Goal: Contribute content: Contribute content

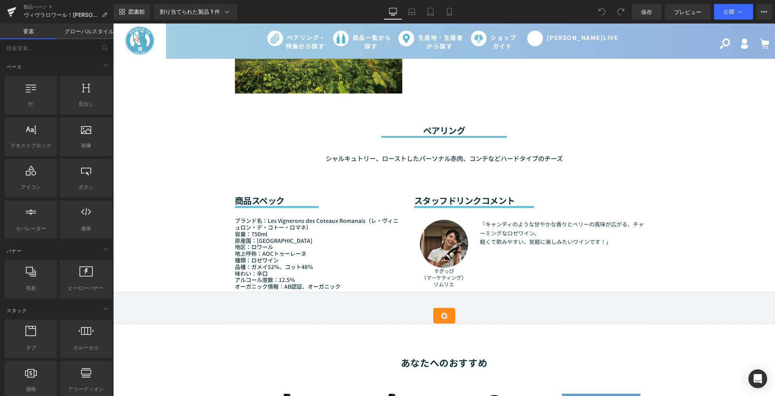
scroll to position [565, 0]
click at [411, 8] on icon at bounding box center [412, 12] width 8 height 8
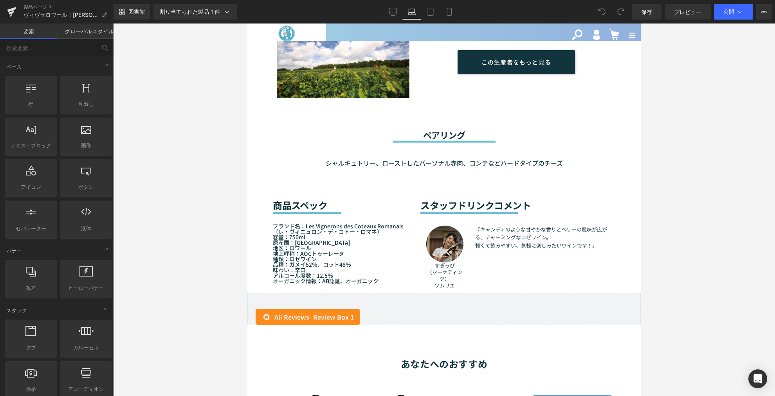
scroll to position [599, 0]
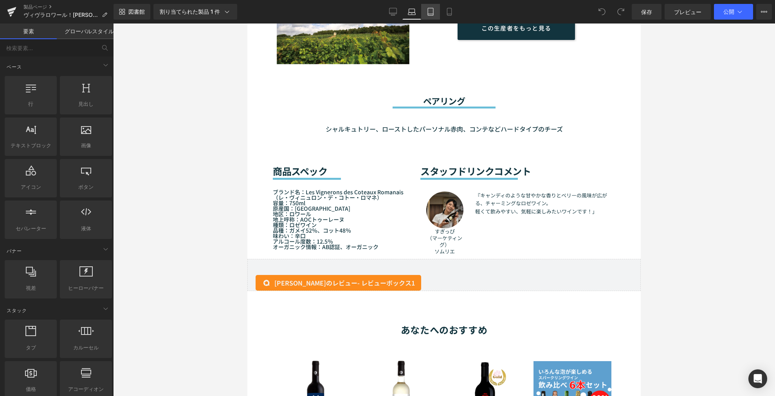
click at [423, 16] on link "錠剤" at bounding box center [430, 12] width 19 height 16
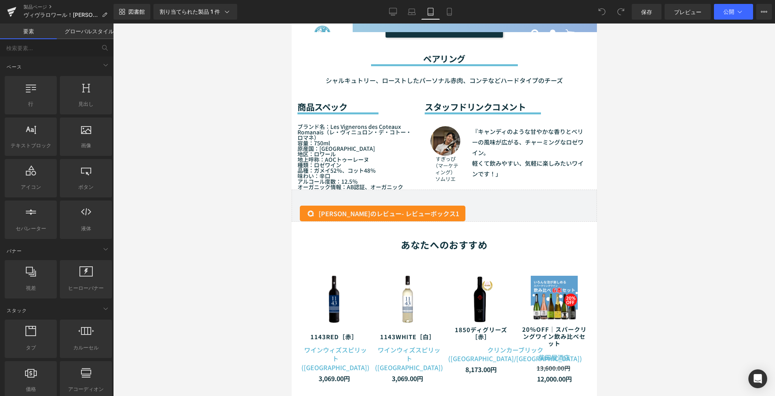
scroll to position [678, 0]
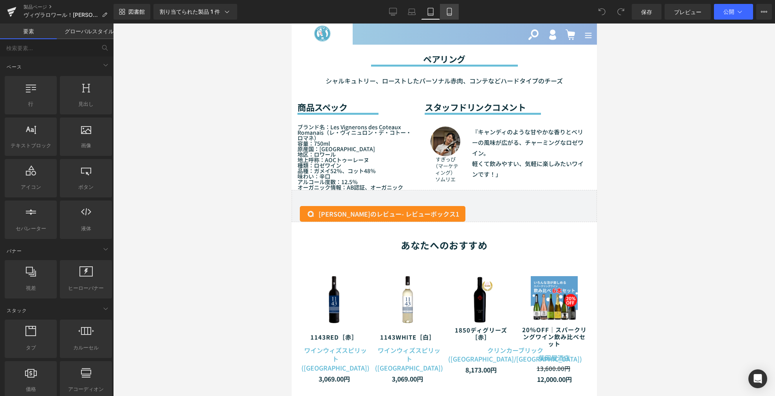
click at [445, 12] on icon at bounding box center [449, 12] width 8 height 8
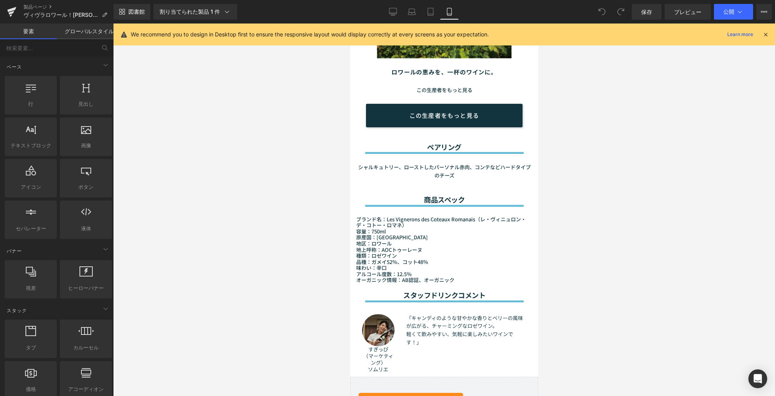
scroll to position [773, 0]
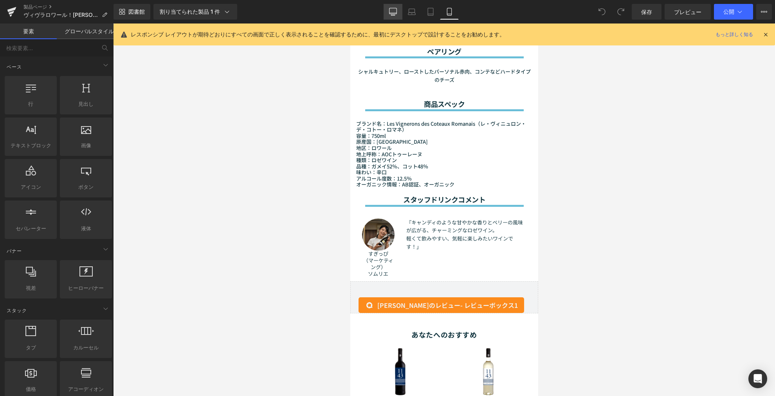
click at [394, 14] on icon at bounding box center [393, 12] width 8 height 8
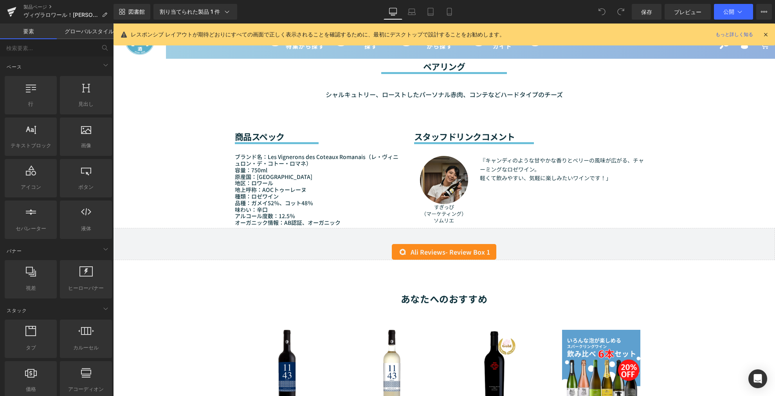
scroll to position [629, 0]
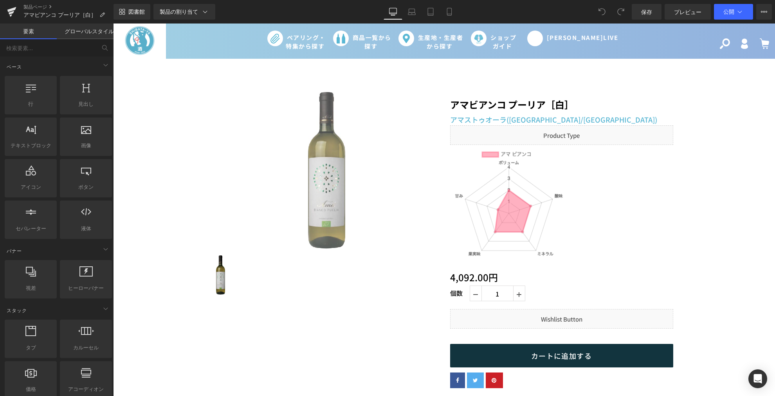
click at [263, 92] on link "セール終了" at bounding box center [326, 170] width 223 height 157
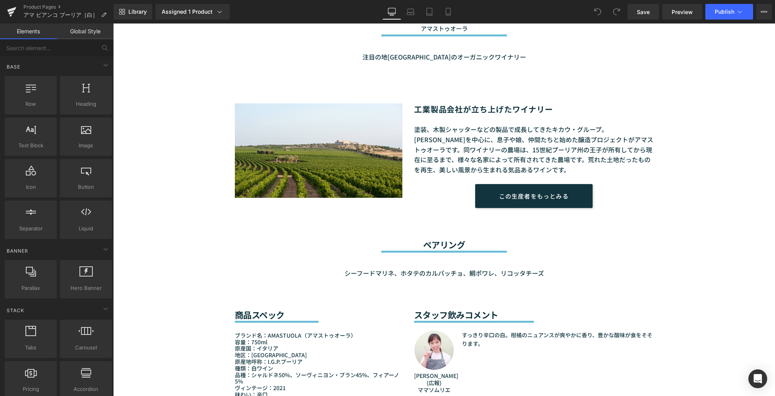
scroll to position [826, 0]
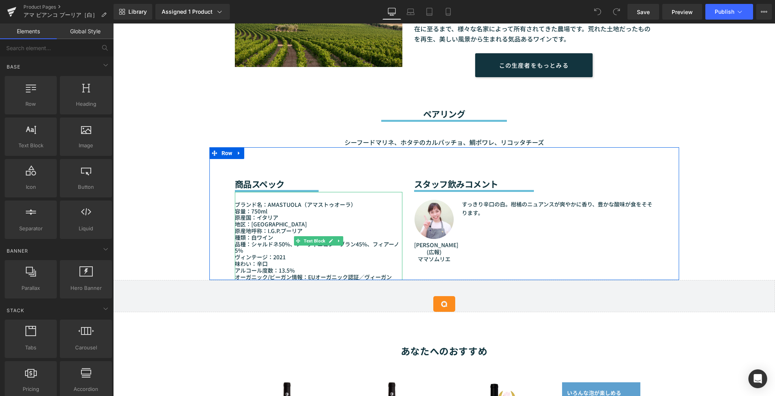
click at [285, 250] on p "品種：シャルドネ50%、ソーヴィニヨン・ブラン45%、フィアーノ5%" at bounding box center [318, 247] width 167 height 13
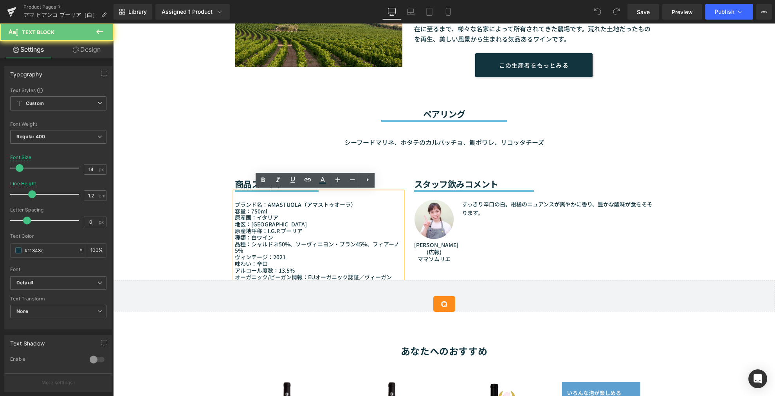
click at [283, 254] on p "ヴィンテージ：2021" at bounding box center [318, 257] width 167 height 7
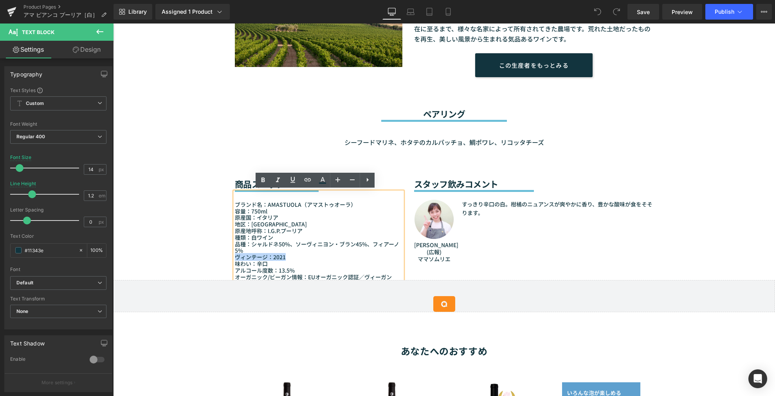
drag, startPoint x: 284, startPoint y: 257, endPoint x: 232, endPoint y: 255, distance: 52.5
click at [235, 255] on p "ヴィンテージ：2021" at bounding box center [318, 257] width 167 height 7
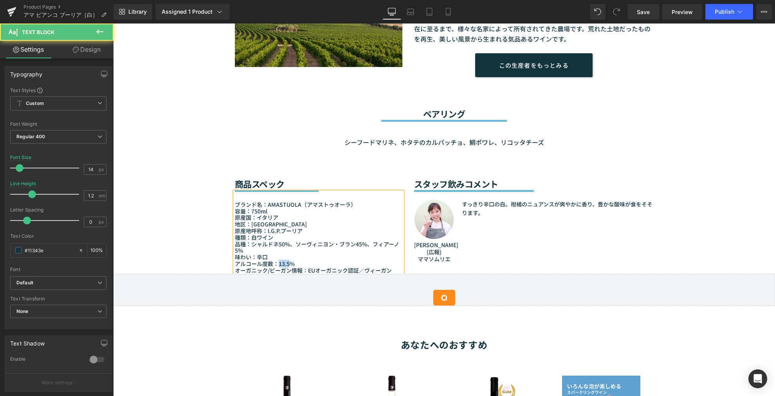
drag, startPoint x: 275, startPoint y: 264, endPoint x: 286, endPoint y: 263, distance: 11.0
click at [286, 263] on p "アルコール度数：13.5%" at bounding box center [318, 263] width 167 height 7
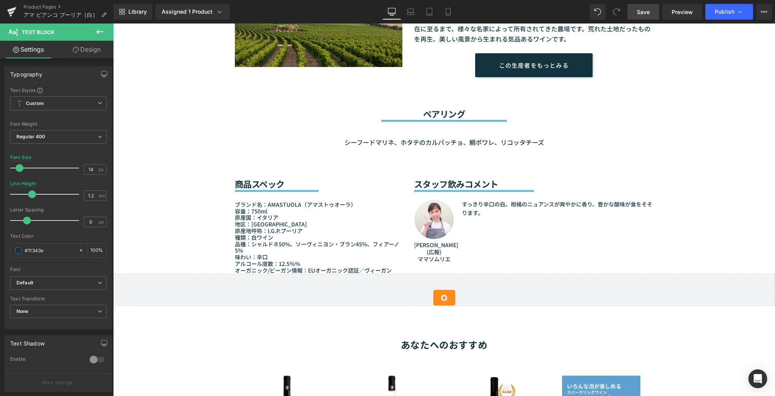
click at [642, 14] on span "Save" at bounding box center [643, 12] width 13 height 8
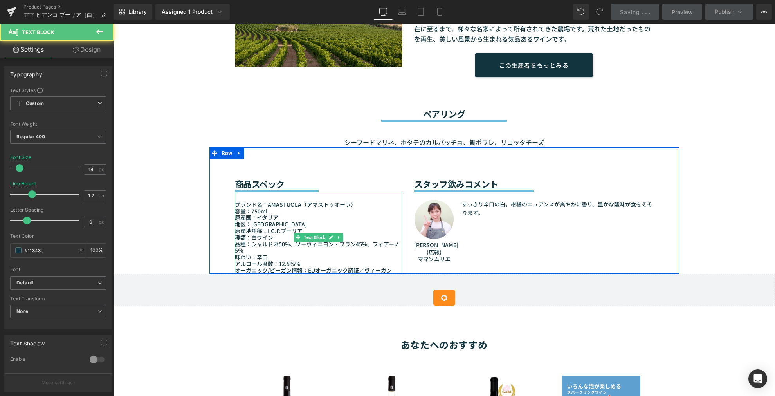
click at [289, 267] on p "オーガニック/ビーガン情報：EUオーガニック認証／ヴィーガン" at bounding box center [318, 270] width 167 height 7
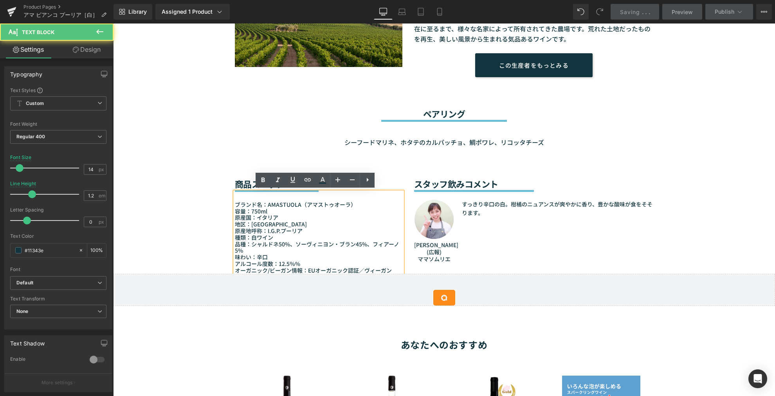
click at [289, 267] on p "オーガニック/ビーガン情報：EUオーガニック認証／ヴィーガン" at bounding box center [318, 270] width 167 height 7
click at [291, 262] on p "アルコール度数：12.5％%" at bounding box center [318, 263] width 167 height 7
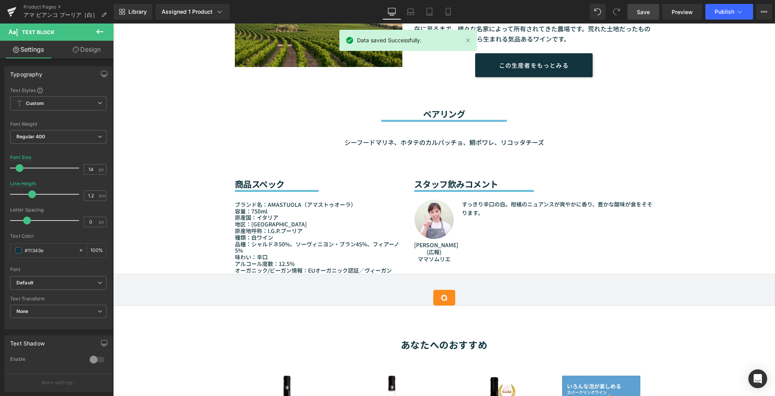
click at [646, 18] on link "Save" at bounding box center [643, 12] width 32 height 16
click at [733, 16] on button "Publish" at bounding box center [729, 12] width 48 height 16
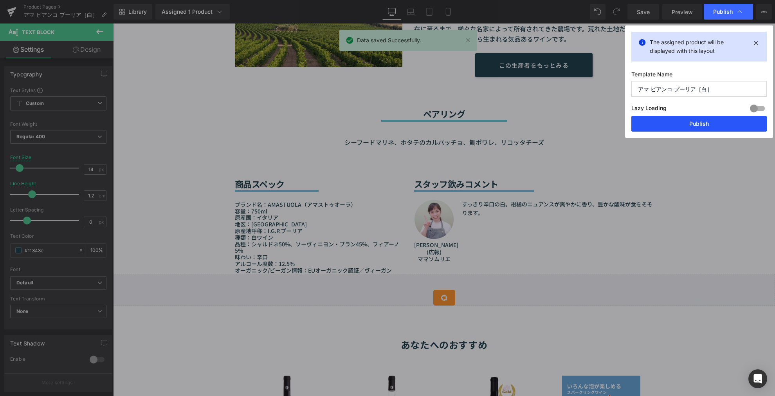
drag, startPoint x: 673, startPoint y: 122, endPoint x: 346, endPoint y: 198, distance: 336.2
click at [673, 122] on button "Publish" at bounding box center [698, 124] width 135 height 16
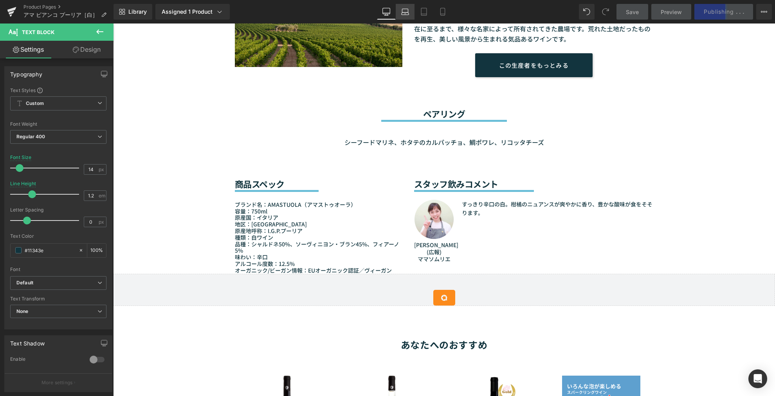
click at [403, 11] on icon at bounding box center [405, 12] width 8 height 8
type input "1"
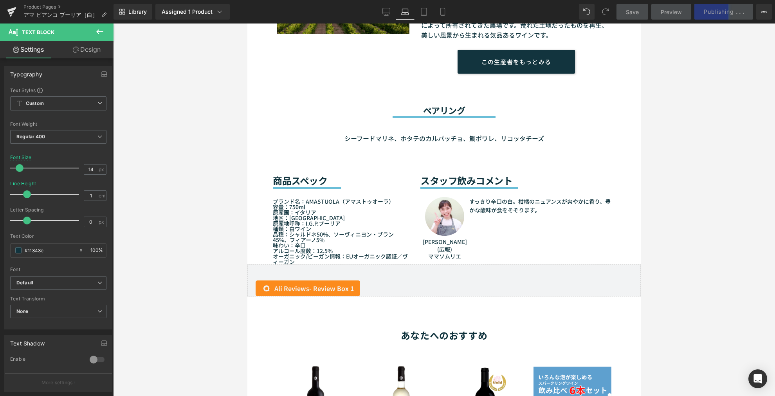
scroll to position [861, 0]
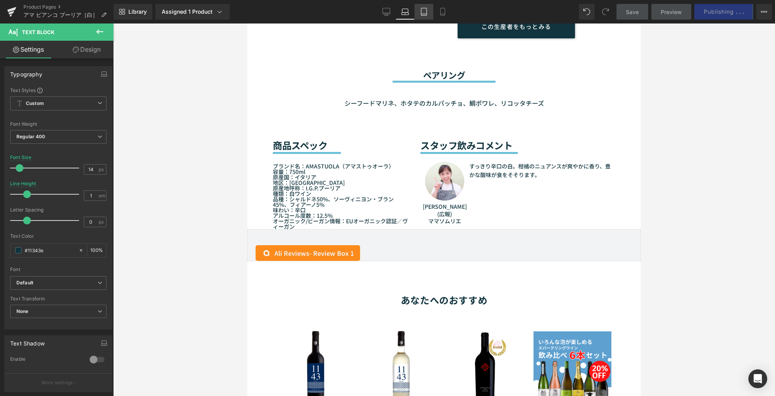
click at [421, 13] on icon at bounding box center [424, 12] width 8 height 8
type input "100"
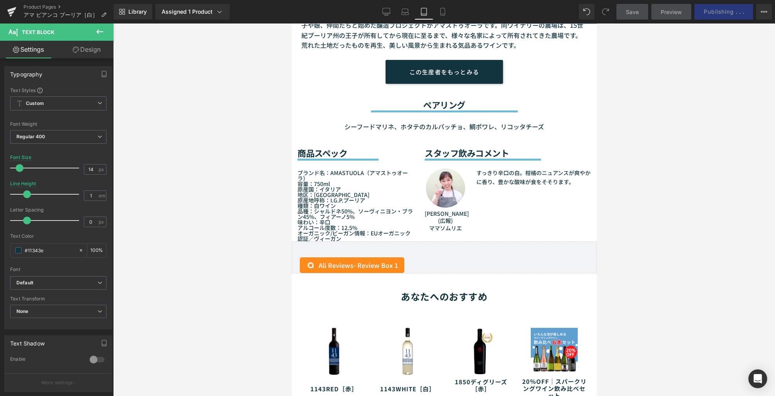
scroll to position [820, 0]
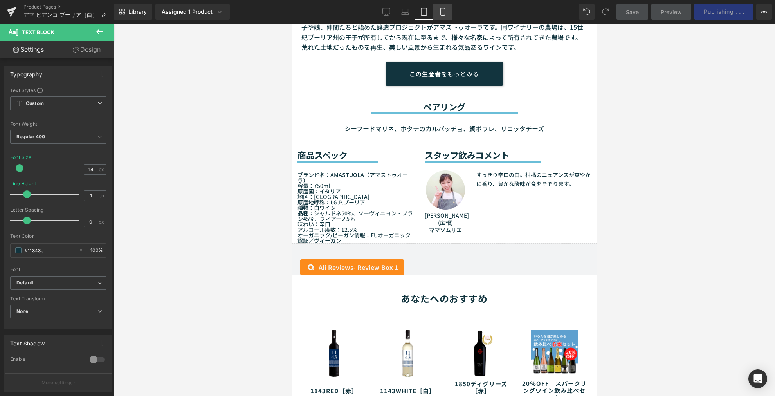
click at [439, 13] on link "Mobile" at bounding box center [442, 12] width 19 height 16
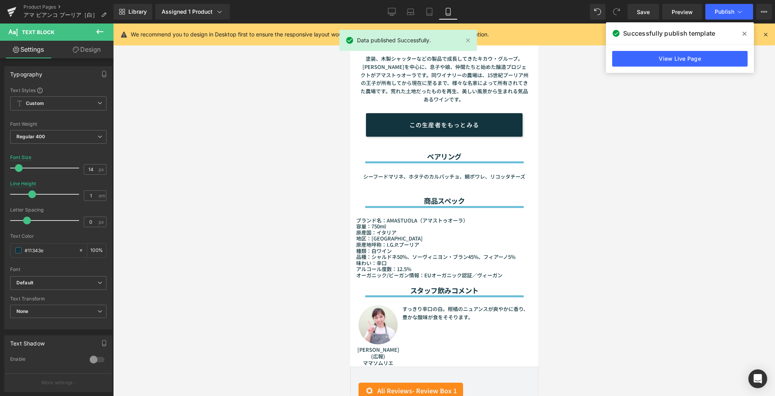
type input "13"
type input "1.2"
type input "100"
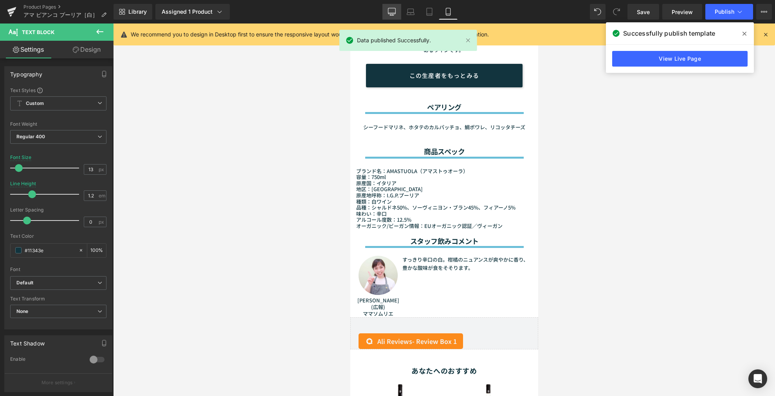
click at [389, 12] on icon at bounding box center [392, 12] width 8 height 8
type input "14"
type input "100"
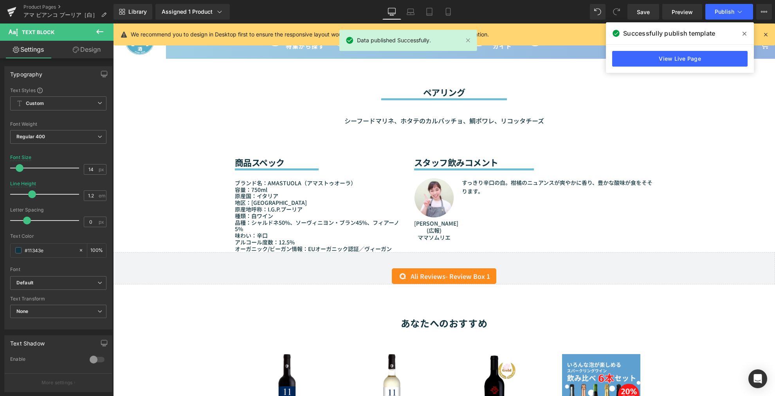
scroll to position [867, 0]
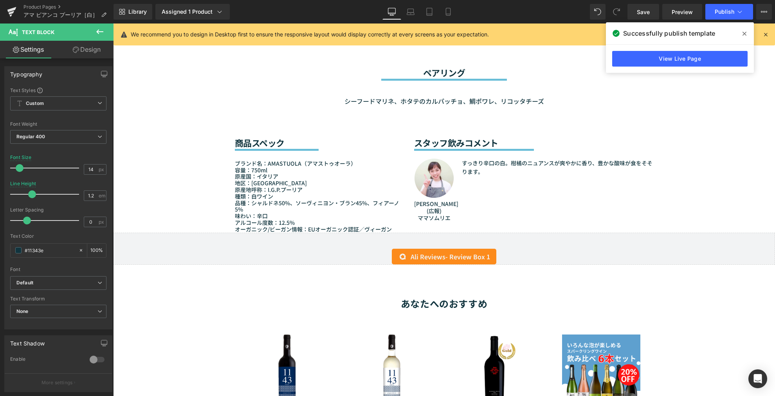
click at [744, 31] on icon at bounding box center [744, 34] width 4 height 6
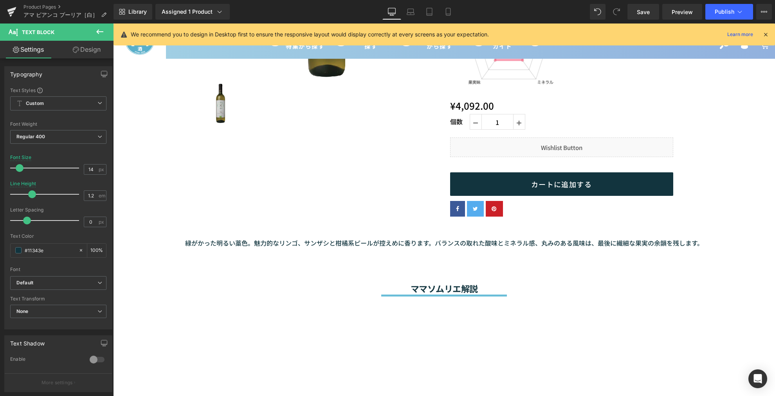
scroll to position [0, 0]
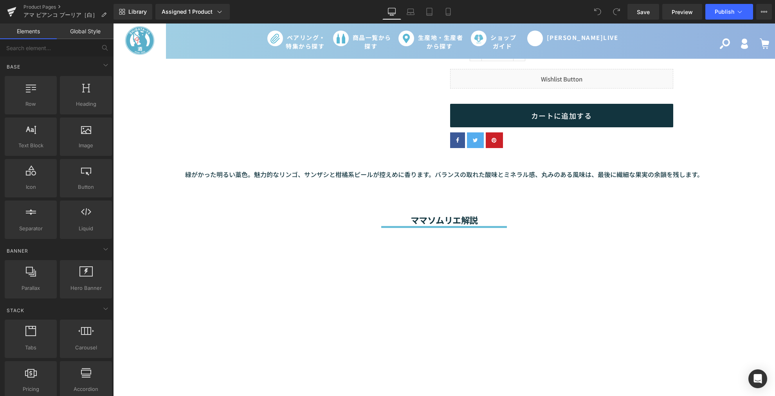
scroll to position [174, 0]
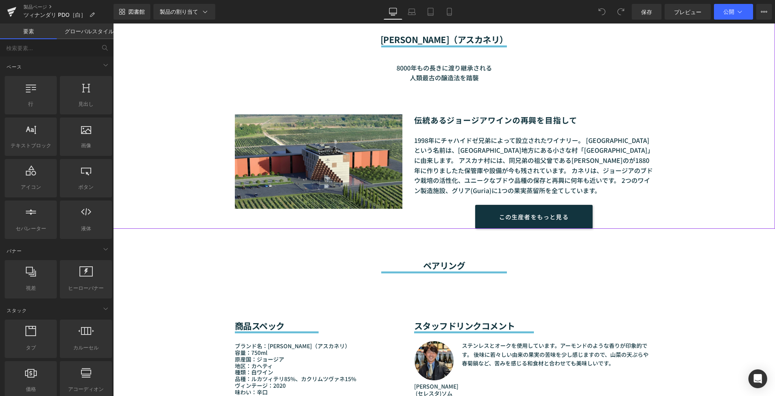
scroll to position [435, 0]
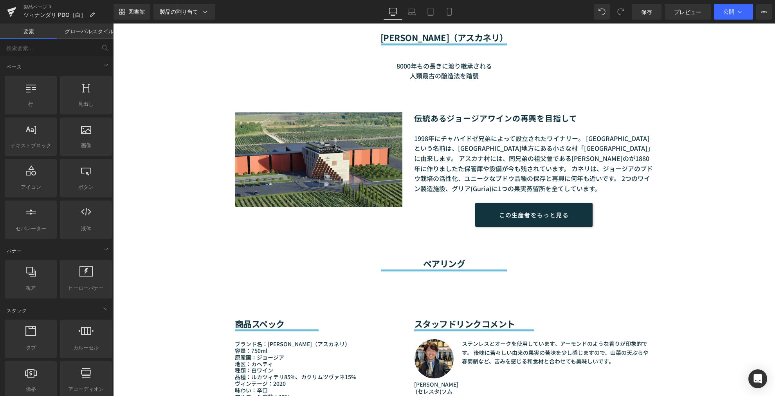
click at [429, 282] on font "テキストブロック" at bounding box center [440, 278] width 36 height 9
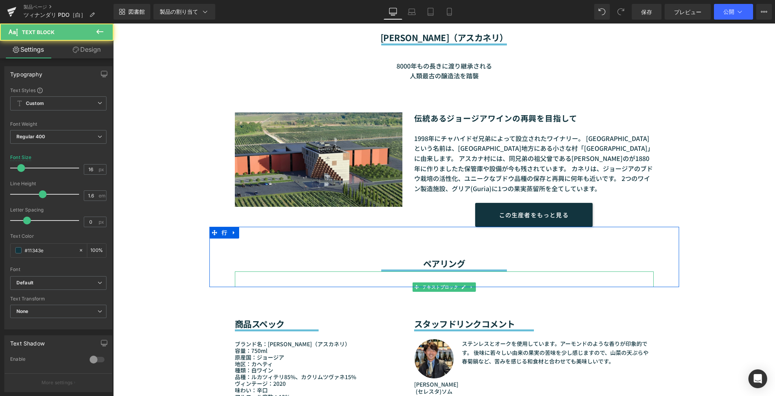
click at [395, 273] on div at bounding box center [444, 279] width 419 height 16
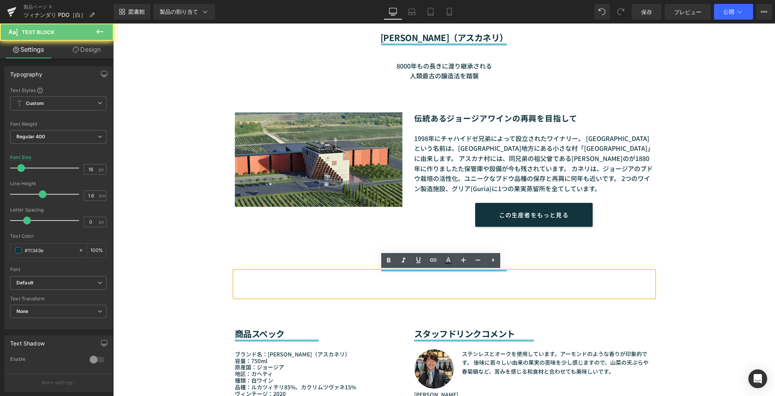
click at [373, 279] on div at bounding box center [444, 284] width 419 height 26
click at [352, 284] on div at bounding box center [444, 284] width 419 height 26
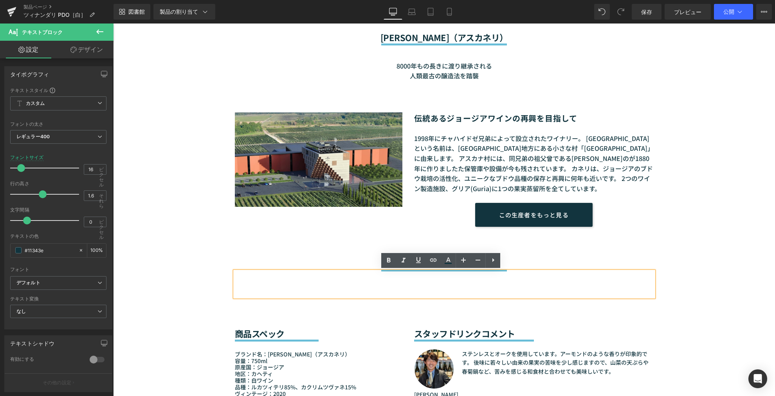
paste div
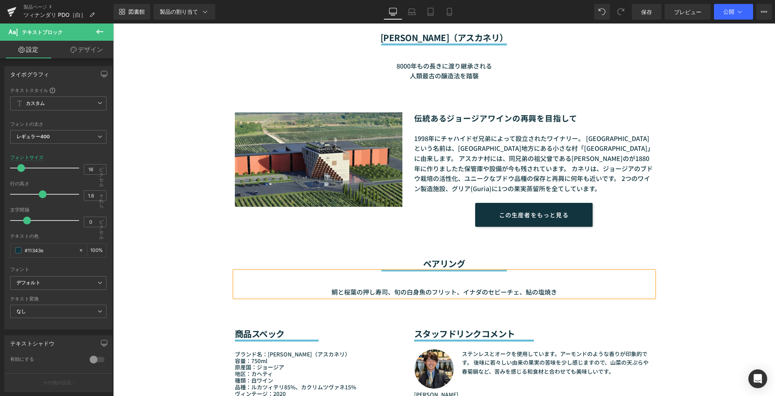
click at [324, 292] on div "鯛と桜葉の押し寿司、旬の白身魚のフリット、イナダのセビーチェ、鮎の塩焼き" at bounding box center [444, 284] width 419 height 26
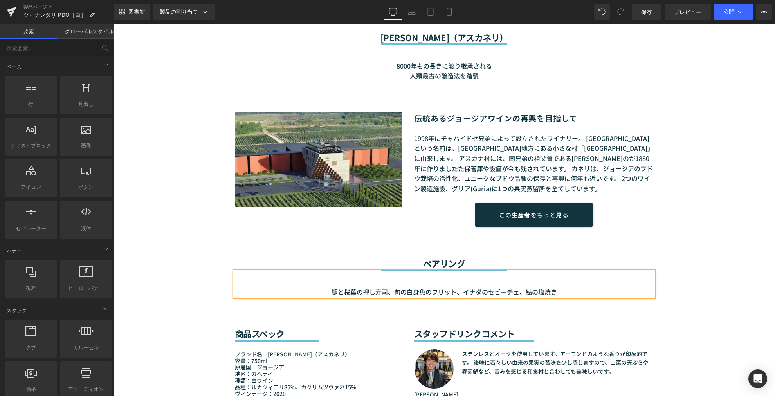
click at [692, 264] on div "セール終了 （P）画像" at bounding box center [444, 205] width 662 height 1118
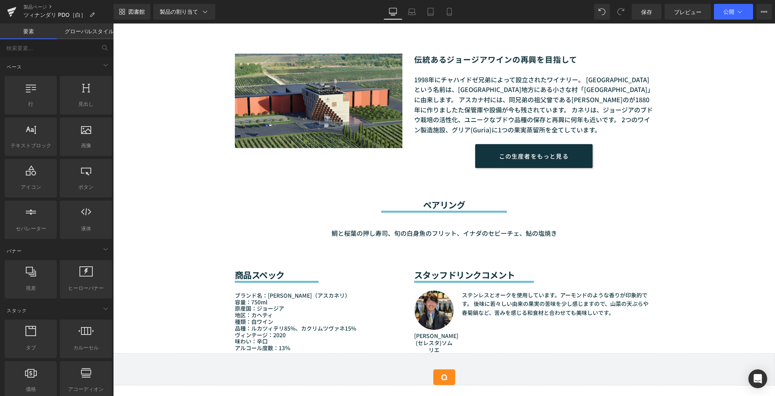
scroll to position [565, 0]
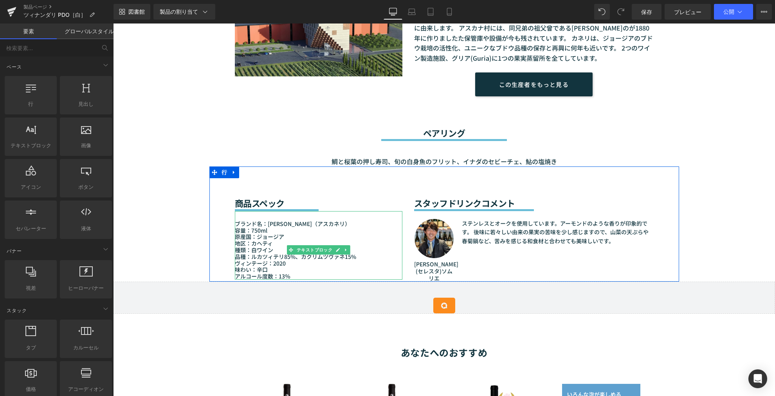
click at [287, 264] on div "ヴィンテージ：2020" at bounding box center [318, 263] width 167 height 7
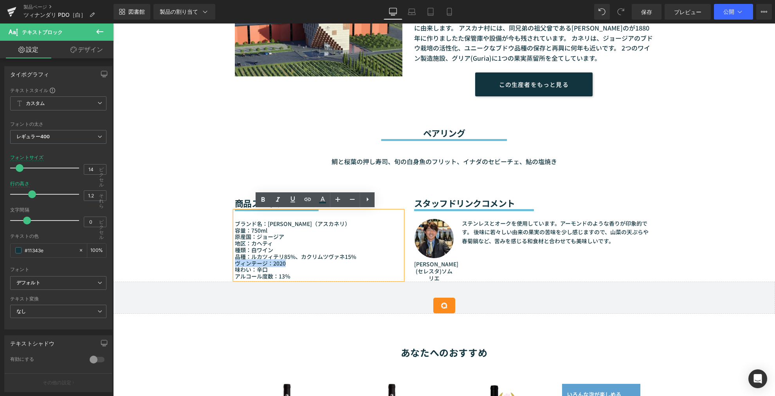
drag, startPoint x: 286, startPoint y: 264, endPoint x: 225, endPoint y: 261, distance: 61.5
click at [229, 261] on div "商品スペック 見出し セパレーター ブランド名：Askaneli（アスカネリ） 容量：750ml 原産国：ジョージア 地区：カヘティ 種類：白 ワイン 品種：…" at bounding box center [318, 222] width 179 height 113
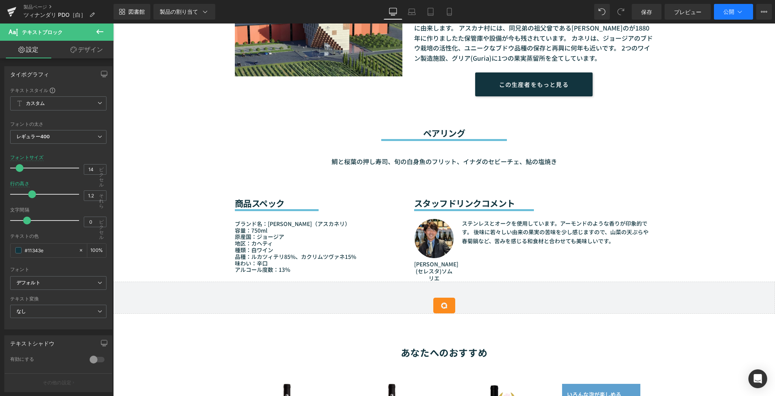
click at [741, 9] on icon at bounding box center [740, 12] width 8 height 8
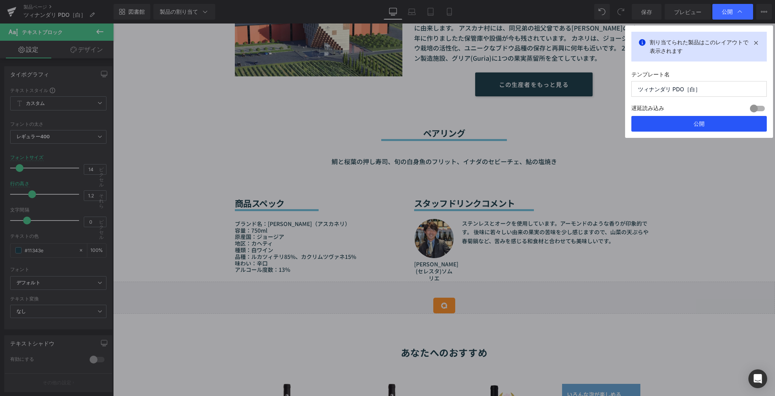
click at [706, 131] on button "公開" at bounding box center [698, 124] width 135 height 16
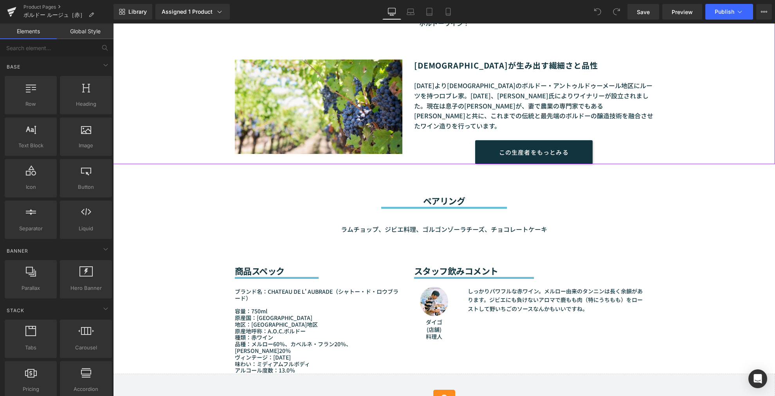
scroll to position [869, 0]
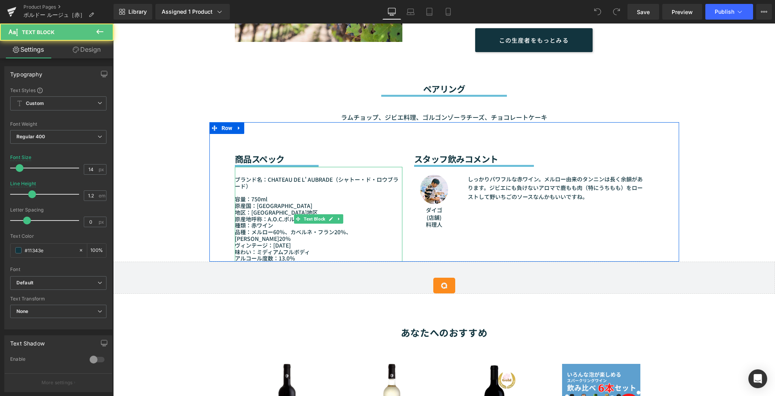
click at [285, 242] on p "ヴィンテージ：2019" at bounding box center [318, 245] width 167 height 7
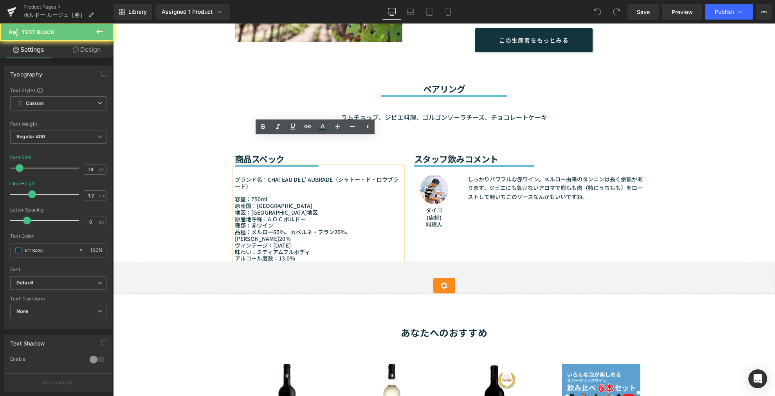
click at [284, 242] on p "ヴィンテージ：2019" at bounding box center [318, 245] width 167 height 7
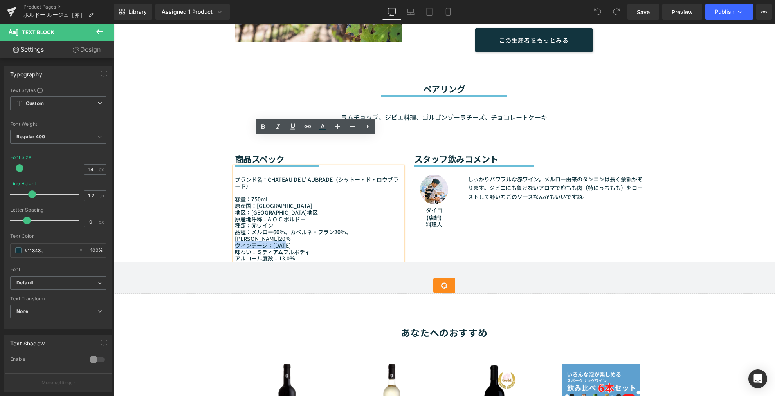
drag, startPoint x: 284, startPoint y: 214, endPoint x: 224, endPoint y: 215, distance: 60.3
click at [224, 215] on div "商品スペック Heading Separator ブランド名：CHATEAU DE L' AUBRADE（シャトー・ド・ロウブラード） 容量：750ml 原産…" at bounding box center [444, 191] width 470 height 139
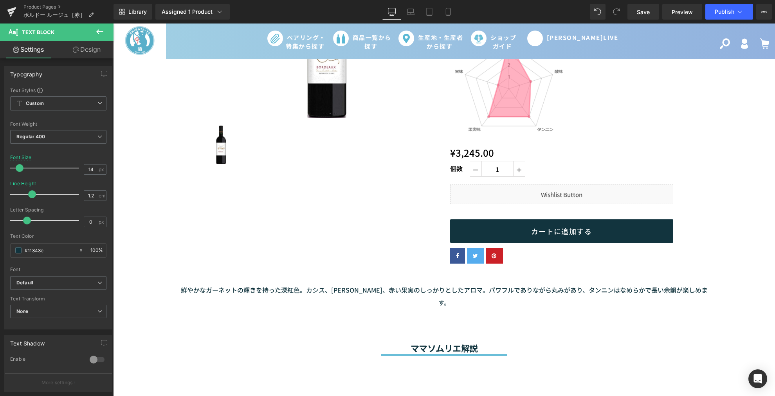
scroll to position [0, 0]
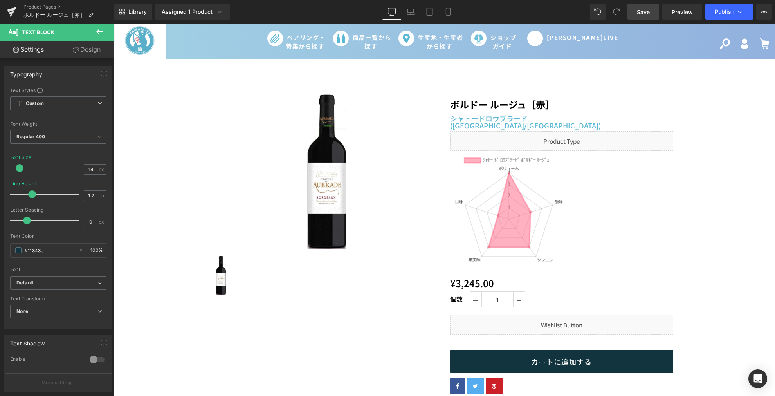
click at [637, 13] on span "Save" at bounding box center [643, 12] width 13 height 8
click at [737, 16] on button "Publish" at bounding box center [729, 12] width 48 height 16
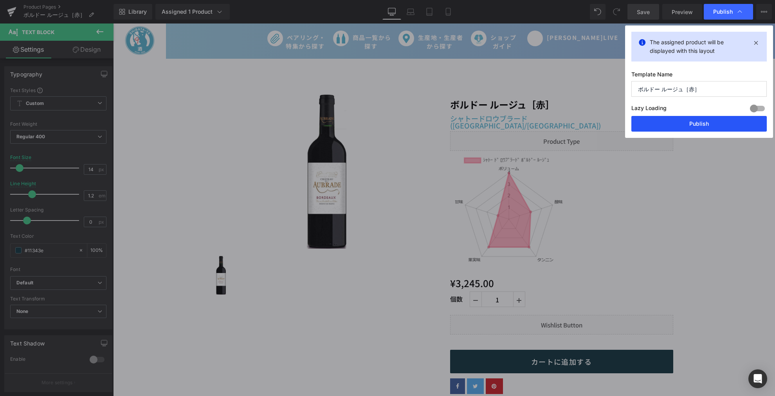
click at [718, 124] on button "Publish" at bounding box center [698, 124] width 135 height 16
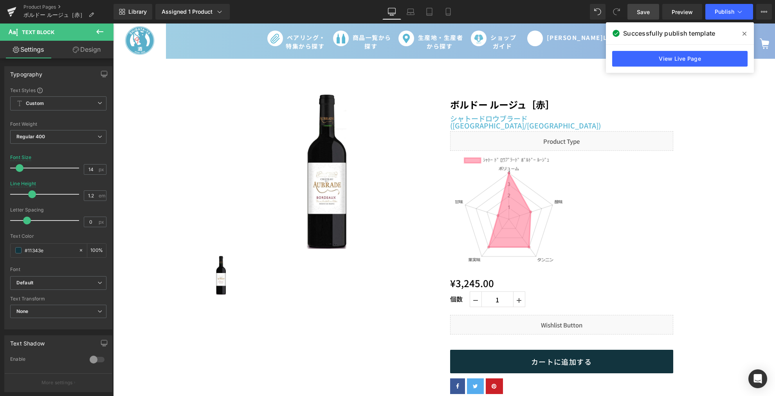
click at [746, 32] on icon at bounding box center [744, 34] width 4 height 6
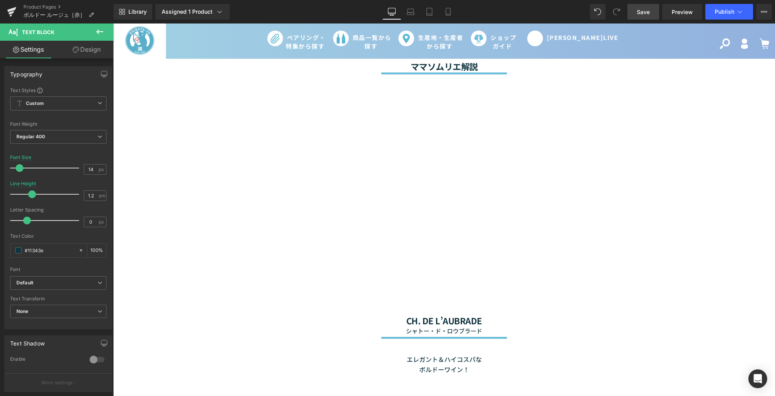
scroll to position [304, 0]
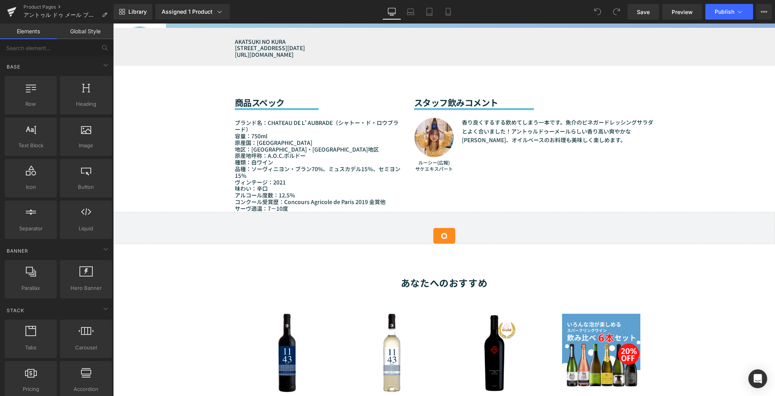
scroll to position [1130, 0]
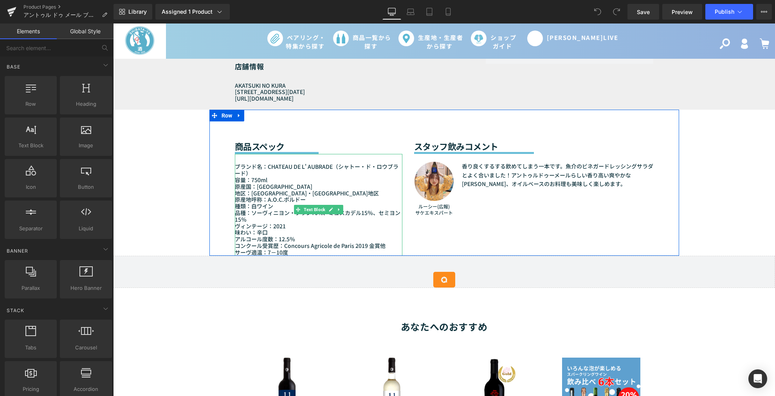
click at [285, 214] on p "品種：ソーヴィニヨン・ブラン70%、ミュスカデル15％、セミヨン15％" at bounding box center [318, 215] width 167 height 13
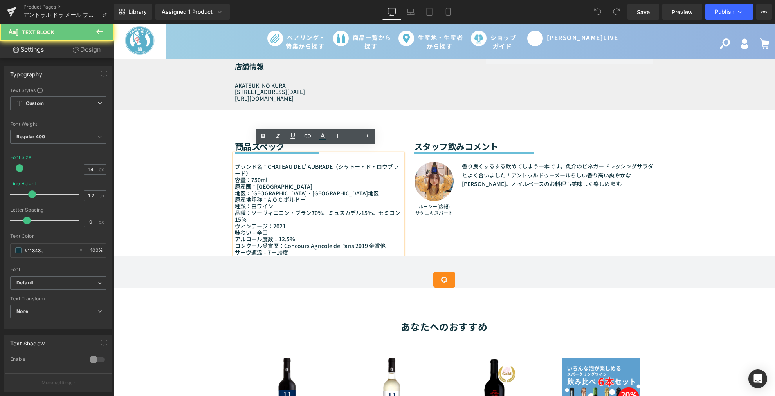
click at [285, 223] on p "ヴィンテージ：2021" at bounding box center [318, 226] width 167 height 7
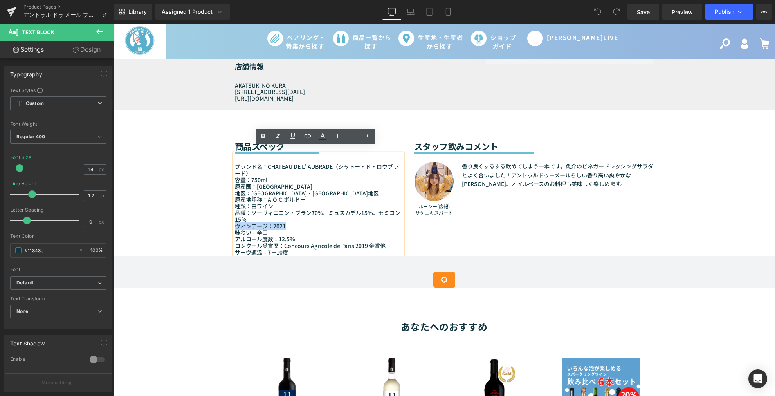
drag, startPoint x: 285, startPoint y: 216, endPoint x: 232, endPoint y: 217, distance: 53.2
click at [235, 223] on p "ヴィンテージ：2021" at bounding box center [318, 226] width 167 height 7
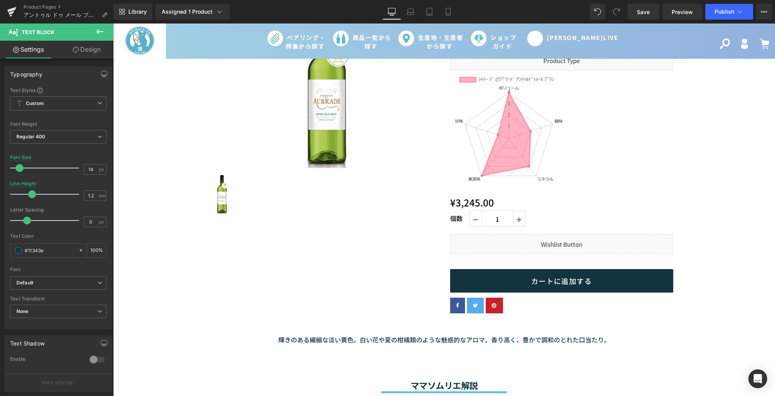
scroll to position [0, 0]
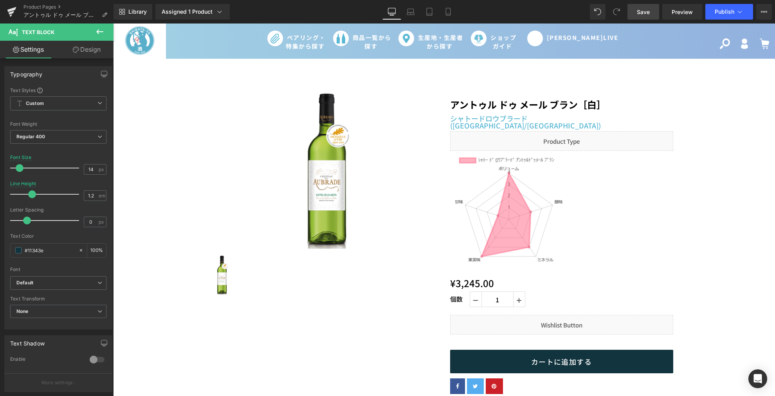
click at [649, 5] on link "Save" at bounding box center [643, 12] width 32 height 16
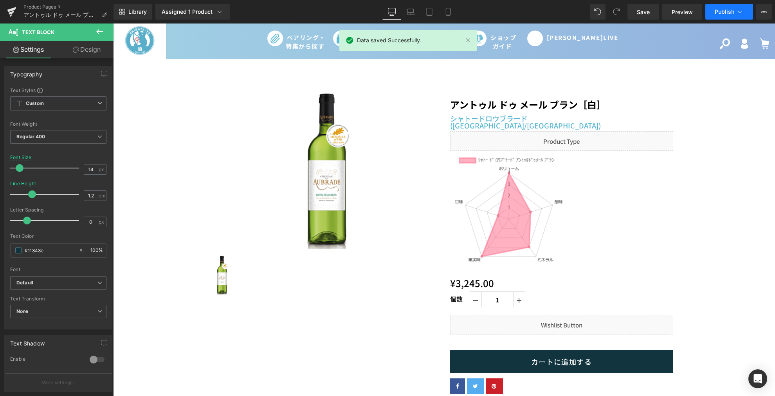
click at [725, 13] on span "Publish" at bounding box center [724, 12] width 20 height 6
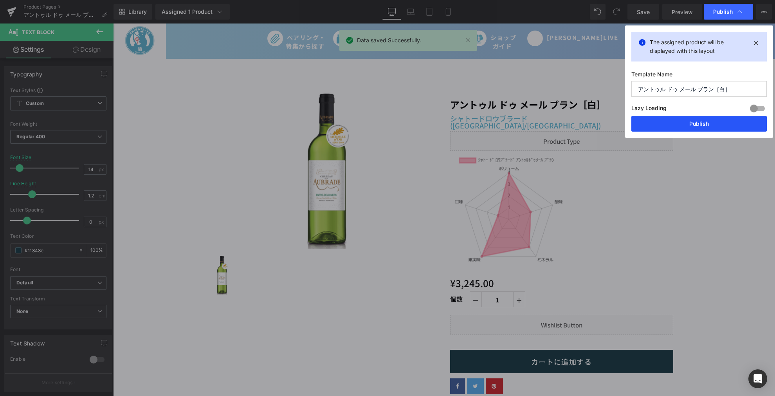
click at [679, 127] on button "Publish" at bounding box center [698, 124] width 135 height 16
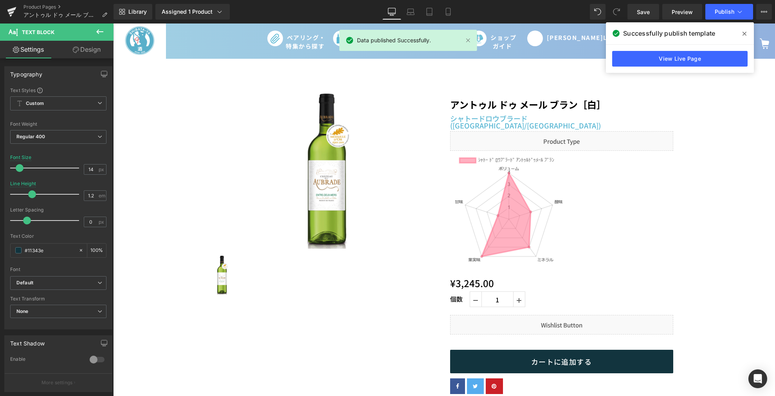
click at [745, 33] on icon at bounding box center [744, 34] width 4 height 6
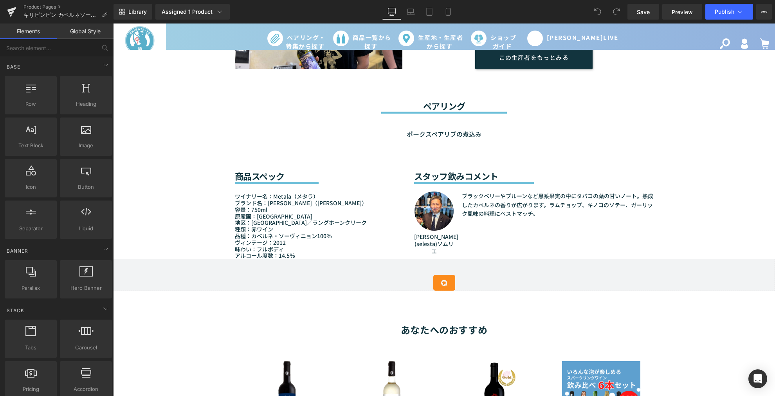
scroll to position [565, 0]
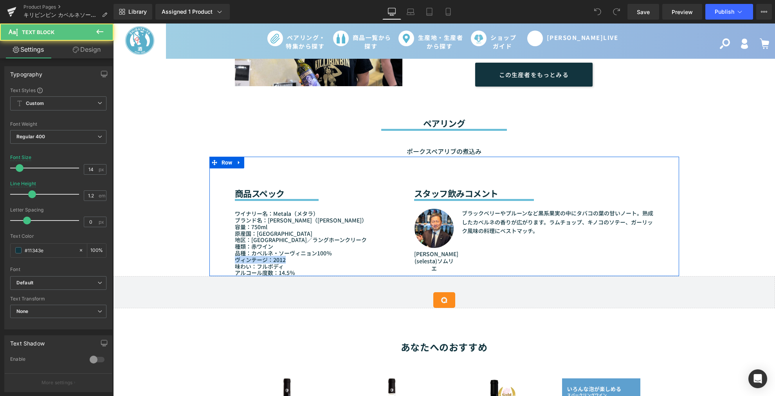
drag, startPoint x: 285, startPoint y: 259, endPoint x: 228, endPoint y: 260, distance: 57.5
click at [229, 260] on div "商品スペック Heading Separator ワイナリー名：Metala（メタラ） ブランド名：KILLIBINBIN（キリビンビン） 容量：750ml …" at bounding box center [318, 216] width 179 height 119
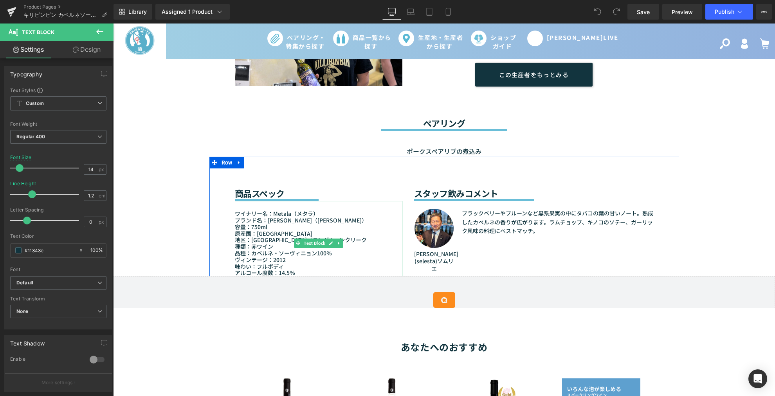
click at [236, 269] on p "アルコール度数：14.5％" at bounding box center [318, 272] width 167 height 7
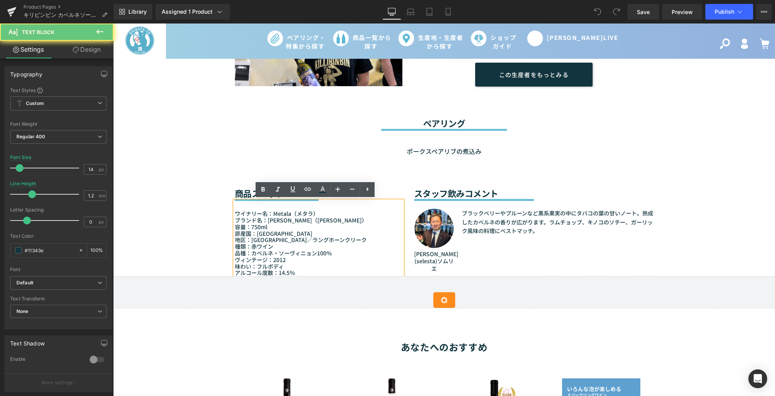
click at [244, 259] on p "ヴィンテージ：2012" at bounding box center [318, 259] width 167 height 7
drag, startPoint x: 282, startPoint y: 257, endPoint x: 241, endPoint y: 256, distance: 41.9
click at [241, 256] on p "ヴィンテージ：2012" at bounding box center [318, 259] width 167 height 7
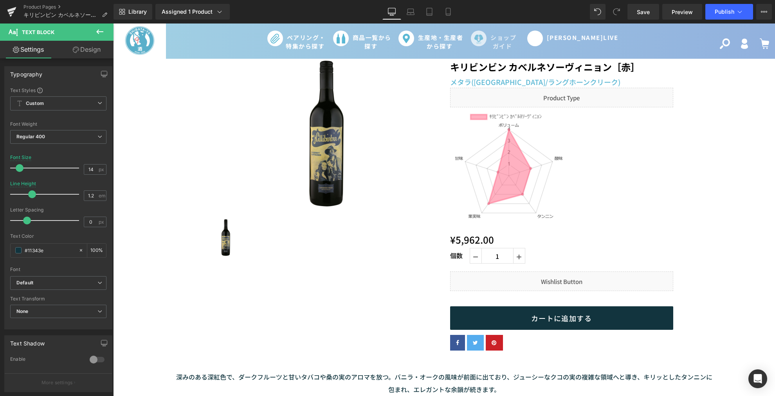
scroll to position [0, 0]
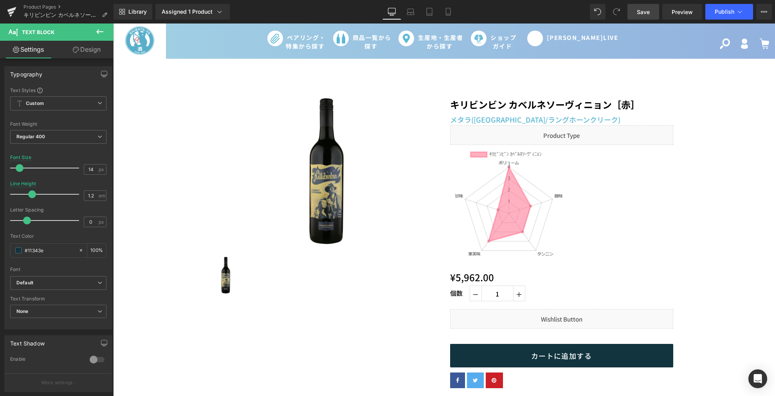
click at [632, 8] on link "Save" at bounding box center [643, 12] width 32 height 16
click at [634, 6] on link "Save" at bounding box center [643, 12] width 32 height 16
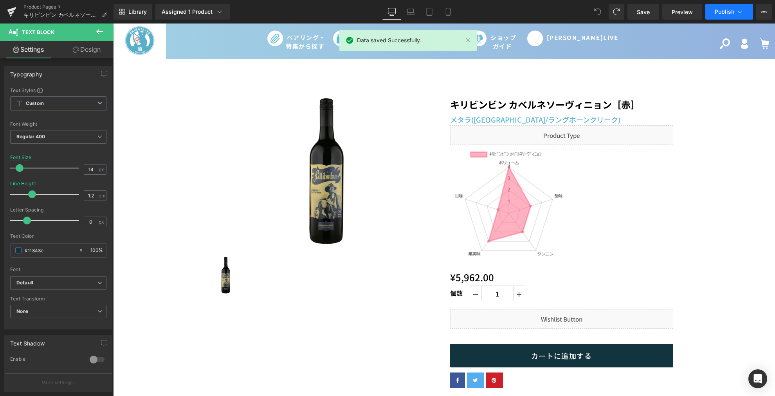
click at [727, 14] on span "Publish" at bounding box center [724, 12] width 20 height 6
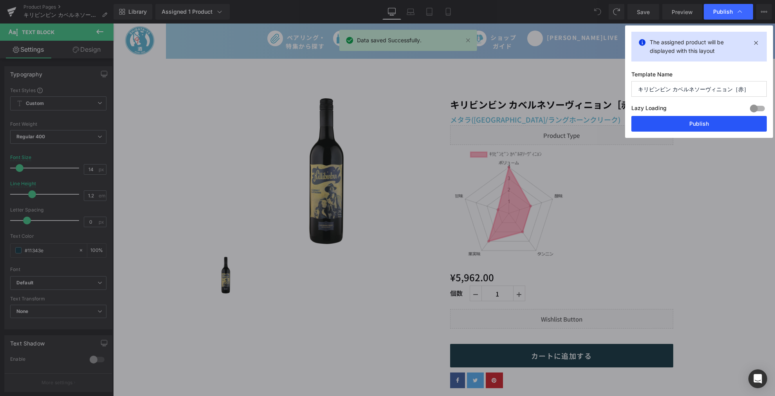
drag, startPoint x: 689, startPoint y: 126, endPoint x: 267, endPoint y: 86, distance: 424.0
click at [689, 126] on button "Publish" at bounding box center [698, 124] width 135 height 16
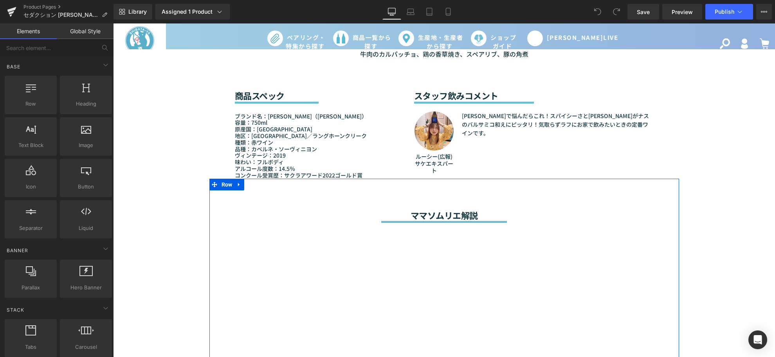
scroll to position [652, 0]
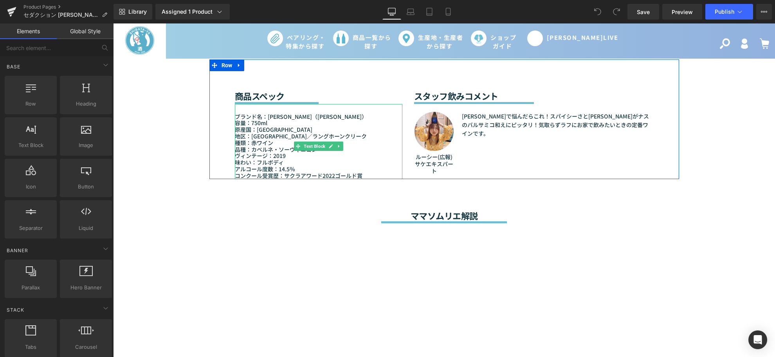
click at [287, 159] on p "ヴィンテージ：2019" at bounding box center [318, 156] width 167 height 7
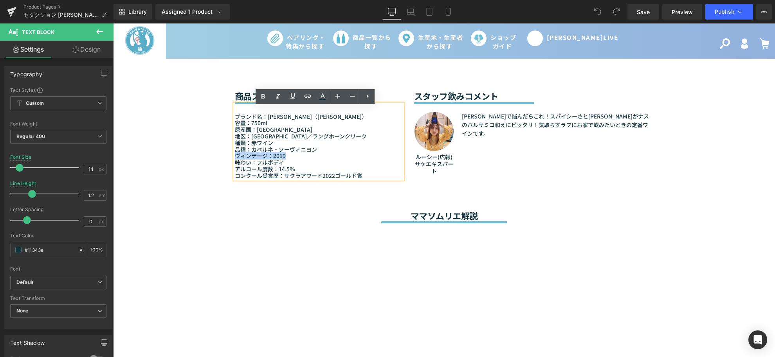
drag, startPoint x: 285, startPoint y: 157, endPoint x: 225, endPoint y: 158, distance: 60.3
click at [229, 158] on div "商品スペック Heading Separator ブランド名：KILLIBINBIN（キリビンビン） 容量：750ml 原産国：オーストラリア 地区：南オース…" at bounding box center [318, 118] width 179 height 119
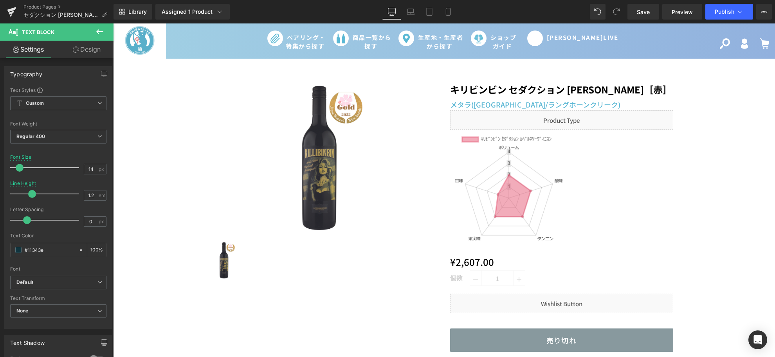
scroll to position [0, 0]
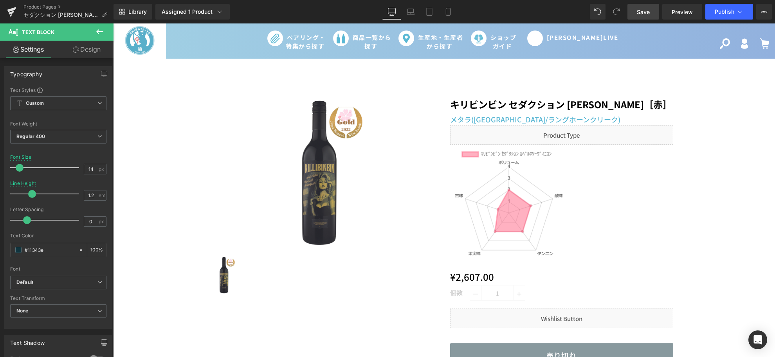
drag, startPoint x: 638, startPoint y: 13, endPoint x: 377, endPoint y: 161, distance: 300.3
click at [638, 13] on span "Save" at bounding box center [643, 12] width 13 height 8
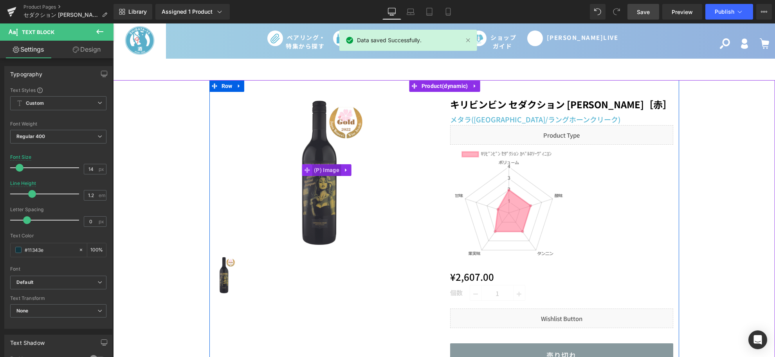
click at [319, 166] on span "(P) Image" at bounding box center [326, 170] width 29 height 12
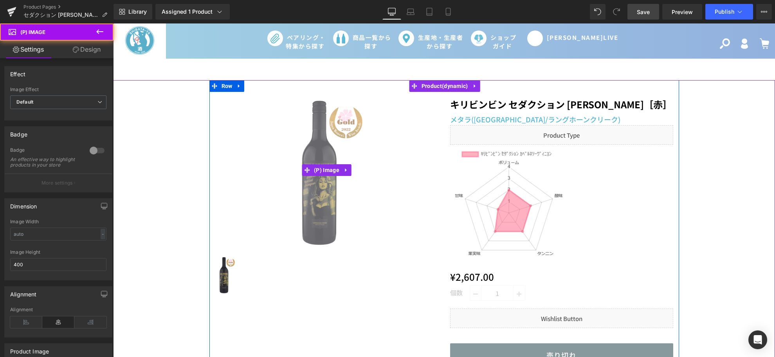
click at [314, 193] on img at bounding box center [327, 170] width 78 height 157
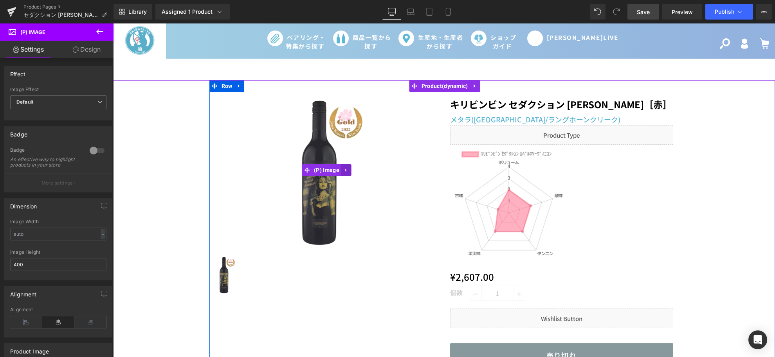
click at [344, 168] on icon at bounding box center [346, 170] width 5 height 6
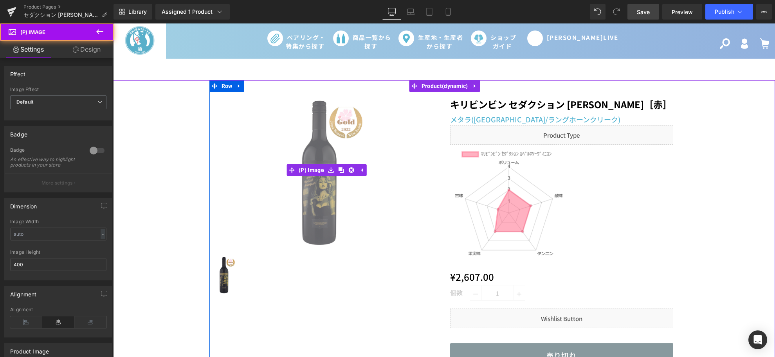
click at [306, 221] on img at bounding box center [327, 170] width 78 height 157
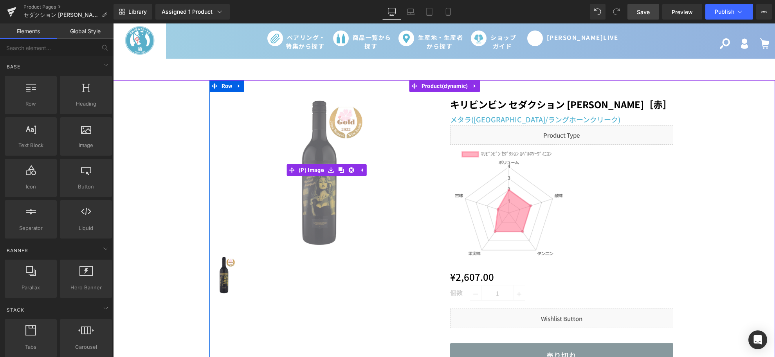
click at [320, 202] on img at bounding box center [327, 170] width 78 height 157
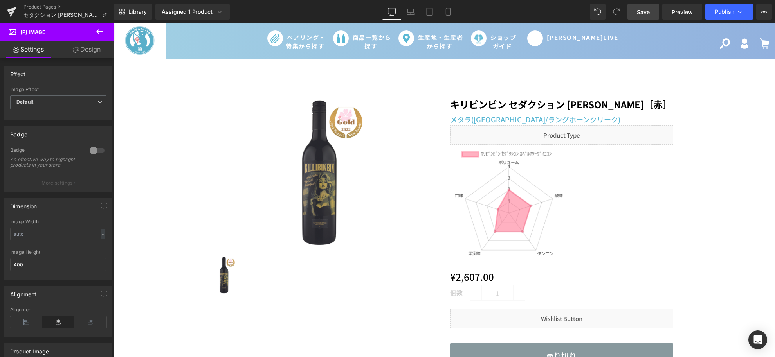
click at [92, 46] on link "Design" at bounding box center [86, 50] width 57 height 18
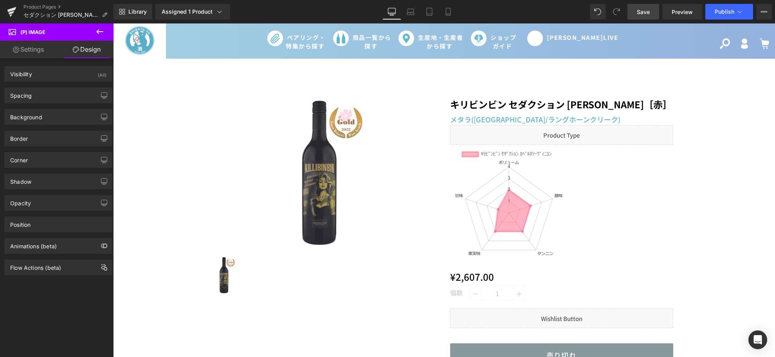
click at [26, 48] on link "Settings" at bounding box center [28, 50] width 57 height 18
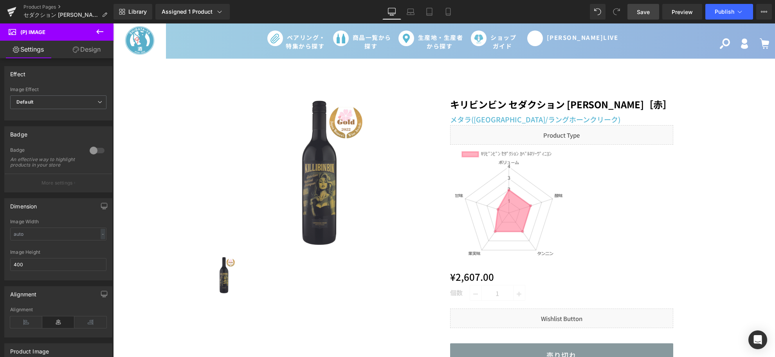
click at [32, 34] on span "(P) Image" at bounding box center [32, 32] width 25 height 6
click at [98, 33] on icon at bounding box center [99, 31] width 7 height 5
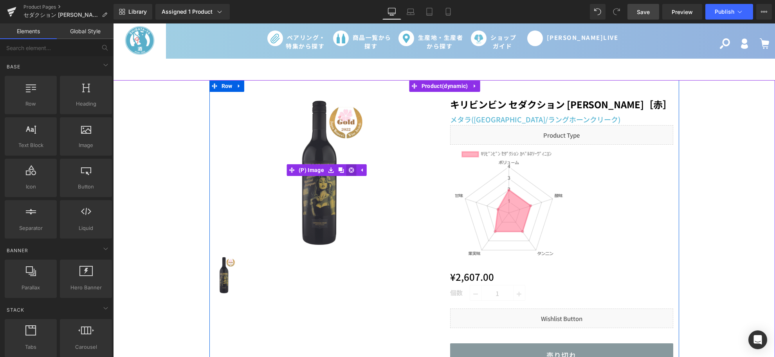
click at [350, 169] on icon at bounding box center [351, 169] width 5 height 5
click at [345, 169] on icon at bounding box center [346, 170] width 5 height 6
click at [336, 165] on link at bounding box center [341, 170] width 10 height 12
click at [217, 275] on img at bounding box center [226, 274] width 20 height 39
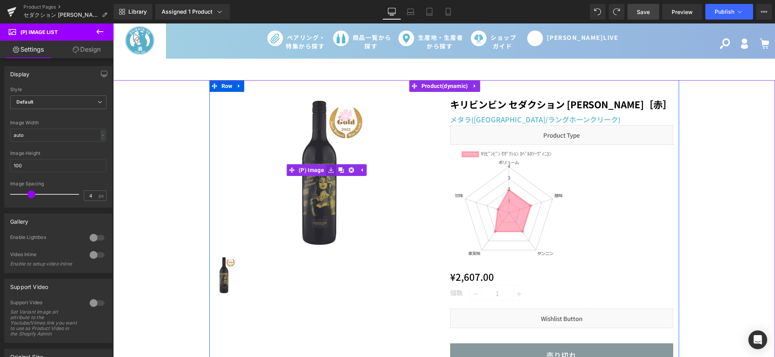
click at [328, 168] on icon at bounding box center [330, 170] width 5 height 6
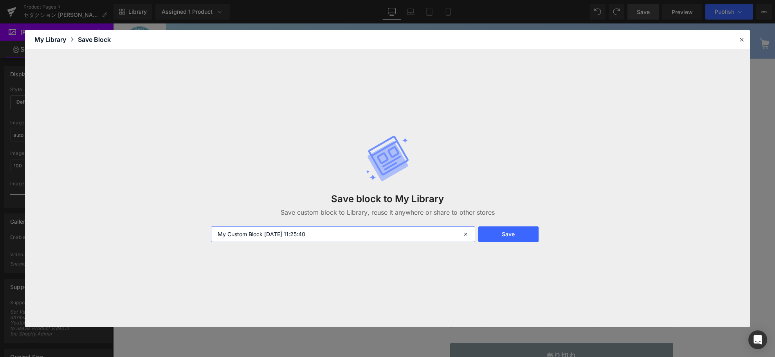
click at [0, 0] on input "My Custom Block 2025-08-25 11:25:40" at bounding box center [0, 0] width 0 height 0
click at [0, 0] on icon at bounding box center [0, 0] width 0 height 0
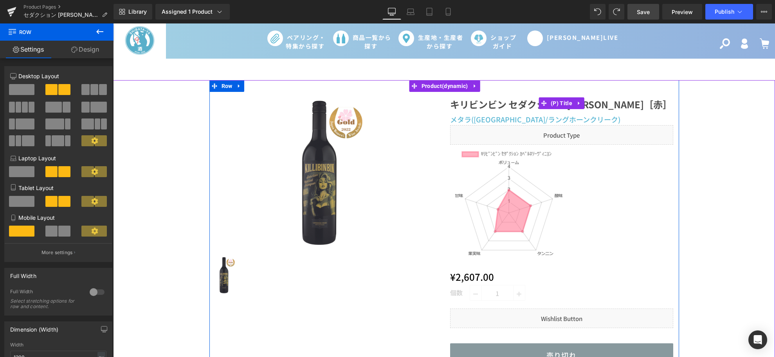
drag, startPoint x: 437, startPoint y: 99, endPoint x: 499, endPoint y: 106, distance: 61.9
click at [499, 106] on div "Sale Off (P) Image (P) Image List キリビンビン セダクション カベルネ・ソーヴィニヨン［赤］" at bounding box center [444, 236] width 470 height 312
copy div "(P) Image (P) Image List キリビンビン セダクション カベルネ・ソーヴィニヨン［赤］"
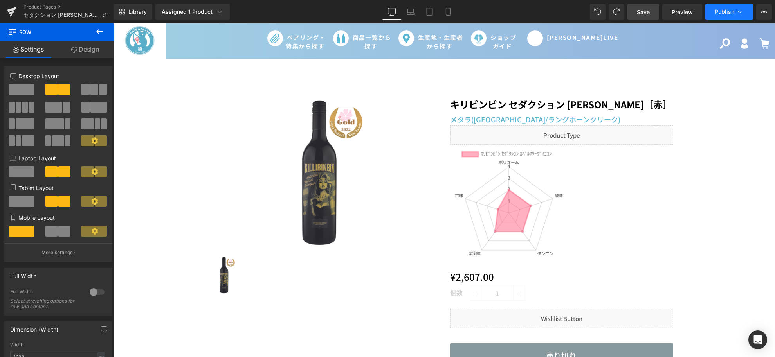
click at [714, 15] on button "Publish" at bounding box center [729, 12] width 48 height 16
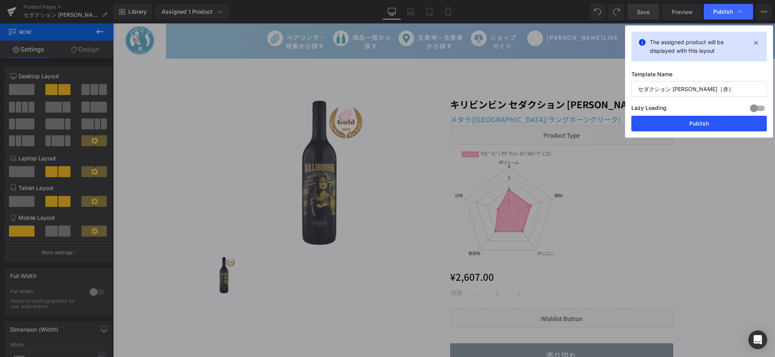
click at [691, 119] on button "Publish" at bounding box center [698, 124] width 135 height 16
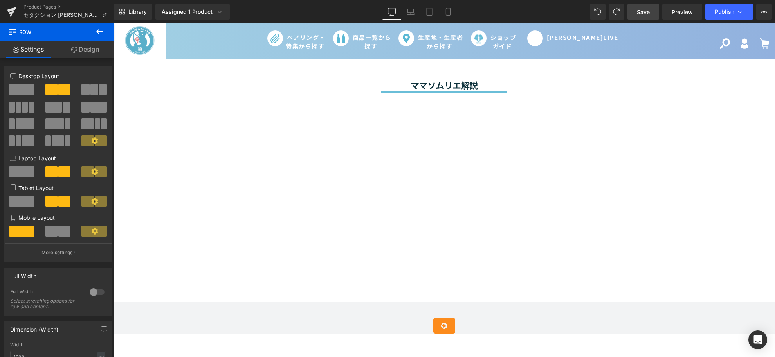
scroll to position [565, 0]
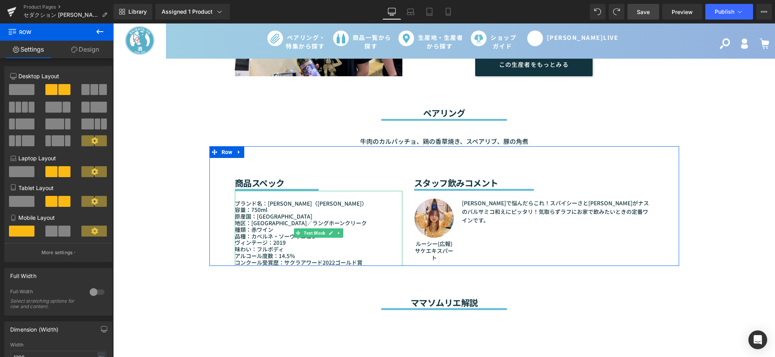
drag, startPoint x: 268, startPoint y: 254, endPoint x: 283, endPoint y: 250, distance: 15.4
click at [268, 253] on p "味わい：フルボディ" at bounding box center [318, 249] width 167 height 7
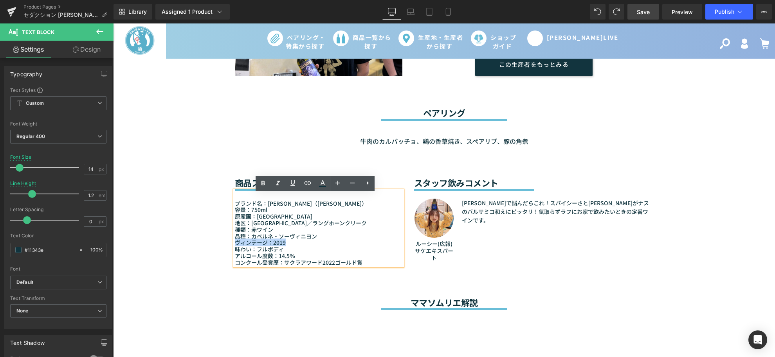
drag, startPoint x: 295, startPoint y: 244, endPoint x: 232, endPoint y: 246, distance: 62.2
click at [235, 246] on p "ヴィンテージ：2019" at bounding box center [318, 242] width 167 height 7
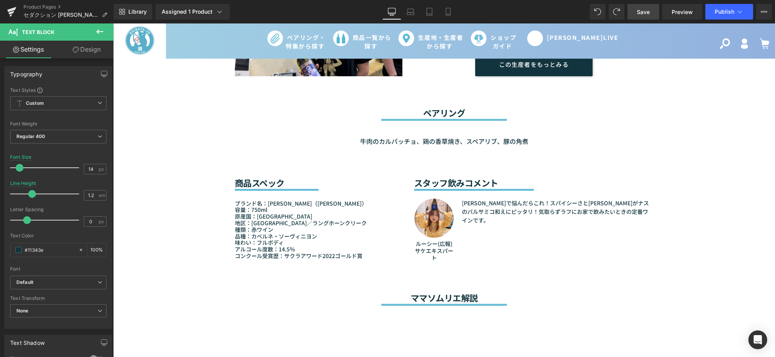
click at [636, 12] on link "Save" at bounding box center [643, 12] width 32 height 16
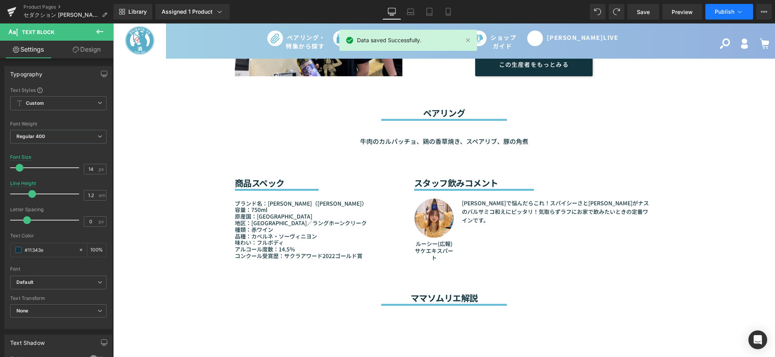
click at [717, 14] on span "Publish" at bounding box center [724, 12] width 20 height 6
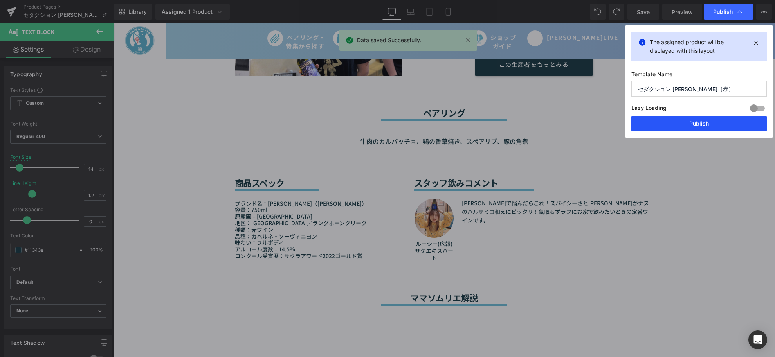
click at [703, 117] on button "Publish" at bounding box center [698, 124] width 135 height 16
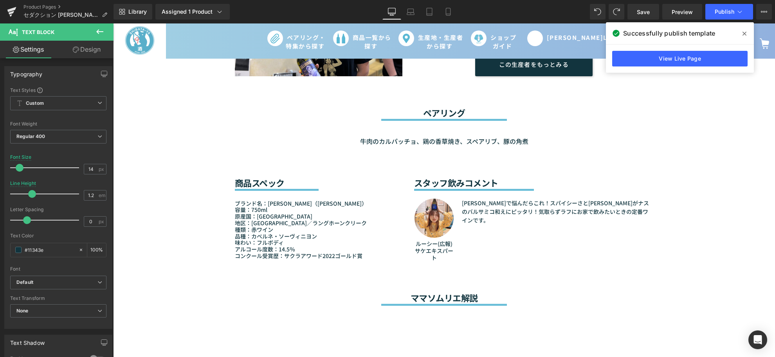
click at [748, 33] on span at bounding box center [744, 33] width 13 height 13
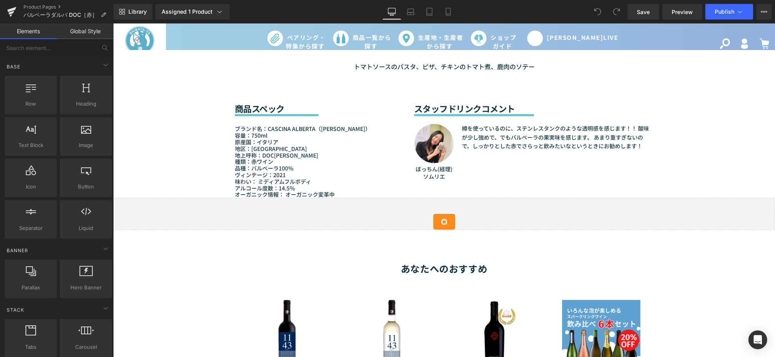
scroll to position [913, 0]
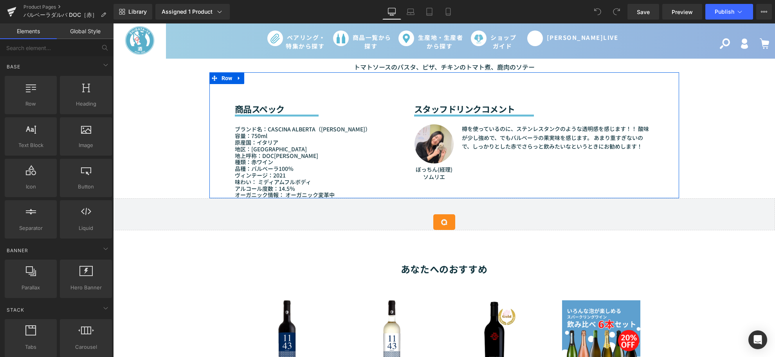
click at [229, 191] on div "商品スペック Heading Separator ブランド名：CASCINA ALBERTA（カッシーナ・アルベルタ） 容量：750ml 原産国：[GEOGR…" at bounding box center [318, 135] width 179 height 126
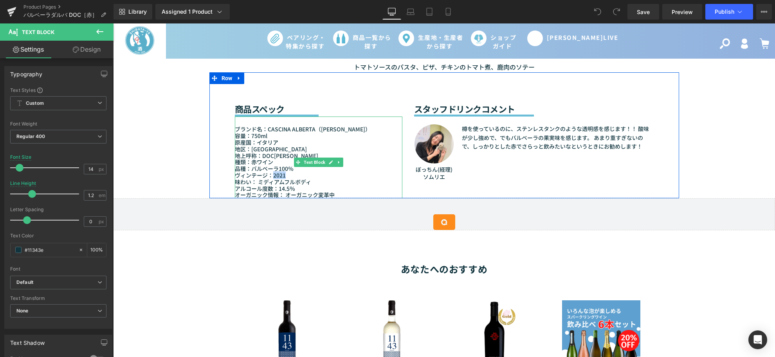
drag, startPoint x: 269, startPoint y: 205, endPoint x: 282, endPoint y: 204, distance: 12.9
click at [282, 179] on p "ヴィンテージ：2021" at bounding box center [318, 175] width 167 height 7
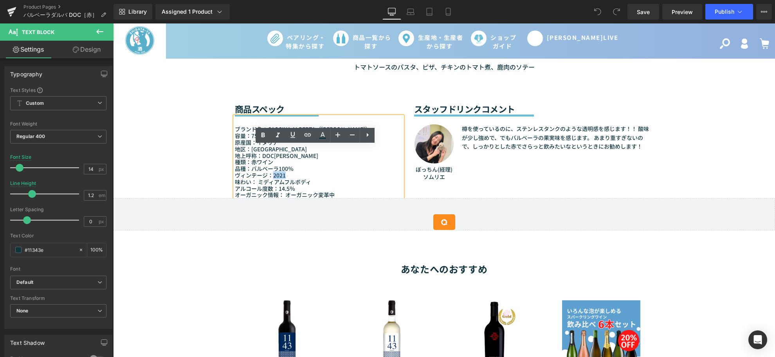
paste div
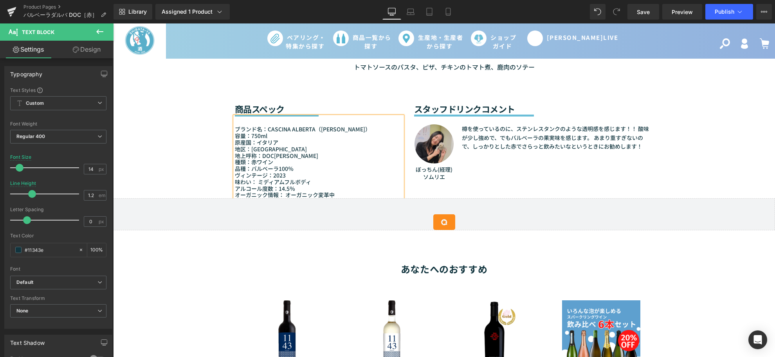
click at [444, 164] on img at bounding box center [433, 143] width 39 height 39
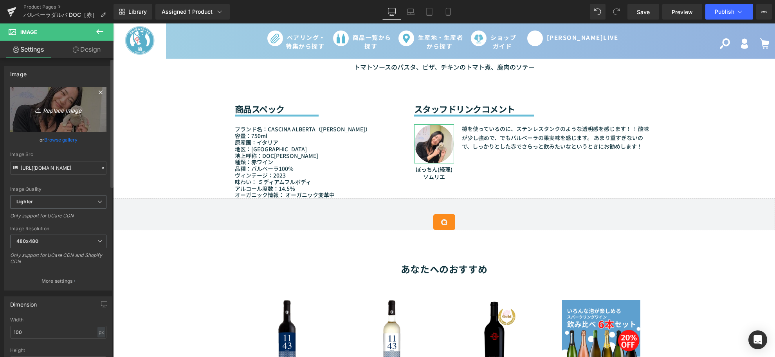
click at [63, 111] on icon "Replace Image" at bounding box center [58, 109] width 63 height 10
type input "C:\fakepath\まゆゆ_広報_ママソムリエ.jpg"
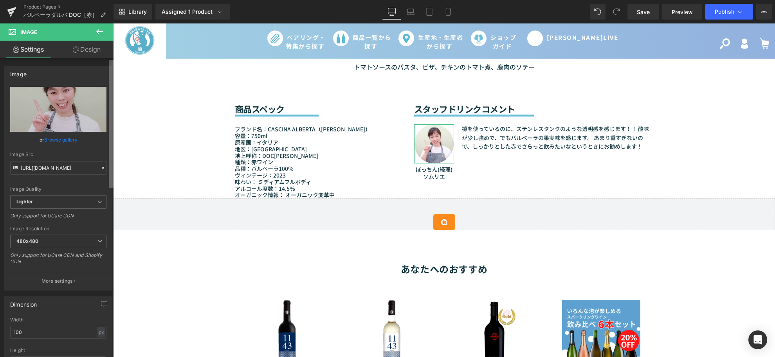
type input "https://ucarecdn.com/f731e67b-2821-44fa-ab77-a825791fa6d6/-/format/auto/-/previ…"
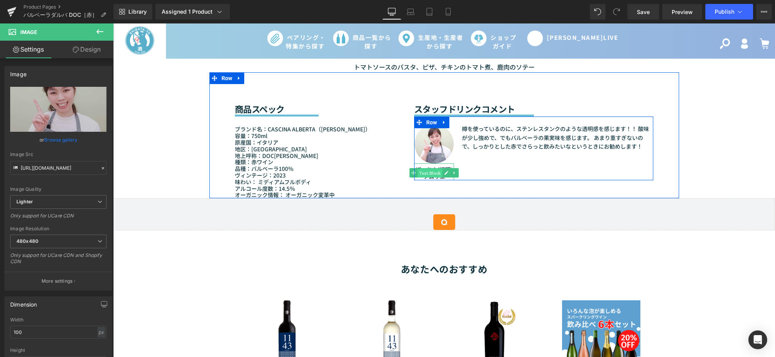
click at [419, 178] on span "Text Block" at bounding box center [429, 173] width 25 height 9
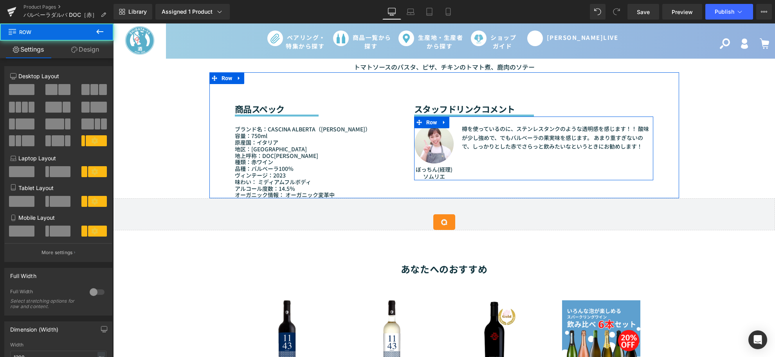
click at [463, 180] on div "Image ぼっちん(経理)ソムリエ Text Block 樽を使っているのに、ステンレスタンクのような透明感を感じます！！ 酸味が少し強めで、でもバルベーラ…" at bounding box center [533, 148] width 239 height 63
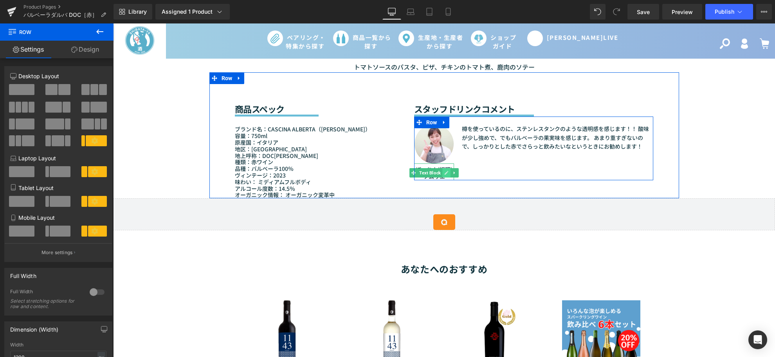
click at [442, 178] on link at bounding box center [446, 172] width 8 height 9
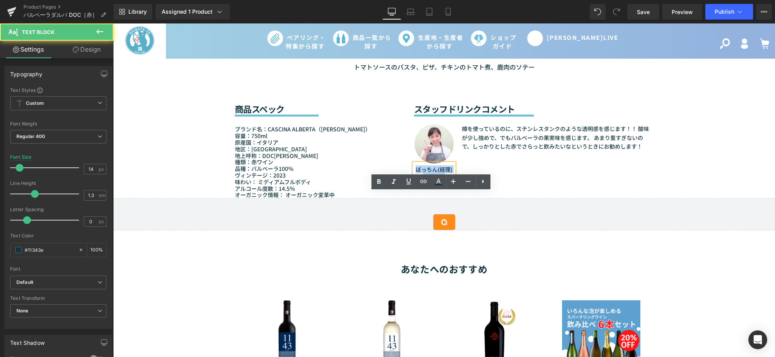
drag, startPoint x: 445, startPoint y: 206, endPoint x: 407, endPoint y: 200, distance: 38.3
click at [408, 180] on div "スタッフドリンクコメント Heading Separator Image ぼっちん(経理)ソムリエ Text Block 樽を使っているのに、ステンレスタンク…" at bounding box center [533, 126] width 251 height 108
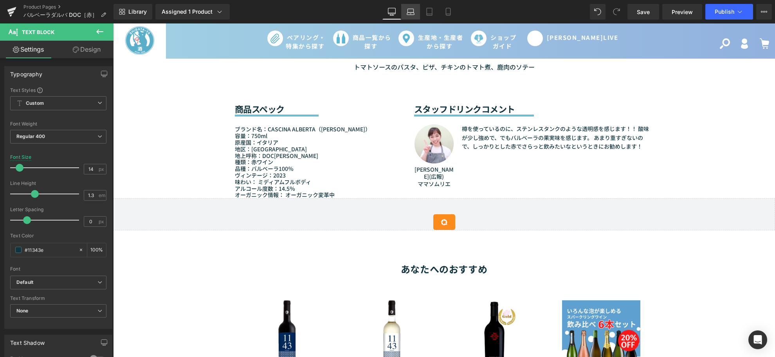
click at [406, 12] on link "Laptop" at bounding box center [410, 12] width 19 height 16
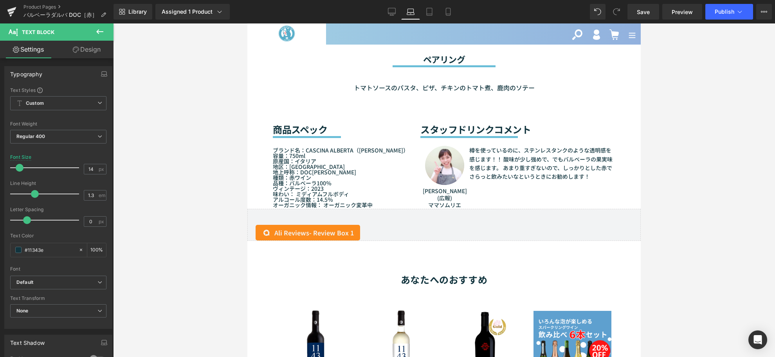
scroll to position [995, 0]
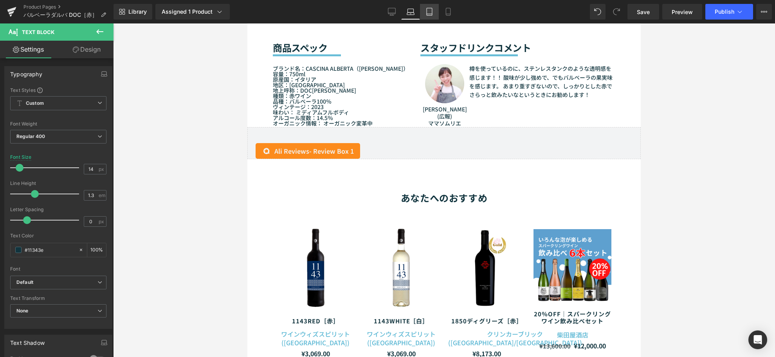
click at [425, 13] on icon at bounding box center [429, 12] width 8 height 8
type input "100"
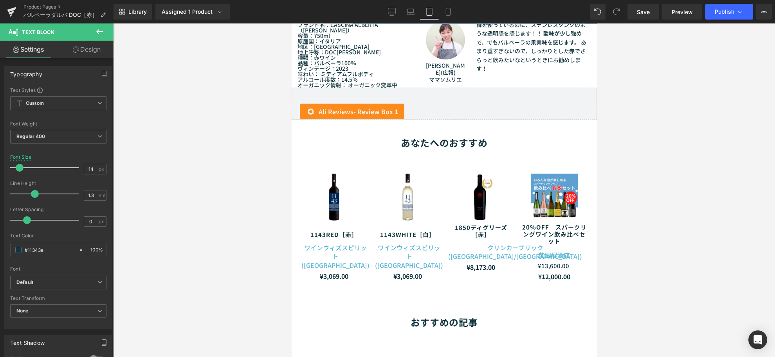
scroll to position [940, 0]
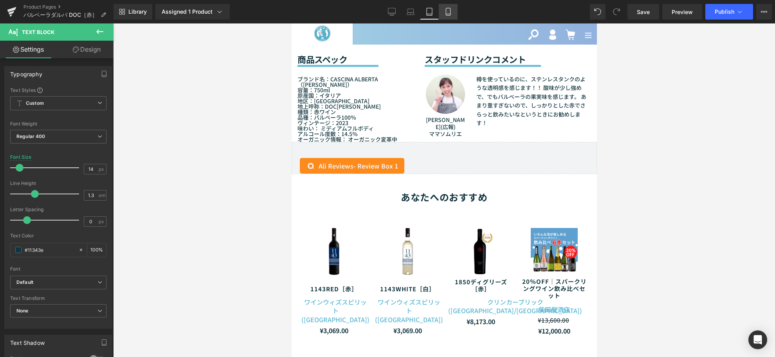
click at [447, 12] on icon at bounding box center [448, 12] width 8 height 8
type input "13"
type input "100"
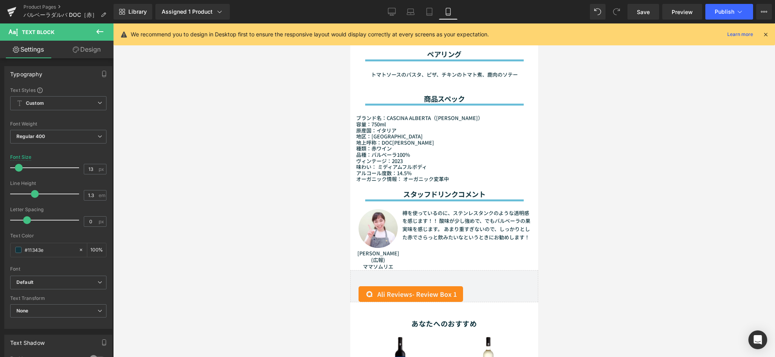
scroll to position [1077, 0]
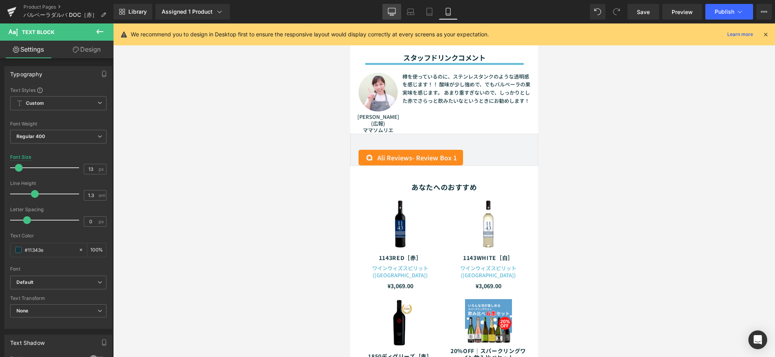
click at [388, 14] on link "Desktop" at bounding box center [391, 12] width 19 height 16
type input "14"
type input "100"
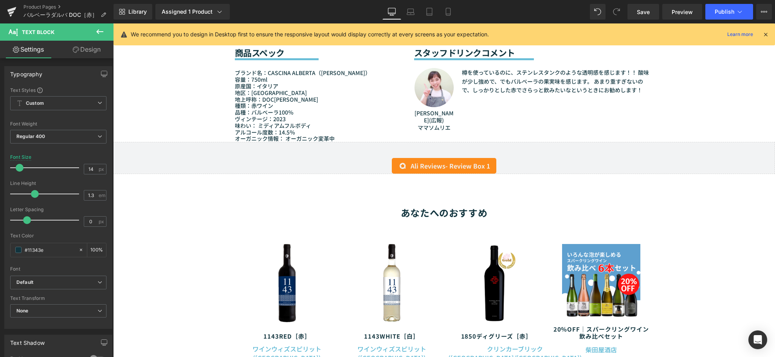
scroll to position [926, 0]
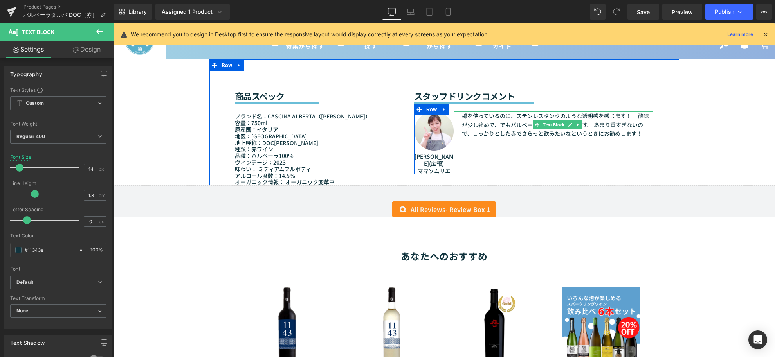
click at [475, 137] on font "樽を使っているのに、ステンレスタンクのような透明感を感じます！！ 酸味が少し強めで、でもバルベーラの果実味を感じます。 あまり重すぎないので、しっかりとした赤…" at bounding box center [555, 124] width 187 height 25
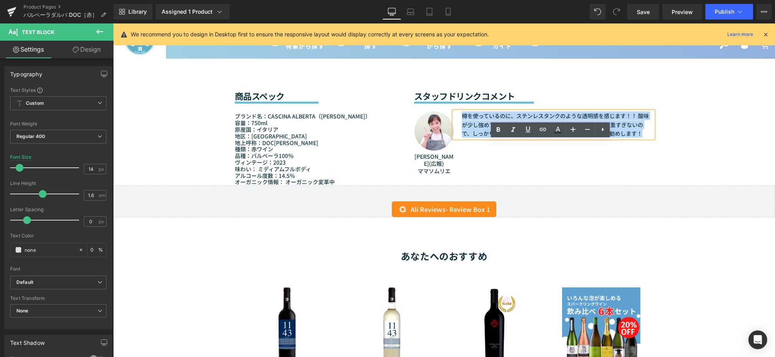
drag, startPoint x: 458, startPoint y: 145, endPoint x: 647, endPoint y: 161, distance: 189.3
click at [647, 138] on p "樽を使っているのに、ステンレスタンクのような透明感を感じます！！ 酸味が少し強めで、でもバルベーラの果実味を感じます。 あまり重すぎないので、しっかりとした赤…" at bounding box center [558, 125] width 192 height 26
paste div
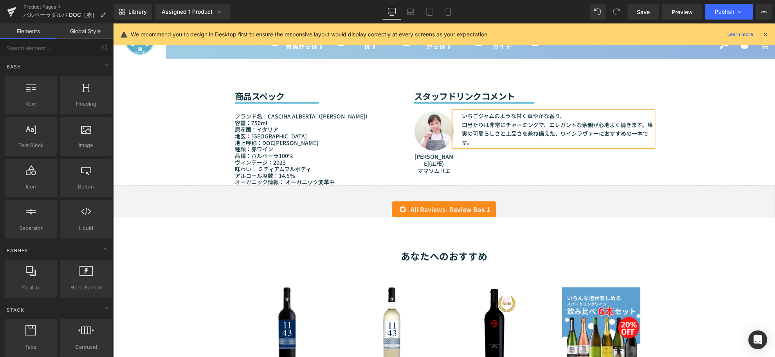
click at [640, 8] on span "Save" at bounding box center [643, 12] width 13 height 8
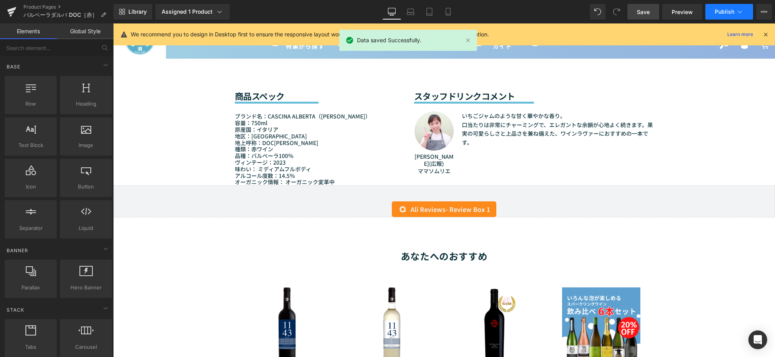
click at [727, 10] on span "Publish" at bounding box center [724, 12] width 20 height 6
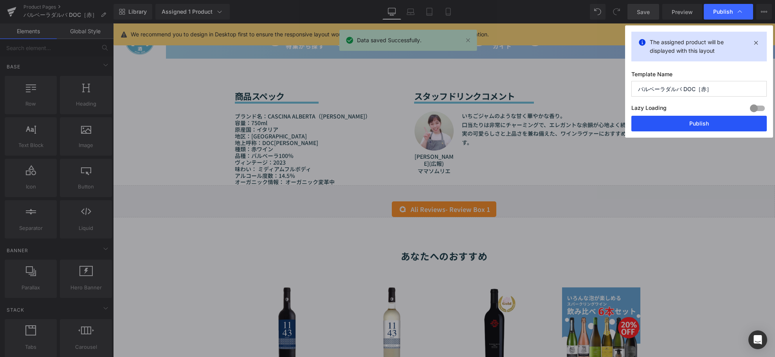
click at [707, 124] on button "Publish" at bounding box center [698, 124] width 135 height 16
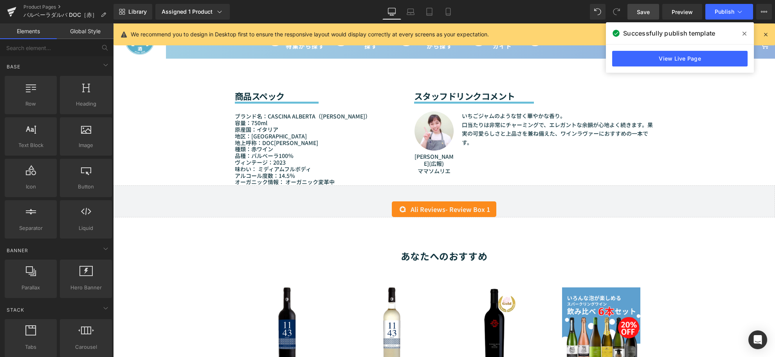
click at [744, 32] on icon at bounding box center [744, 34] width 4 height 6
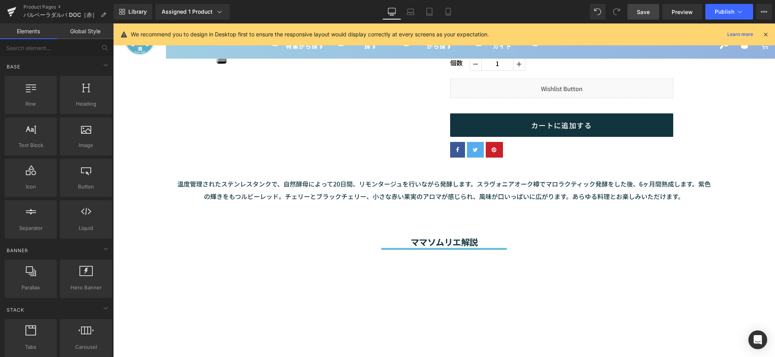
scroll to position [0, 0]
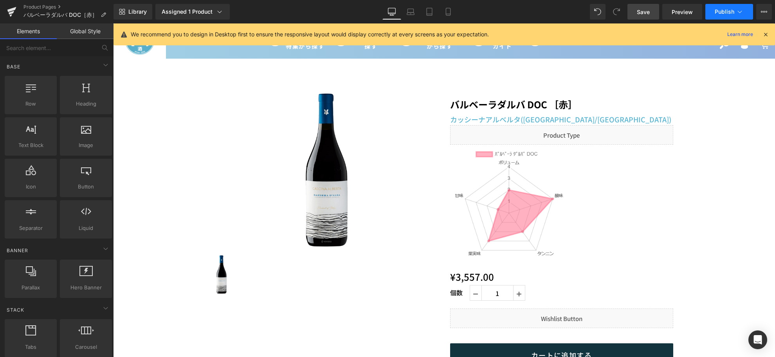
click at [720, 12] on span "Publish" at bounding box center [724, 12] width 20 height 6
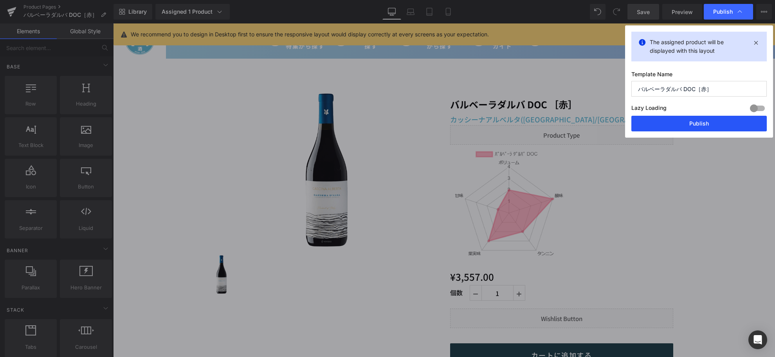
click at [680, 121] on button "Publish" at bounding box center [698, 124] width 135 height 16
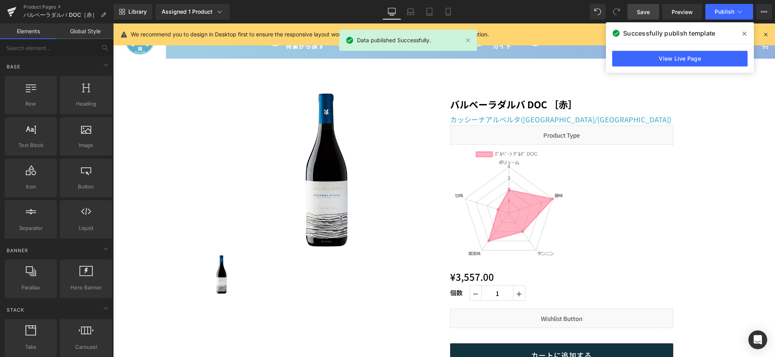
click at [742, 32] on icon at bounding box center [744, 34] width 4 height 4
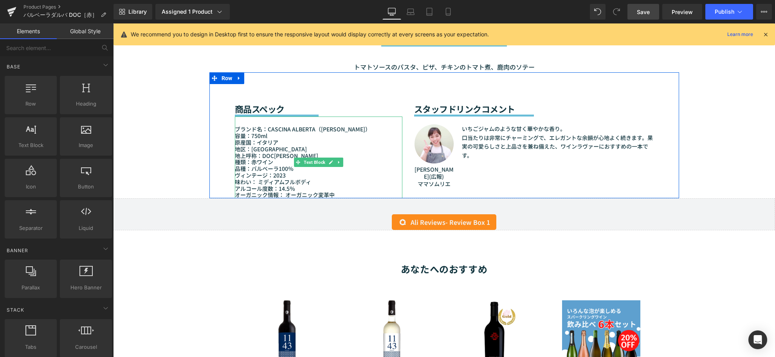
scroll to position [869, 0]
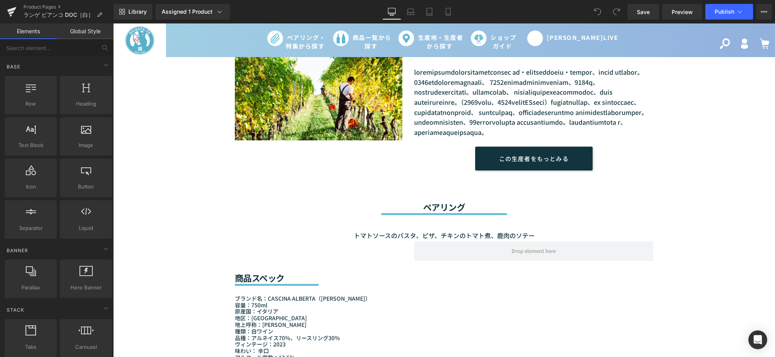
scroll to position [565, 0]
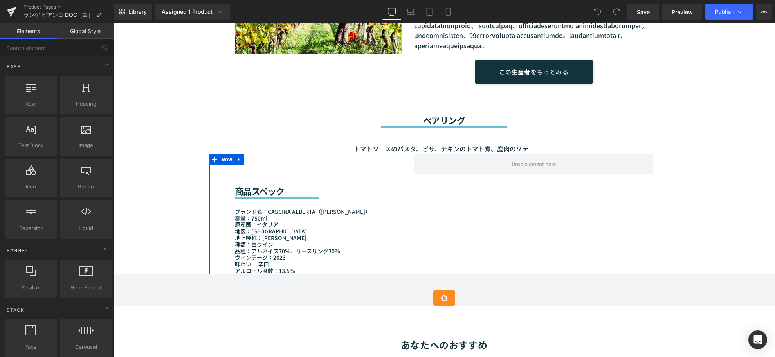
click at [507, 225] on div "商品スペック Heading Separator ブランド名：CASCINA ALBERTA（カッシーナ・アルベルタ） 容量：750ml 原産国：[GEOGR…" at bounding box center [444, 214] width 470 height 120
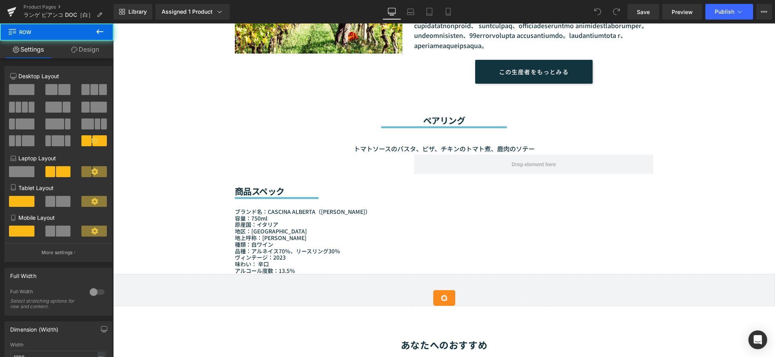
click at [230, 84] on div "Image ワインを愛する兄弟が造り出す無農薬のバルバレスコ Heading Text Block この生産者をもっとみる Button Row Row" at bounding box center [444, 6] width 470 height 156
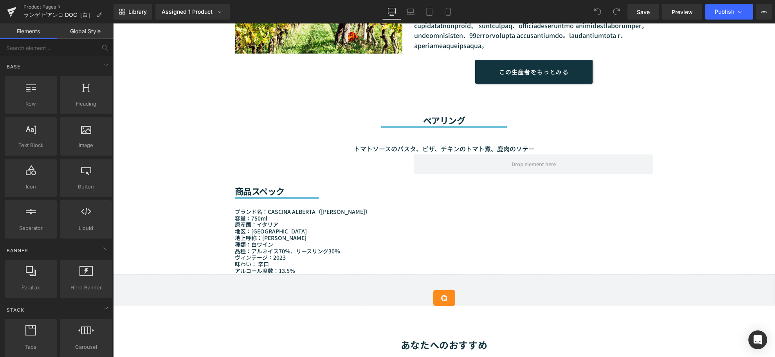
click at [189, 214] on div "Sale Off (P) Image (P) Image List" at bounding box center [444, 167] width 662 height 1304
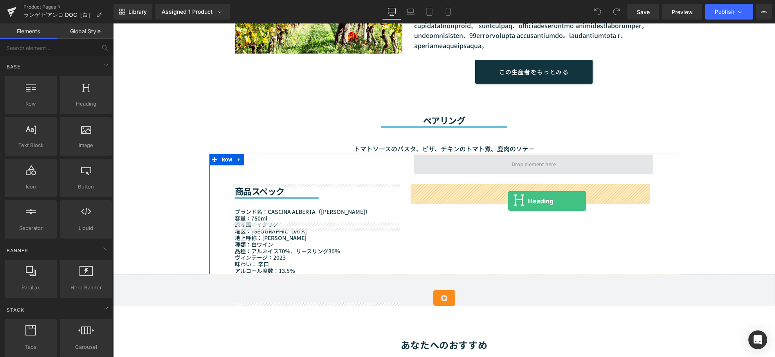
drag, startPoint x: 200, startPoint y: 124, endPoint x: 508, endPoint y: 201, distance: 317.9
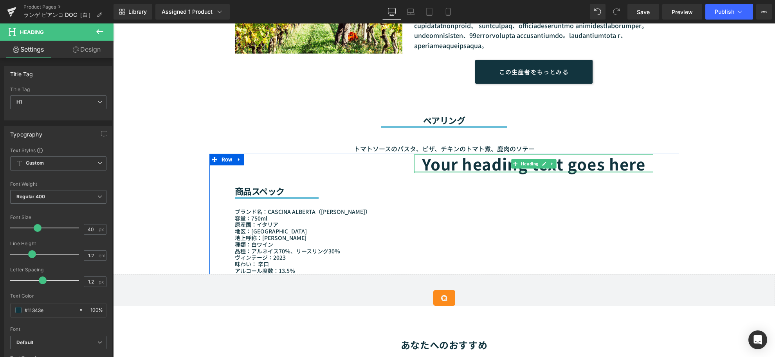
drag, startPoint x: 440, startPoint y: 202, endPoint x: 437, endPoint y: 200, distance: 4.0
click at [440, 173] on div at bounding box center [533, 172] width 239 height 2
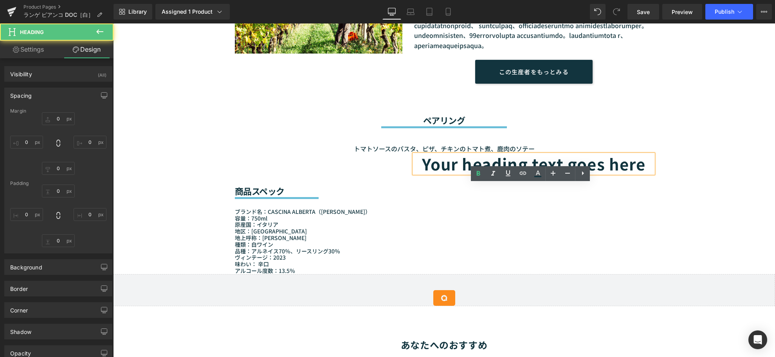
type input "0"
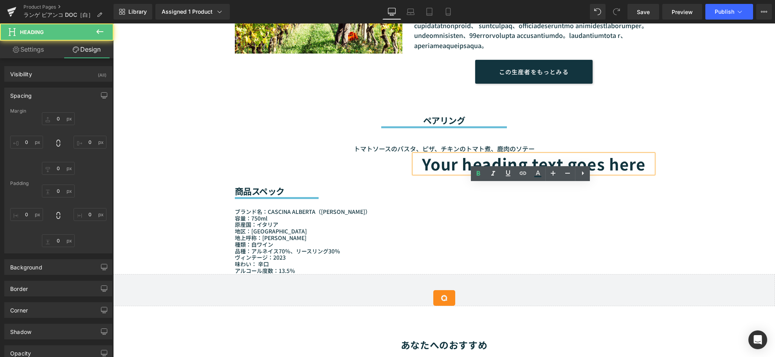
type input "0"
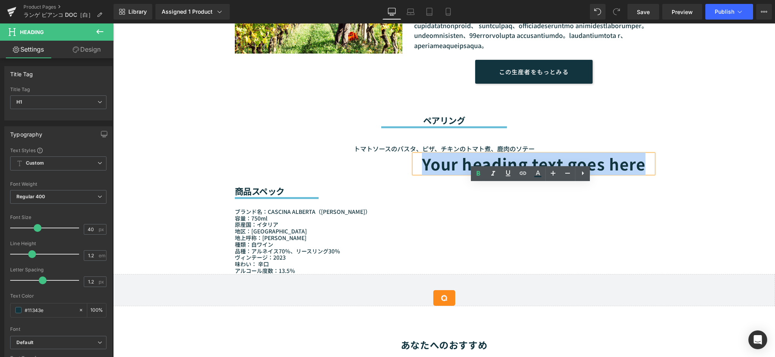
drag, startPoint x: 418, startPoint y: 195, endPoint x: 664, endPoint y: 201, distance: 245.8
click at [664, 201] on div "商品スペック Heading Separator ブランド名：CASCINA ALBERTA（カッシーナ・アルベルタ） 容量：750ml 原産国：イタリア 地…" at bounding box center [444, 214] width 470 height 120
paste div
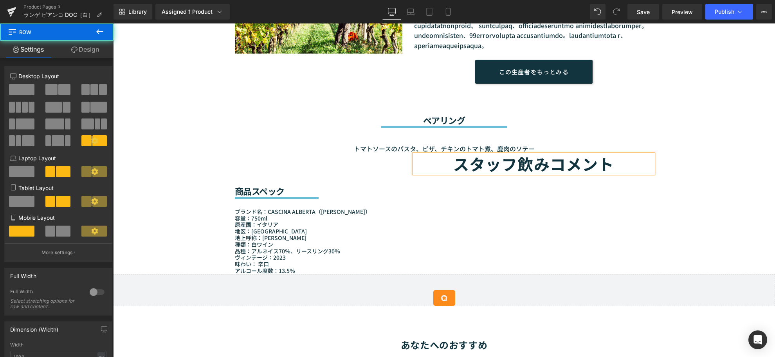
click at [612, 209] on div "商品スペック Heading Separator ブランド名：CASCINA ALBERTA（カッシーナ・アルベルタ） 容量：750ml 原産国：イタリア 地…" at bounding box center [444, 214] width 470 height 120
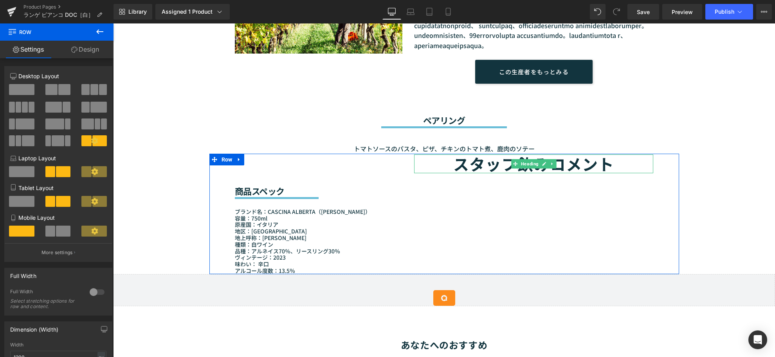
click at [613, 173] on h1 "スタッフ飲みコメント" at bounding box center [533, 164] width 239 height 19
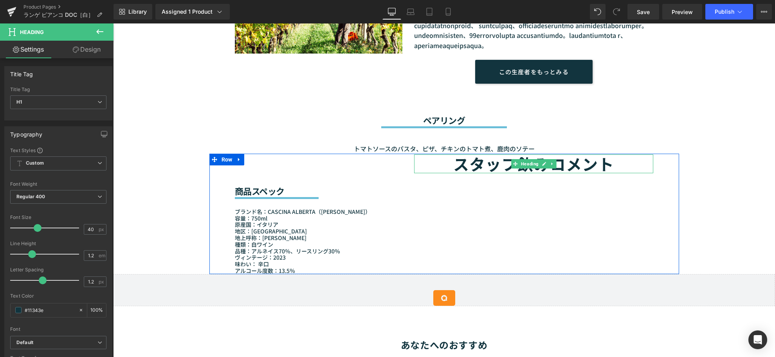
click at [617, 173] on h1 "スタッフ飲みコメント" at bounding box center [533, 164] width 239 height 19
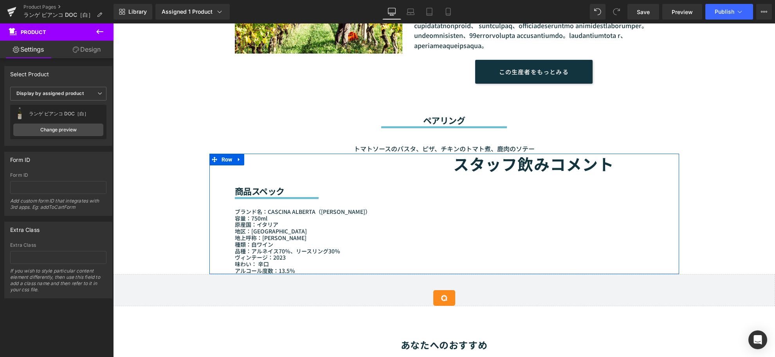
click at [563, 206] on div "商品スペック Heading Separator ブランド名：CASCINA ALBERTA（カッシーナ・アルベルタ） 容量：750ml 原産国：イタリア 地…" at bounding box center [444, 214] width 470 height 120
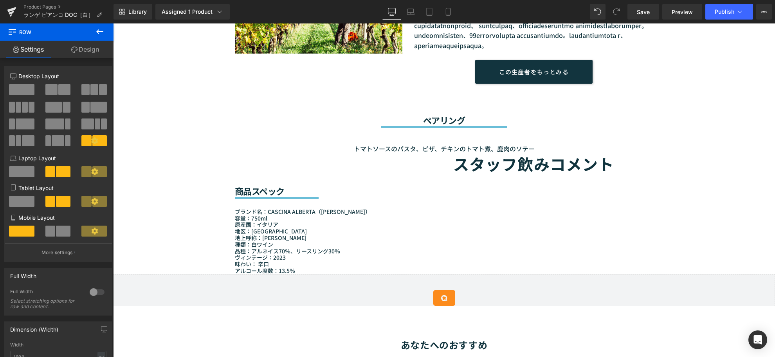
click at [275, 154] on div "トマトソースのパスタ、ピザ、チキンのトマト煮、鹿肉のソテー" at bounding box center [444, 141] width 419 height 26
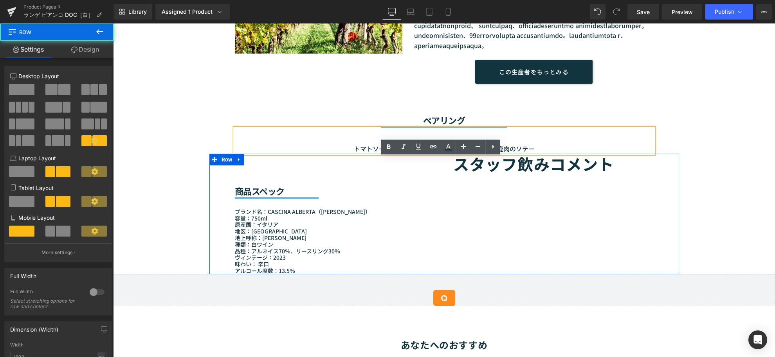
click at [217, 209] on div "商品スペック Heading Separator ブランド名：CASCINA ALBERTA（カッシーナ・アルベルタ） 容量：750ml 原産国：イタリア 地…" at bounding box center [444, 214] width 470 height 120
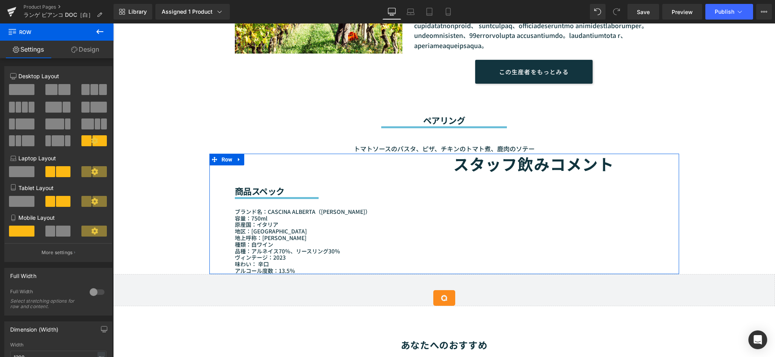
click at [217, 209] on div "商品スペック Heading Separator ブランド名：CASCINA ALBERTA（カッシーナ・アルベルタ） 容量：750ml 原産国：イタリア 地…" at bounding box center [444, 214] width 470 height 120
click at [243, 122] on div "ペアリング Heading Separator トマトソースのパスタ、ピザ、チキンのトマト煮、鹿肉のソテー Text Block Row" at bounding box center [444, 119] width 470 height 70
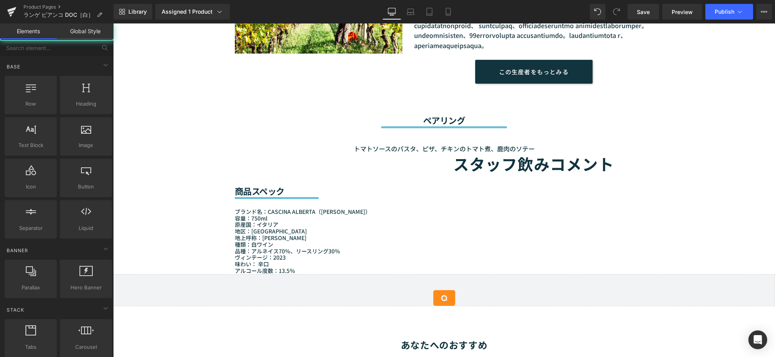
click at [173, 208] on div "Sale Off (P) Image (P) Image List" at bounding box center [444, 167] width 662 height 1304
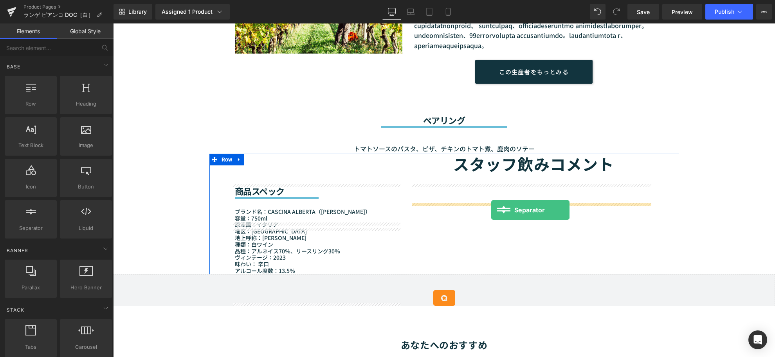
drag, startPoint x: 144, startPoint y: 250, endPoint x: 491, endPoint y: 210, distance: 349.0
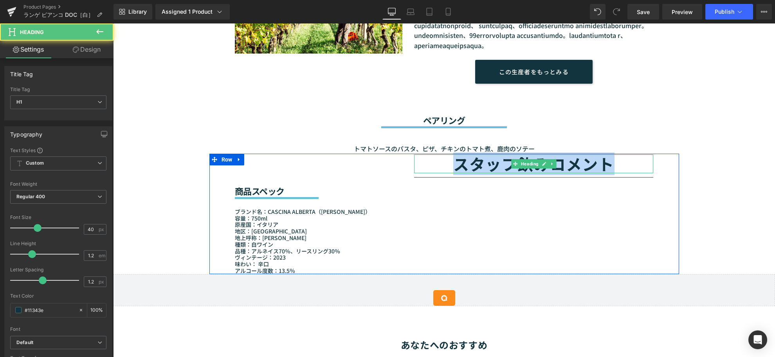
drag, startPoint x: 452, startPoint y: 196, endPoint x: 644, endPoint y: 196, distance: 192.5
click at [644, 173] on h1 "スタッフ飲みコメント" at bounding box center [533, 164] width 239 height 19
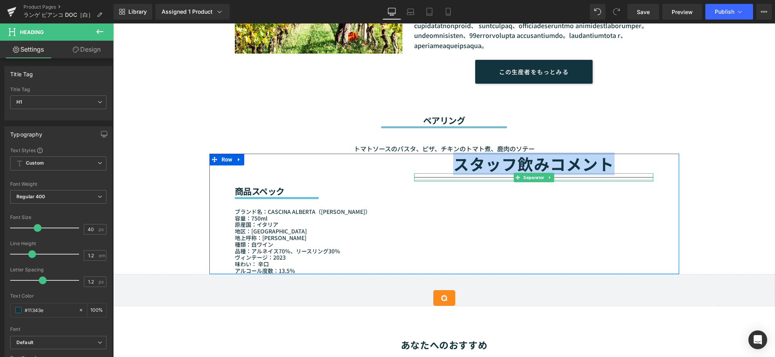
click at [444, 182] on div at bounding box center [533, 181] width 239 height 2
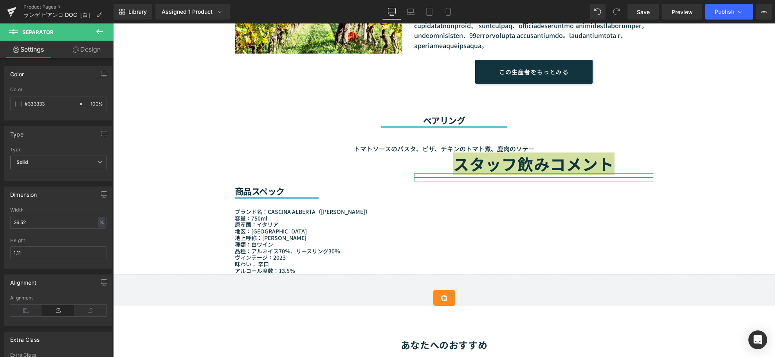
click at [83, 52] on link "Design" at bounding box center [86, 50] width 57 height 18
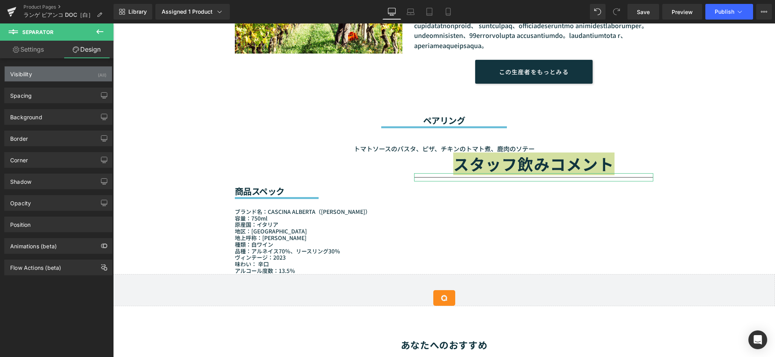
click at [79, 76] on div "Visibility (All)" at bounding box center [58, 74] width 107 height 15
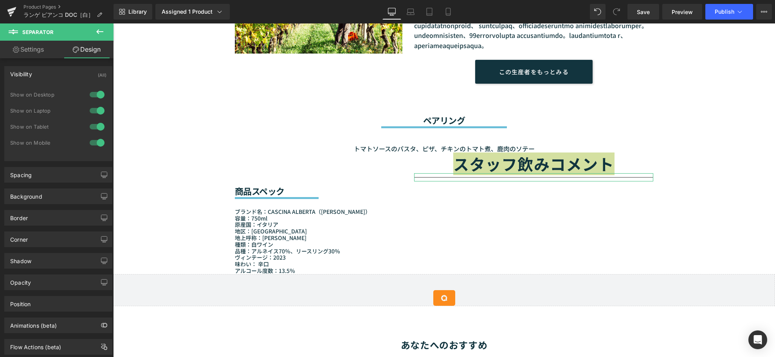
click at [79, 76] on div "Visibility (All)" at bounding box center [58, 74] width 107 height 15
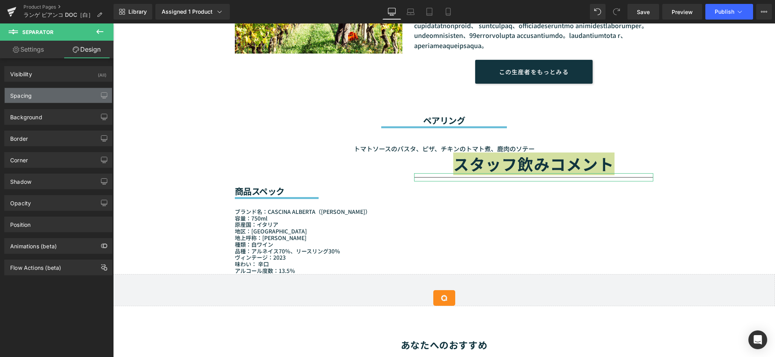
click at [71, 97] on div "Spacing" at bounding box center [58, 95] width 107 height 15
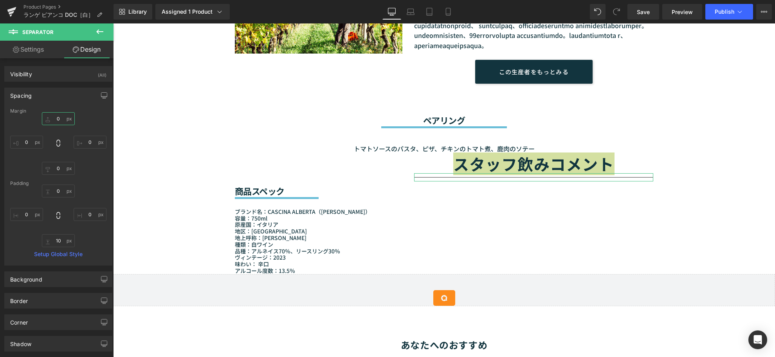
click at [60, 122] on input "0" at bounding box center [58, 118] width 33 height 13
type input "ー"
type input "-8"
click at [85, 114] on div "Margin" at bounding box center [58, 110] width 96 height 5
click at [57, 93] on div "Spacing" at bounding box center [58, 95] width 107 height 15
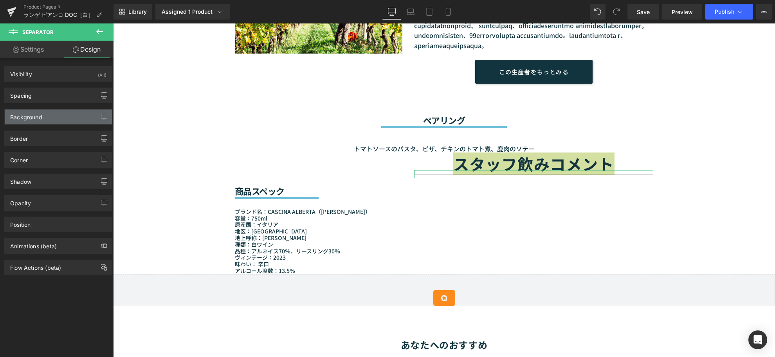
click at [62, 116] on div "Background" at bounding box center [58, 117] width 107 height 15
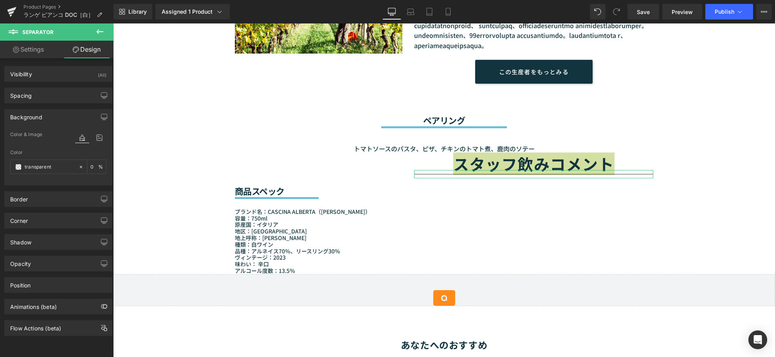
click at [65, 120] on div "Background" at bounding box center [58, 117] width 107 height 15
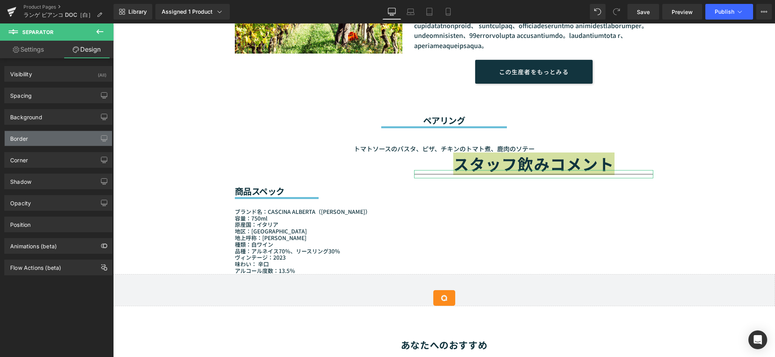
click at [61, 145] on div "Border" at bounding box center [58, 138] width 107 height 15
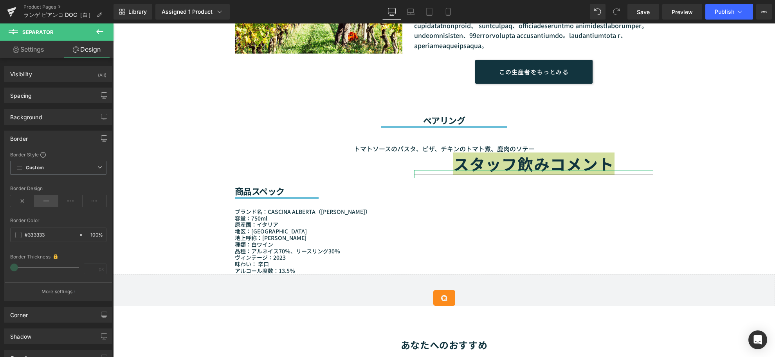
click at [48, 204] on icon at bounding box center [46, 201] width 24 height 12
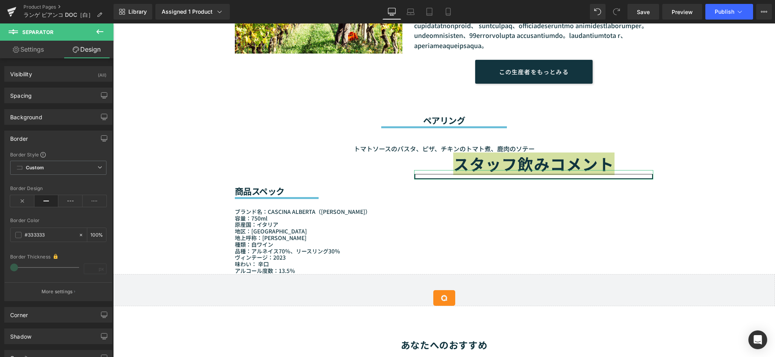
click at [72, 138] on div "Border" at bounding box center [58, 138] width 107 height 15
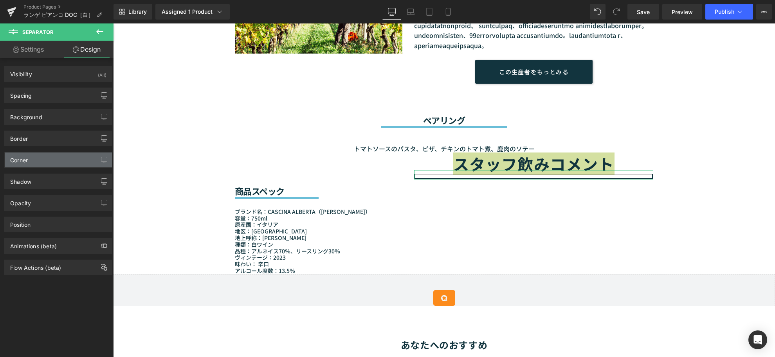
click at [63, 162] on div "Corner" at bounding box center [58, 160] width 107 height 15
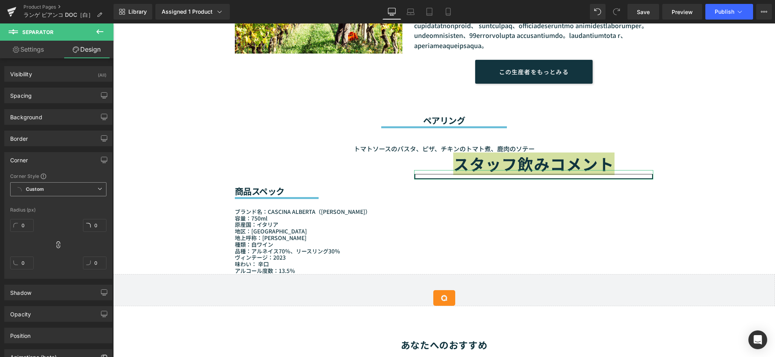
click at [76, 192] on span "Custom Setup Global Style" at bounding box center [58, 189] width 96 height 14
click at [82, 171] on div "Corner Corner Style Custom Custom Setup Global Style Custom Setup Global Style …" at bounding box center [58, 215] width 108 height 127
click at [79, 165] on div "Corner" at bounding box center [58, 160] width 107 height 15
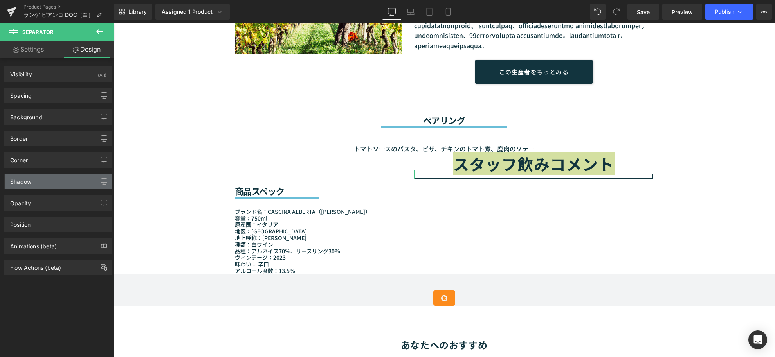
click at [60, 183] on div "Shadow" at bounding box center [58, 181] width 107 height 15
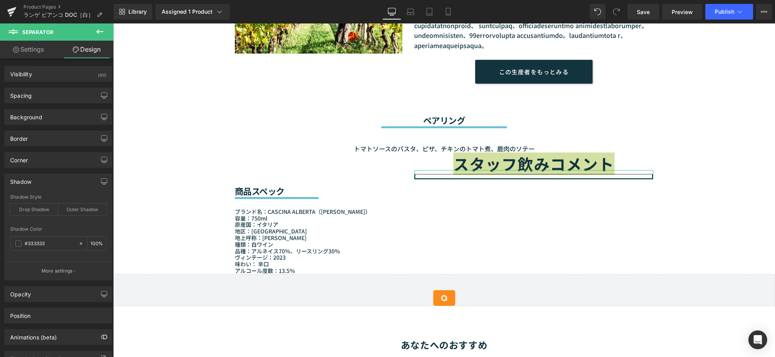
click at [65, 185] on div "Shadow" at bounding box center [58, 181] width 107 height 15
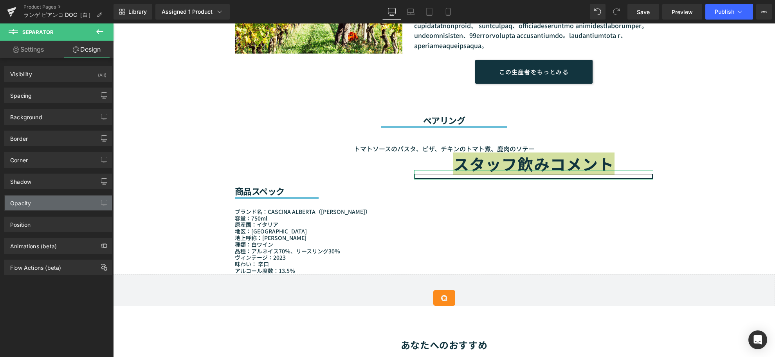
click at [66, 205] on div "Opacity" at bounding box center [58, 203] width 107 height 15
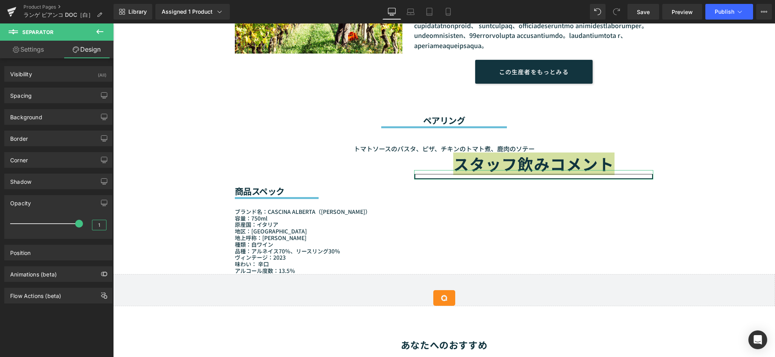
click at [100, 224] on input "1" at bounding box center [99, 225] width 14 height 10
type input "0.9"
drag, startPoint x: 21, startPoint y: 224, endPoint x: 65, endPoint y: 225, distance: 44.2
click at [67, 225] on span at bounding box center [71, 224] width 8 height 8
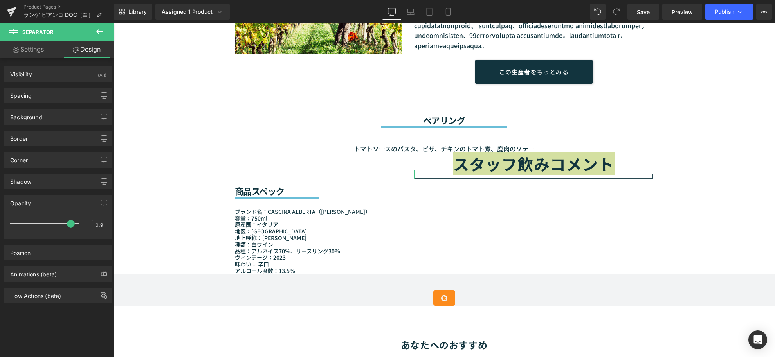
click at [80, 198] on div "Opacity" at bounding box center [58, 203] width 107 height 15
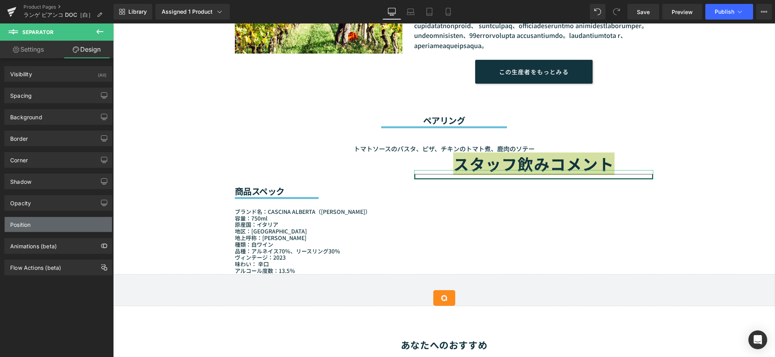
click at [63, 228] on div "Position" at bounding box center [58, 224] width 107 height 15
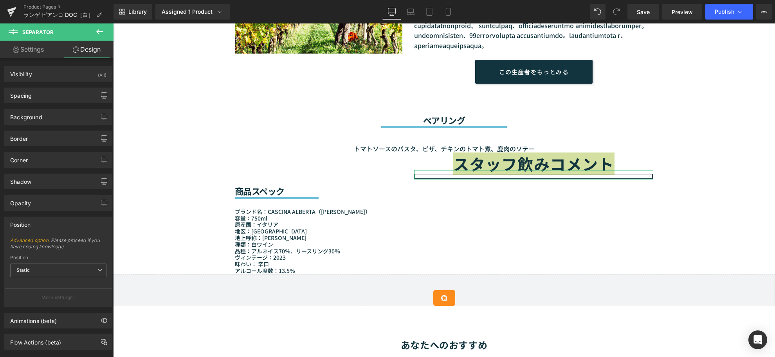
click at [52, 225] on div "Position" at bounding box center [58, 224] width 107 height 15
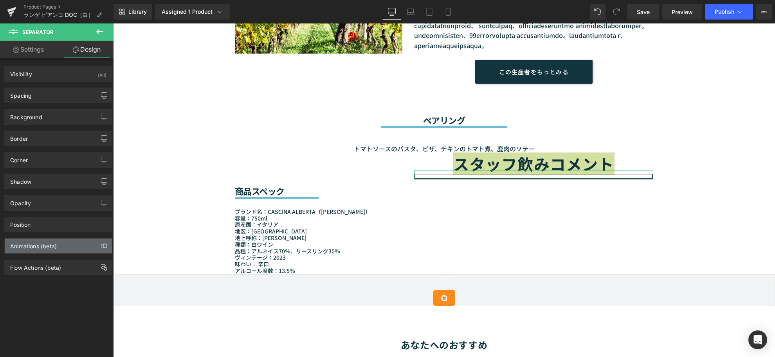
click at [77, 242] on div "Animations (beta)" at bounding box center [58, 246] width 107 height 15
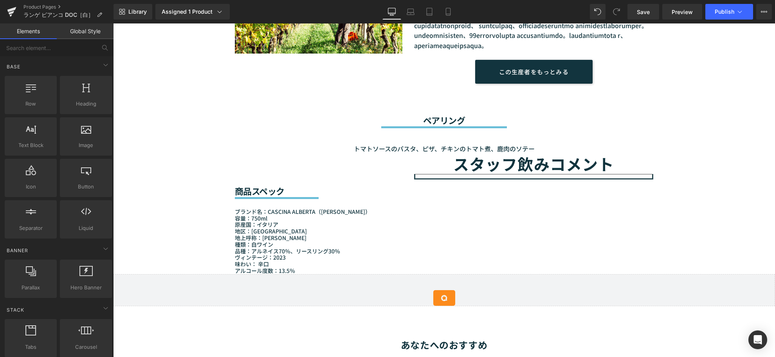
click at [152, 168] on div "Sale Off (P) Image (P) Image List" at bounding box center [444, 167] width 662 height 1304
click at [437, 209] on div "商品スペック Heading Separator ブランド名：CASCINA ALBERTA（カッシーナ・アルベルタ） 容量：750ml 原産国：イタリア 地…" at bounding box center [444, 214] width 470 height 120
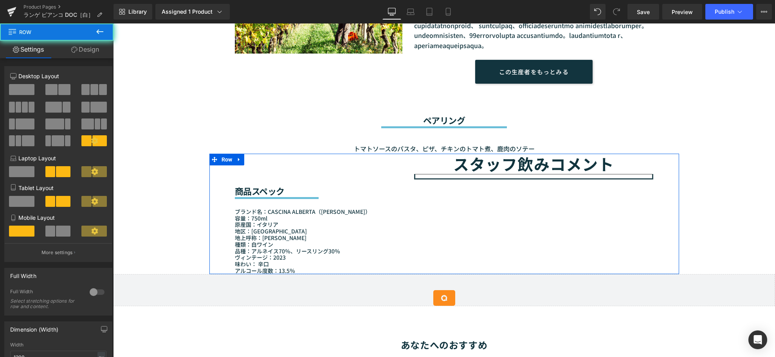
click at [437, 209] on div "商品スペック Heading Separator ブランド名：CASCINA ALBERTA（カッシーナ・アルベルタ） 容量：750ml 原産国：イタリア 地…" at bounding box center [444, 214] width 470 height 120
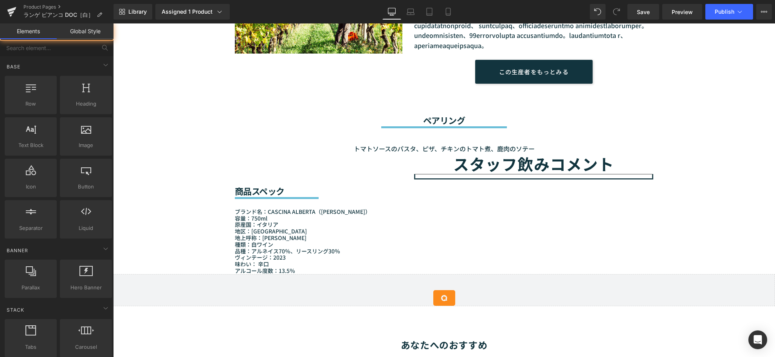
click at [166, 201] on div "Sale Off (P) Image (P) Image List" at bounding box center [444, 167] width 662 height 1304
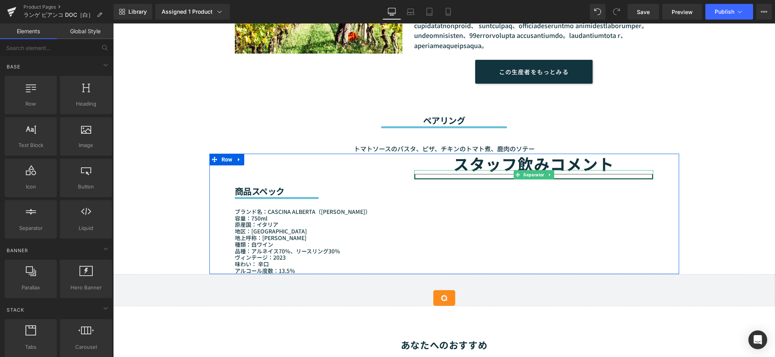
click at [436, 180] on hr at bounding box center [533, 176] width 239 height 5
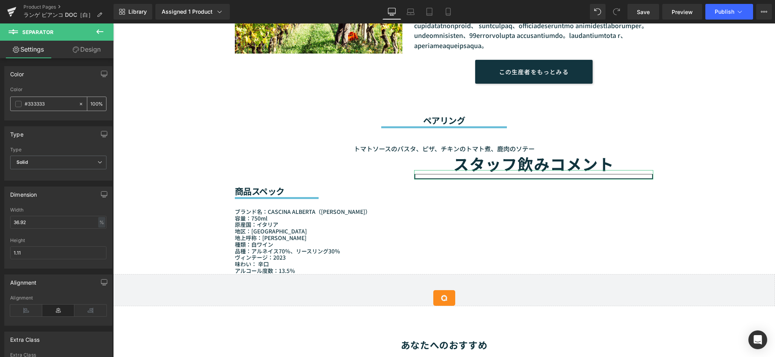
drag, startPoint x: 57, startPoint y: 101, endPoint x: 19, endPoint y: 106, distance: 38.6
click at [19, 106] on div "#333333" at bounding box center [45, 104] width 68 height 14
type input "#5ab7d4"
click at [52, 129] on div "Type" at bounding box center [58, 134] width 107 height 15
click at [167, 149] on div "Sale Off (P) Image (P) Image List" at bounding box center [444, 167] width 662 height 1304
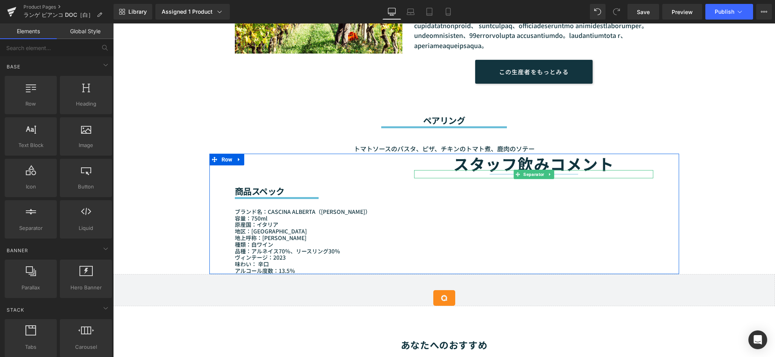
click at [499, 178] on hr at bounding box center [533, 176] width 88 height 4
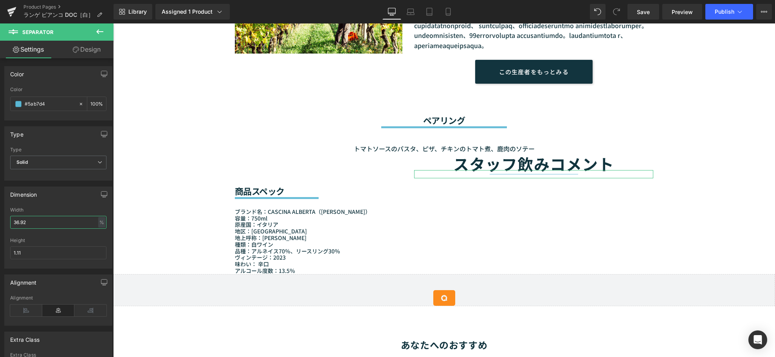
click at [36, 224] on input "36.92" at bounding box center [58, 222] width 96 height 13
type input "3"
type input "50"
drag, startPoint x: 27, startPoint y: 253, endPoint x: -17, endPoint y: 253, distance: 44.2
click at [0, 253] on html "Separator You are previewing how the will restyle your page. You can not edit E…" at bounding box center [387, 178] width 775 height 357
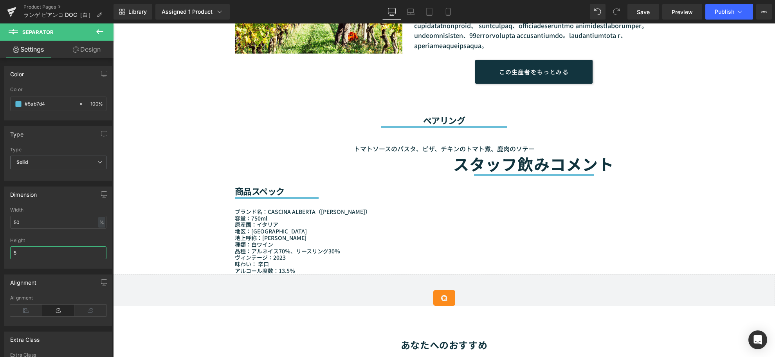
type input "5"
click at [25, 308] on icon at bounding box center [26, 311] width 32 height 12
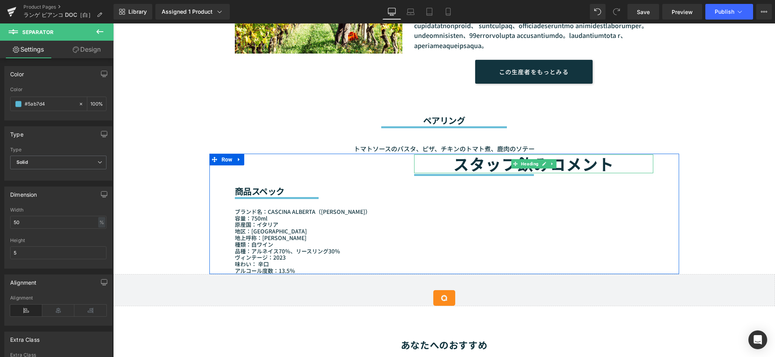
click at [485, 173] on h1 "スタッフ飲みコメント" at bounding box center [533, 164] width 239 height 19
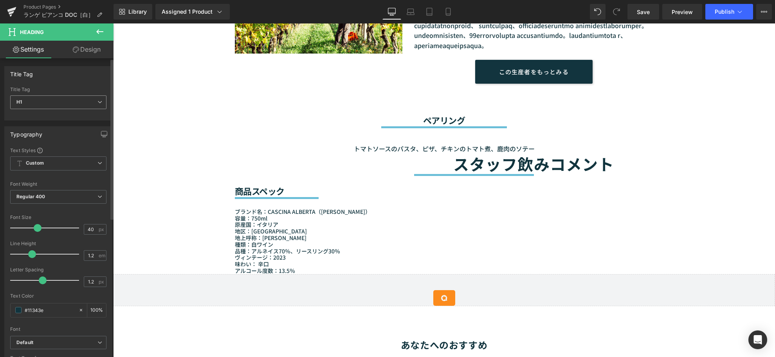
click at [47, 100] on span "H1" at bounding box center [58, 102] width 96 height 14
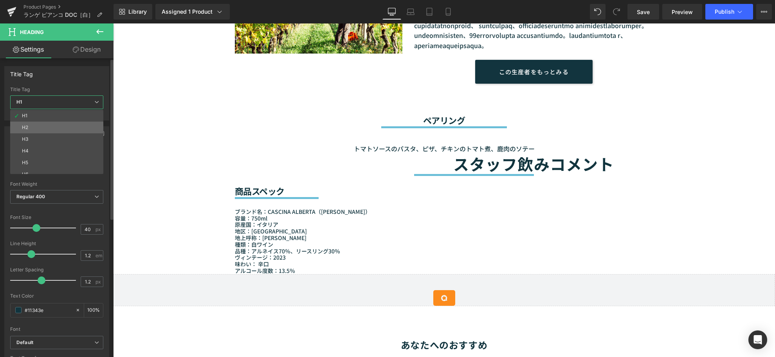
click at [42, 126] on li "H2" at bounding box center [58, 128] width 97 height 12
type input "23"
type input "0.69"
type input "100"
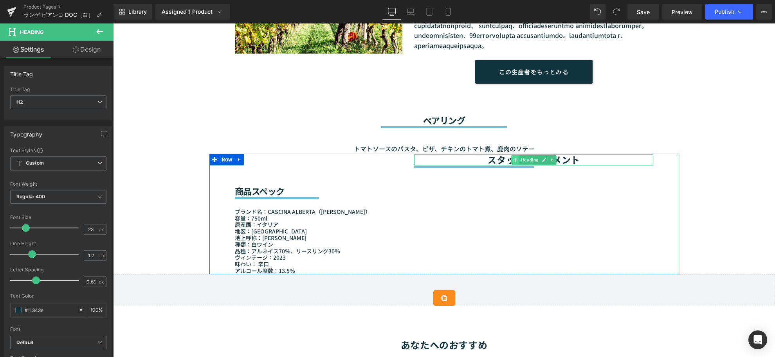
click at [511, 165] on span at bounding box center [515, 159] width 8 height 9
click at [94, 230] on input "23" at bounding box center [91, 230] width 14 height 10
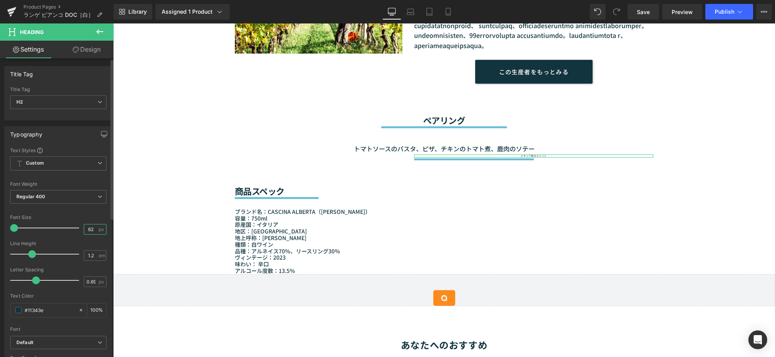
type input "6"
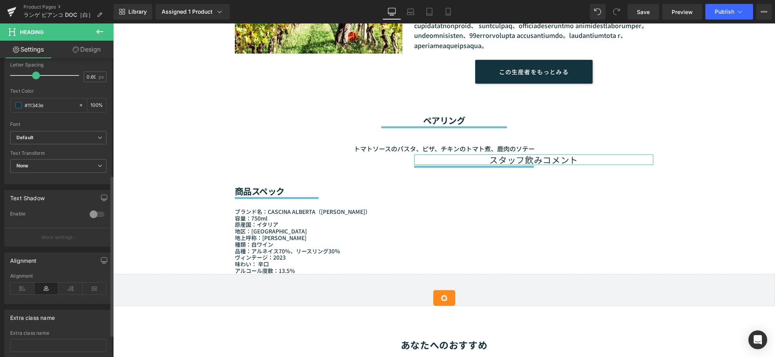
scroll to position [257, 0]
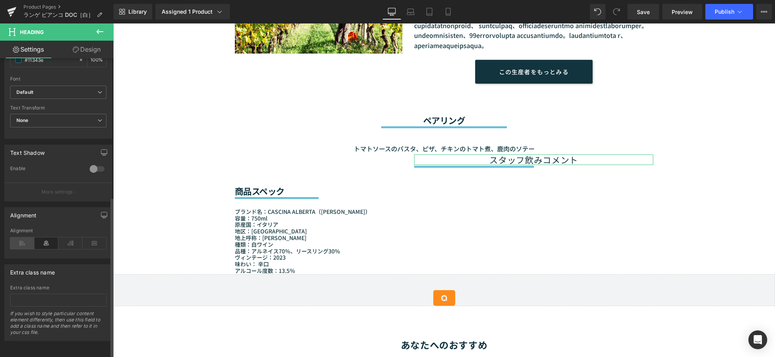
type input "22"
click at [14, 239] on icon at bounding box center [22, 243] width 24 height 12
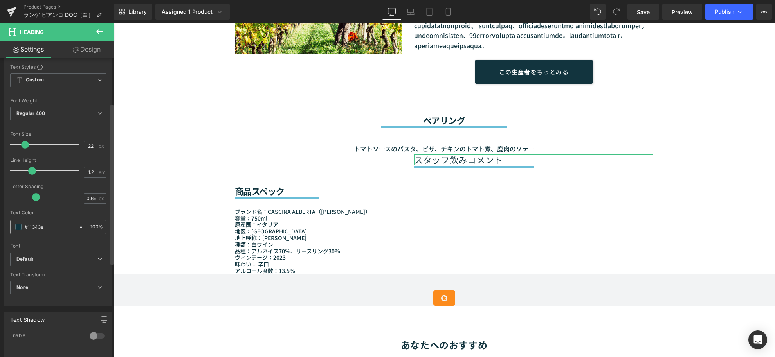
scroll to position [0, 0]
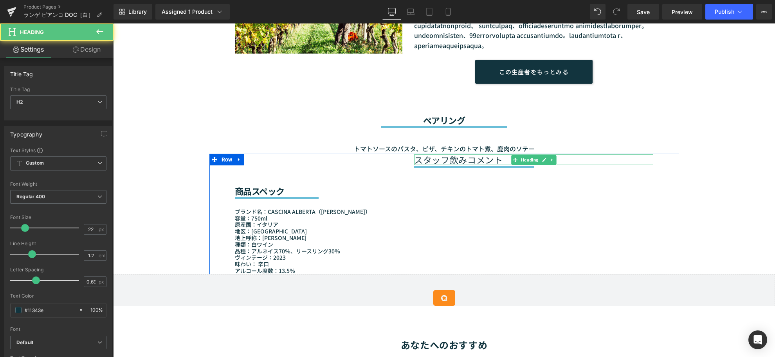
click at [433, 165] on h2 "スタッフ飲みコメント" at bounding box center [533, 160] width 239 height 10
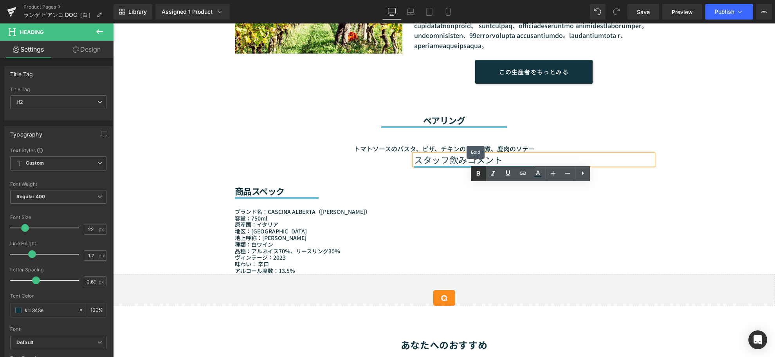
click at [480, 173] on icon at bounding box center [477, 173] width 9 height 9
click at [479, 173] on icon at bounding box center [479, 173] width 4 height 5
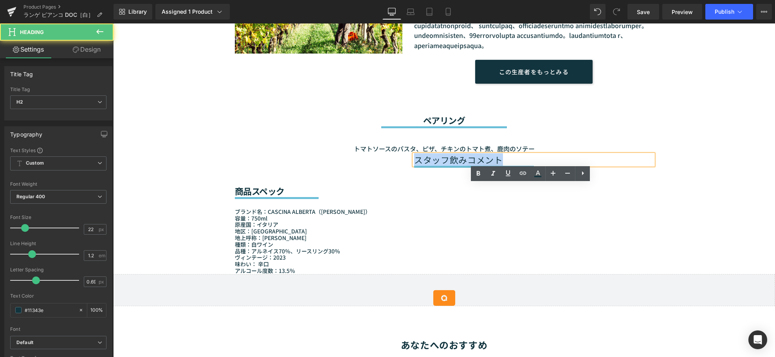
drag, startPoint x: 515, startPoint y: 189, endPoint x: 392, endPoint y: 189, distance: 123.2
click at [392, 189] on div "商品スペック Heading Separator ブランド名：CASCINA ALBERTA（カッシーナ・アルベルタ） 容量：750ml 原産国：イタリア 地…" at bounding box center [444, 214] width 470 height 120
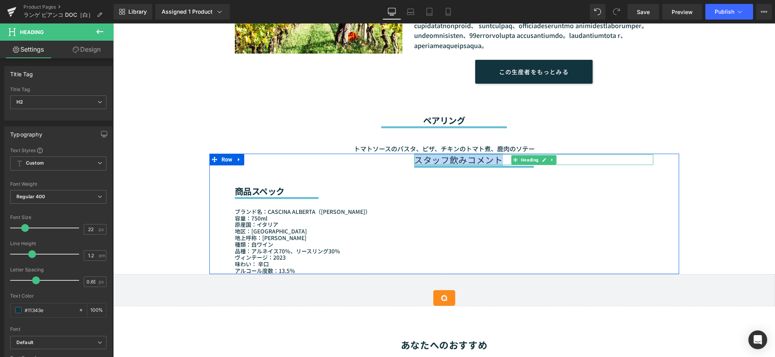
click at [475, 165] on h2 "スタッフ飲みコメント" at bounding box center [533, 160] width 239 height 10
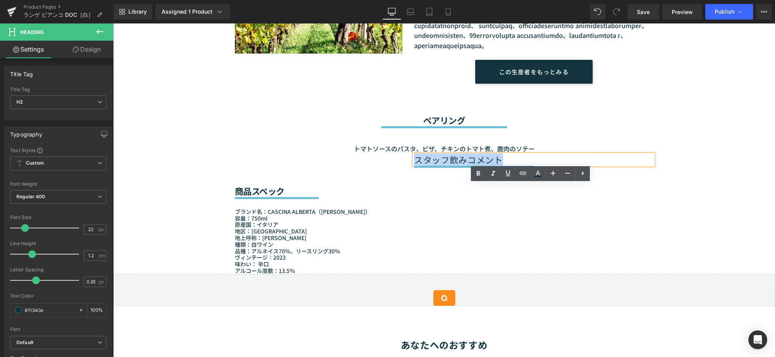
drag, startPoint x: 496, startPoint y: 189, endPoint x: 414, endPoint y: 190, distance: 81.8
click at [414, 165] on h2 "スタッフ飲みコメント" at bounding box center [533, 160] width 239 height 10
click at [479, 175] on icon at bounding box center [477, 173] width 9 height 9
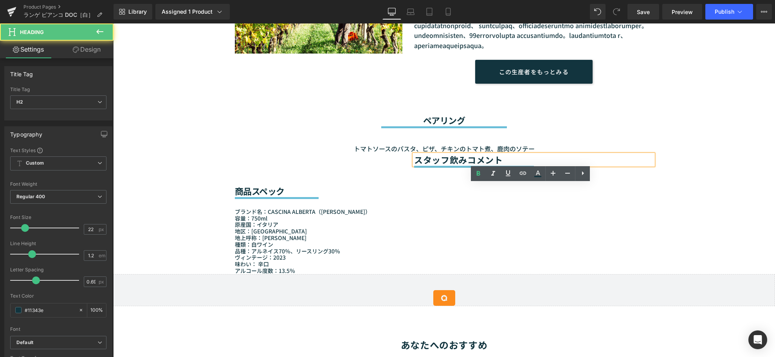
click at [414, 166] on strong "スタッフ飲みコメント" at bounding box center [458, 159] width 89 height 13
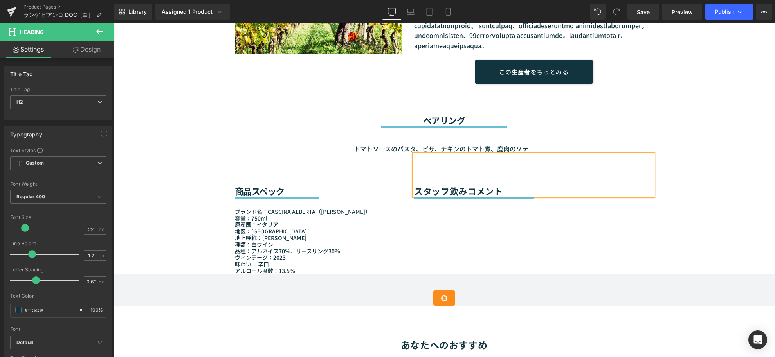
click at [484, 274] on div "商品スペック Heading Separator ブランド名：CASCINA ALBERTA（カッシーナ・アルベルタ） 容量：750ml 原産国：イタリア 地…" at bounding box center [444, 214] width 470 height 120
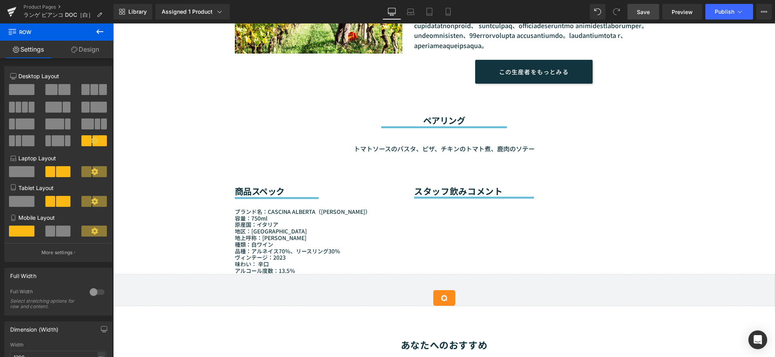
drag, startPoint x: 638, startPoint y: 16, endPoint x: 415, endPoint y: 148, distance: 259.6
click at [638, 16] on span "Save" at bounding box center [643, 12] width 13 height 8
click at [45, 28] on span "Row" at bounding box center [47, 31] width 78 height 17
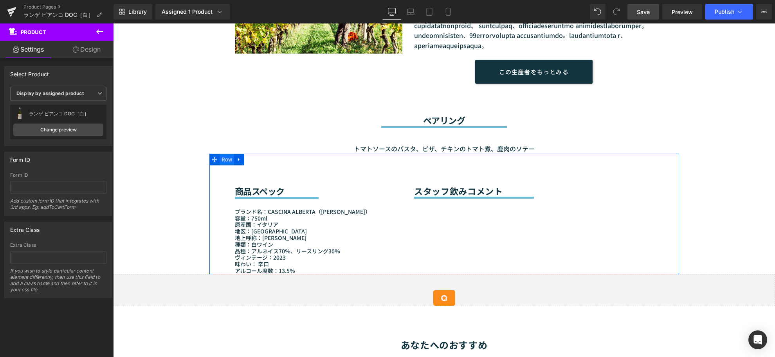
click at [223, 166] on span "Row" at bounding box center [226, 160] width 15 height 12
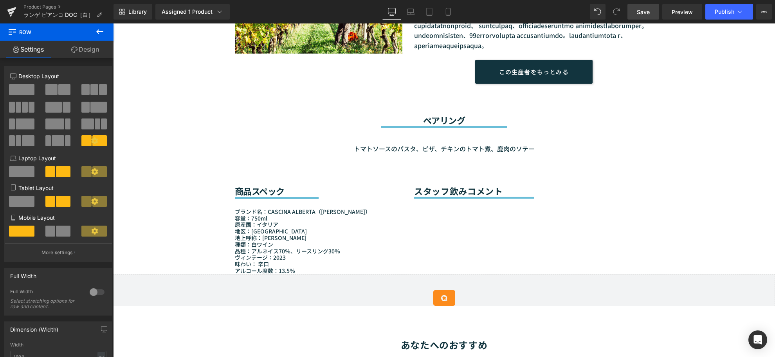
click at [81, 34] on span "Row" at bounding box center [47, 31] width 78 height 17
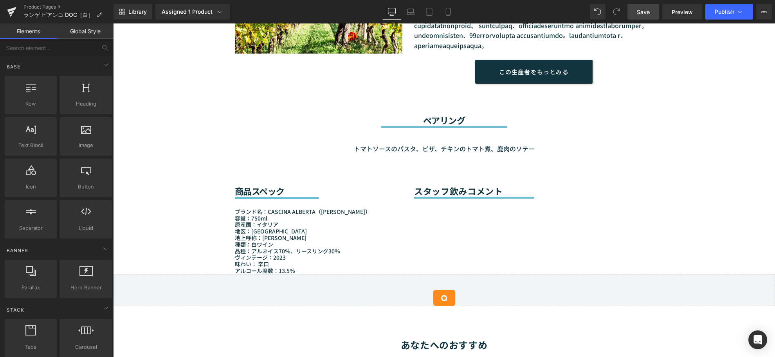
click at [144, 243] on div "Sale Off (P) Image (P) Image List" at bounding box center [444, 167] width 662 height 1304
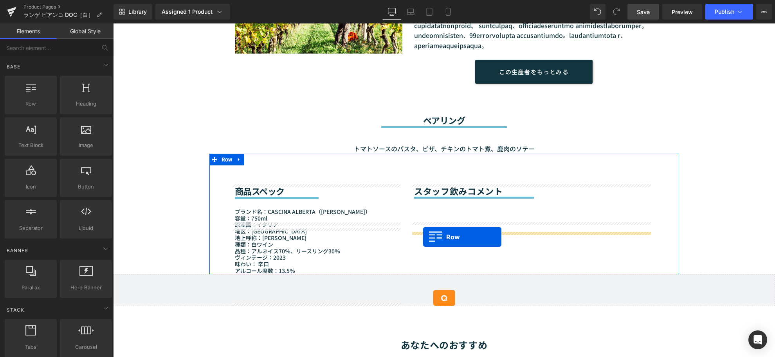
drag, startPoint x: 151, startPoint y: 126, endPoint x: 423, endPoint y: 237, distance: 293.6
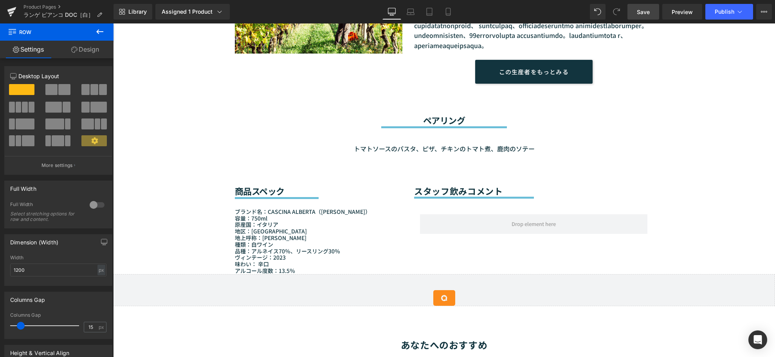
click at [23, 29] on span "Row" at bounding box center [47, 31] width 78 height 17
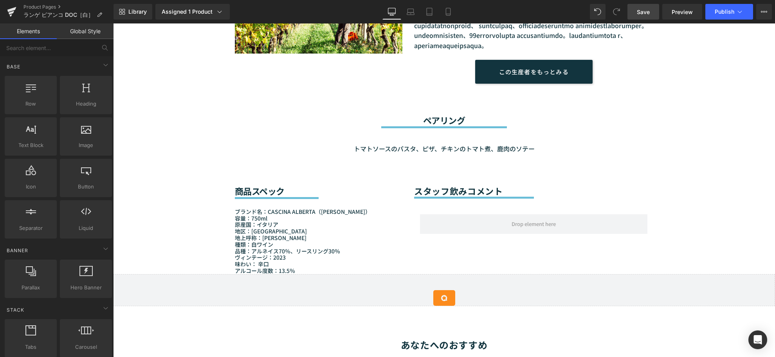
click at [131, 208] on div "Sale Off (P) Image (P) Image List" at bounding box center [444, 167] width 662 height 1304
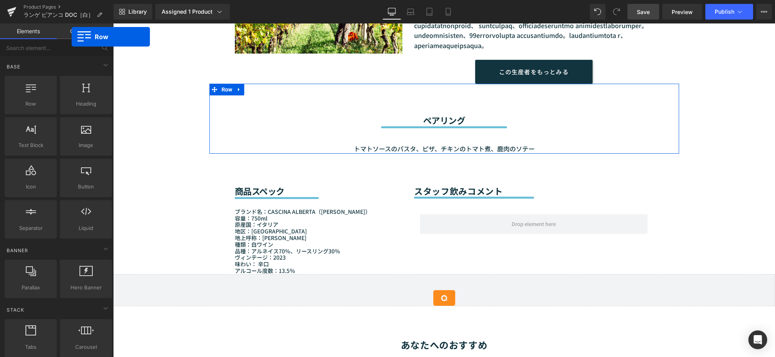
drag, startPoint x: 38, startPoint y: 99, endPoint x: 76, endPoint y: -63, distance: 165.9
click at [76, 0] on html "Row You are previewing how the will restyle your page. You can not edit Element…" at bounding box center [387, 178] width 775 height 357
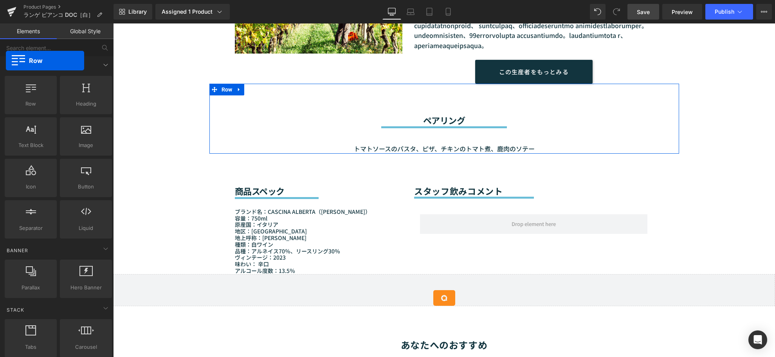
click at [6, 61] on div "Base" at bounding box center [58, 67] width 110 height 16
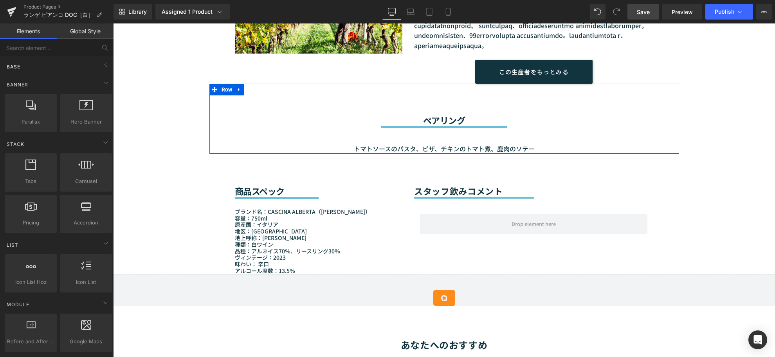
click at [33, 59] on div "Base" at bounding box center [58, 67] width 110 height 16
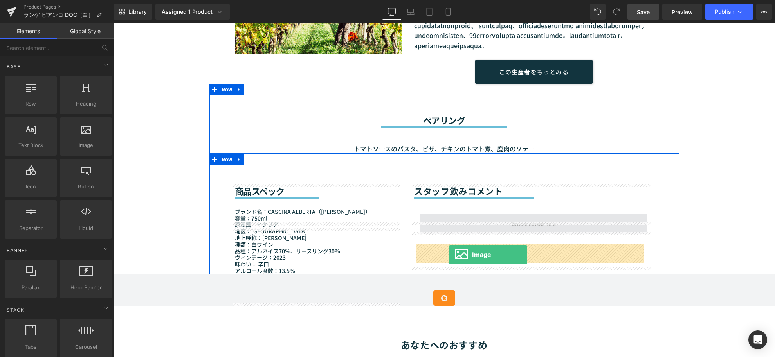
drag, startPoint x: 192, startPoint y: 169, endPoint x: 449, endPoint y: 255, distance: 270.1
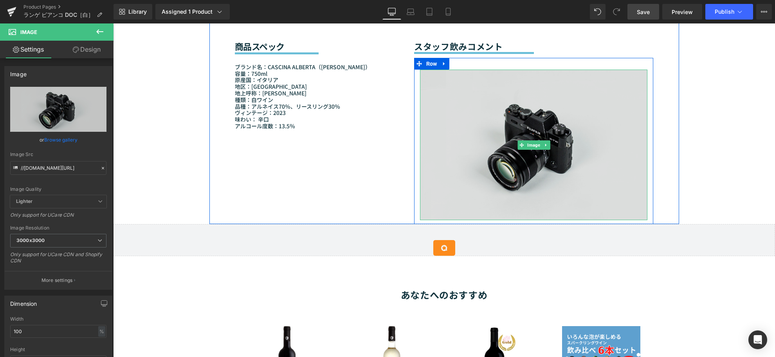
scroll to position [695, 0]
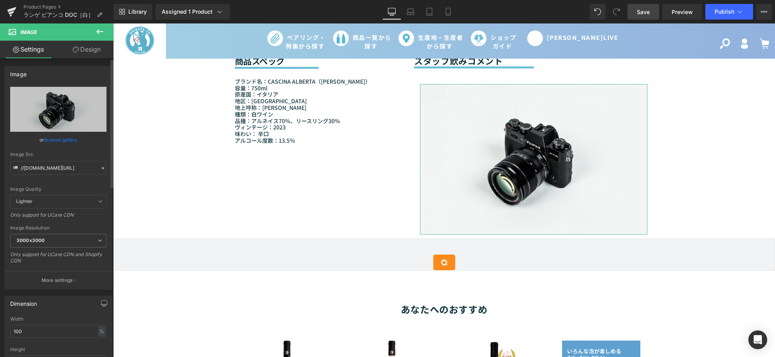
click at [72, 230] on div "Image Resolution" at bounding box center [58, 227] width 96 height 5
click at [67, 243] on span "3000x3000" at bounding box center [58, 241] width 96 height 14
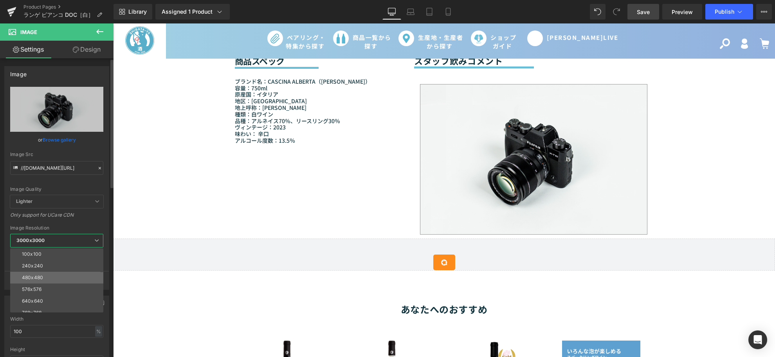
click at [59, 274] on li "480x480" at bounding box center [58, 278] width 97 height 12
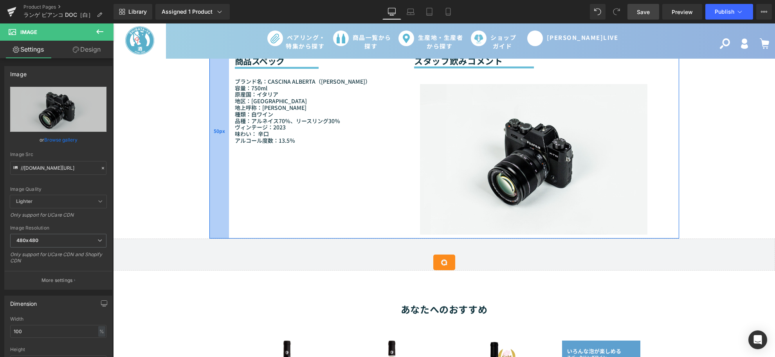
click at [222, 239] on div "50px" at bounding box center [219, 130] width 20 height 215
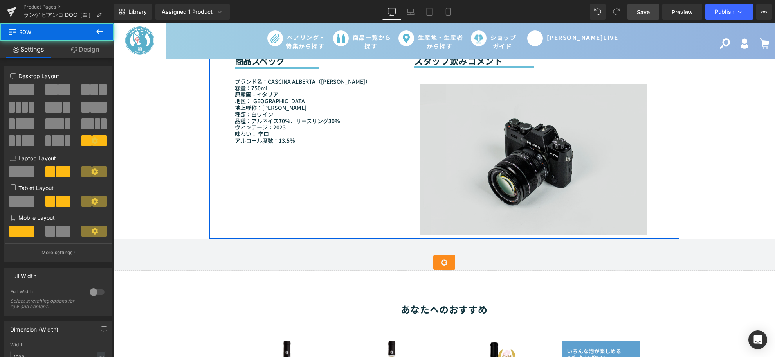
click at [461, 235] on img at bounding box center [534, 159] width 228 height 151
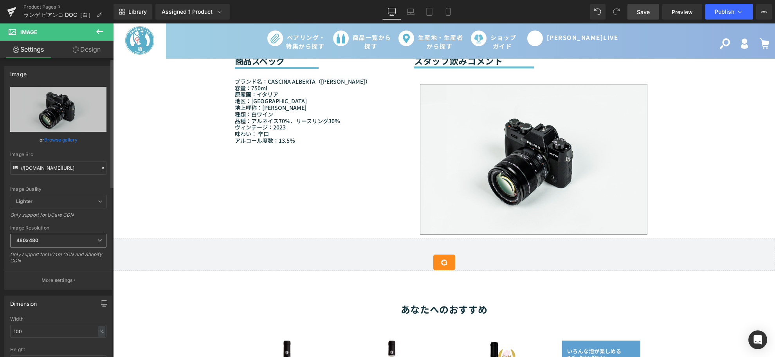
click at [58, 247] on span "480x480" at bounding box center [58, 241] width 96 height 14
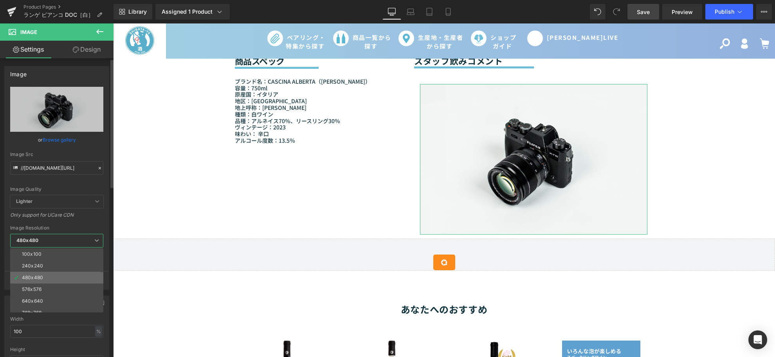
click at [42, 279] on div "480x480" at bounding box center [32, 277] width 21 height 5
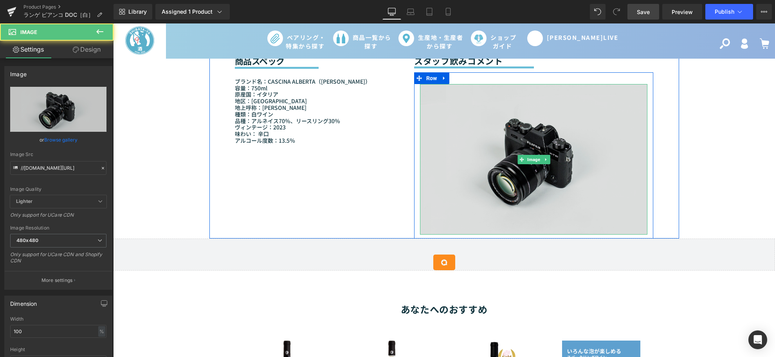
click at [551, 235] on img at bounding box center [534, 159] width 228 height 151
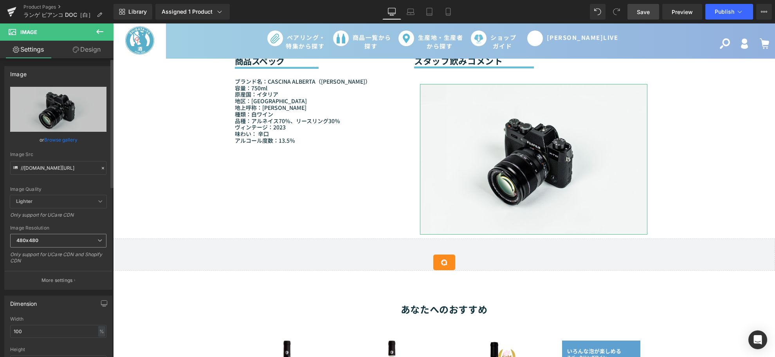
click at [52, 244] on span "480x480" at bounding box center [58, 241] width 96 height 14
click at [582, 230] on body "コンテンツにスキップする カートに追加済み 数量: カートを見る ( ) 買い物を続ける 送信 検索を閉じる" at bounding box center [444, 338] width 662 height 2020
click at [59, 245] on span "480x480" at bounding box center [58, 241] width 96 height 14
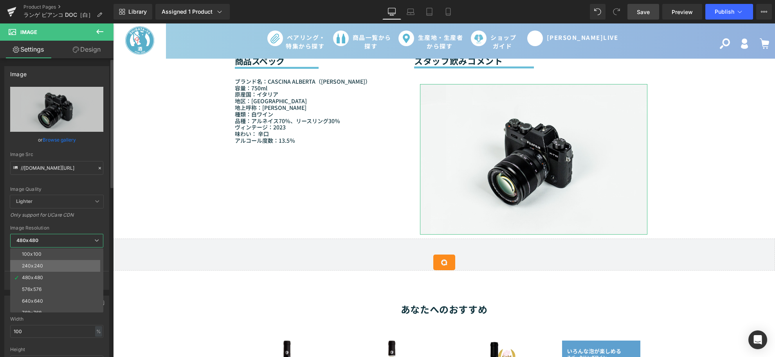
click at [30, 270] on li "240x240" at bounding box center [58, 266] width 97 height 12
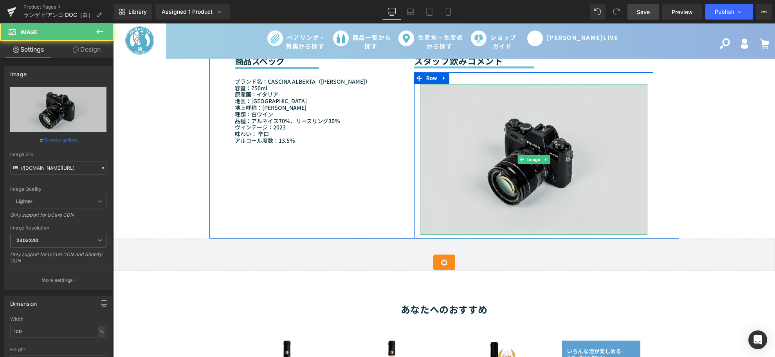
click at [569, 235] on img at bounding box center [534, 159] width 228 height 151
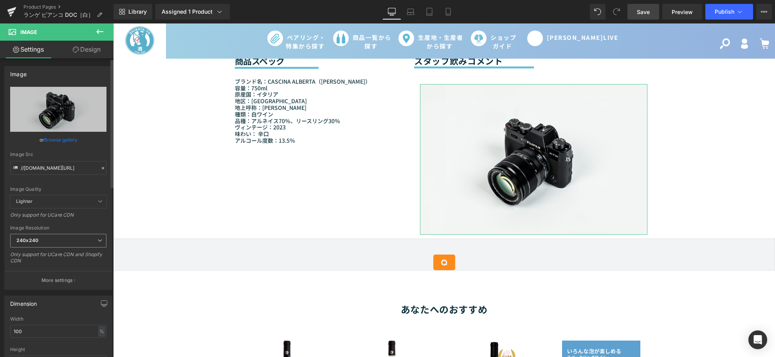
click at [51, 243] on span "240x240" at bounding box center [58, 241] width 96 height 14
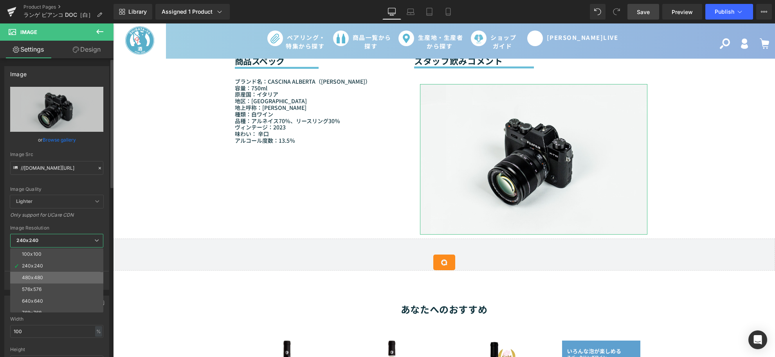
click at [34, 277] on div "480x480" at bounding box center [32, 277] width 21 height 5
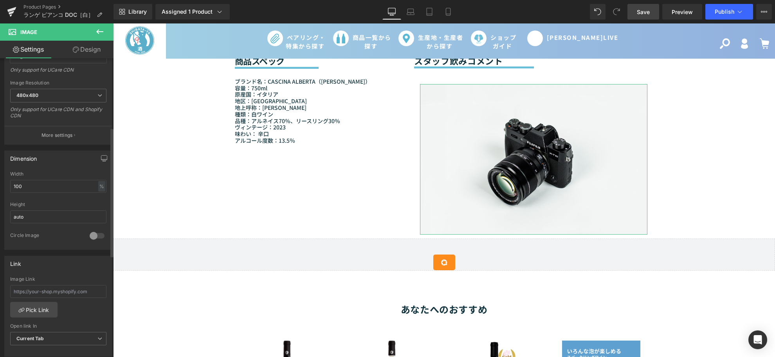
scroll to position [174, 0]
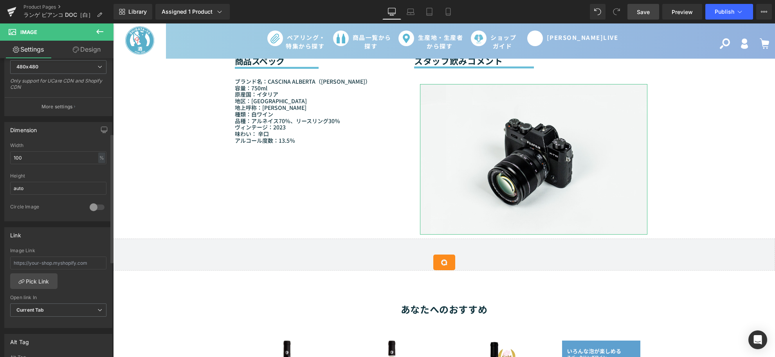
click at [92, 204] on div at bounding box center [97, 207] width 19 height 13
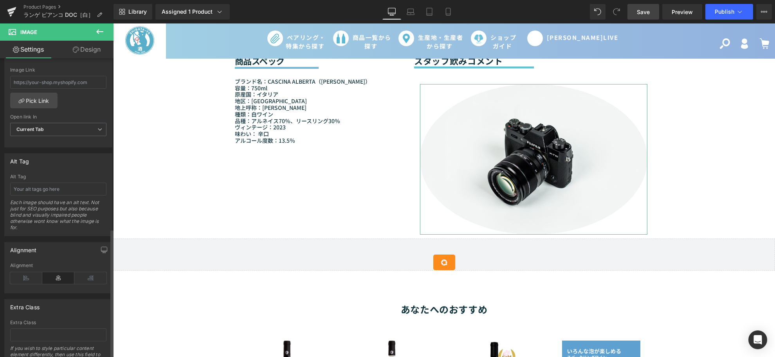
scroll to position [396, 0]
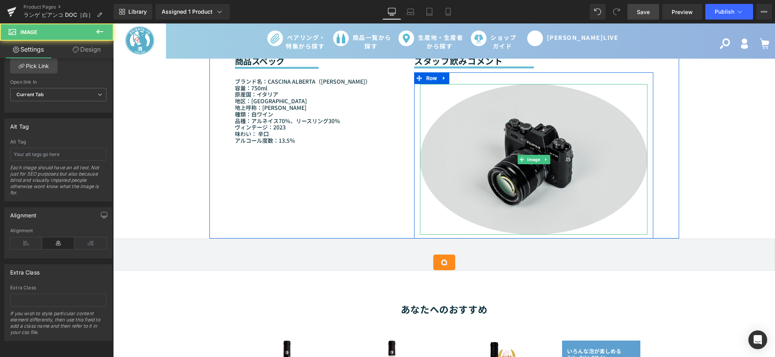
click at [530, 209] on img at bounding box center [534, 159] width 228 height 151
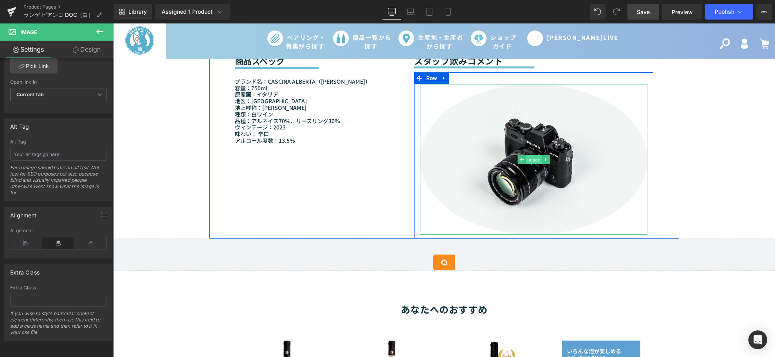
click at [526, 164] on span "Image" at bounding box center [533, 159] width 16 height 9
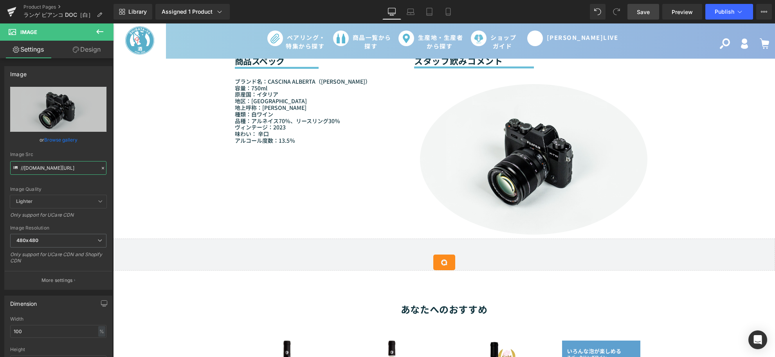
scroll to position [0, 48]
drag, startPoint x: 133, startPoint y: 192, endPoint x: 116, endPoint y: 169, distance: 28.5
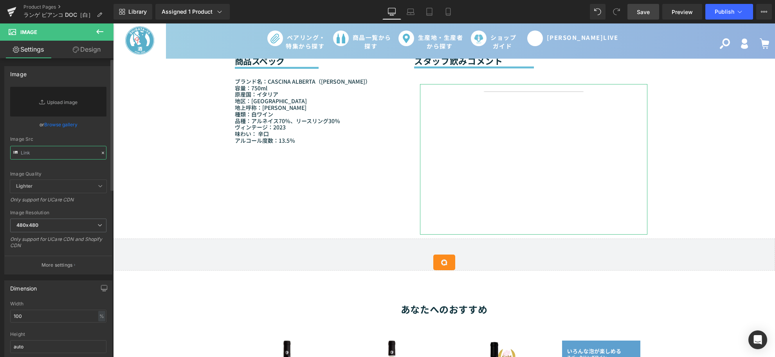
type input "//[DOMAIN_NAME][URL]"
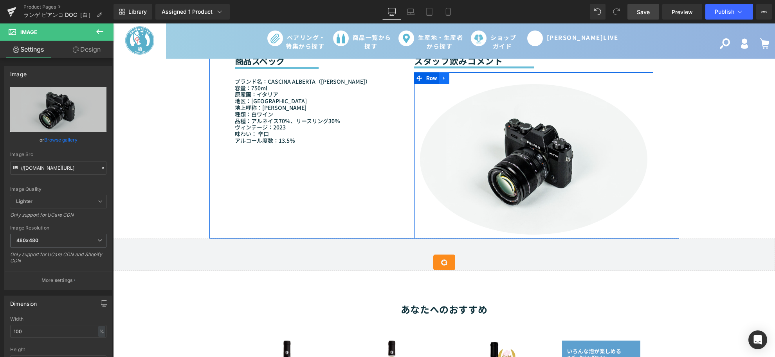
click at [441, 81] on icon at bounding box center [443, 78] width 5 height 6
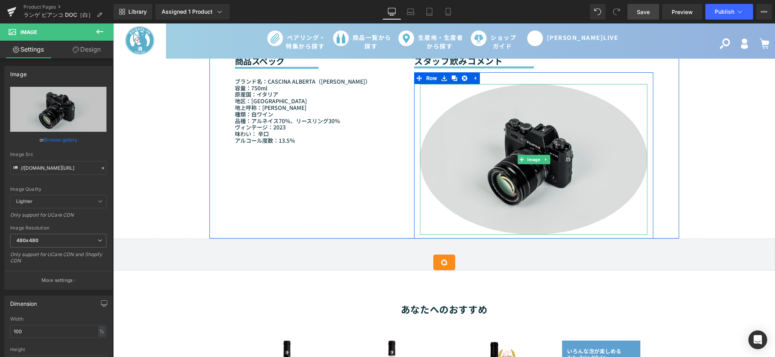
click at [457, 191] on img at bounding box center [534, 159] width 228 height 151
click at [596, 175] on img at bounding box center [534, 159] width 228 height 151
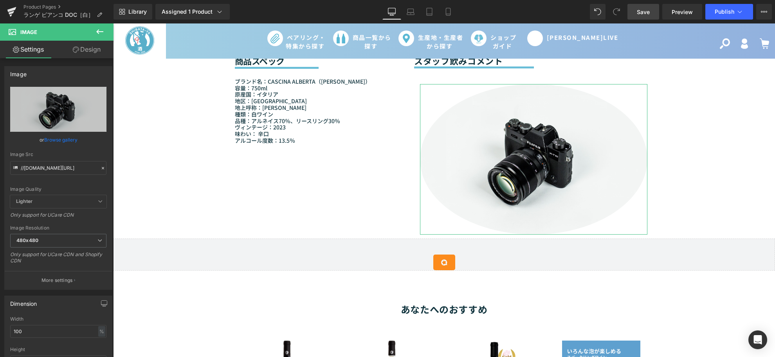
click at [81, 52] on link "Design" at bounding box center [86, 50] width 57 height 18
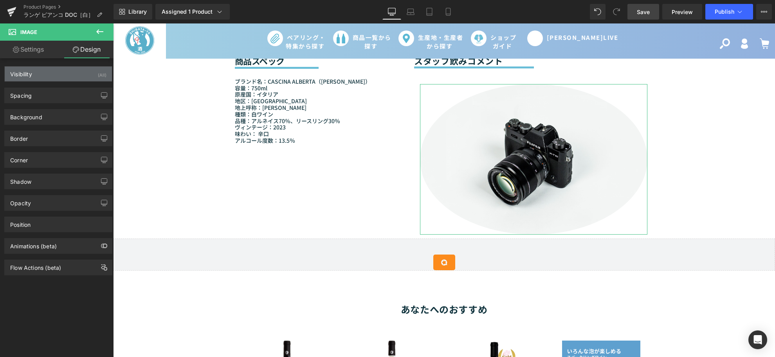
click at [83, 74] on div "Visibility (All)" at bounding box center [58, 74] width 107 height 15
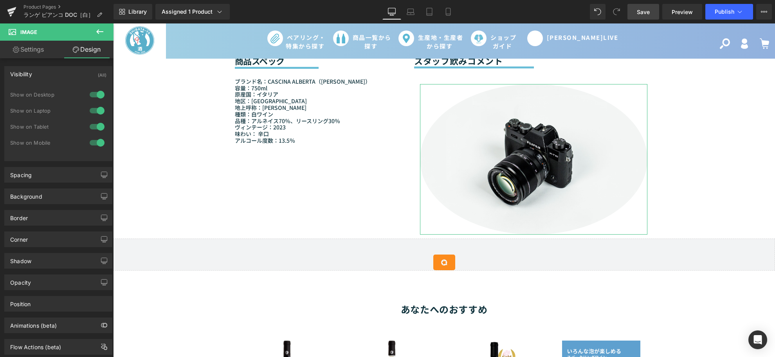
click at [83, 74] on div "Visibility (All)" at bounding box center [58, 74] width 107 height 15
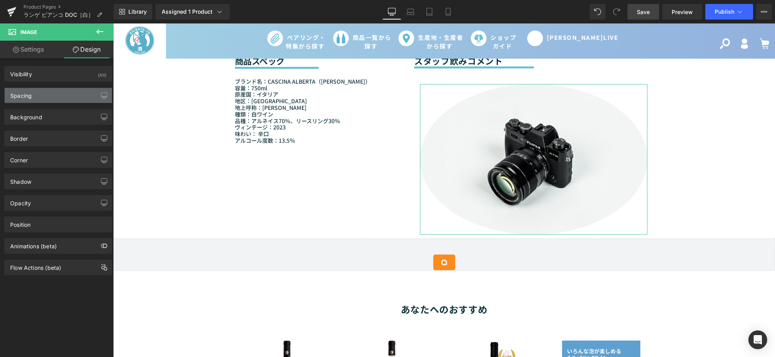
click at [61, 97] on div "Spacing" at bounding box center [58, 95] width 107 height 15
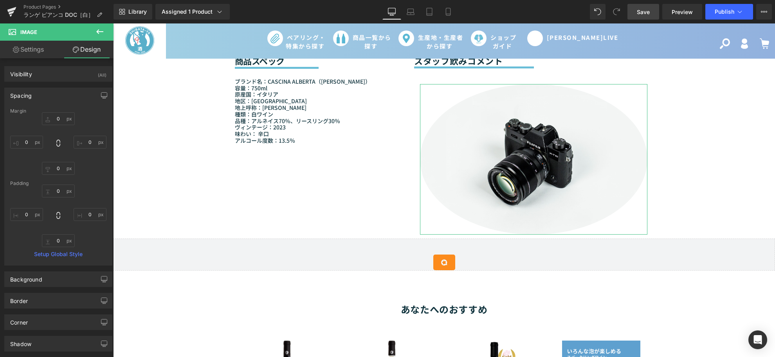
click at [61, 97] on div "Spacing" at bounding box center [58, 95] width 107 height 15
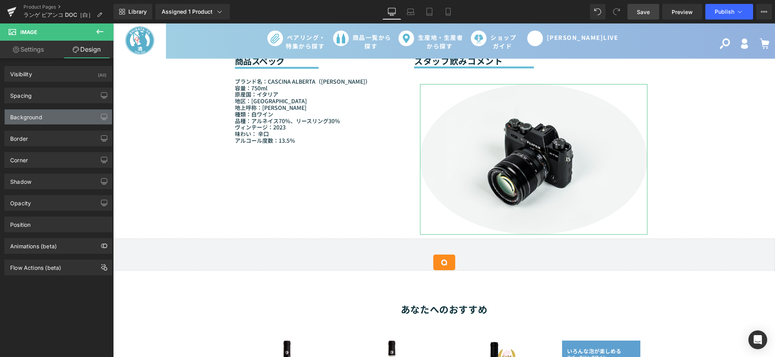
click at [40, 111] on div "Background" at bounding box center [26, 115] width 32 height 11
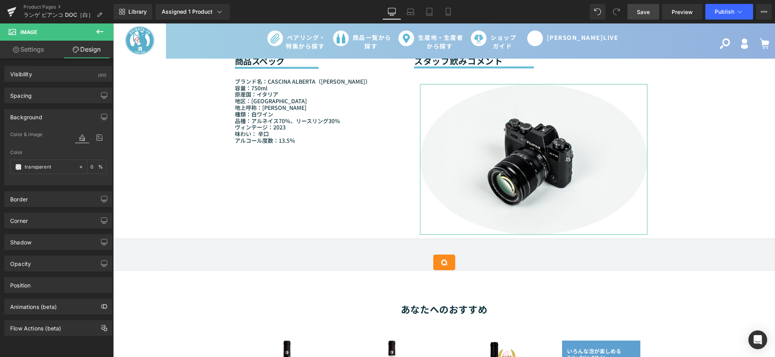
click at [40, 111] on div "Background" at bounding box center [26, 115] width 32 height 11
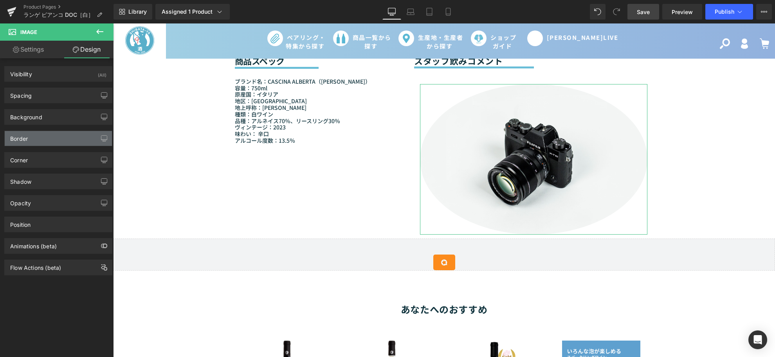
click at [52, 139] on div "Border" at bounding box center [58, 138] width 107 height 15
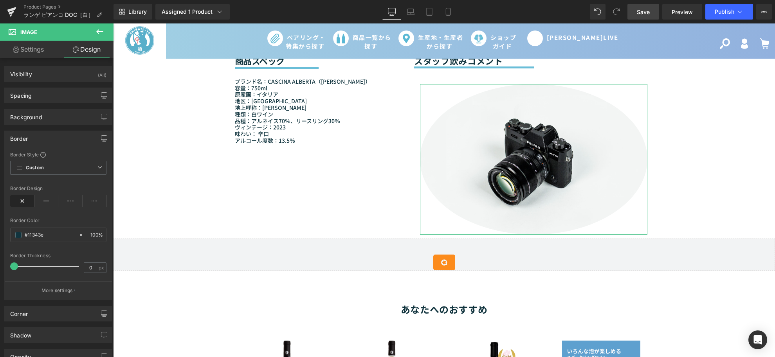
click at [60, 135] on div "Border" at bounding box center [58, 138] width 107 height 15
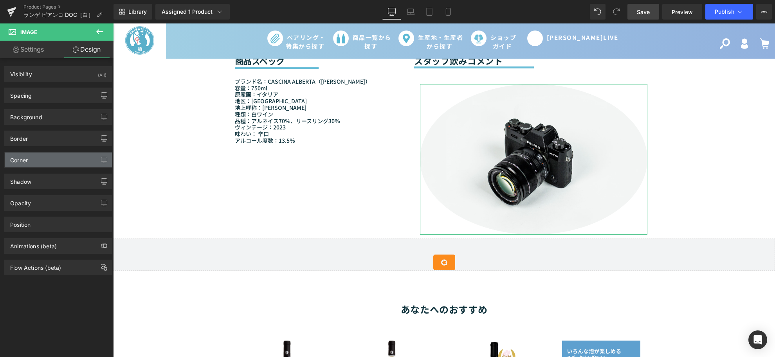
click at [49, 163] on div "Corner" at bounding box center [58, 160] width 107 height 15
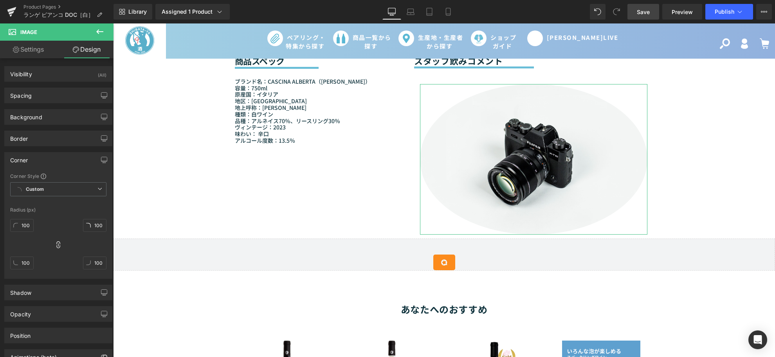
click at [57, 153] on div "Corner" at bounding box center [58, 160] width 107 height 15
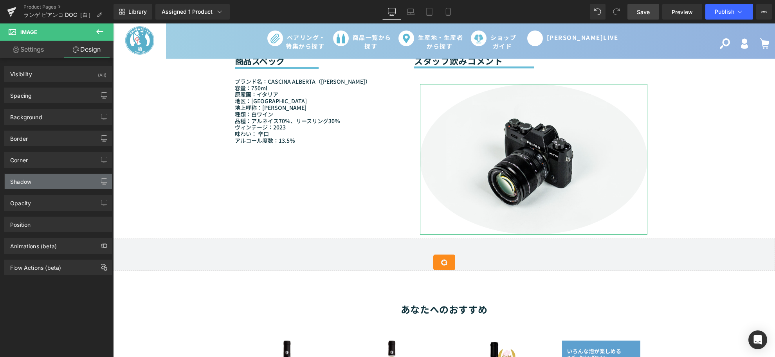
click at [63, 185] on div "Shadow" at bounding box center [58, 181] width 107 height 15
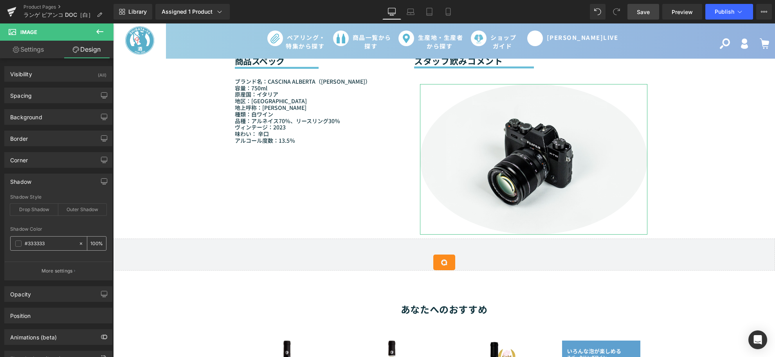
scroll to position [32, 0]
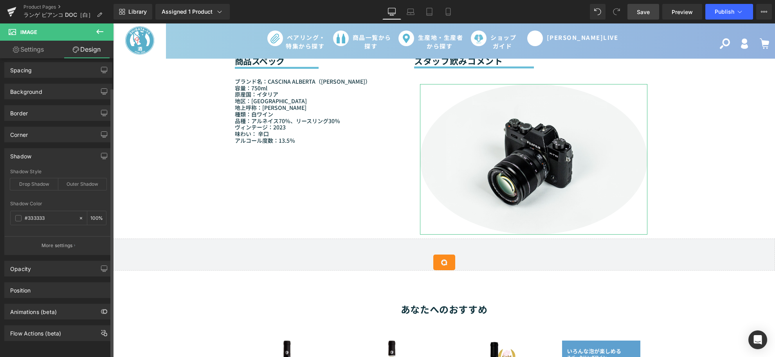
click at [68, 149] on div "Shadow" at bounding box center [58, 156] width 107 height 15
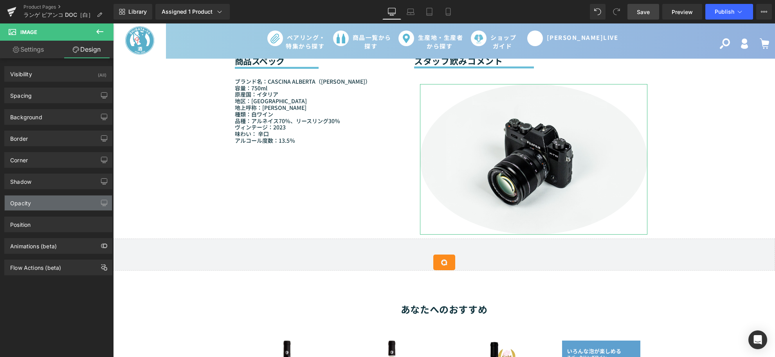
click at [72, 200] on div "Opacity" at bounding box center [58, 203] width 107 height 15
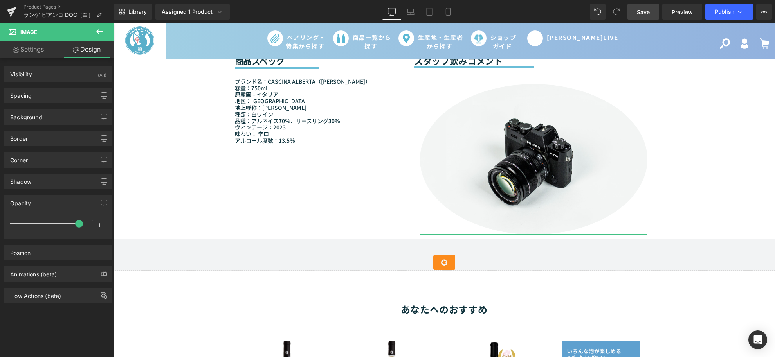
click at [72, 200] on div "Opacity" at bounding box center [58, 203] width 107 height 15
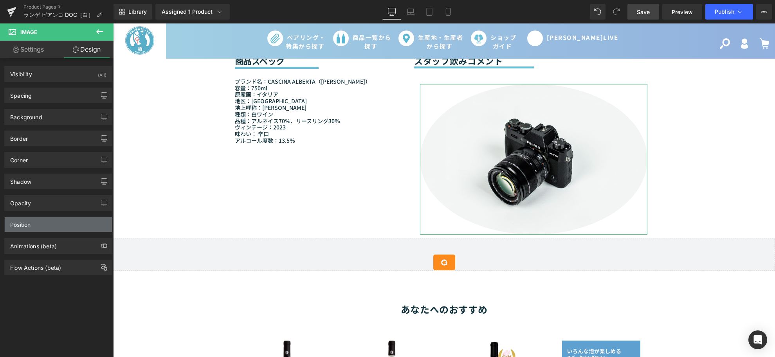
click at [78, 225] on div "Position" at bounding box center [58, 224] width 107 height 15
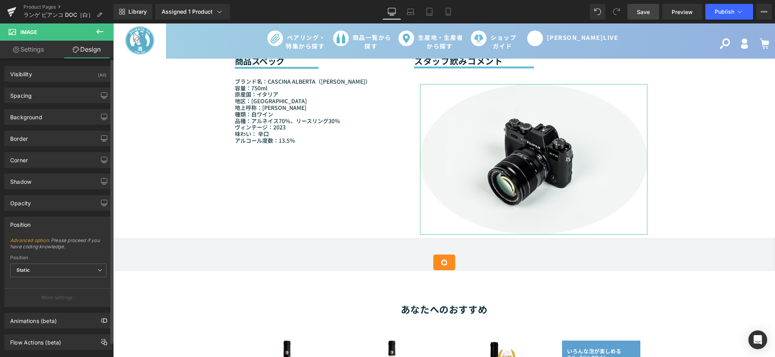
click at [78, 225] on div "Position" at bounding box center [58, 224] width 107 height 15
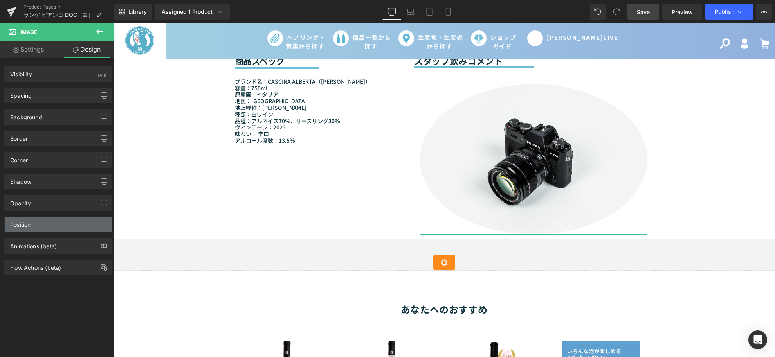
click at [55, 229] on div "Position" at bounding box center [58, 224] width 107 height 15
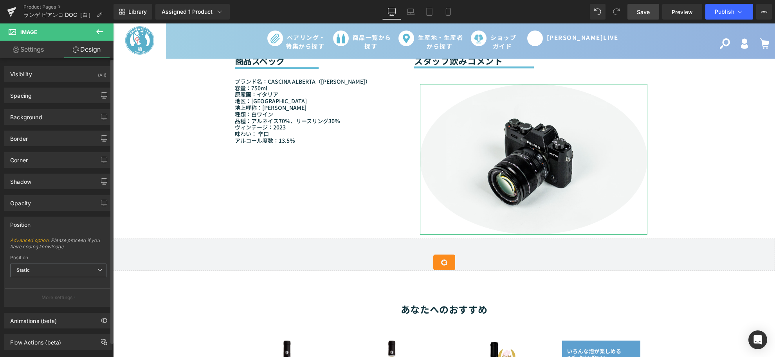
click at [55, 229] on div "Position" at bounding box center [58, 224] width 107 height 15
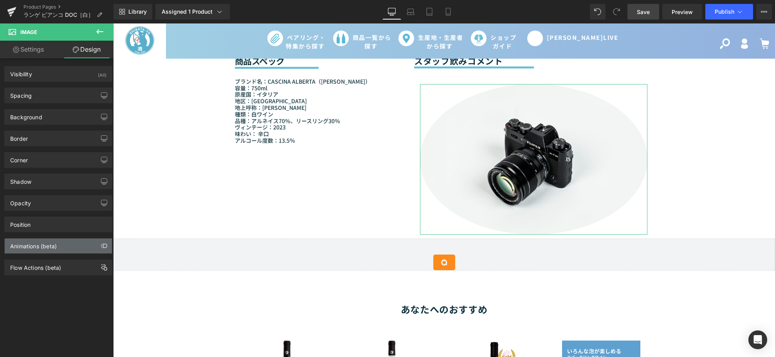
click at [76, 243] on div "Animations (beta)" at bounding box center [58, 246] width 107 height 15
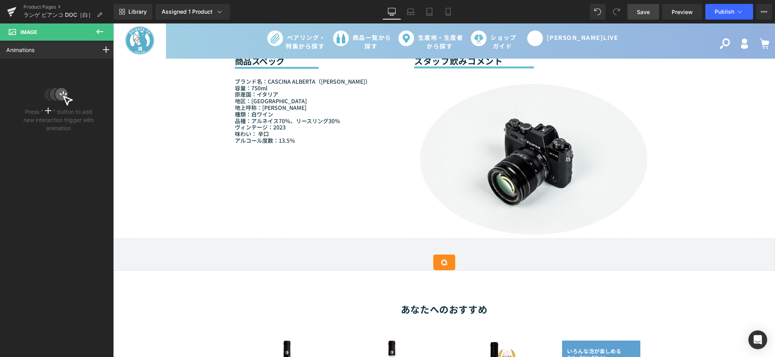
click at [161, 132] on div "Sale Off (P) Image (P) Image List" at bounding box center [444, 84] width 662 height 1399
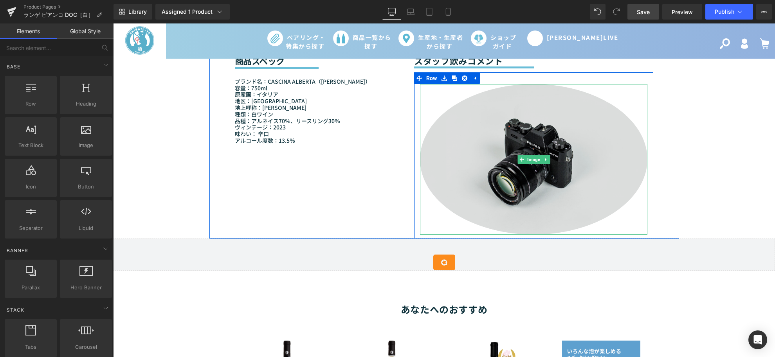
click at [479, 163] on img at bounding box center [534, 159] width 228 height 151
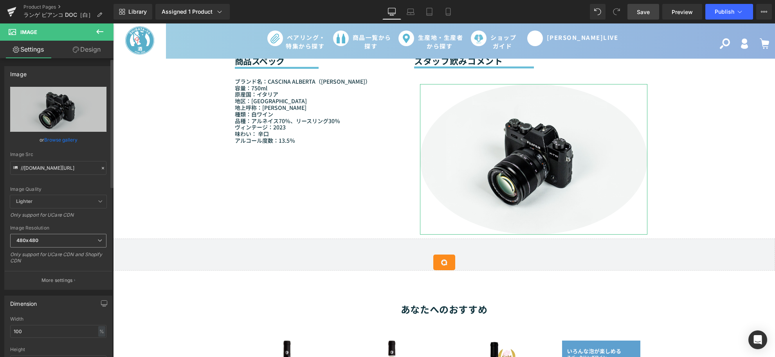
click at [74, 243] on span "480x480" at bounding box center [58, 241] width 96 height 14
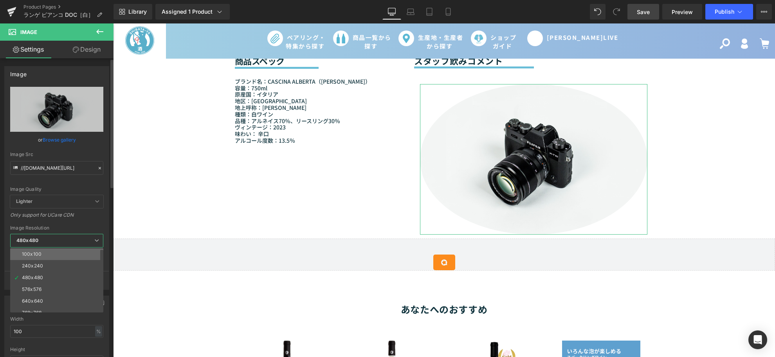
click at [48, 252] on li "100x100" at bounding box center [58, 254] width 97 height 12
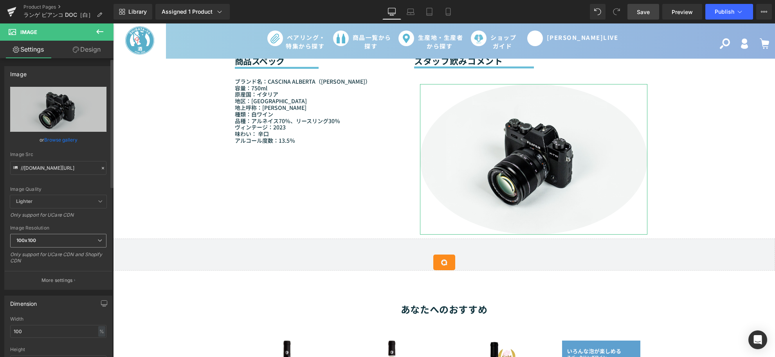
click at [46, 244] on span "100x100" at bounding box center [58, 241] width 96 height 14
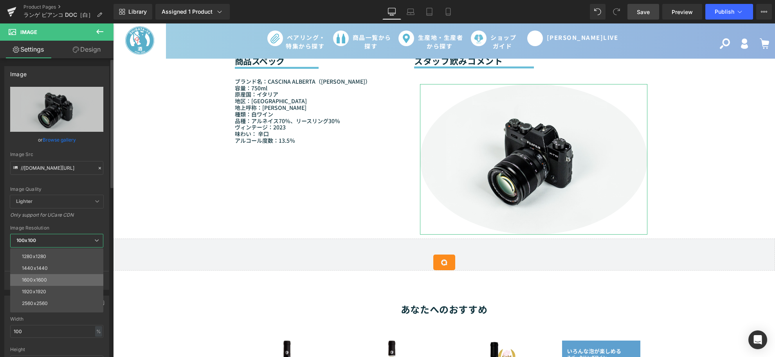
scroll to position [112, 0]
click at [47, 295] on div "2560x2560" at bounding box center [35, 295] width 26 height 5
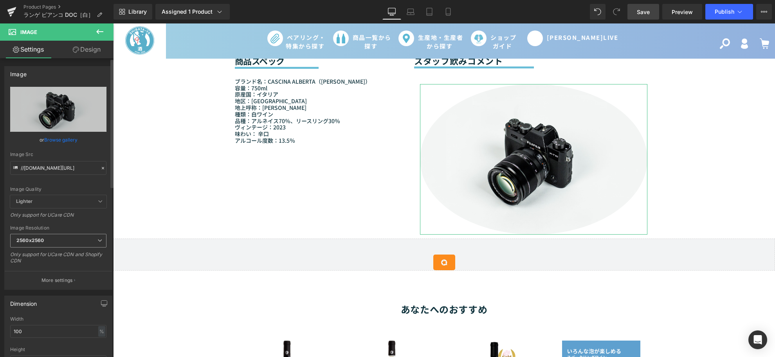
click at [41, 234] on span "2560x2560" at bounding box center [58, 241] width 96 height 14
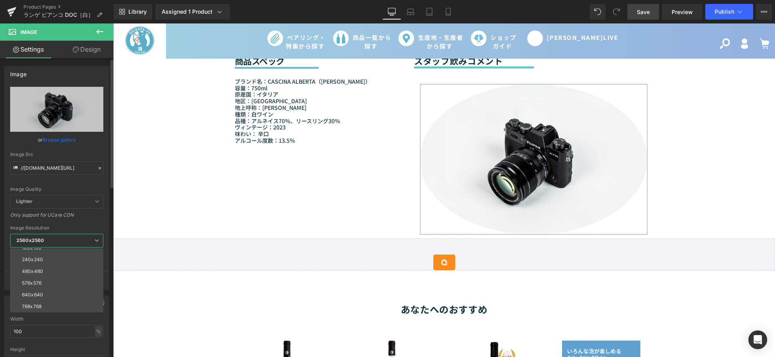
scroll to position [0, 0]
click at [40, 276] on div "480x480" at bounding box center [32, 277] width 21 height 5
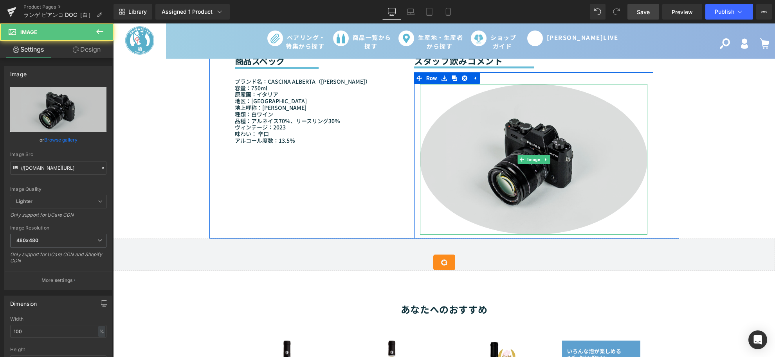
click at [453, 233] on img at bounding box center [534, 159] width 228 height 151
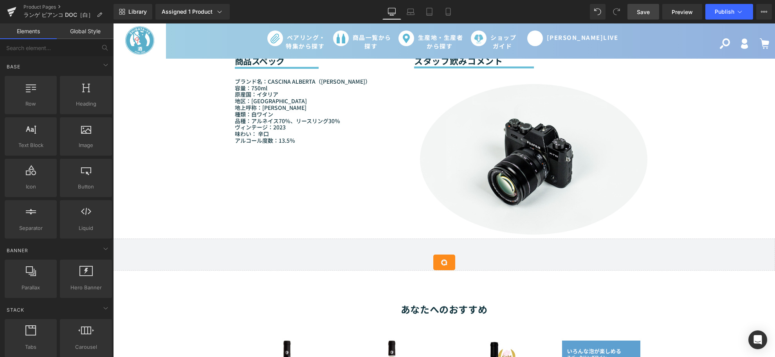
click at [174, 236] on div "Sale Off (P) Image (P) Image List" at bounding box center [444, 84] width 662 height 1399
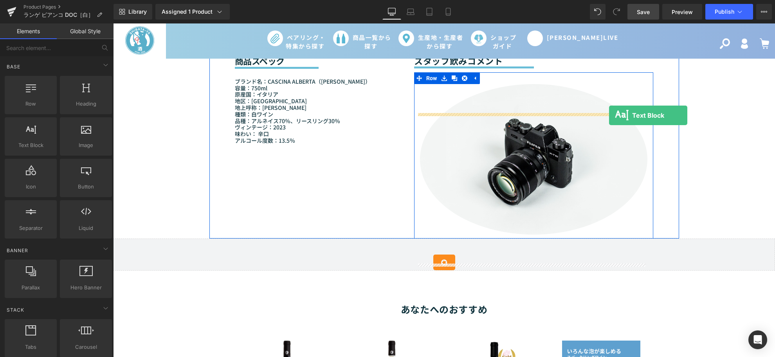
drag, startPoint x: 142, startPoint y: 162, endPoint x: 609, endPoint y: 115, distance: 469.4
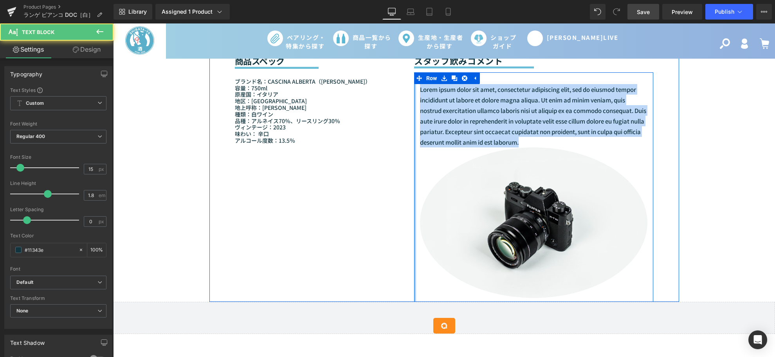
drag, startPoint x: 499, startPoint y: 153, endPoint x: 411, endPoint y: 119, distance: 94.5
click at [414, 119] on div "Lorem ipsum dolor sit amet, consectetur adipiscing elit, sed do eiusmod tempor …" at bounding box center [533, 187] width 239 height 230
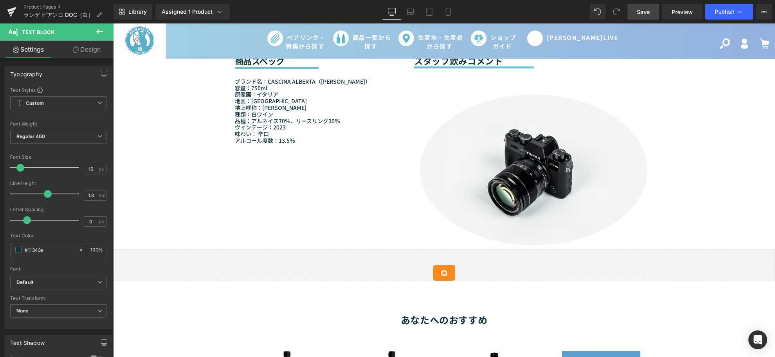
click at [717, 157] on div "Sale Off (P) Image (P) Image List" at bounding box center [444, 89] width 662 height 1409
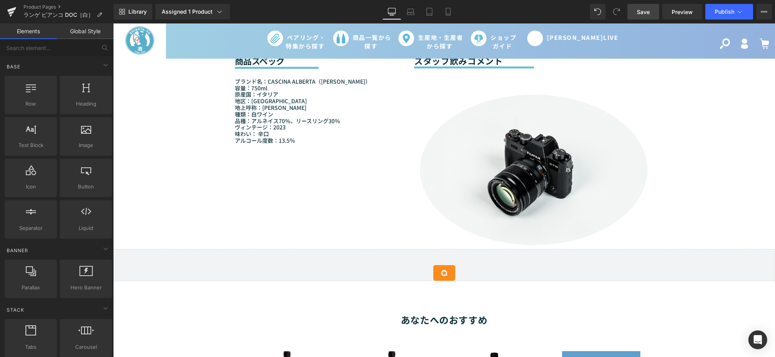
click at [640, 9] on span "Save" at bounding box center [643, 12] width 13 height 8
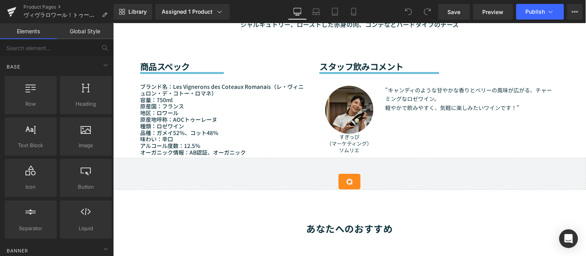
scroll to position [695, 0]
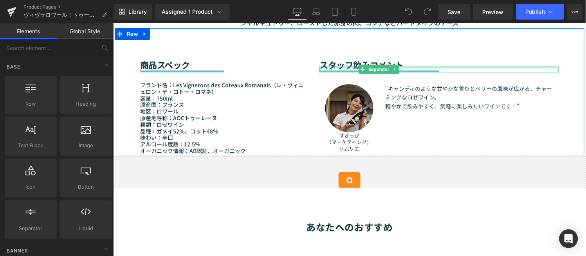
click at [334, 66] on div at bounding box center [438, 67] width 239 height 2
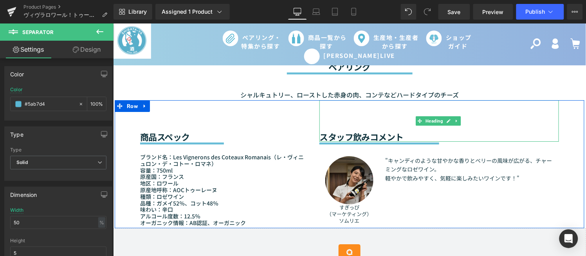
scroll to position [608, 0]
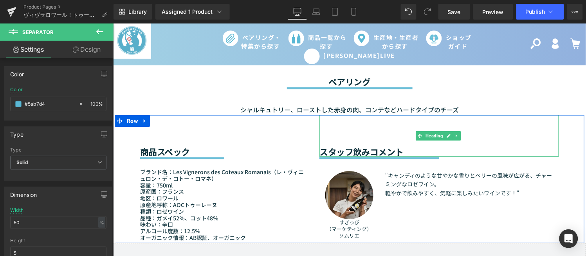
click at [465, 146] on h2 "スタッフ飲みコメント" at bounding box center [438, 151] width 239 height 10
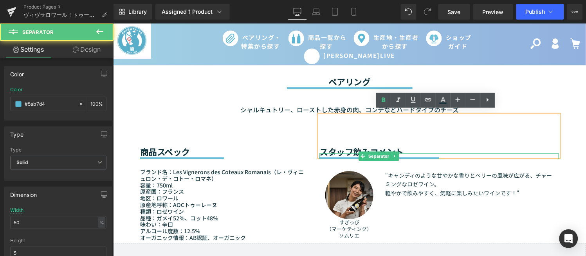
click at [441, 153] on div "Separator" at bounding box center [438, 156] width 239 height 6
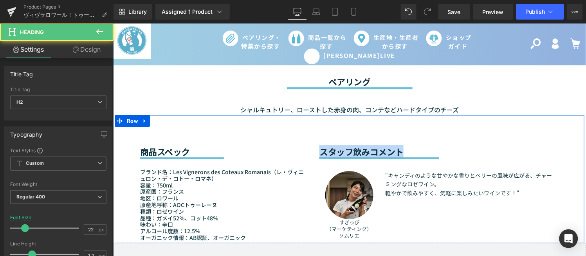
drag, startPoint x: 412, startPoint y: 146, endPoint x: 315, endPoint y: 142, distance: 97.5
click at [315, 142] on div "スタッフ飲みコメント Heading Separator Image すぎっぴ （マーケティング） ソムリエ Text Block "キャンディのような甘やか…" at bounding box center [438, 179] width 251 height 128
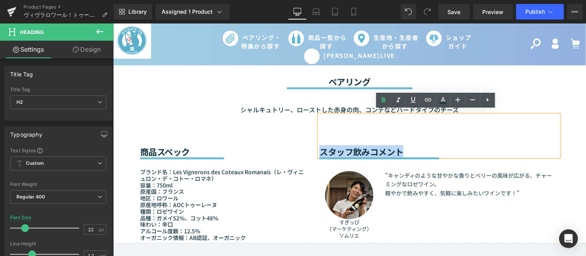
copy h2 "スタッフ飲みコメント"
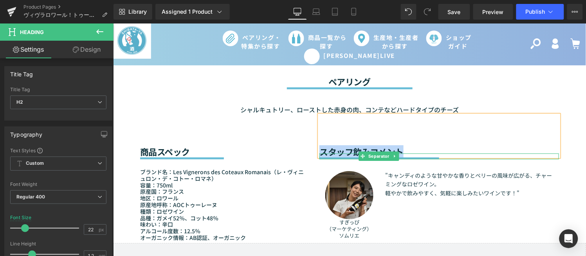
click at [396, 153] on div at bounding box center [438, 153] width 239 height 0
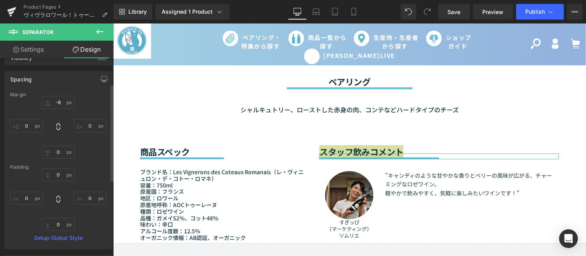
scroll to position [0, 0]
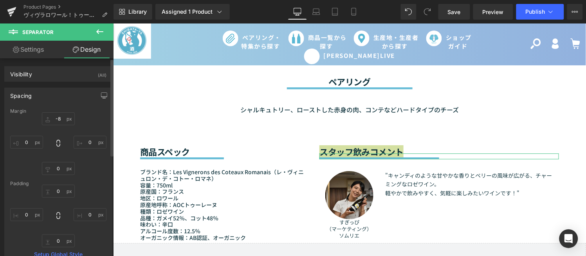
click at [37, 93] on div "Spacing" at bounding box center [58, 95] width 107 height 15
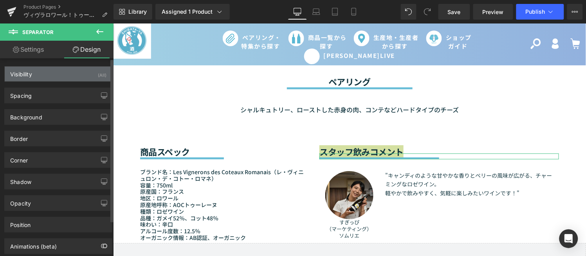
click at [52, 78] on div "Visibility (All)" at bounding box center [58, 74] width 107 height 15
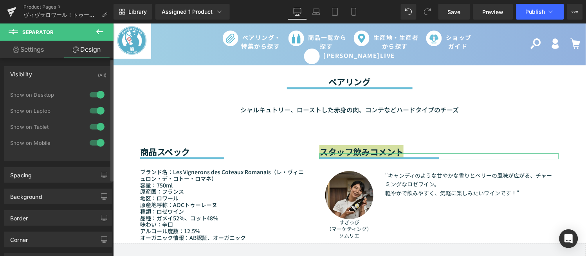
click at [52, 69] on div "Visibility (All)" at bounding box center [58, 74] width 107 height 15
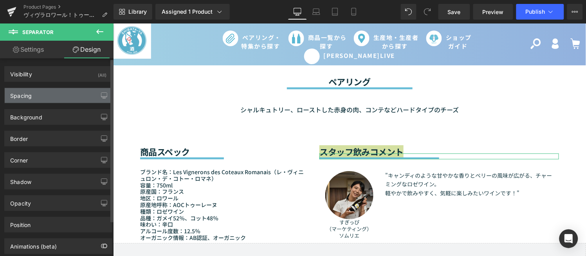
click at [51, 98] on div "Spacing" at bounding box center [58, 95] width 107 height 15
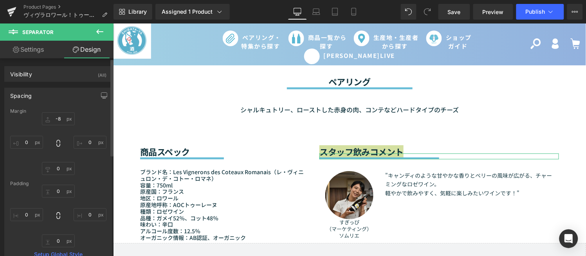
click at [60, 91] on div "Spacing" at bounding box center [58, 95] width 107 height 15
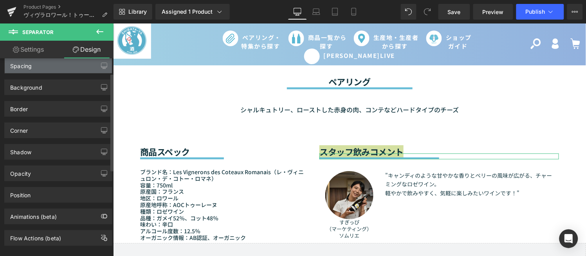
scroll to position [42, 0]
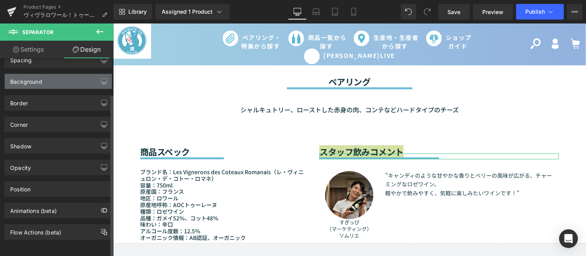
click at [61, 77] on div "Background" at bounding box center [58, 81] width 107 height 15
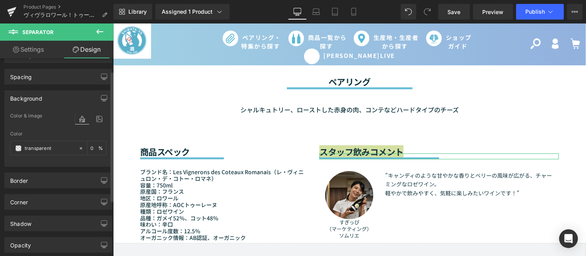
scroll to position [0, 0]
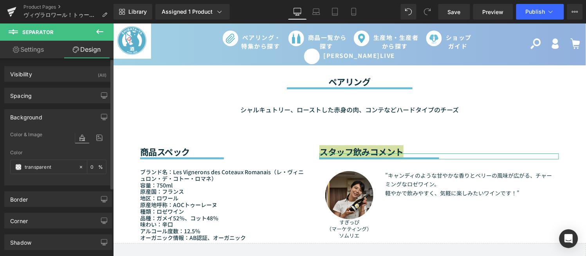
click at [57, 116] on div "Background" at bounding box center [58, 117] width 107 height 15
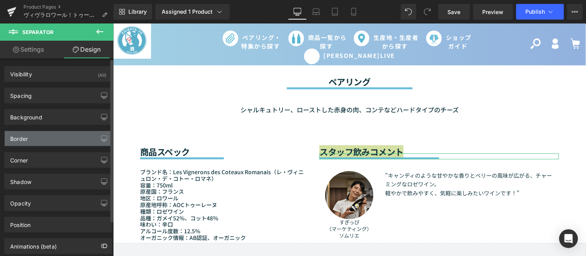
click at [60, 142] on div "Border" at bounding box center [58, 138] width 107 height 15
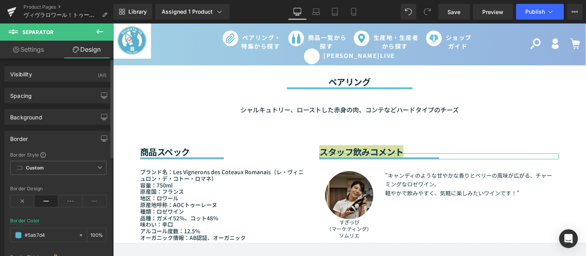
click at [56, 139] on div "Border" at bounding box center [58, 138] width 107 height 15
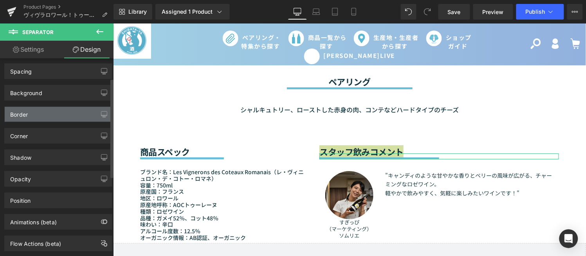
scroll to position [42, 0]
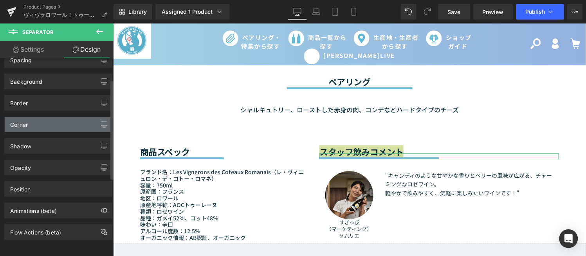
click at [59, 122] on div "Corner" at bounding box center [58, 124] width 107 height 15
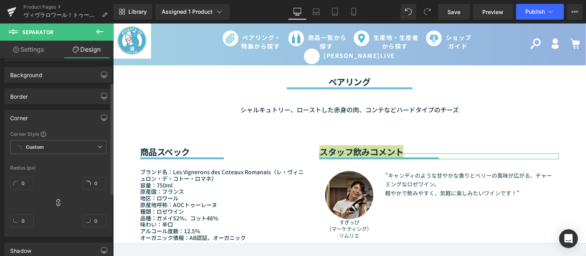
click at [53, 119] on div "Corner" at bounding box center [58, 117] width 107 height 15
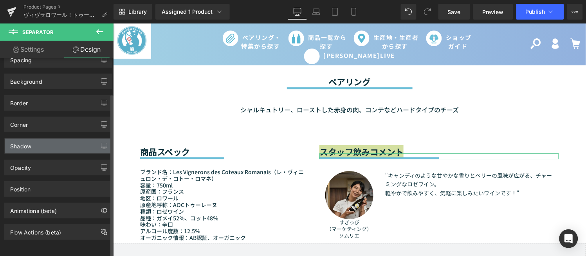
click at [72, 145] on div "Shadow" at bounding box center [58, 146] width 107 height 15
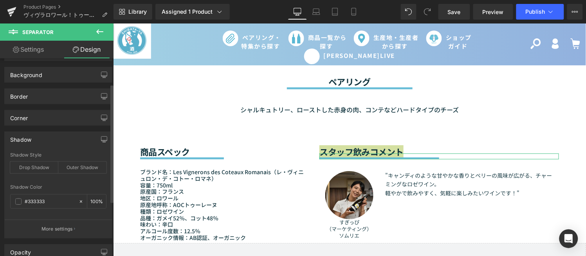
click at [44, 139] on div "Shadow" at bounding box center [58, 139] width 107 height 15
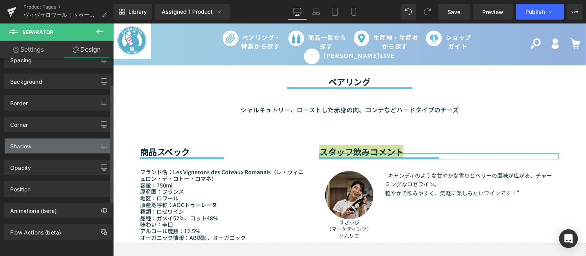
click at [44, 139] on div "Shadow" at bounding box center [58, 146] width 107 height 15
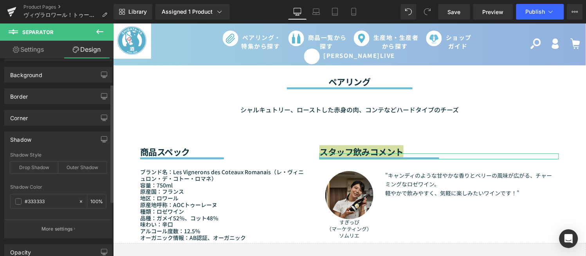
click at [67, 141] on div "Shadow" at bounding box center [58, 139] width 107 height 15
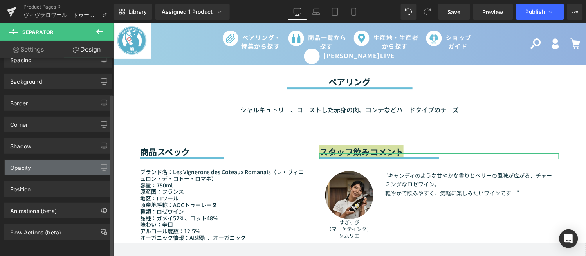
click at [47, 162] on div "Opacity" at bounding box center [58, 167] width 107 height 15
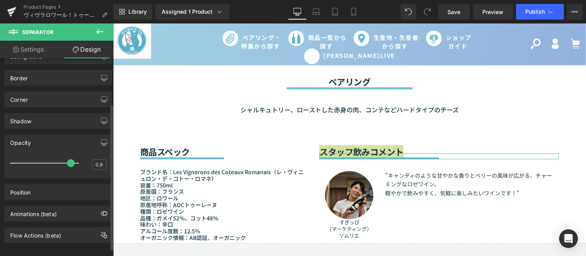
scroll to position [71, 0]
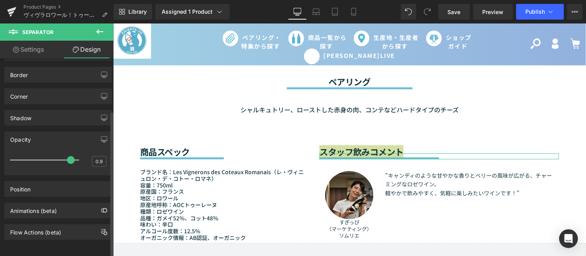
click at [68, 136] on div "Opacity" at bounding box center [58, 139] width 107 height 15
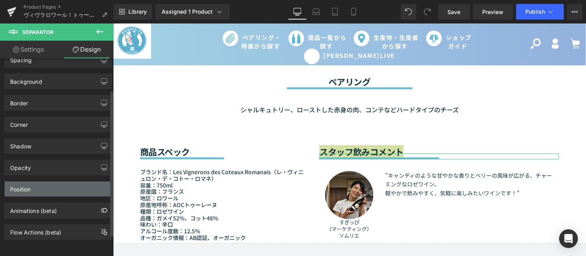
click at [58, 188] on div "Position" at bounding box center [58, 189] width 107 height 15
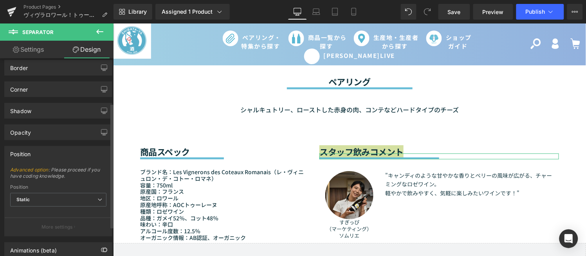
click at [77, 157] on div "Position" at bounding box center [58, 153] width 107 height 15
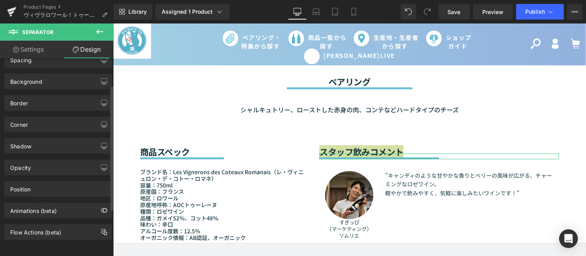
scroll to position [42, 0]
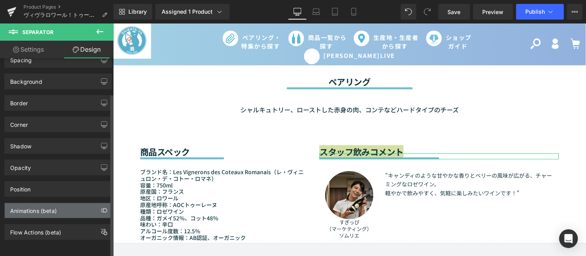
click at [73, 203] on div "Animations (beta)" at bounding box center [58, 210] width 107 height 15
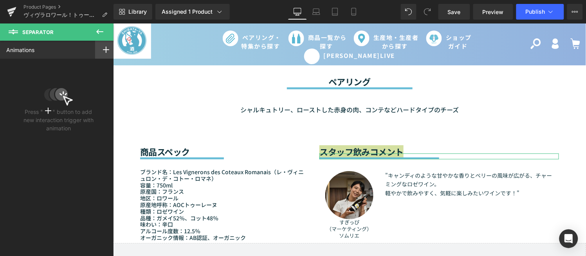
click at [105, 47] on icon at bounding box center [106, 50] width 6 height 6
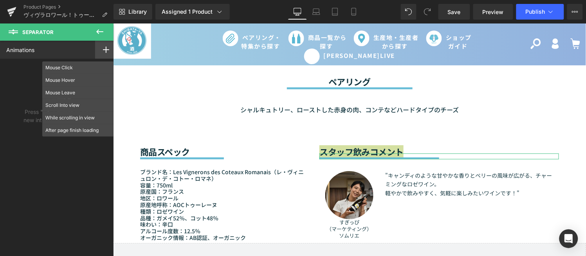
click at [21, 67] on div "Press " " button to add new interaction trigger with animation" at bounding box center [59, 97] width 76 height 70
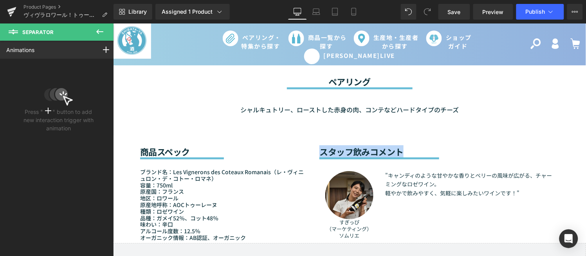
click at [149, 89] on div "シャルキュトリー、ローストした赤身の肉、コンテなどハードタイプのチーズ" at bounding box center [349, 102] width 419 height 26
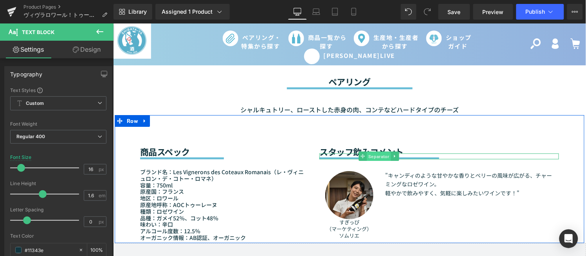
click at [382, 153] on span "Separator" at bounding box center [378, 155] width 24 height 9
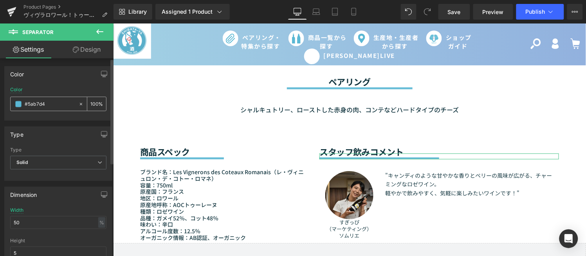
drag, startPoint x: 59, startPoint y: 103, endPoint x: 25, endPoint y: 103, distance: 33.3
click at [25, 103] on input "#5ab7d4" at bounding box center [50, 104] width 50 height 9
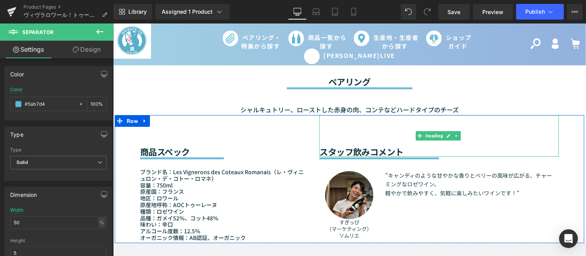
click at [338, 146] on h2 "スタッフ飲みコメント" at bounding box center [438, 151] width 239 height 10
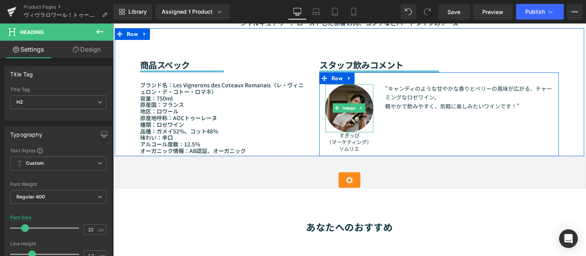
click at [327, 110] on img at bounding box center [349, 108] width 48 height 48
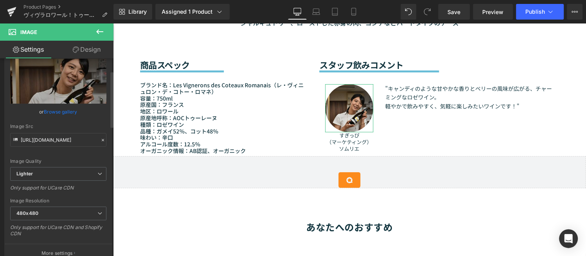
scroll to position [43, 0]
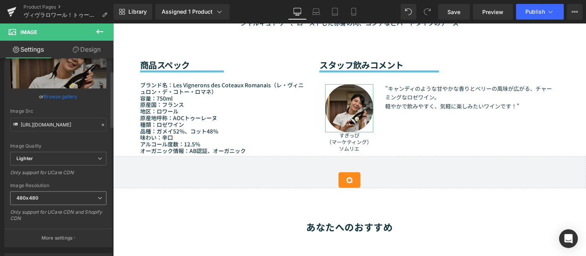
click at [45, 201] on span "480x480" at bounding box center [58, 198] width 96 height 14
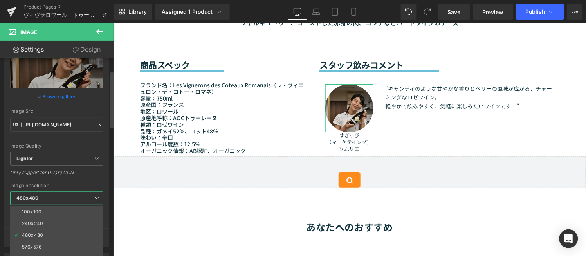
click at [100, 183] on div "Image Resolution" at bounding box center [56, 185] width 93 height 5
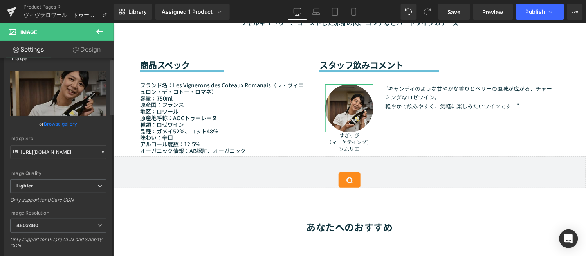
scroll to position [0, 0]
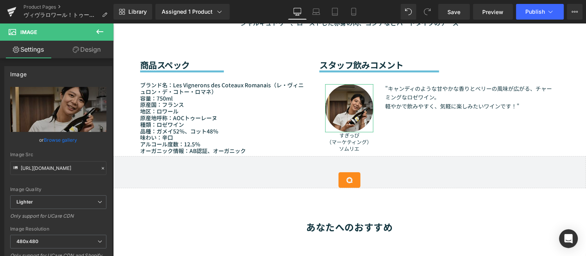
click at [94, 56] on link "Design" at bounding box center [86, 50] width 57 height 18
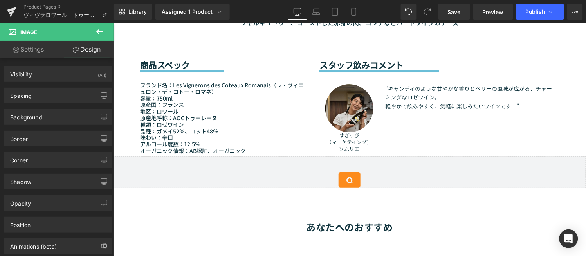
click at [357, 98] on div "Image" at bounding box center [349, 108] width 48 height 48
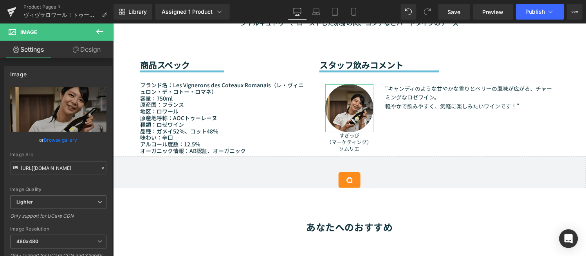
click at [99, 53] on link "Design" at bounding box center [86, 50] width 57 height 18
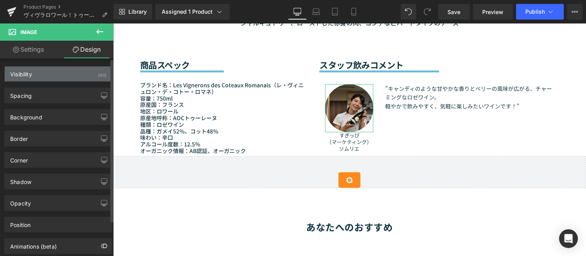
click at [79, 72] on div "Visibility (All)" at bounding box center [58, 74] width 107 height 15
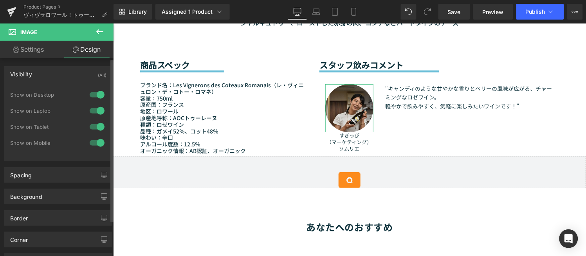
click at [58, 74] on div "Visibility (All)" at bounding box center [58, 74] width 107 height 15
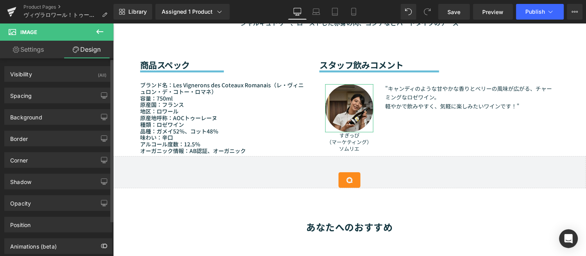
click at [52, 105] on div "Background Color & Image color transparent Color transparent 0 % Image Replace …" at bounding box center [58, 114] width 117 height 22
click at [52, 101] on div "Spacing" at bounding box center [58, 95] width 107 height 15
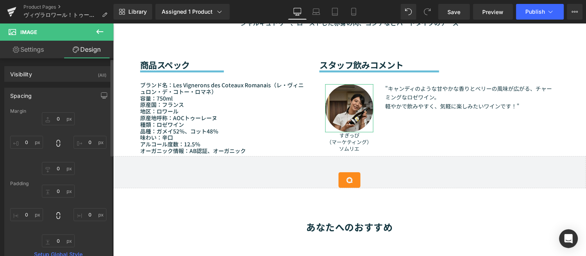
click at [49, 95] on div "Spacing" at bounding box center [58, 95] width 107 height 15
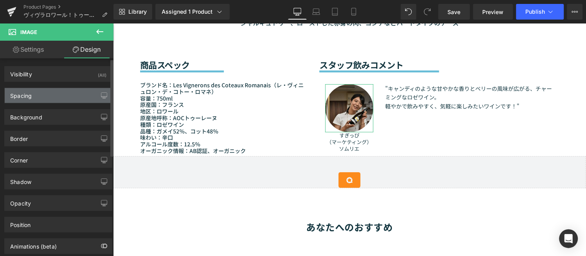
scroll to position [42, 0]
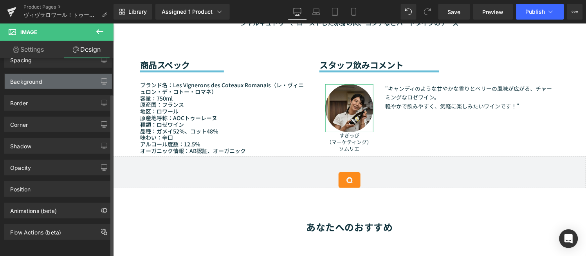
click at [50, 74] on div "Background" at bounding box center [58, 81] width 107 height 15
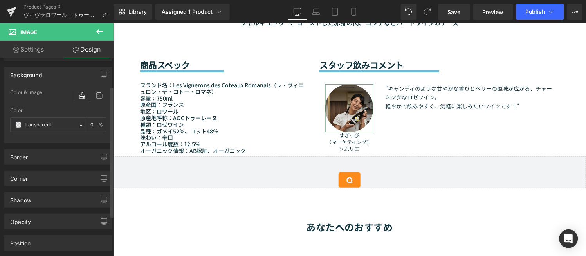
click at [46, 67] on div "Background" at bounding box center [58, 74] width 107 height 15
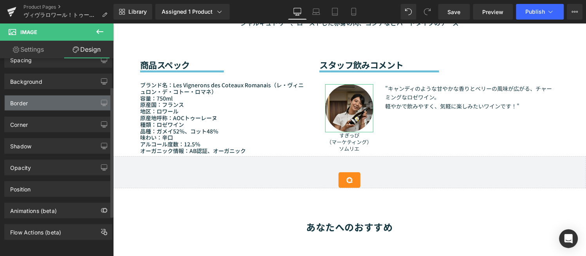
click at [43, 102] on div "Border" at bounding box center [58, 102] width 107 height 15
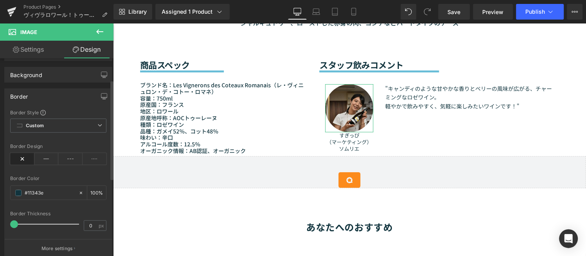
click at [38, 95] on div "Border" at bounding box center [58, 96] width 107 height 15
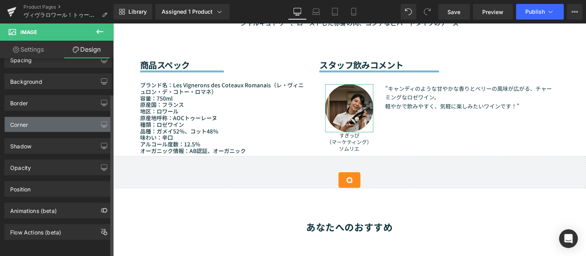
click at [59, 117] on div "Corner" at bounding box center [58, 124] width 107 height 15
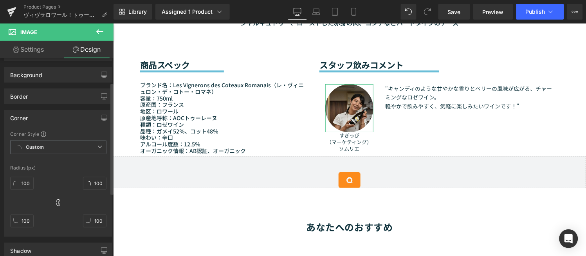
click at [56, 116] on div "Corner" at bounding box center [58, 117] width 107 height 15
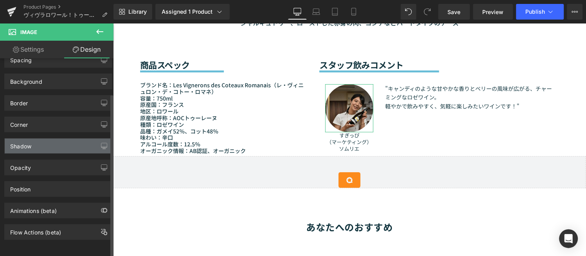
click at [55, 139] on div "Shadow" at bounding box center [58, 146] width 107 height 15
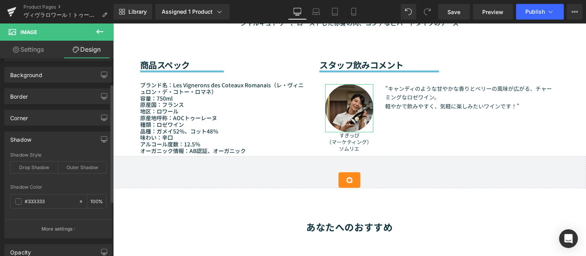
click at [49, 140] on div "Shadow" at bounding box center [58, 139] width 107 height 15
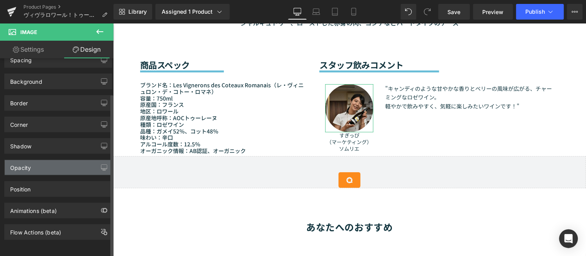
click at [25, 163] on div "Opacity" at bounding box center [20, 165] width 21 height 11
click at [48, 163] on div "Opacity" at bounding box center [58, 167] width 107 height 15
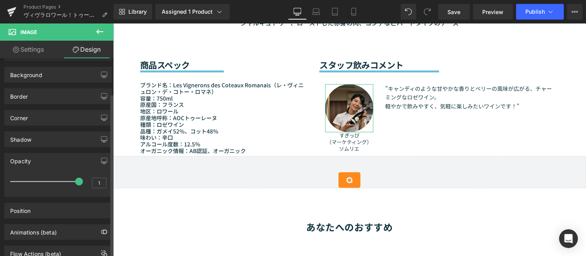
scroll to position [71, 0]
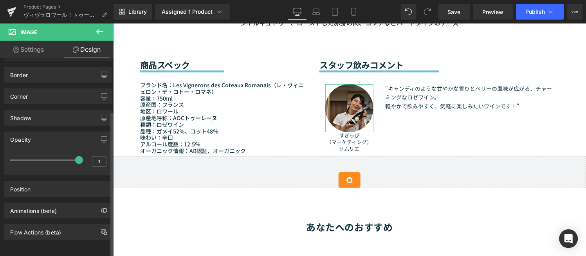
click at [51, 136] on div "Opacity" at bounding box center [58, 139] width 107 height 15
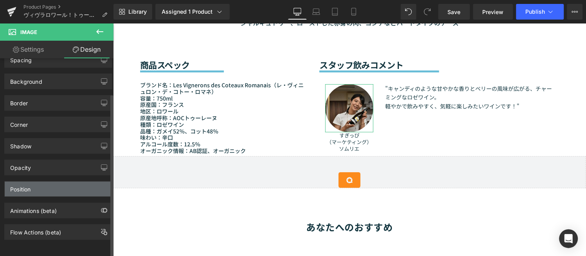
click at [48, 183] on div "Position" at bounding box center [58, 189] width 107 height 15
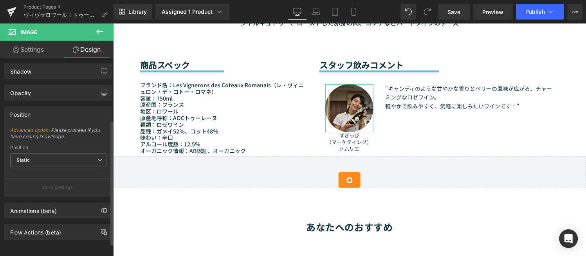
scroll to position [117, 0]
click at [67, 111] on div "Position" at bounding box center [58, 114] width 107 height 15
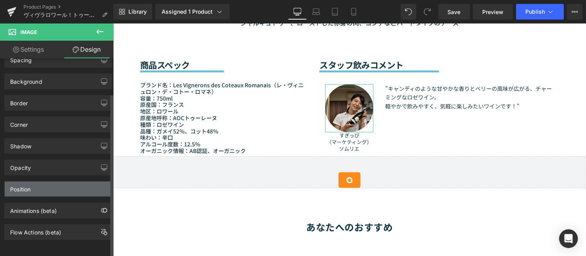
click at [54, 185] on div "Position" at bounding box center [58, 189] width 107 height 15
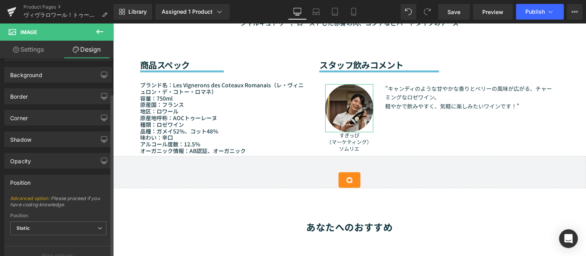
scroll to position [117, 0]
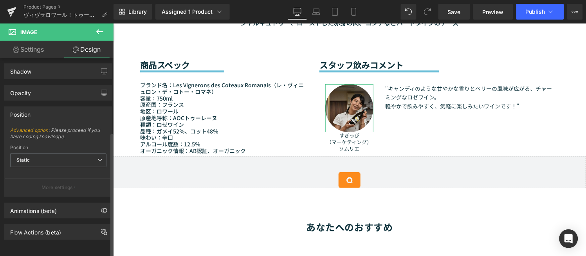
click at [46, 112] on div "Position" at bounding box center [58, 114] width 107 height 15
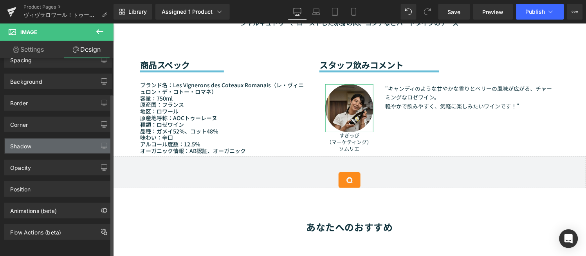
click at [46, 139] on div "Shadow" at bounding box center [58, 146] width 107 height 15
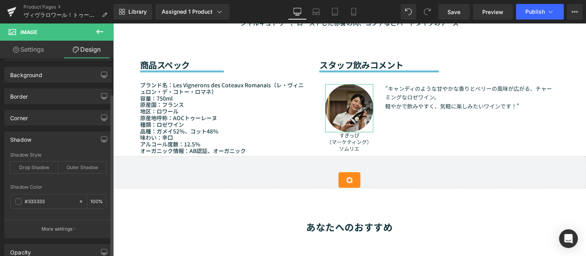
scroll to position [117, 0]
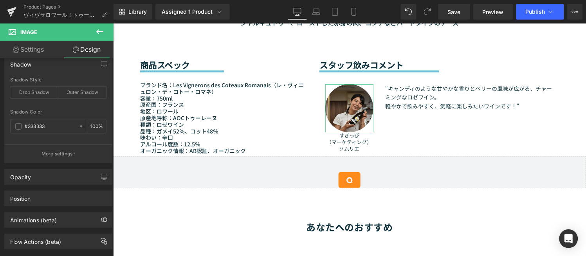
click at [27, 51] on link "Settings" at bounding box center [28, 50] width 57 height 18
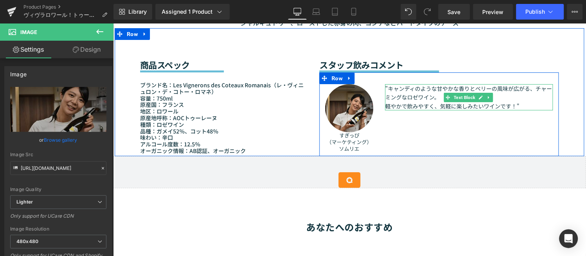
click at [433, 84] on div ""キャンディのような甘やかな香りとベリーの風味が広がる、チャーミングなロゼワイン。 軽やかで飲みやすく、気軽に楽しみたいワインです！" Text Block" at bounding box center [469, 97] width 168 height 26
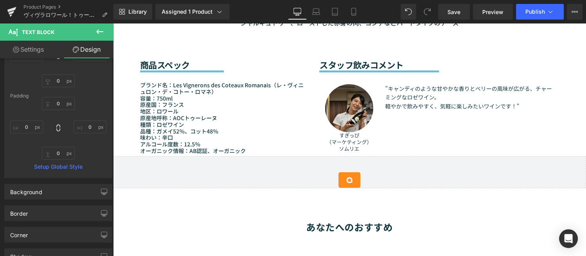
scroll to position [87, 0]
click at [43, 47] on link "Settings" at bounding box center [28, 50] width 57 height 18
type input "100"
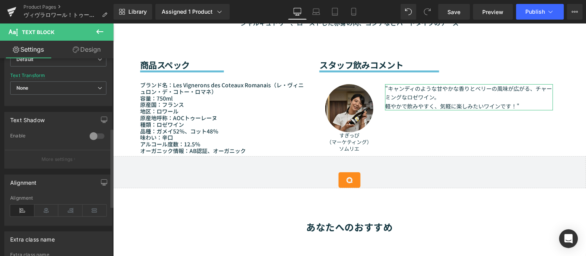
scroll to position [299, 0]
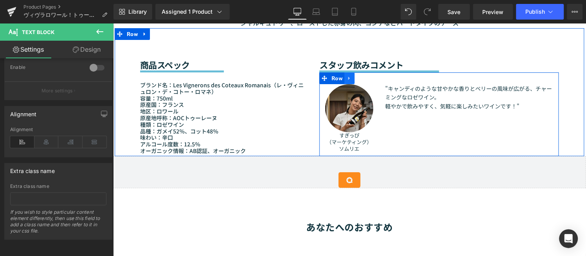
click at [348, 76] on icon at bounding box center [349, 78] width 2 height 4
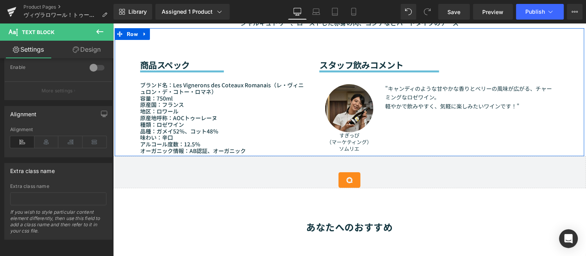
click at [477, 50] on div "スタッフ飲みコメント" at bounding box center [438, 48] width 239 height 41
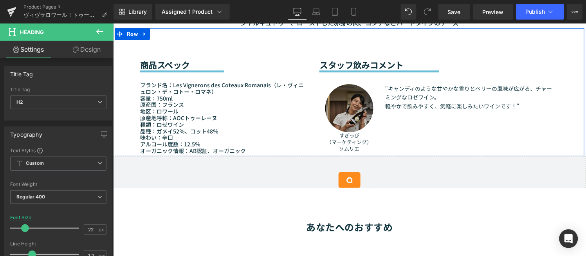
click at [338, 97] on img at bounding box center [349, 108] width 48 height 48
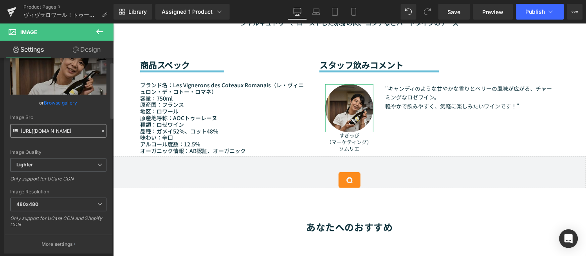
scroll to position [0, 0]
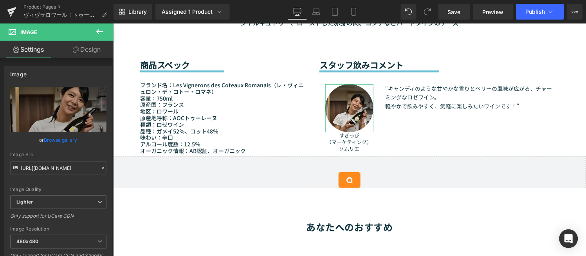
click at [89, 51] on link "Design" at bounding box center [86, 50] width 57 height 18
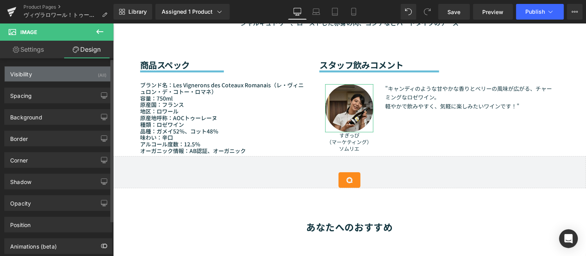
click at [65, 77] on div "Visibility (All)" at bounding box center [58, 74] width 107 height 15
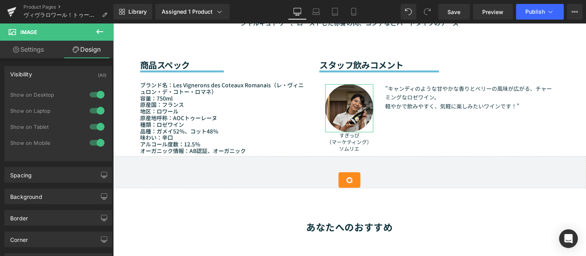
click at [94, 55] on link "Design" at bounding box center [86, 50] width 57 height 18
click at [51, 74] on div "Visibility (All)" at bounding box center [58, 74] width 107 height 15
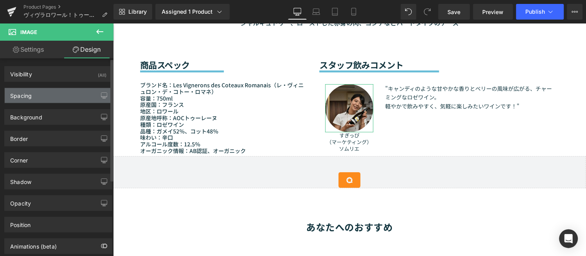
click at [50, 89] on div "Spacing" at bounding box center [58, 95] width 107 height 15
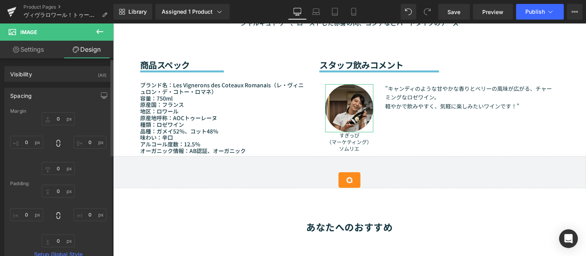
click at [50, 98] on div "Spacing" at bounding box center [58, 95] width 107 height 15
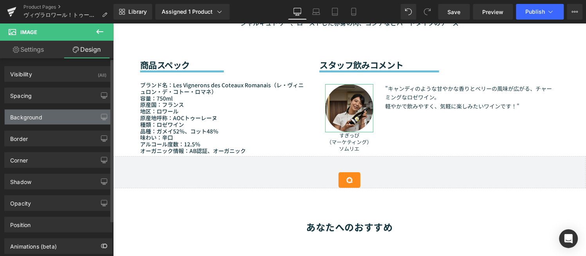
click at [54, 124] on div "Background" at bounding box center [58, 117] width 107 height 15
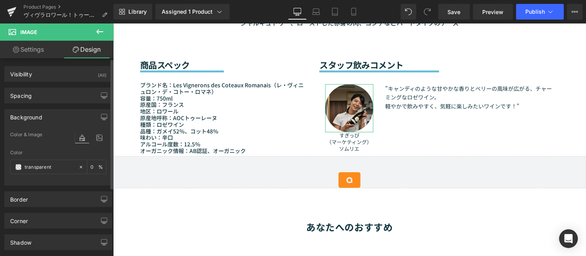
click at [64, 111] on div "Background" at bounding box center [58, 117] width 107 height 15
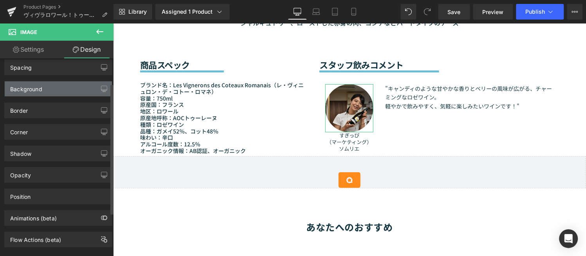
scroll to position [42, 0]
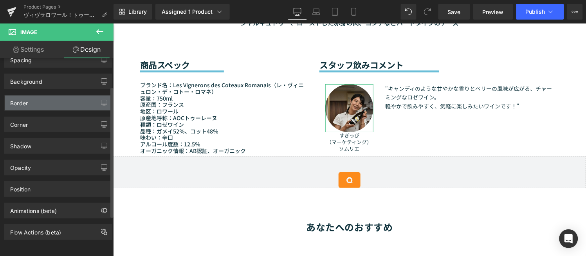
click at [53, 95] on div "Border" at bounding box center [58, 102] width 107 height 15
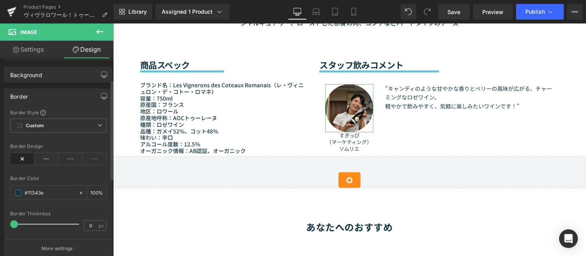
click at [63, 99] on div "Border" at bounding box center [58, 96] width 107 height 15
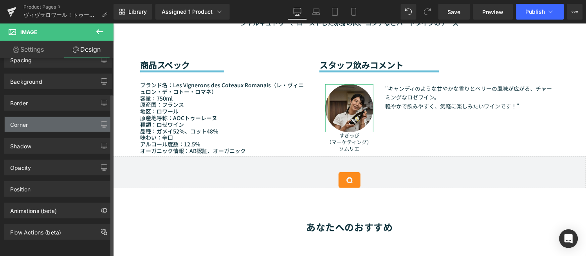
click at [65, 118] on div "Corner" at bounding box center [58, 124] width 107 height 15
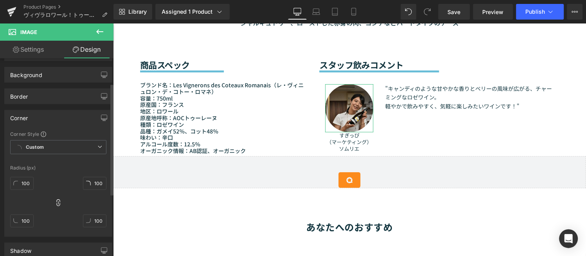
scroll to position [86, 0]
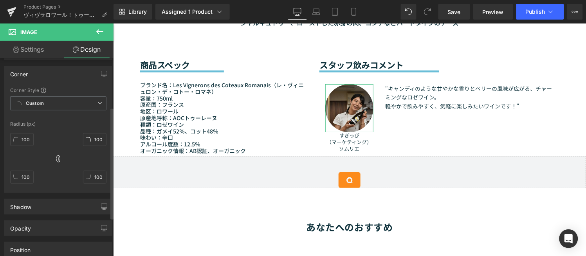
click at [63, 76] on div "Corner" at bounding box center [58, 74] width 107 height 15
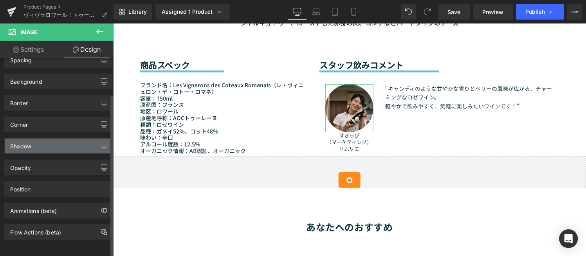
click at [50, 141] on div "Shadow" at bounding box center [58, 146] width 107 height 15
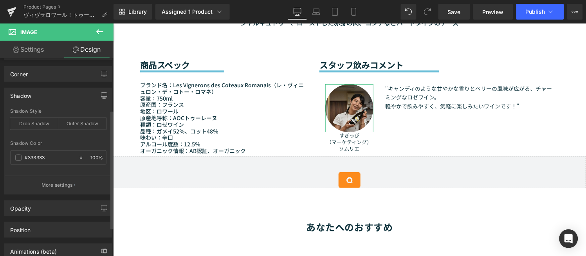
click at [24, 96] on div "Shadow" at bounding box center [20, 93] width 21 height 11
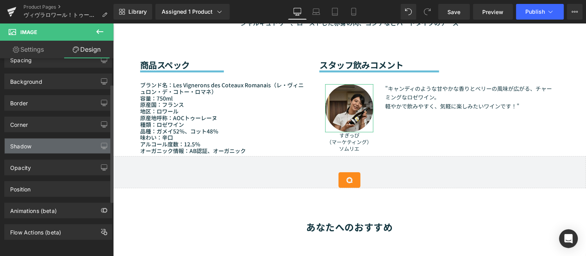
scroll to position [42, 0]
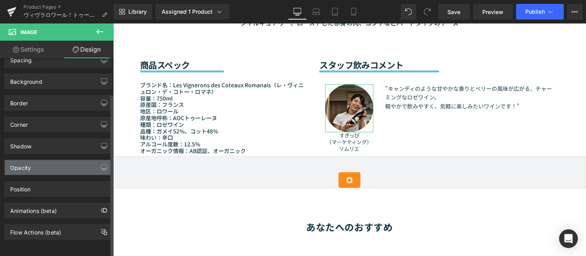
click at [48, 160] on div "Opacity" at bounding box center [58, 167] width 107 height 15
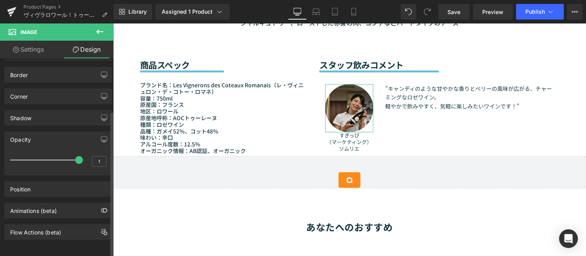
click at [56, 135] on div "Opacity" at bounding box center [58, 139] width 107 height 15
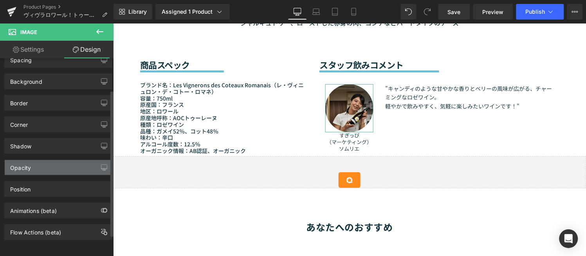
scroll to position [42, 0]
click at [52, 162] on div "Opacity" at bounding box center [58, 167] width 107 height 15
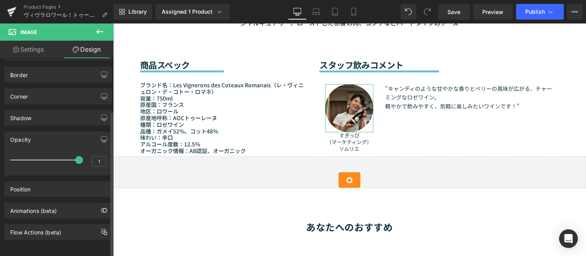
click at [48, 132] on div "Opacity" at bounding box center [58, 139] width 107 height 15
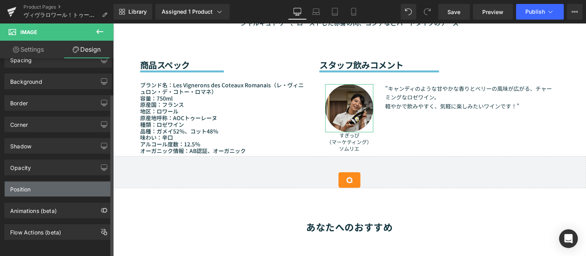
click at [59, 182] on div "Position" at bounding box center [58, 189] width 107 height 15
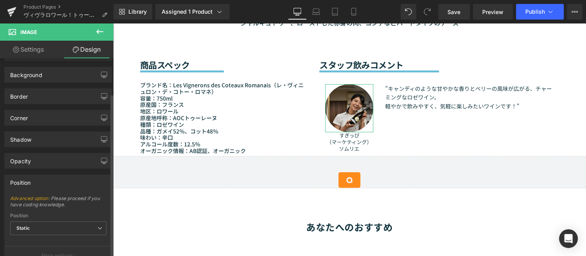
scroll to position [86, 0]
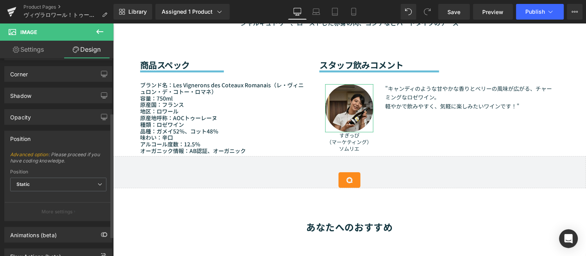
click at [47, 142] on div "Position" at bounding box center [58, 138] width 107 height 15
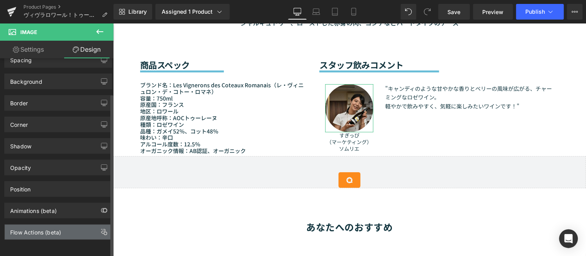
click at [45, 230] on div "Flow Actions (beta)" at bounding box center [58, 232] width 107 height 15
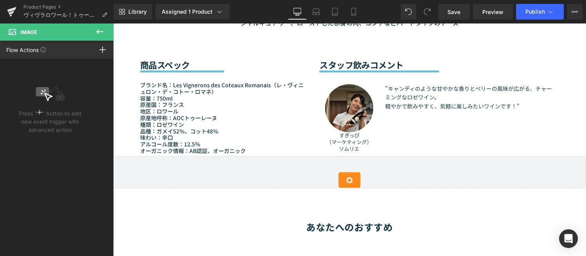
click at [113, 23] on div "40px" at bounding box center [113, 23] width 0 height 0
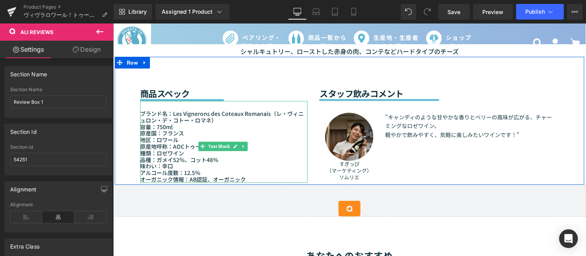
scroll to position [652, 0]
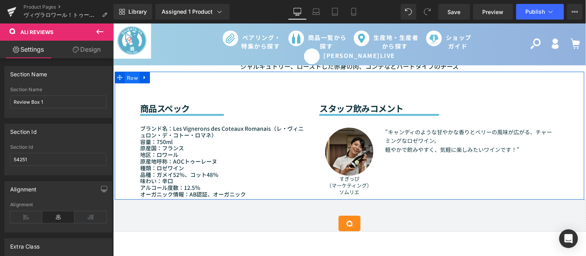
click at [124, 72] on span "Row" at bounding box center [131, 78] width 15 height 12
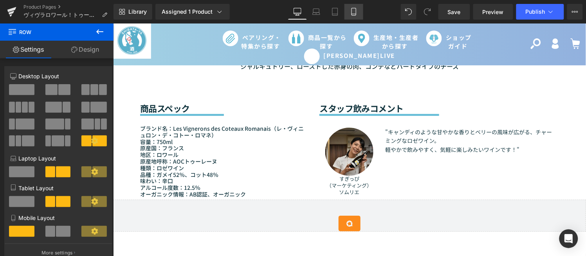
click at [354, 9] on icon at bounding box center [354, 12] width 8 height 8
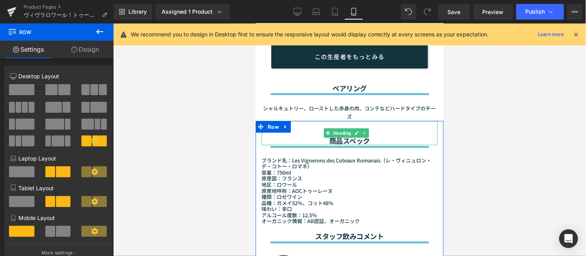
scroll to position [834, 0]
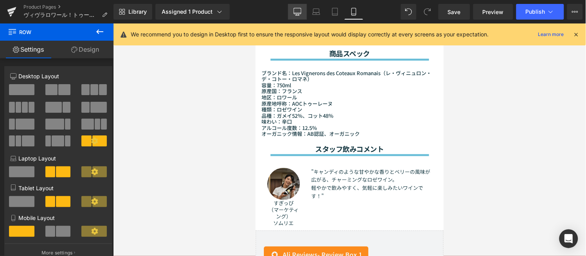
click at [299, 16] on link "Desktop" at bounding box center [297, 12] width 19 height 16
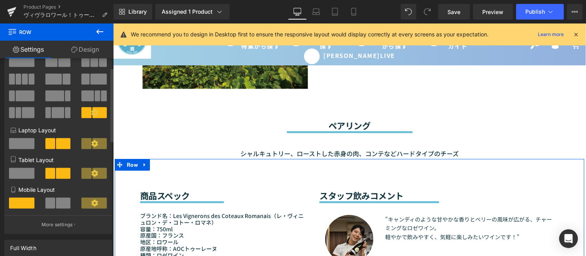
scroll to position [0, 0]
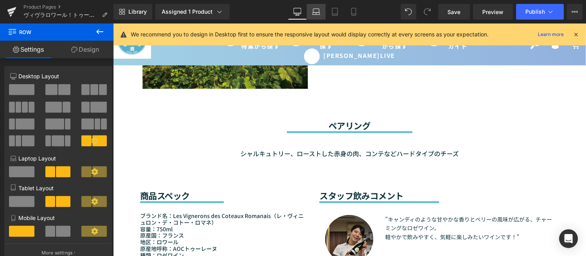
click at [314, 13] on icon at bounding box center [316, 12] width 8 height 8
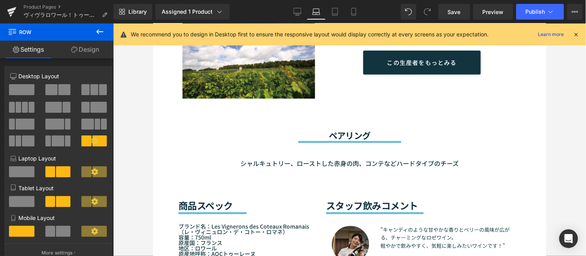
scroll to position [576, 0]
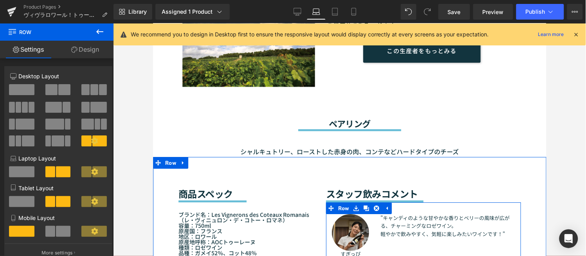
click at [405, 227] on p ""キャンディのような甘やかな香りとベリーの風味が広がる、チャーミングなロゼワイン。" at bounding box center [447, 222] width 134 height 16
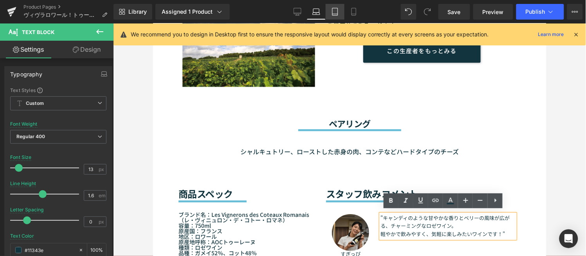
click at [337, 12] on icon at bounding box center [335, 12] width 8 height 8
type input "15"
type input "1.8"
type input "100"
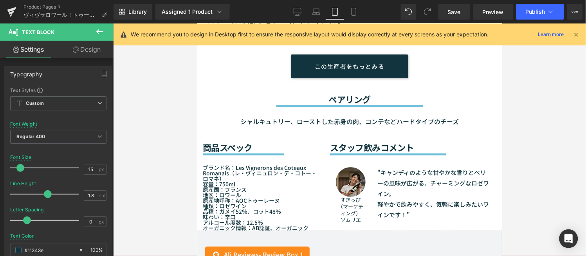
scroll to position [626, 0]
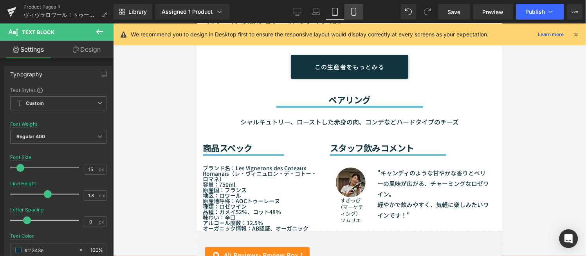
click at [358, 10] on link "Mobile" at bounding box center [353, 12] width 19 height 16
type input "13"
type input "1.6"
type input "100"
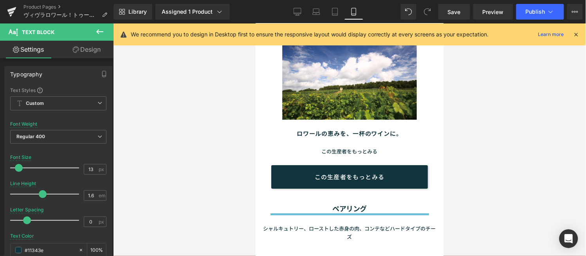
scroll to position [821, 0]
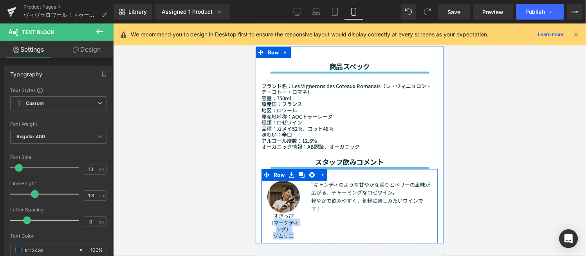
drag, startPoint x: 271, startPoint y: 200, endPoint x: 298, endPoint y: 217, distance: 31.8
click at [298, 217] on div "Image すぎっぴ （マーケティング） ソムリエ Text Block" at bounding box center [283, 209] width 44 height 59
click at [293, 237] on div at bounding box center [283, 238] width 32 height 2
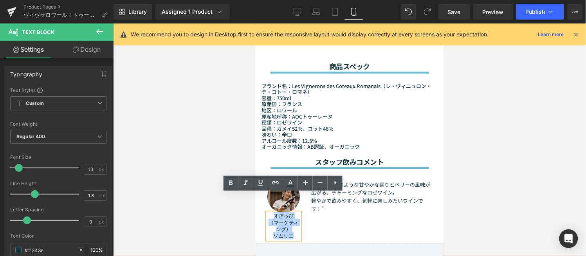
drag, startPoint x: 294, startPoint y: 217, endPoint x: 273, endPoint y: 197, distance: 29.1
click at [273, 212] on div "すぎっぴ （マーケティング） ソムリエ" at bounding box center [283, 225] width 32 height 27
copy div "すぎっぴ （マーケティング） ソムリエ"
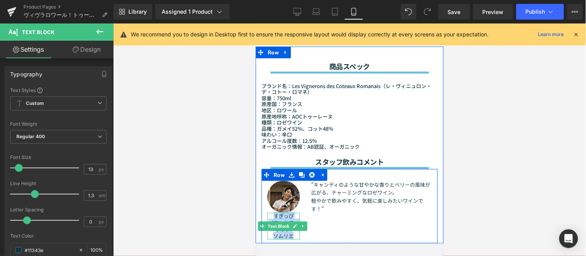
click at [282, 232] on p "ソムリエ" at bounding box center [283, 235] width 32 height 7
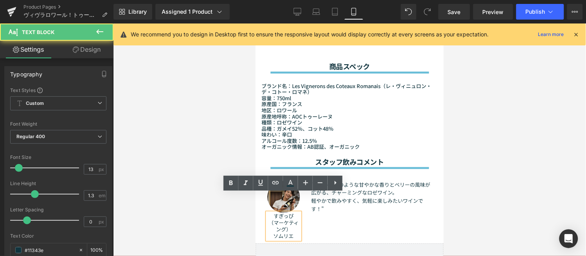
click at [282, 219] on p "（マーケティング）" at bounding box center [283, 225] width 32 height 13
drag, startPoint x: 271, startPoint y: 196, endPoint x: 305, endPoint y: 214, distance: 38.3
click at [305, 214] on div "Image すぎっぴ （マーケティング） ソムリエ Text Block "キャンディのような甘やかな香りとベリーの風味が広がる、チャーミングなロゼワイン。 …" at bounding box center [349, 206] width 176 height 74
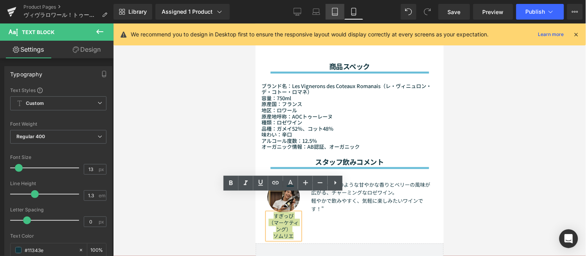
click at [334, 13] on icon at bounding box center [335, 12] width 8 height 8
type input "100"
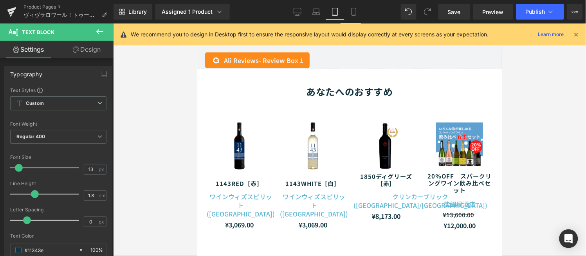
scroll to position [626, 0]
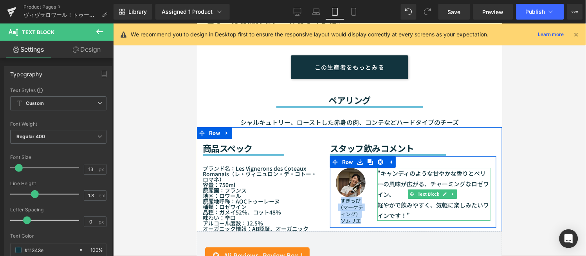
click at [422, 200] on p "軽やかで飲みやすく、気軽に楽しみたいワインです！"" at bounding box center [433, 209] width 113 height 21
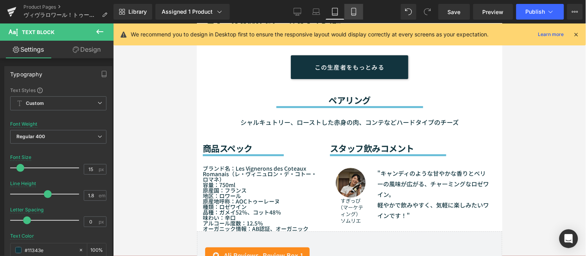
click at [358, 16] on link "Mobile" at bounding box center [353, 12] width 19 height 16
type input "13"
type input "1.6"
type input "100"
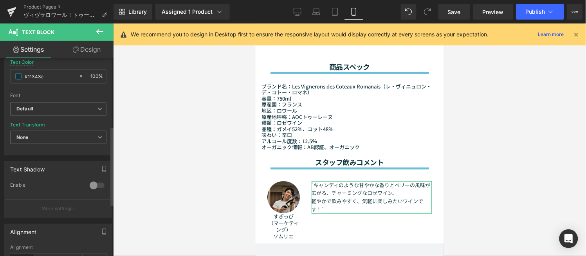
scroll to position [168, 0]
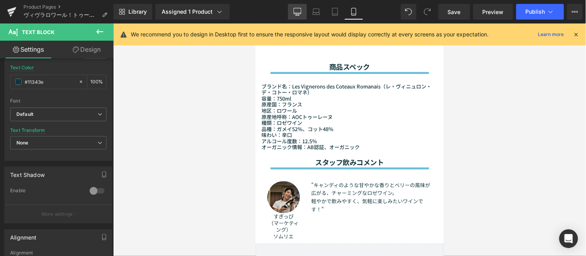
click at [293, 10] on link "Desktop" at bounding box center [297, 12] width 19 height 16
type input "14"
type input "100"
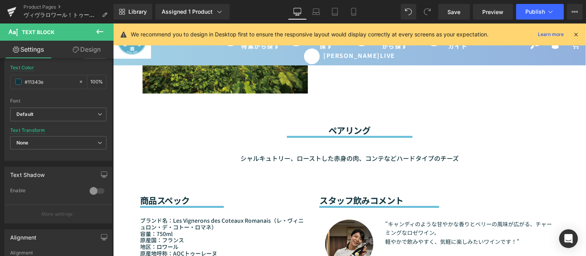
scroll to position [559, 0]
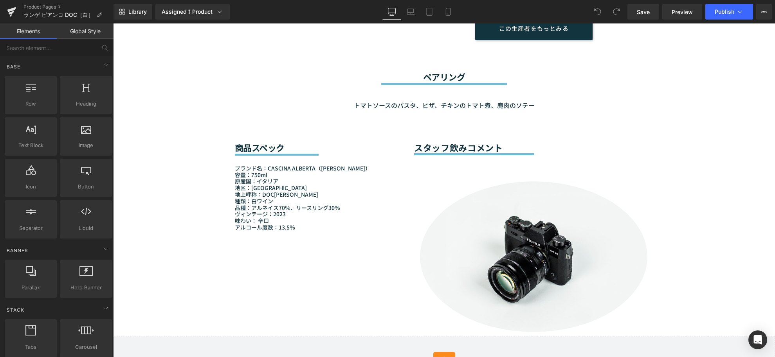
scroll to position [652, 0]
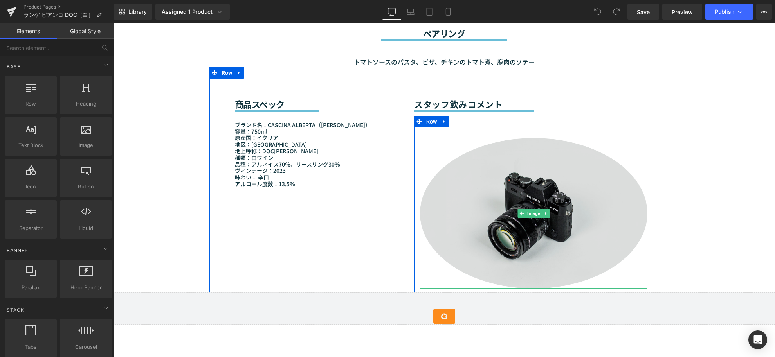
click at [488, 209] on img at bounding box center [534, 213] width 228 height 151
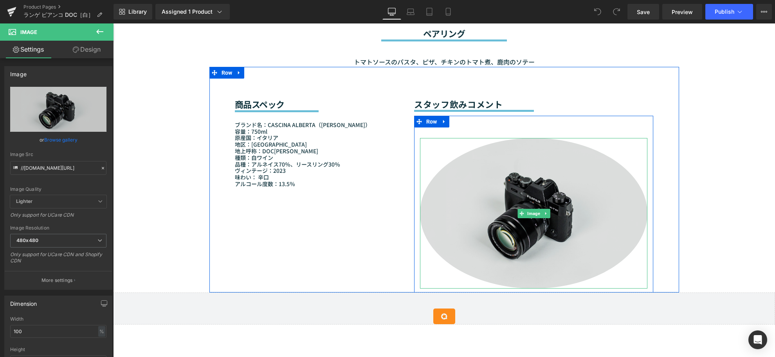
click at [453, 248] on img at bounding box center [534, 213] width 228 height 151
click at [566, 200] on img at bounding box center [534, 213] width 228 height 151
click at [580, 201] on img at bounding box center [534, 213] width 228 height 151
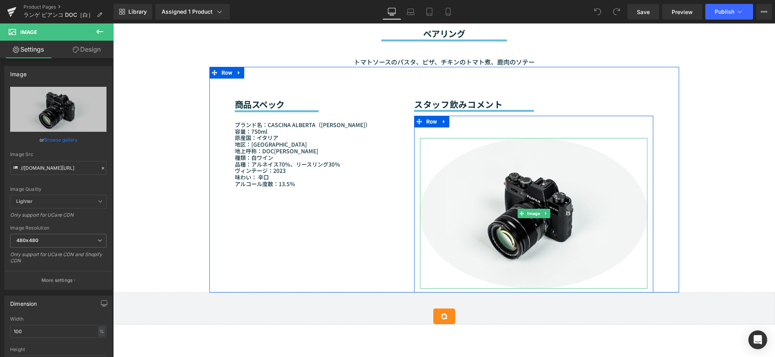
click at [543, 218] on link at bounding box center [545, 213] width 8 height 9
click at [547, 216] on icon at bounding box center [549, 213] width 4 height 4
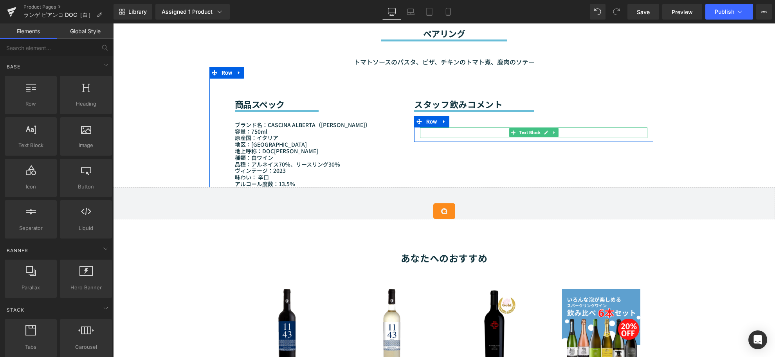
click at [483, 138] on p at bounding box center [534, 133] width 228 height 11
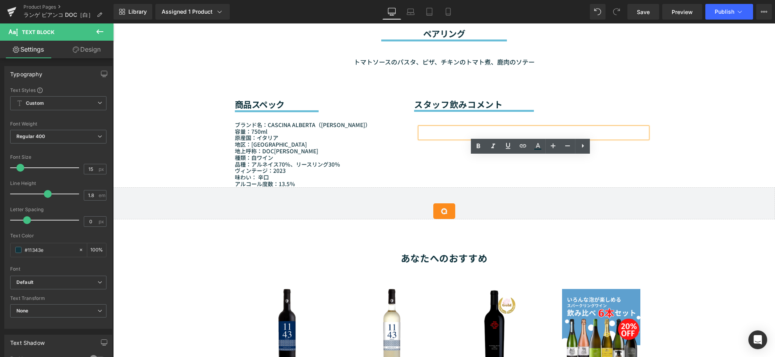
click at [713, 175] on div "Sale Off (P) Image (P) Image List" at bounding box center [444, 80] width 662 height 1304
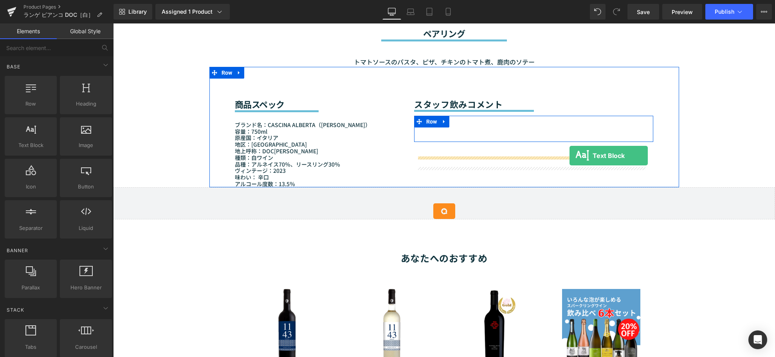
drag, startPoint x: 142, startPoint y: 178, endPoint x: 569, endPoint y: 156, distance: 427.8
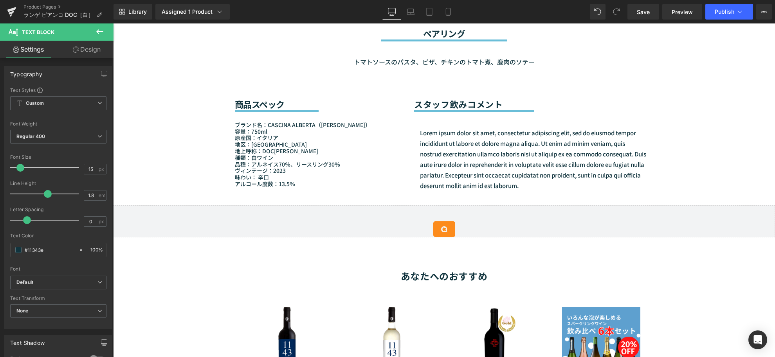
click at [155, 56] on div "Sale Off (P) Image (P) Image List" at bounding box center [444, 89] width 662 height 1322
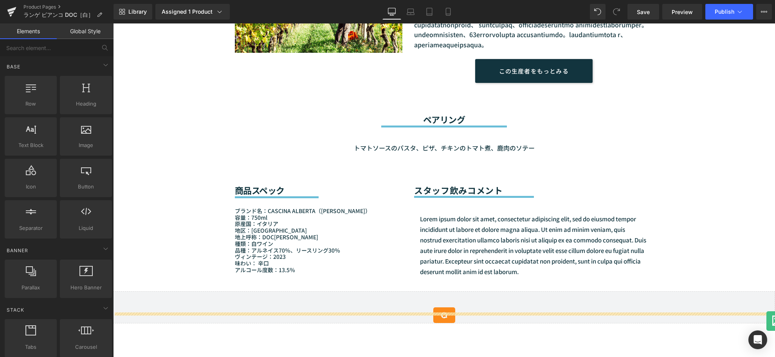
scroll to position [574, 0]
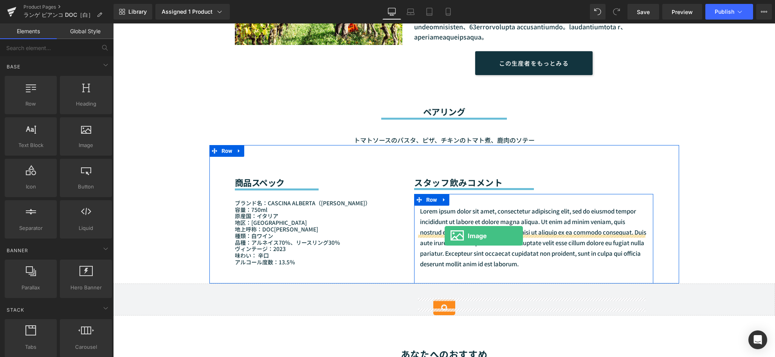
drag, startPoint x: 200, startPoint y: 155, endPoint x: 444, endPoint y: 236, distance: 258.1
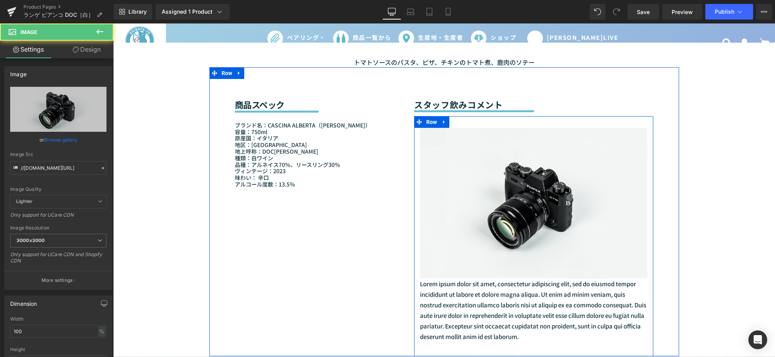
scroll to position [748, 0]
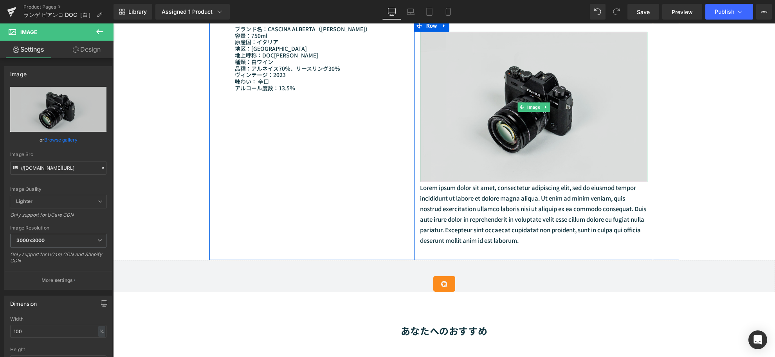
click at [474, 182] on img at bounding box center [534, 107] width 228 height 151
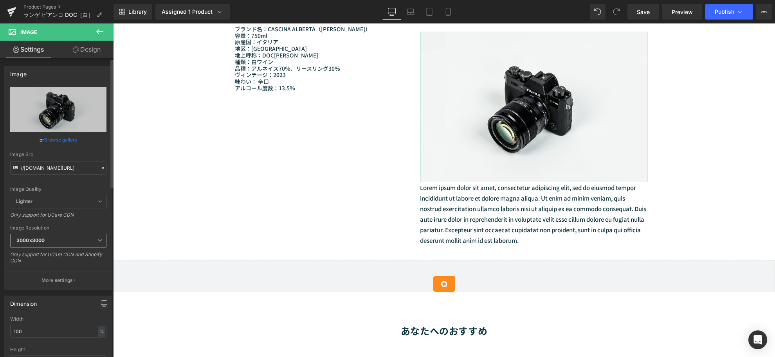
click at [89, 239] on span "3000x3000" at bounding box center [58, 241] width 96 height 14
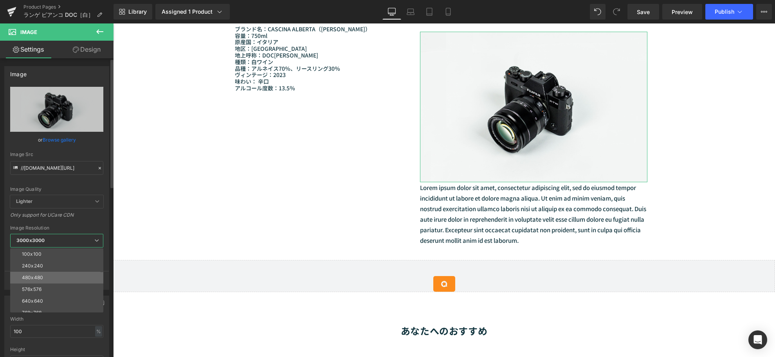
click at [58, 282] on li "480x480" at bounding box center [58, 278] width 97 height 12
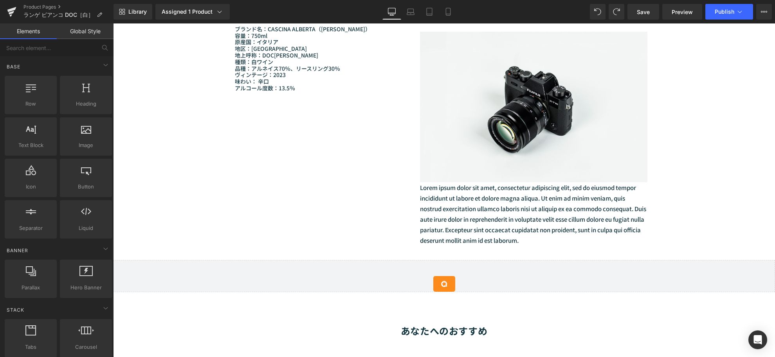
click at [738, 218] on div "Sale Off (P) Image (P) Image List" at bounding box center [444, 69] width 662 height 1473
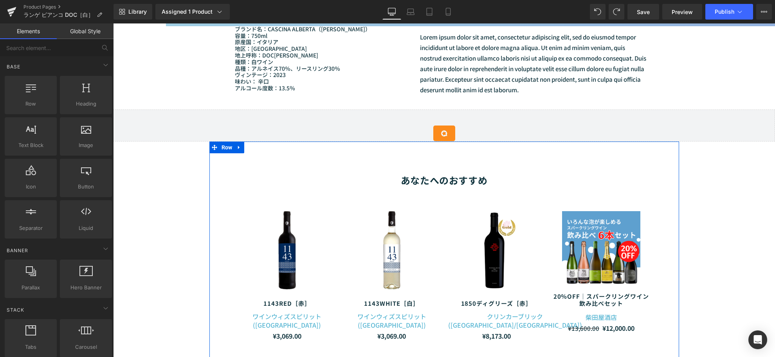
scroll to position [660, 0]
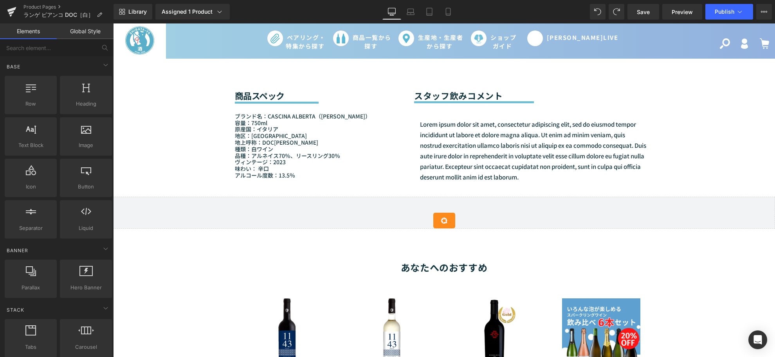
click at [425, 178] on p "Lorem ipsum dolor sit amet, consectetur adipiscing elit, sed do eiusmod tempor …" at bounding box center [534, 150] width 228 height 63
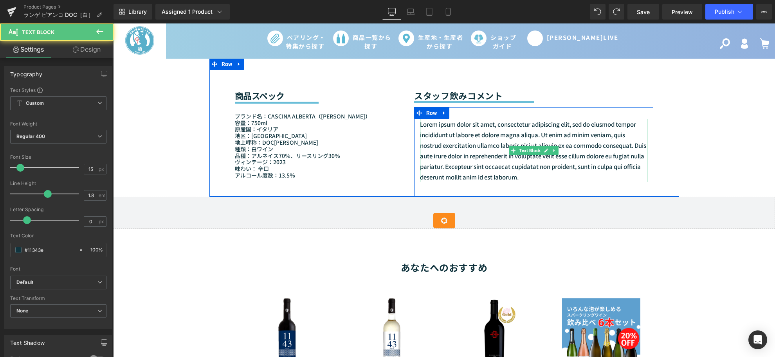
click at [470, 175] on p "Lorem ipsum dolor sit amet, consectetur adipiscing elit, sed do eiusmod tempor …" at bounding box center [534, 150] width 228 height 63
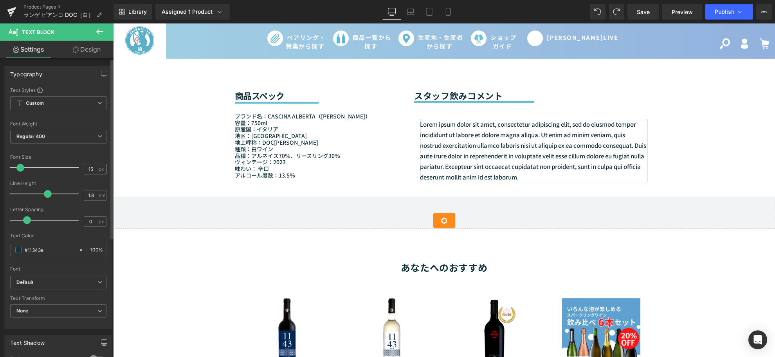
click at [99, 167] on div "15 px" at bounding box center [95, 169] width 23 height 11
click at [79, 170] on div "Font Size 15 px" at bounding box center [58, 168] width 96 height 26
click at [92, 170] on input "15" at bounding box center [91, 169] width 14 height 10
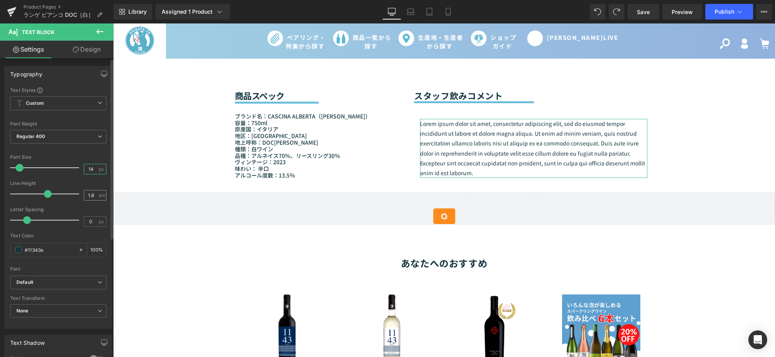
type input "14"
click at [99, 194] on div "1.8 em" at bounding box center [95, 195] width 23 height 11
click at [92, 195] on input "1.8" at bounding box center [91, 196] width 14 height 10
type input "1.6"
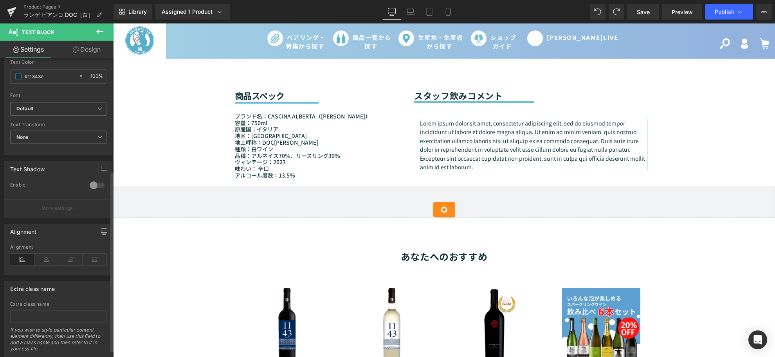
scroll to position [197, 0]
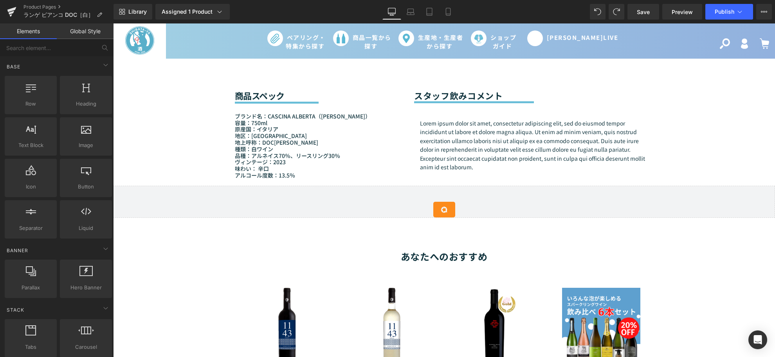
click at [715, 165] on div "Sale Off (P) Image (P) Image List" at bounding box center [444, 75] width 662 height 1311
drag, startPoint x: 11, startPoint y: 97, endPoint x: 36, endPoint y: 64, distance: 41.8
click at [36, 64] on div "Base Row rows, columns, layouts, div Heading headings, titles, h1,h2,h3,h4,h5,h…" at bounding box center [58, 148] width 110 height 184
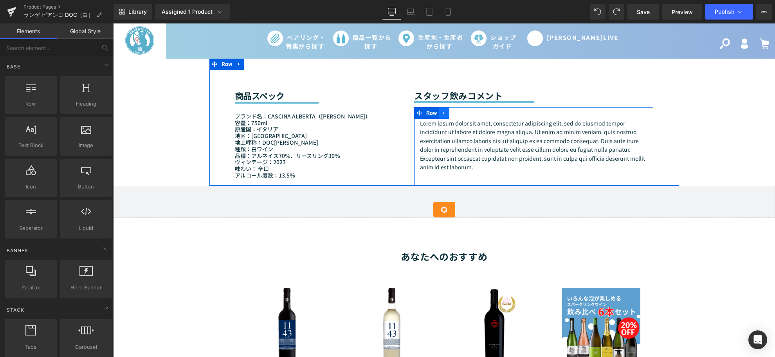
click at [441, 119] on link at bounding box center [444, 113] width 10 height 12
click at [449, 119] on link at bounding box center [454, 113] width 10 height 12
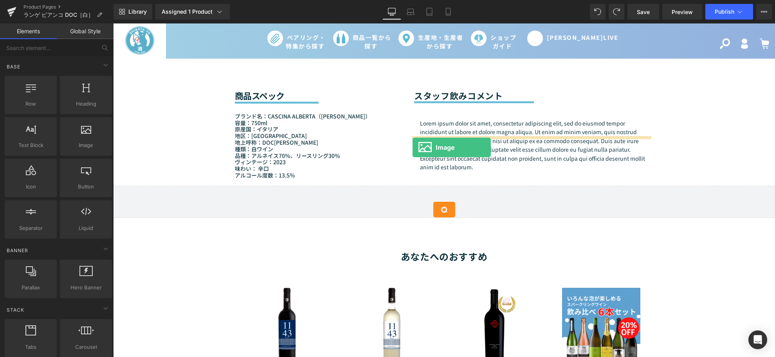
drag, startPoint x: 198, startPoint y: 160, endPoint x: 412, endPoint y: 148, distance: 214.4
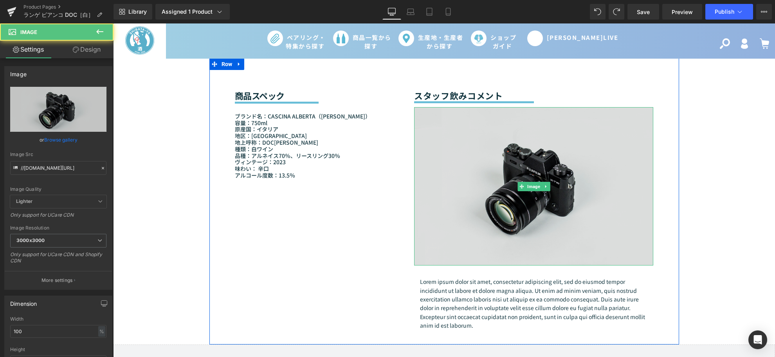
click at [460, 233] on img at bounding box center [533, 186] width 239 height 158
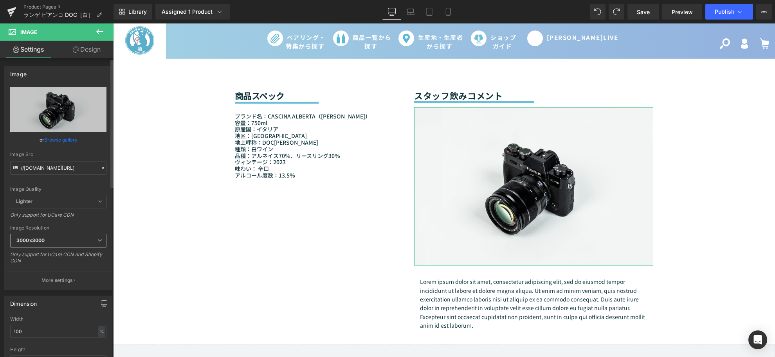
click at [34, 239] on b "3000x3000" at bounding box center [30, 240] width 28 height 6
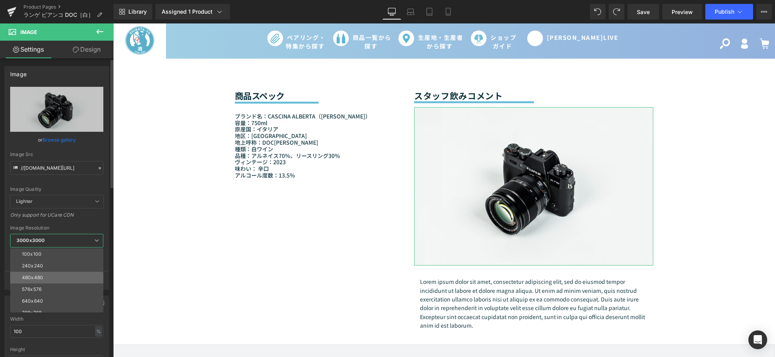
click at [33, 277] on div "480x480" at bounding box center [32, 277] width 21 height 5
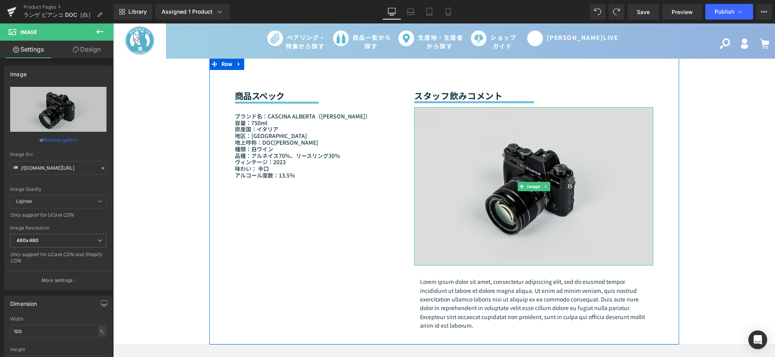
click at [467, 259] on img at bounding box center [533, 186] width 239 height 158
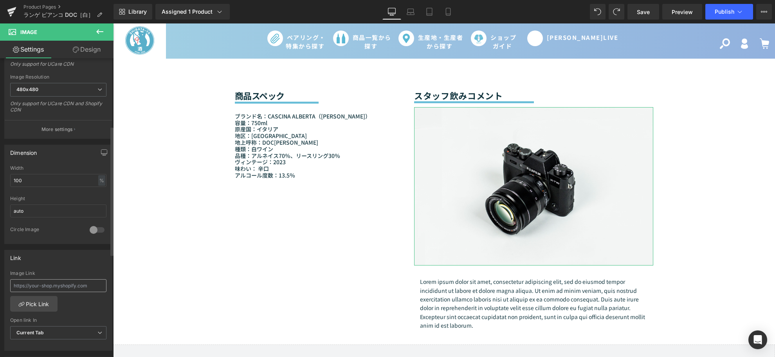
scroll to position [174, 0]
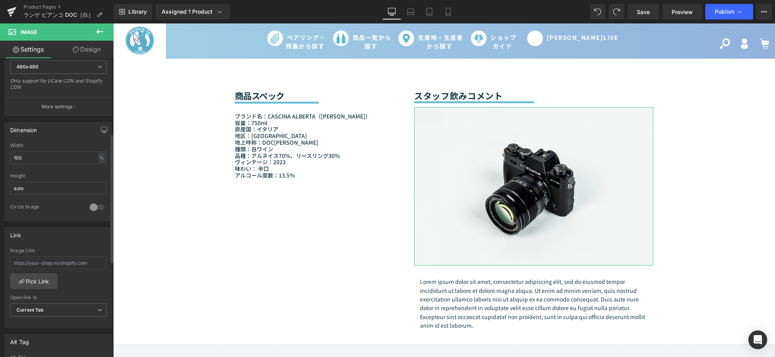
click at [88, 206] on div at bounding box center [97, 207] width 19 height 13
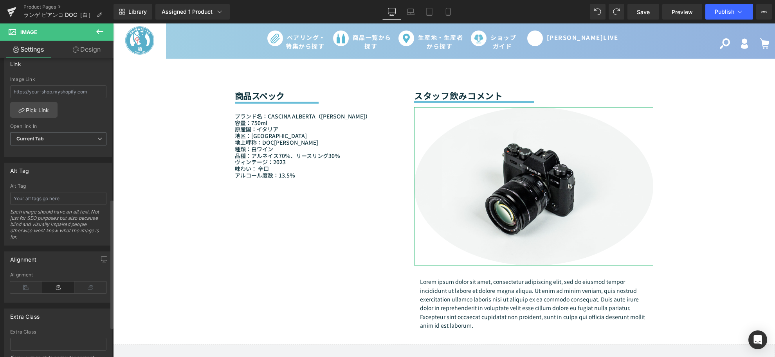
scroll to position [347, 0]
click at [26, 284] on icon at bounding box center [26, 285] width 32 height 12
click at [52, 286] on icon at bounding box center [58, 285] width 32 height 12
click at [84, 42] on link "Design" at bounding box center [86, 50] width 57 height 18
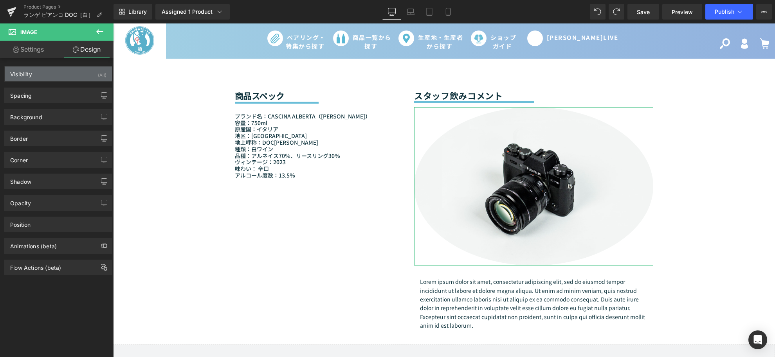
click at [84, 72] on div "Visibility (All)" at bounding box center [58, 74] width 107 height 15
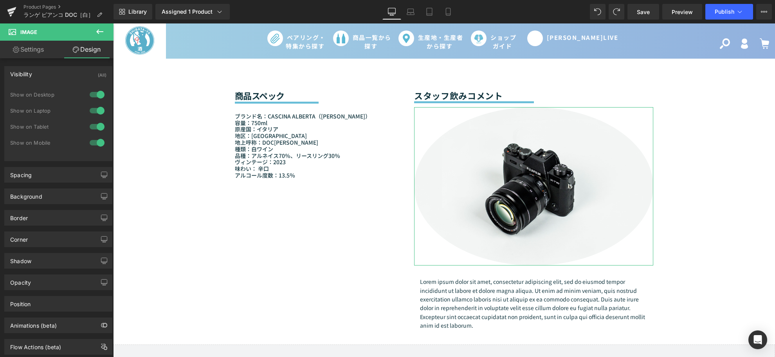
click at [84, 72] on div "Visibility (All)" at bounding box center [58, 74] width 107 height 15
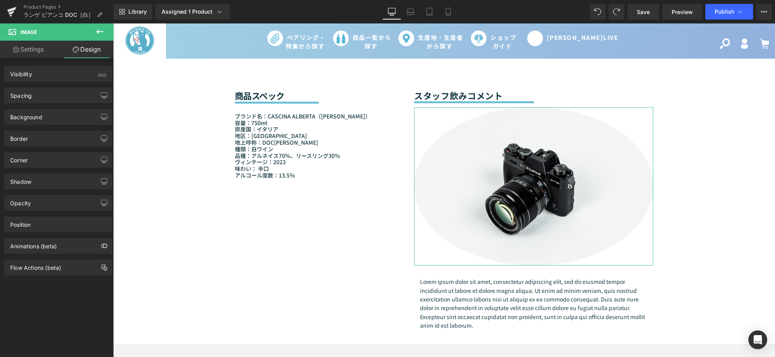
click at [59, 103] on div "Background Color & Image color transparent Color transparent 0 % Image Replace …" at bounding box center [58, 114] width 117 height 22
click at [59, 101] on div "Spacing" at bounding box center [58, 95] width 107 height 15
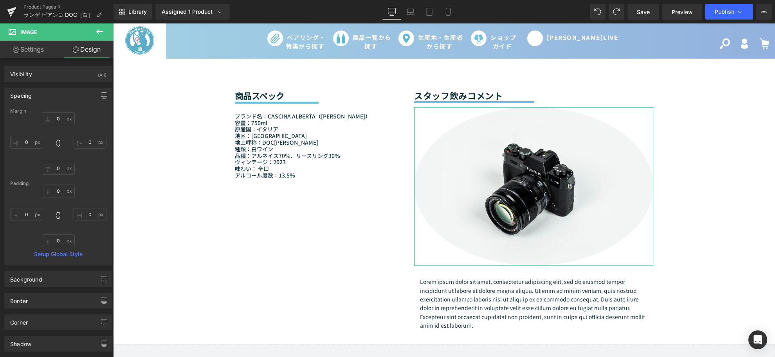
click at [40, 95] on div "Spacing" at bounding box center [58, 95] width 107 height 15
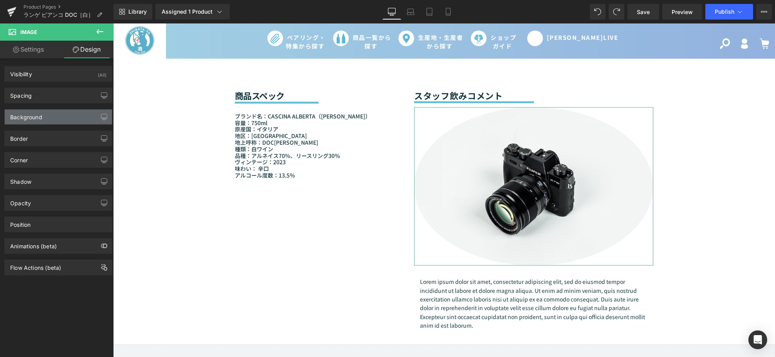
click at [53, 119] on div "Background" at bounding box center [58, 117] width 107 height 15
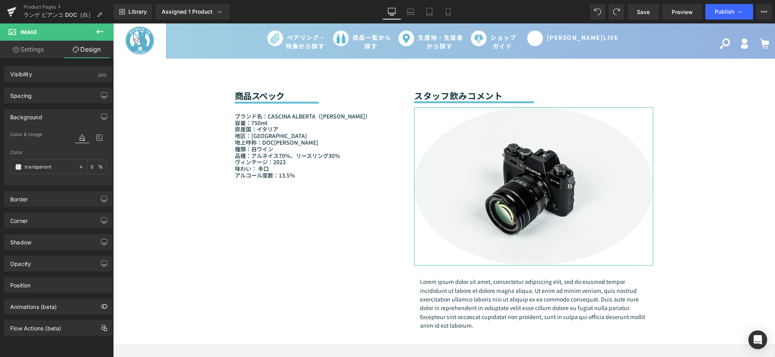
click at [53, 119] on div "Background" at bounding box center [58, 117] width 107 height 15
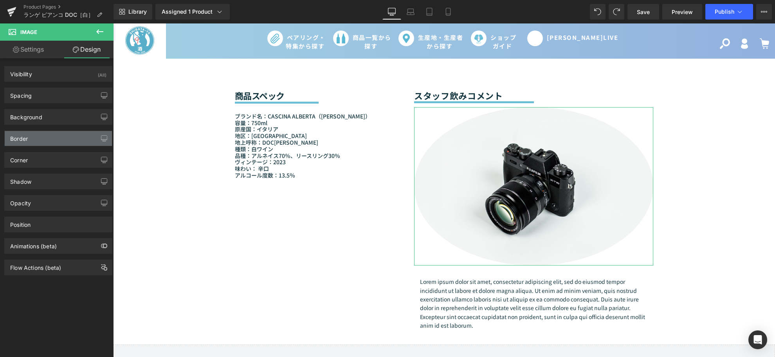
click at [41, 145] on div "Border" at bounding box center [58, 138] width 107 height 15
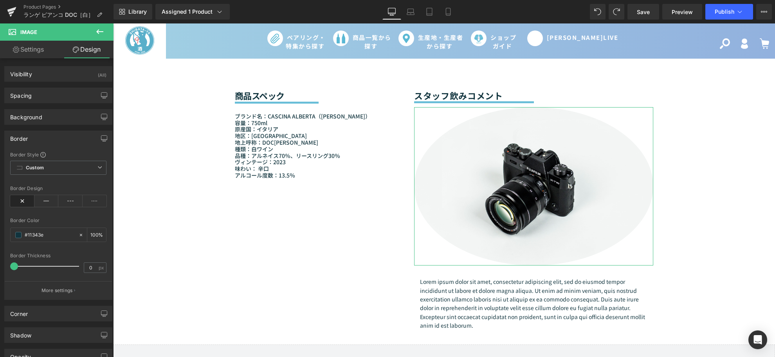
click at [56, 139] on div "Border" at bounding box center [58, 138] width 107 height 15
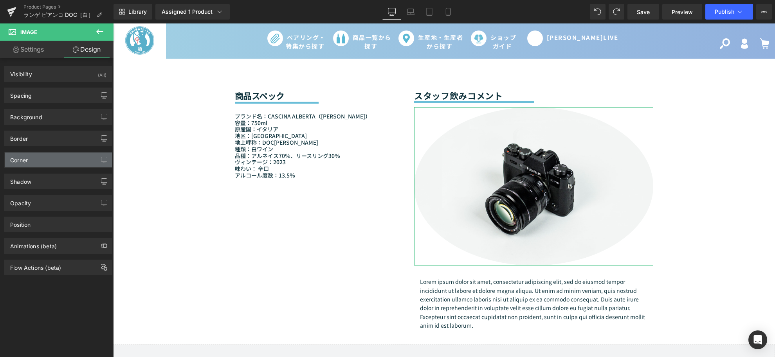
click at [58, 154] on div "Corner" at bounding box center [58, 160] width 107 height 15
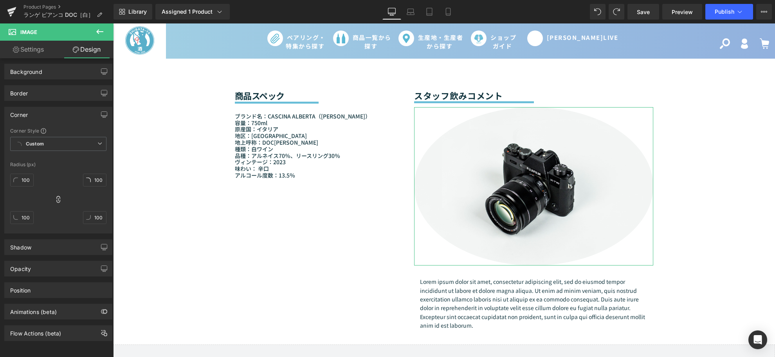
scroll to position [52, 0]
click at [77, 108] on div "Corner" at bounding box center [58, 114] width 107 height 15
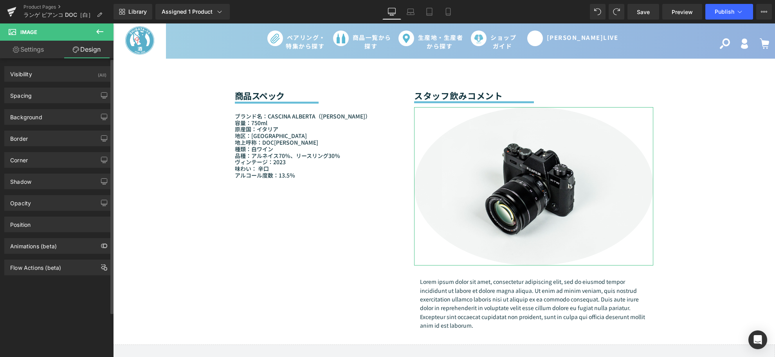
scroll to position [0, 0]
click at [51, 177] on div "Shadow" at bounding box center [58, 181] width 107 height 15
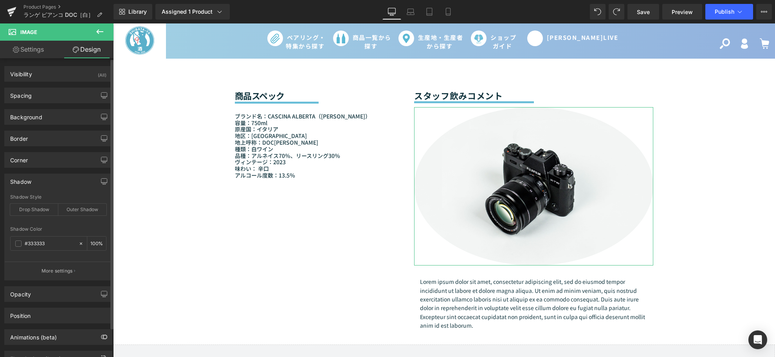
click at [50, 178] on div "Shadow" at bounding box center [58, 181] width 107 height 15
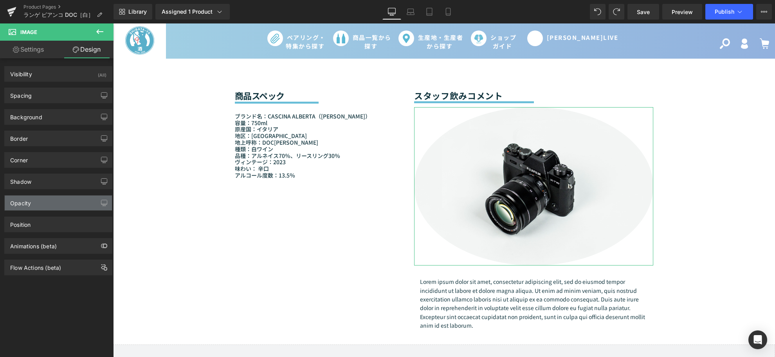
click at [73, 196] on div "Opacity" at bounding box center [58, 203] width 107 height 15
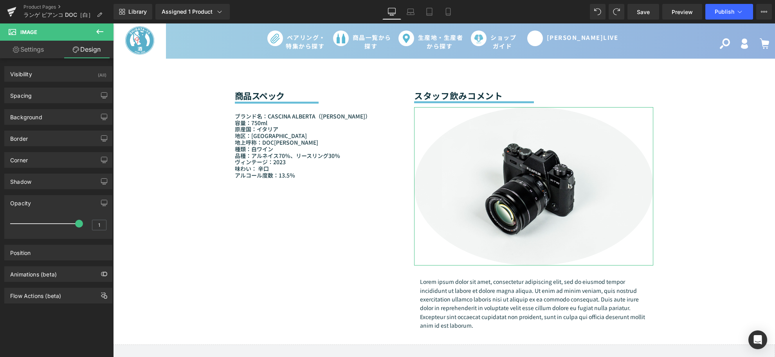
click at [73, 196] on div "Opacity" at bounding box center [58, 203] width 107 height 15
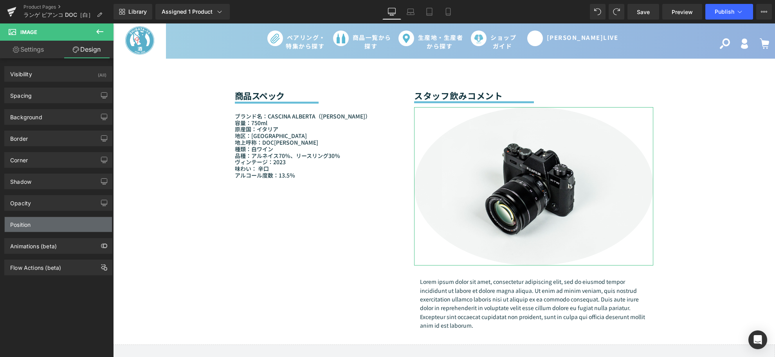
click at [75, 221] on div "Position" at bounding box center [58, 224] width 107 height 15
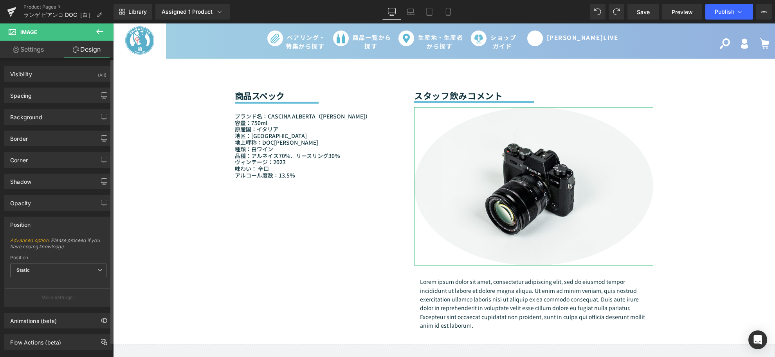
click at [75, 221] on div "Position" at bounding box center [58, 224] width 107 height 15
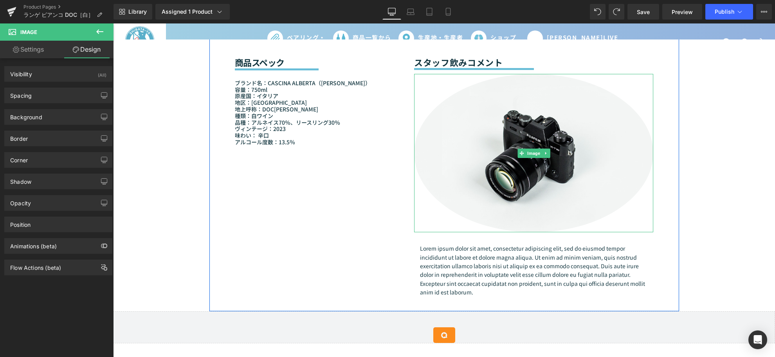
scroll to position [748, 0]
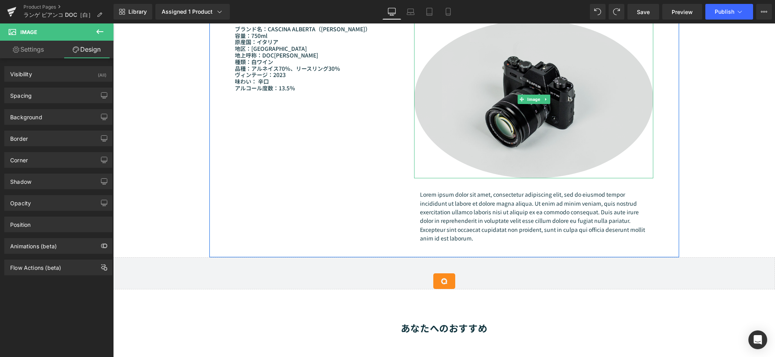
click at [507, 146] on img at bounding box center [533, 99] width 239 height 158
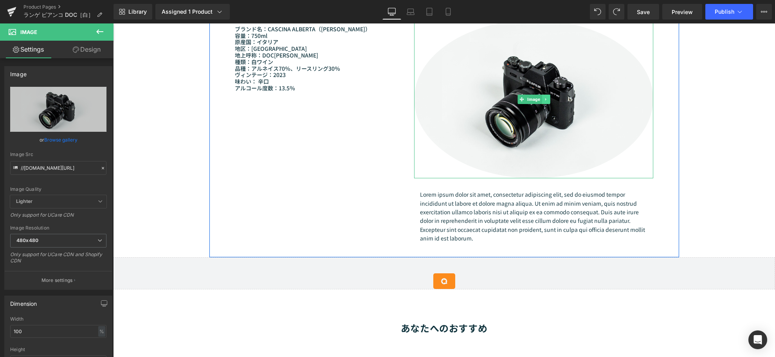
click at [545, 104] on link at bounding box center [545, 99] width 8 height 9
click at [547, 101] on icon at bounding box center [549, 99] width 4 height 4
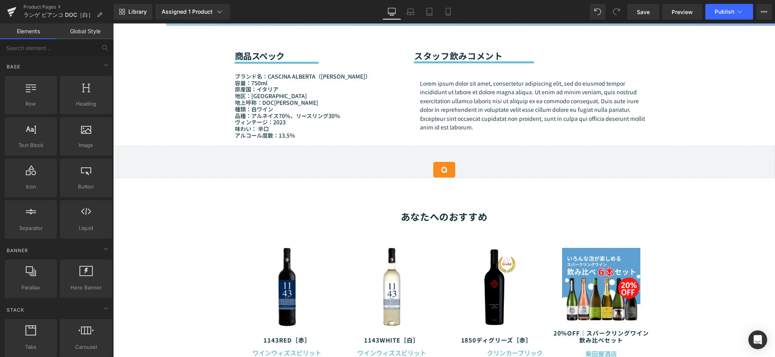
scroll to position [660, 0]
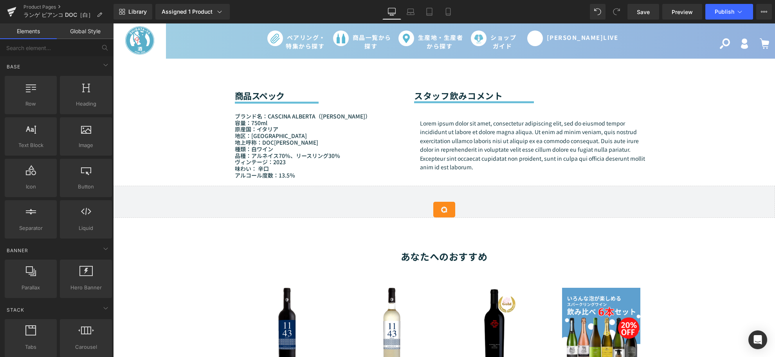
click at [486, 155] on p "Lorem ipsum dolor sit amet, consectetur adipiscing elit, sed do eiusmod tempor …" at bounding box center [534, 145] width 228 height 52
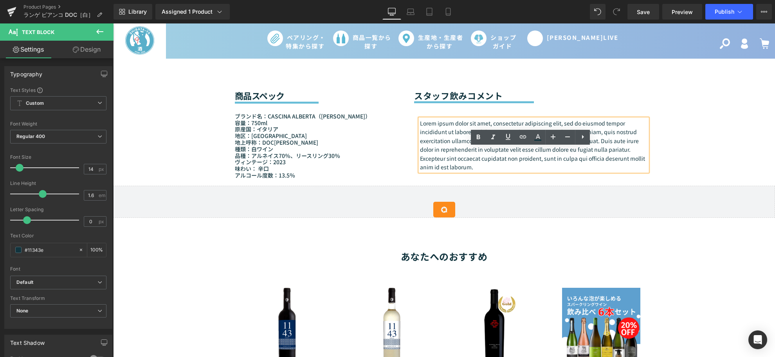
click at [408, 142] on div "スタッフ飲みコメント Heading Separator Lorem ipsum dolor sit amet, consectetur adipiscing…" at bounding box center [533, 122] width 251 height 127
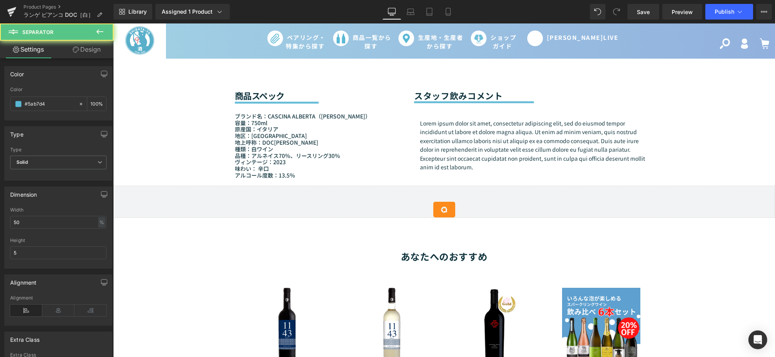
click at [416, 107] on div "Separator" at bounding box center [533, 102] width 239 height 10
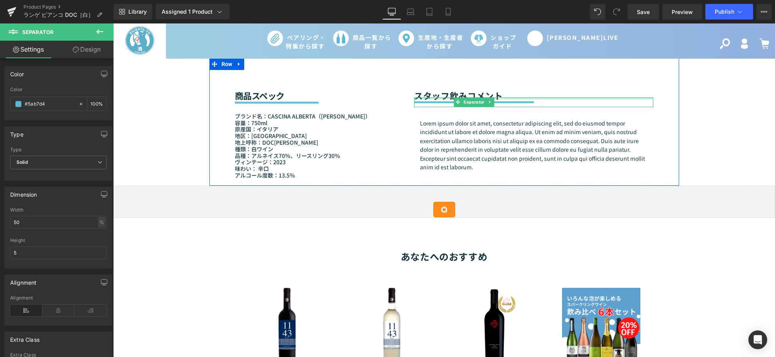
click at [113, 23] on div at bounding box center [113, 23] width 0 height 0
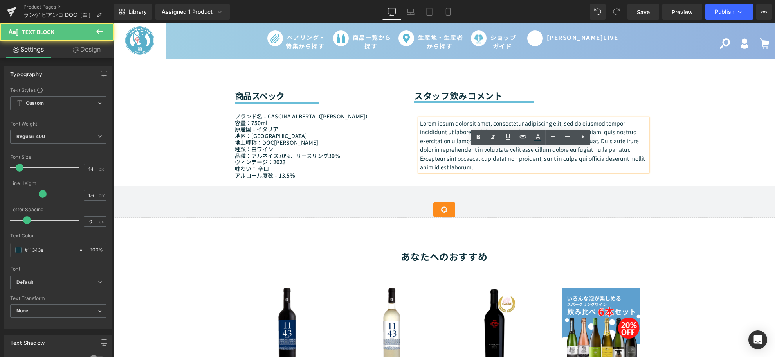
click at [420, 149] on p "Lorem ipsum dolor sit amet, consectetur adipiscing elit, sed do eiusmod tempor …" at bounding box center [534, 145] width 228 height 52
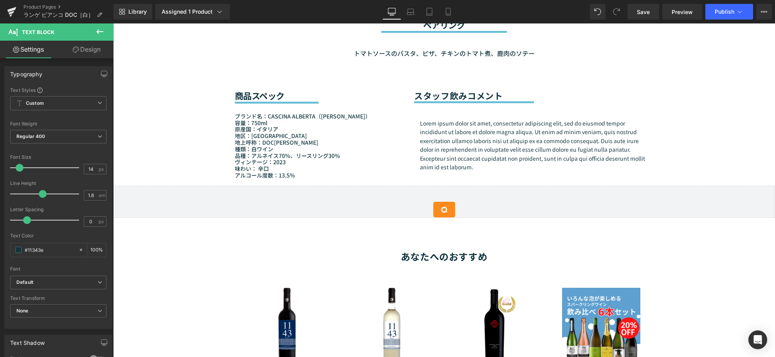
click at [135, 86] on div "Sale Off (P) Image (P) Image List" at bounding box center [444, 75] width 662 height 1311
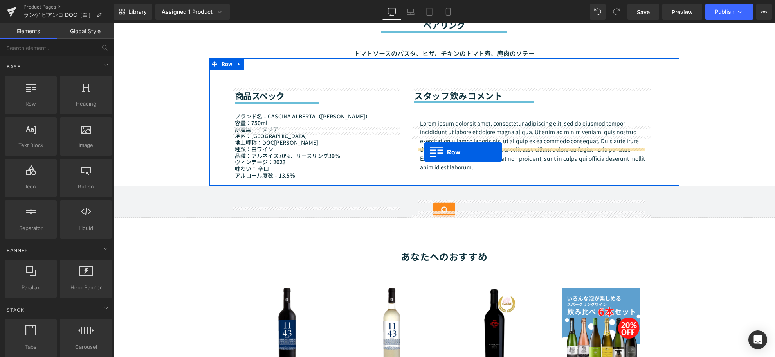
drag, startPoint x: 148, startPoint y: 118, endPoint x: 424, endPoint y: 153, distance: 278.4
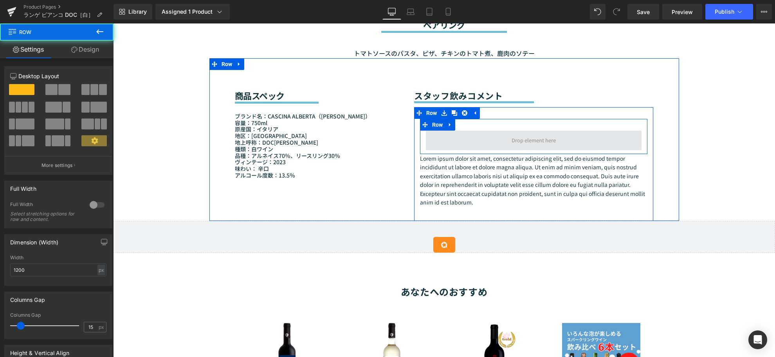
click at [460, 150] on span at bounding box center [534, 141] width 216 height 20
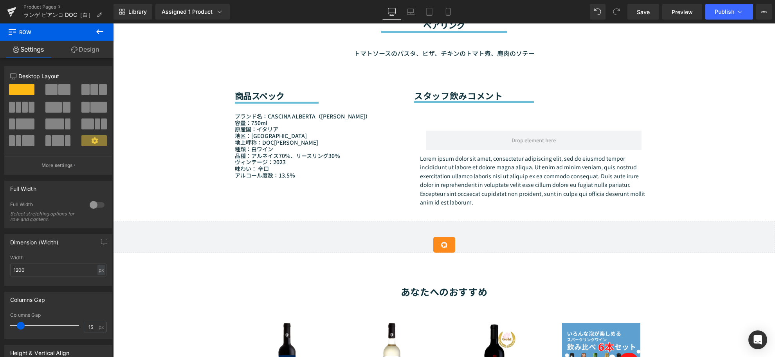
click at [180, 86] on div "Sale Off (P) Image (P) Image List" at bounding box center [444, 93] width 662 height 1346
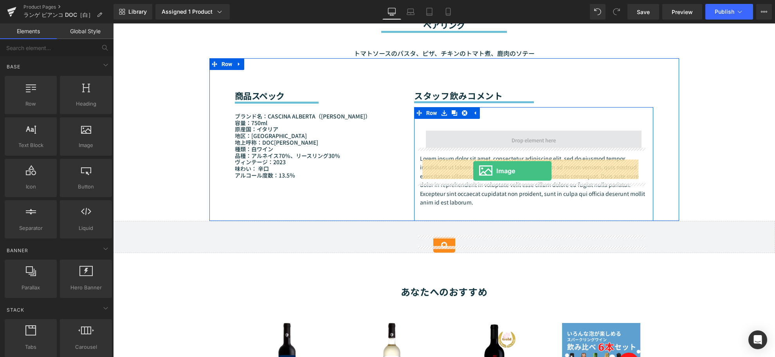
drag, startPoint x: 196, startPoint y: 162, endPoint x: 473, endPoint y: 171, distance: 277.1
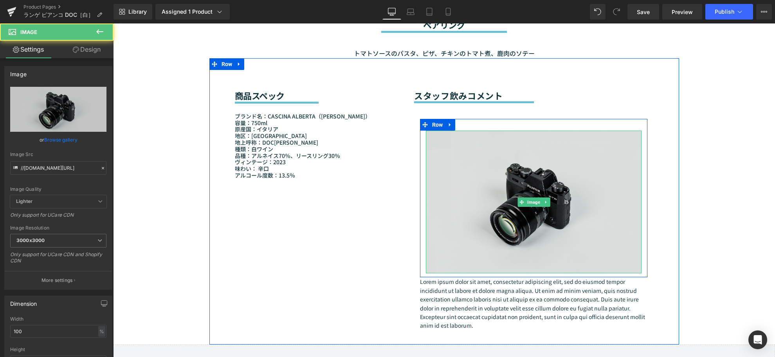
click at [443, 181] on img at bounding box center [534, 202] width 216 height 143
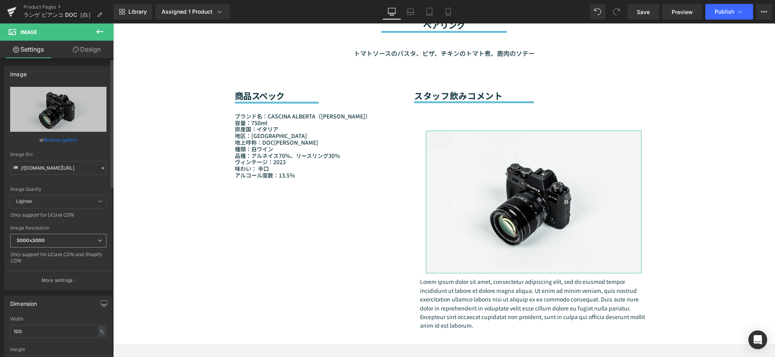
click at [88, 237] on span "3000x3000" at bounding box center [58, 241] width 96 height 14
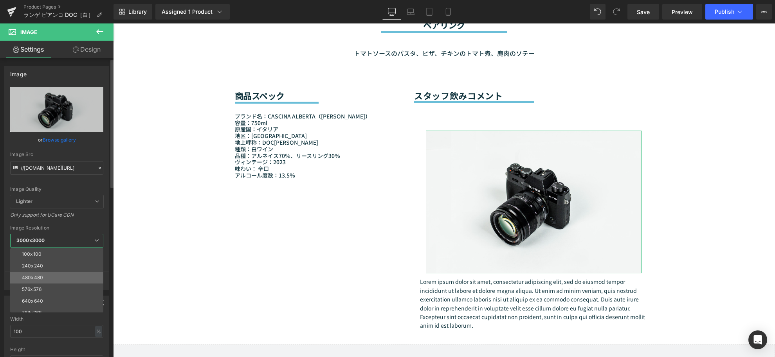
click at [71, 279] on li "480x480" at bounding box center [58, 278] width 97 height 12
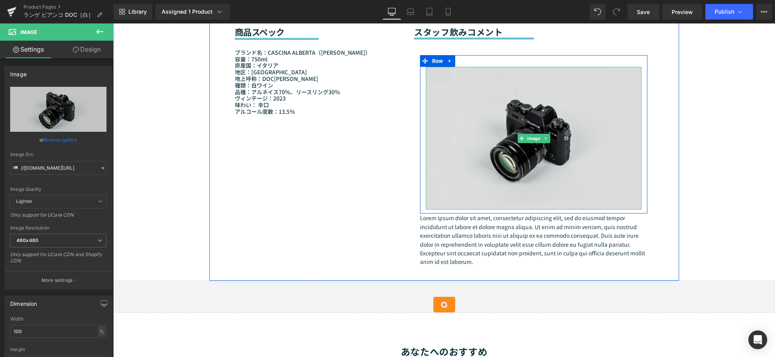
scroll to position [748, 0]
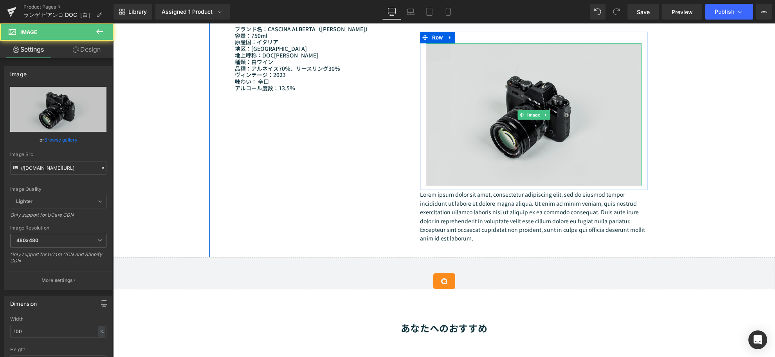
click at [470, 151] on img at bounding box center [534, 114] width 216 height 143
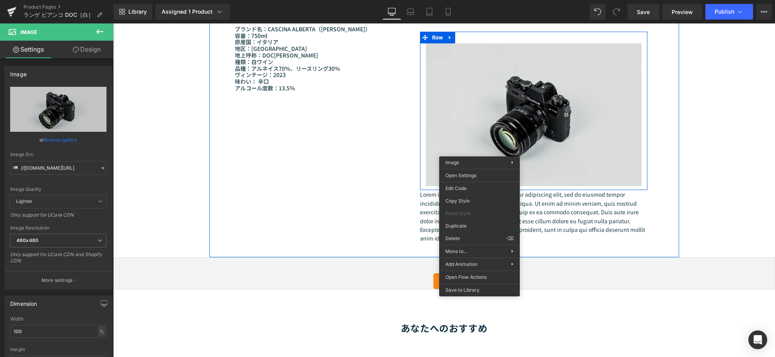
click at [539, 136] on img at bounding box center [534, 114] width 216 height 143
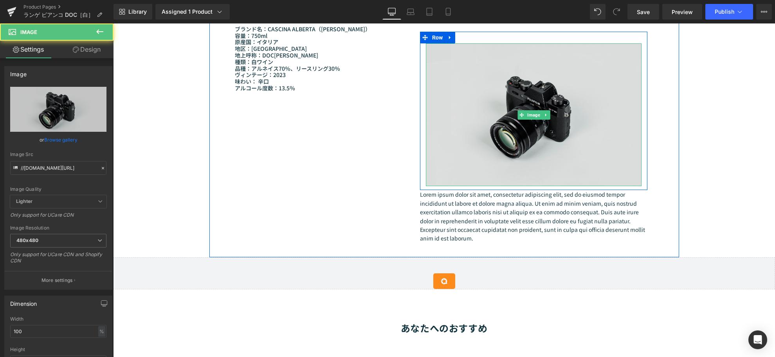
click at [603, 102] on img at bounding box center [534, 114] width 216 height 143
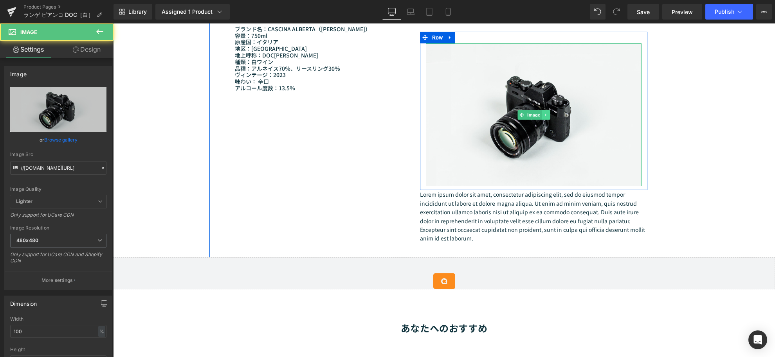
click at [543, 117] on icon at bounding box center [545, 115] width 4 height 5
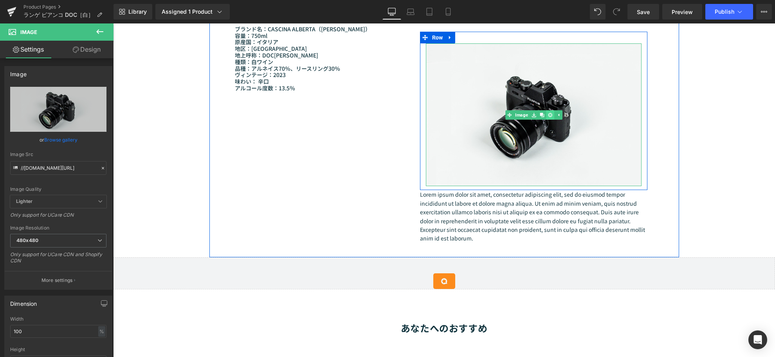
click at [548, 117] on icon at bounding box center [549, 115] width 4 height 5
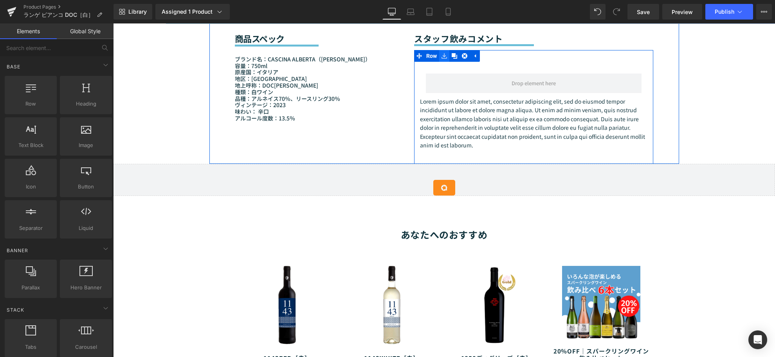
scroll to position [704, 0]
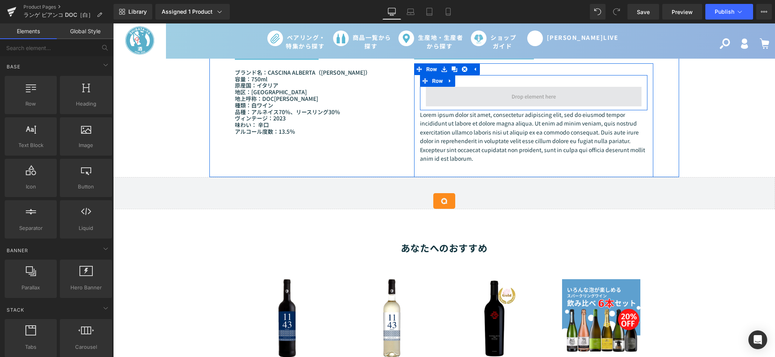
click at [500, 106] on span at bounding box center [534, 97] width 216 height 20
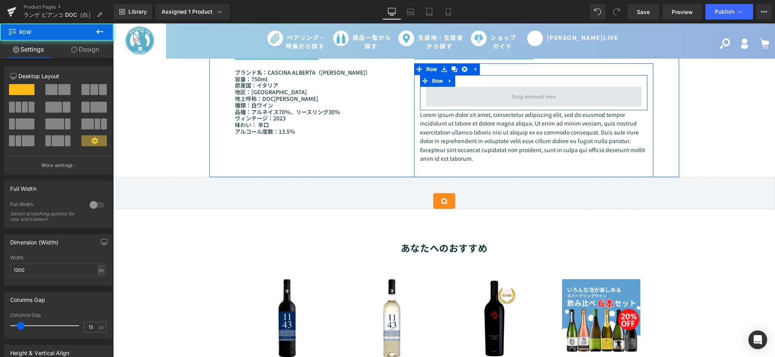
click at [471, 106] on span at bounding box center [534, 97] width 216 height 20
click at [447, 84] on icon at bounding box center [449, 81] width 5 height 6
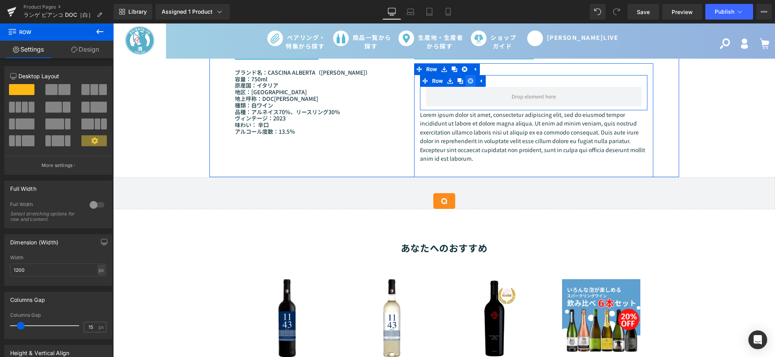
click at [465, 87] on link at bounding box center [470, 81] width 10 height 12
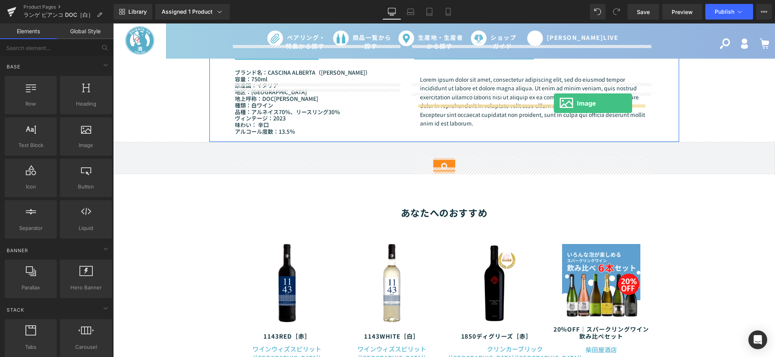
drag, startPoint x: 192, startPoint y: 171, endPoint x: 554, endPoint y: 103, distance: 367.9
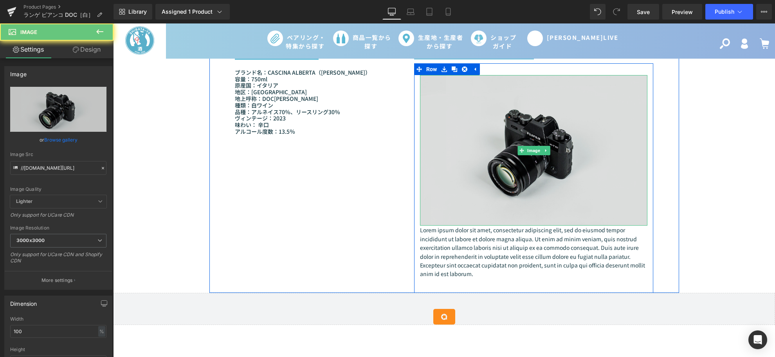
click at [522, 141] on img at bounding box center [534, 150] width 228 height 151
click at [472, 151] on img at bounding box center [534, 150] width 228 height 151
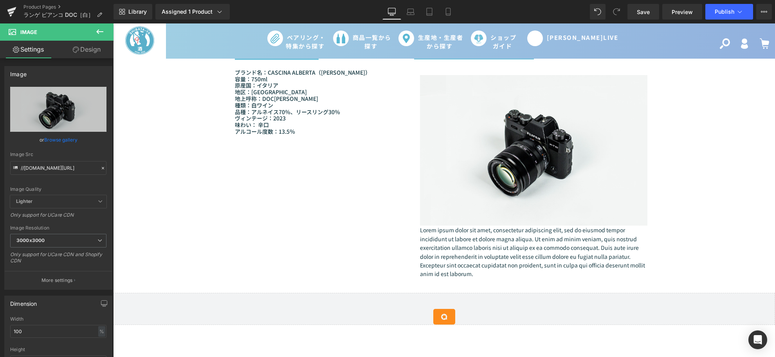
click at [151, 115] on div "Sale Off (P) Image (P) Image List" at bounding box center [444, 107] width 662 height 1462
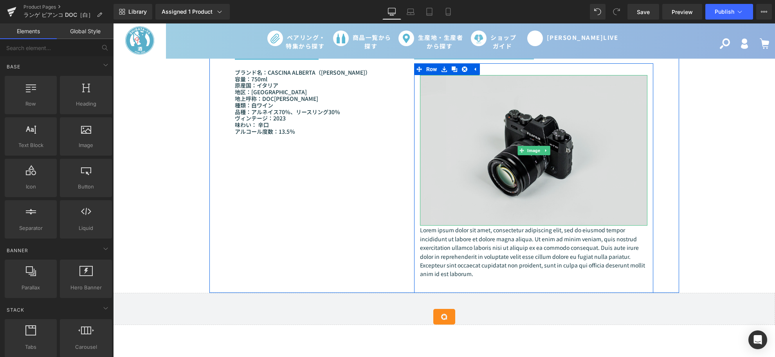
click at [488, 186] on img at bounding box center [534, 150] width 228 height 151
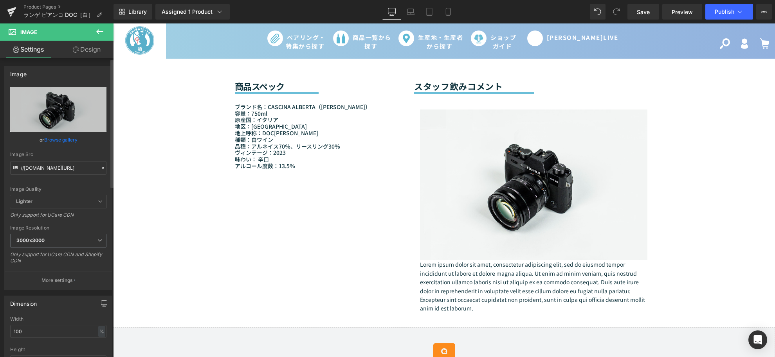
scroll to position [617, 0]
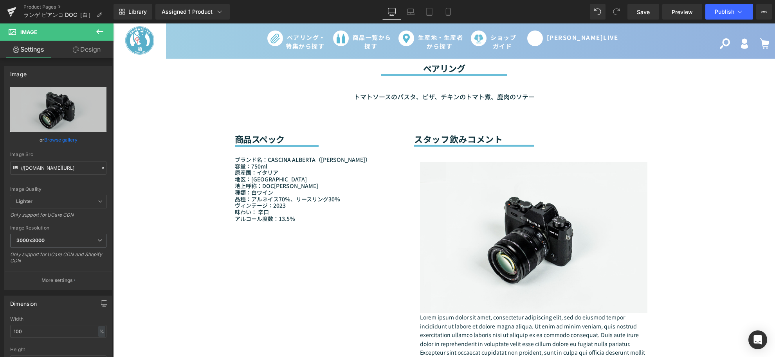
click at [61, 34] on span "Image" at bounding box center [47, 31] width 78 height 17
click at [7, 32] on span "Image" at bounding box center [56, 31] width 113 height 17
click at [9, 32] on icon at bounding box center [12, 30] width 7 height 7
click at [100, 33] on icon at bounding box center [99, 31] width 9 height 9
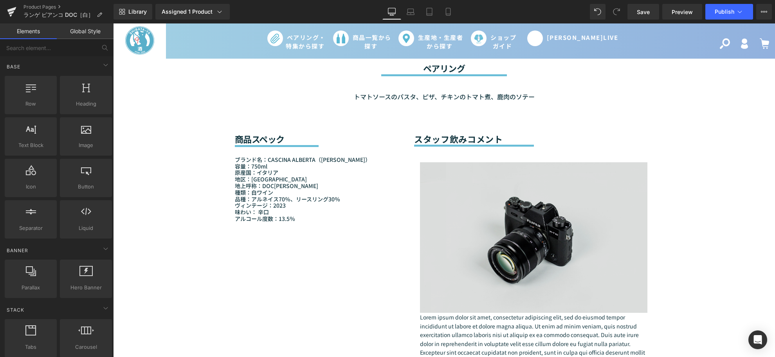
click at [485, 255] on img at bounding box center [534, 237] width 228 height 151
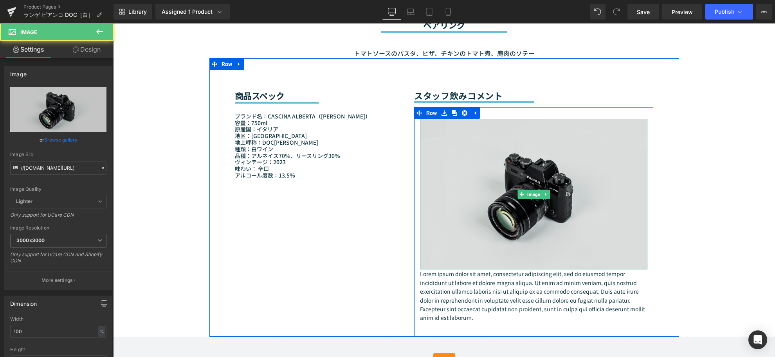
scroll to position [748, 0]
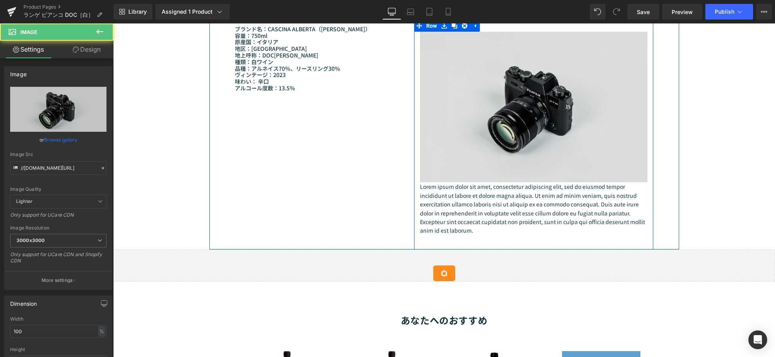
click at [475, 146] on img at bounding box center [534, 107] width 228 height 151
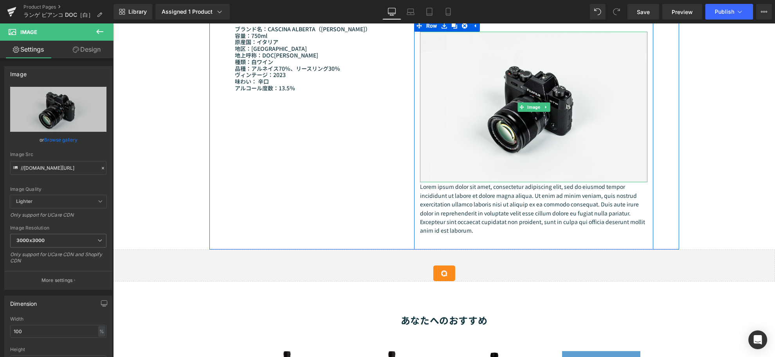
click at [113, 23] on div at bounding box center [113, 23] width 0 height 0
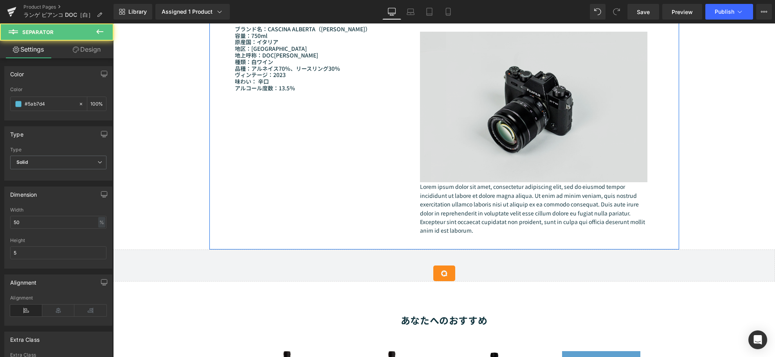
click at [441, 94] on img at bounding box center [534, 107] width 228 height 151
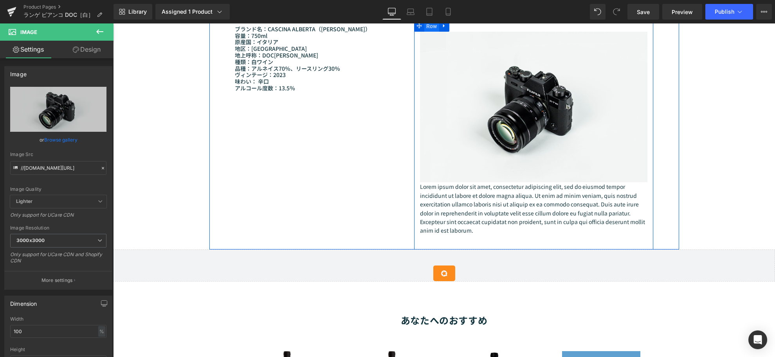
click at [432, 32] on span "Row" at bounding box center [431, 26] width 15 height 12
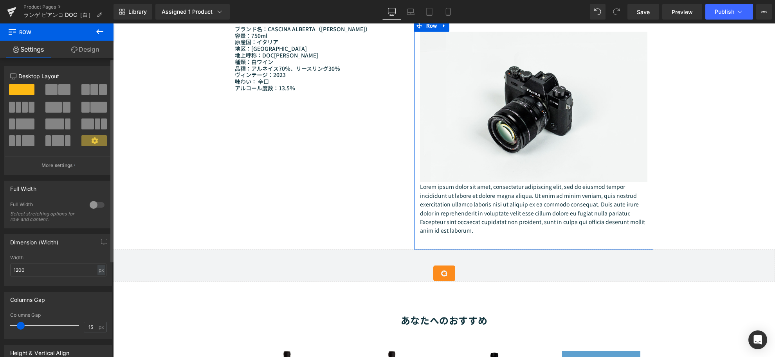
click at [91, 140] on icon at bounding box center [94, 140] width 7 height 7
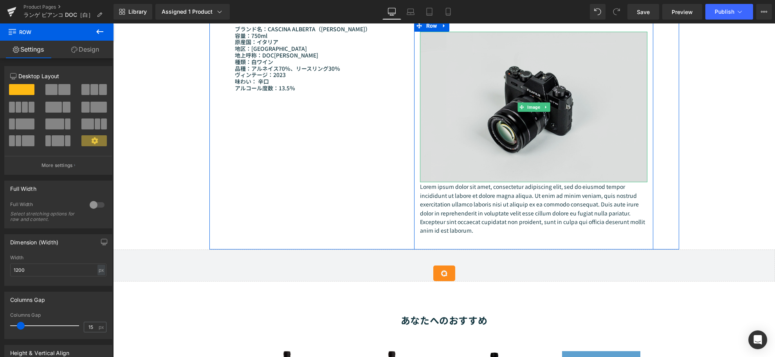
click at [454, 101] on img at bounding box center [534, 107] width 228 height 151
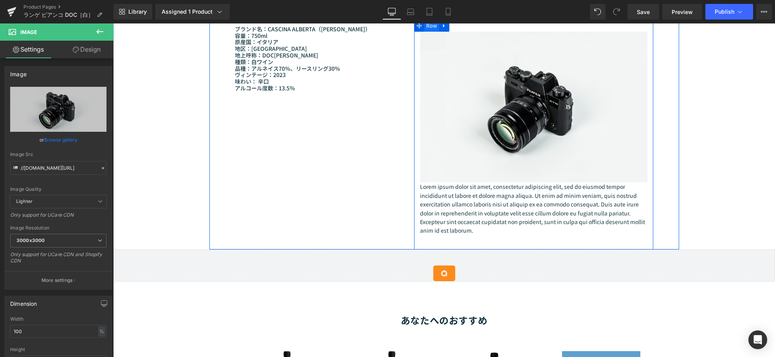
click at [425, 32] on span "Row" at bounding box center [431, 26] width 15 height 12
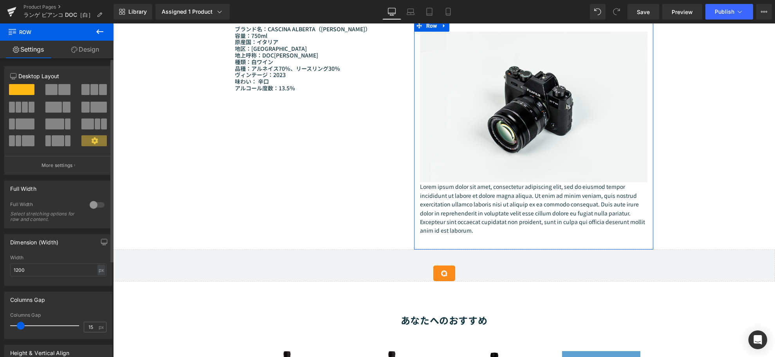
click at [31, 126] on span at bounding box center [25, 124] width 19 height 11
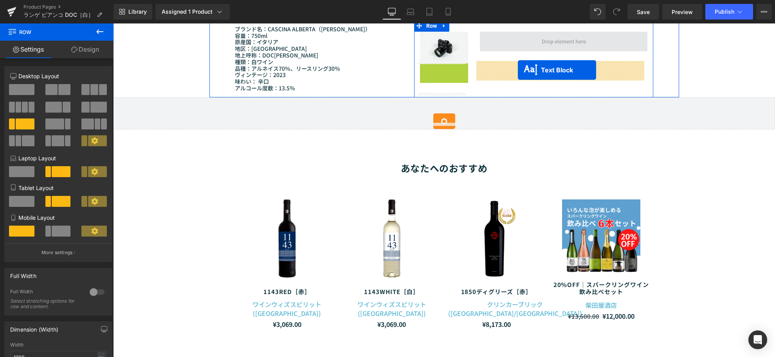
drag, startPoint x: 424, startPoint y: 96, endPoint x: 518, endPoint y: 70, distance: 97.1
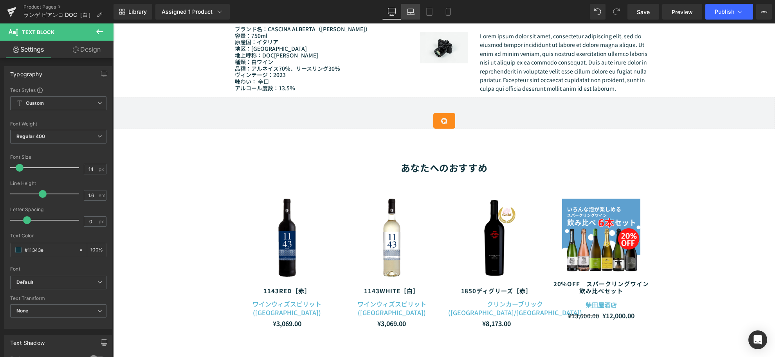
click at [413, 13] on icon at bounding box center [411, 12] width 8 height 8
type input "100"
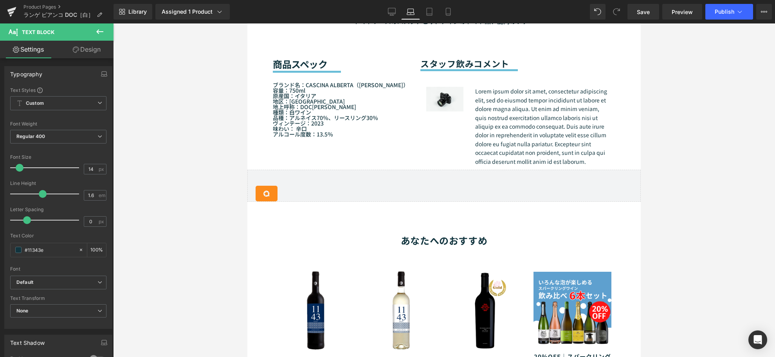
scroll to position [736, 0]
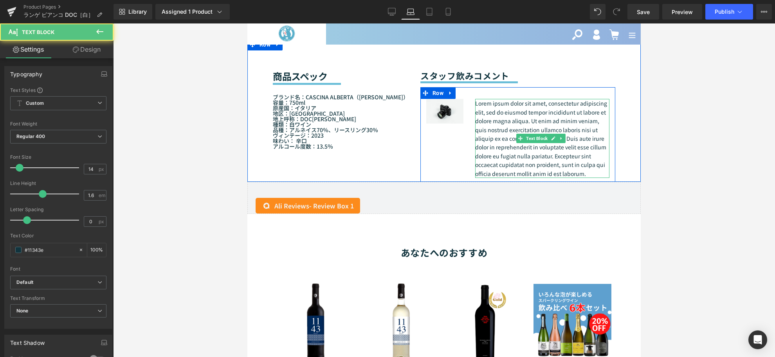
click at [488, 155] on p "Lorem ipsum dolor sit amet, consectetur adipiscing elit, sed do eiusmod tempor …" at bounding box center [542, 138] width 134 height 79
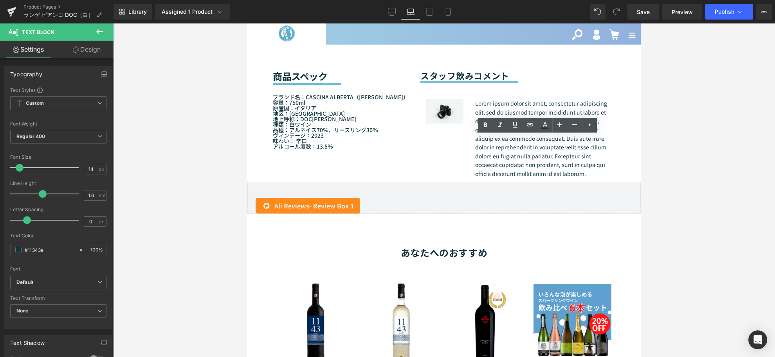
click at [667, 121] on div at bounding box center [444, 190] width 662 height 334
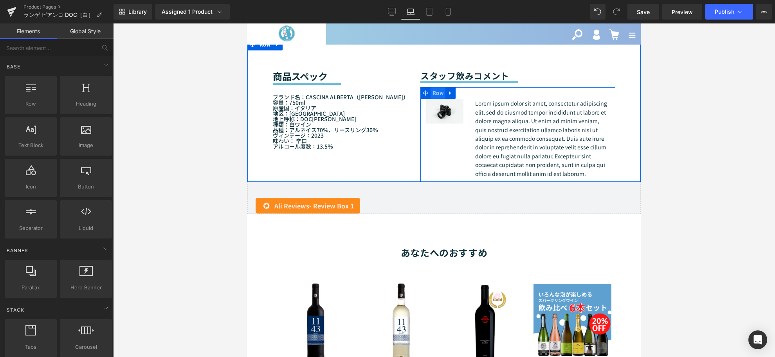
click at [432, 99] on span "Row" at bounding box center [437, 93] width 15 height 12
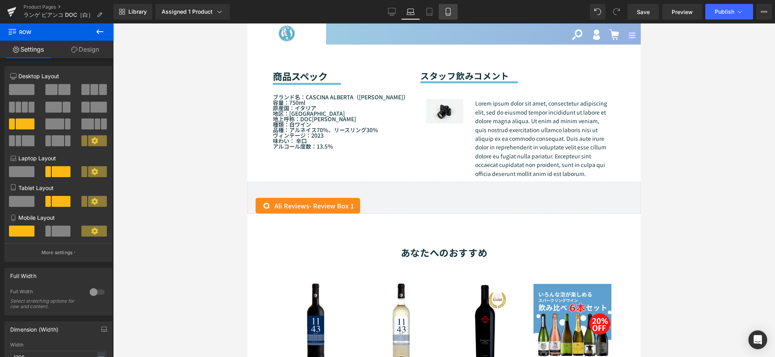
click at [447, 11] on icon at bounding box center [448, 12] width 8 height 8
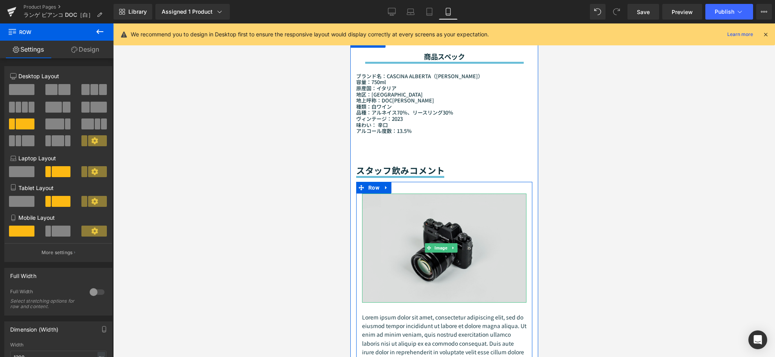
scroll to position [839, 0]
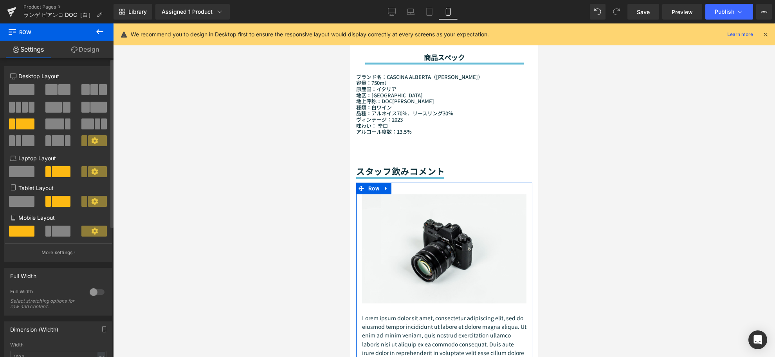
click at [59, 234] on span at bounding box center [61, 231] width 19 height 11
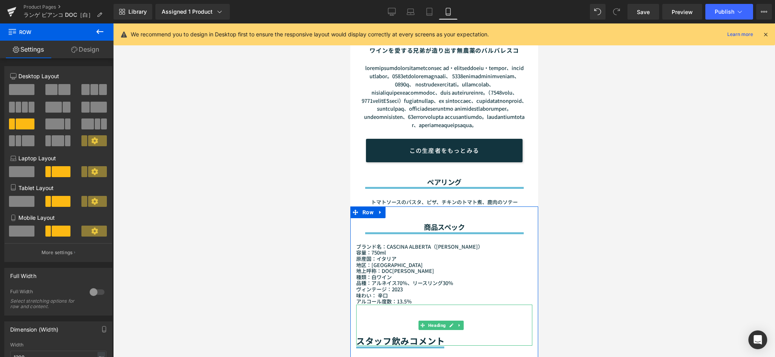
scroll to position [622, 0]
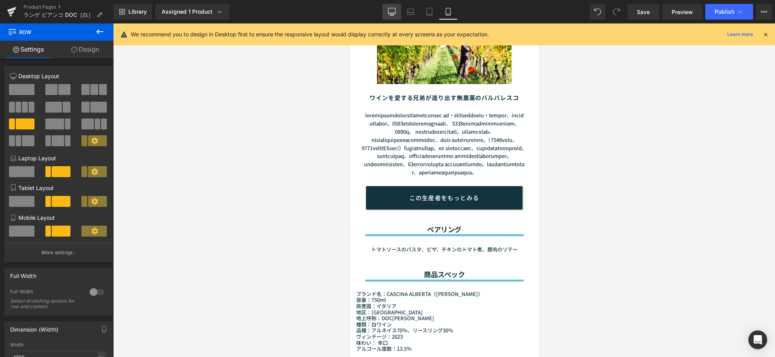
click at [397, 12] on link "Desktop" at bounding box center [391, 12] width 19 height 16
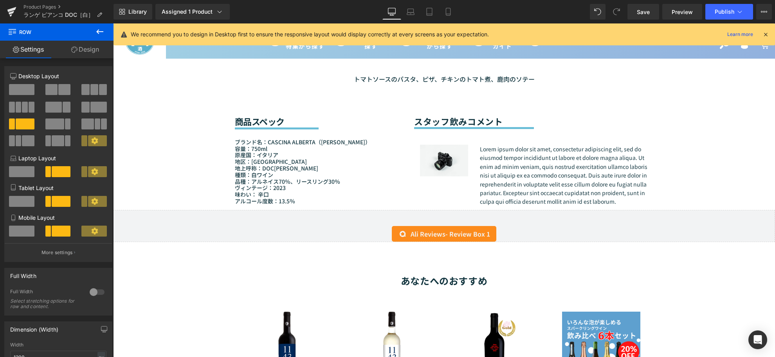
scroll to position [631, 0]
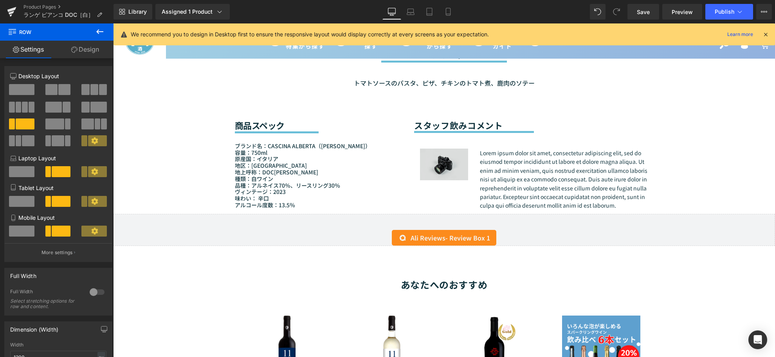
click at [456, 180] on img at bounding box center [444, 165] width 48 height 32
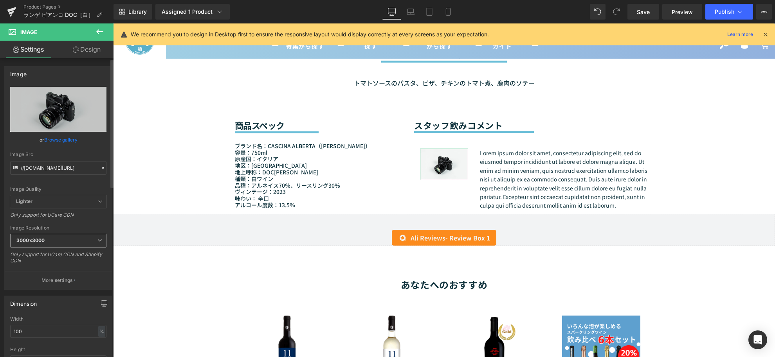
click at [77, 237] on span "3000x3000" at bounding box center [58, 241] width 96 height 14
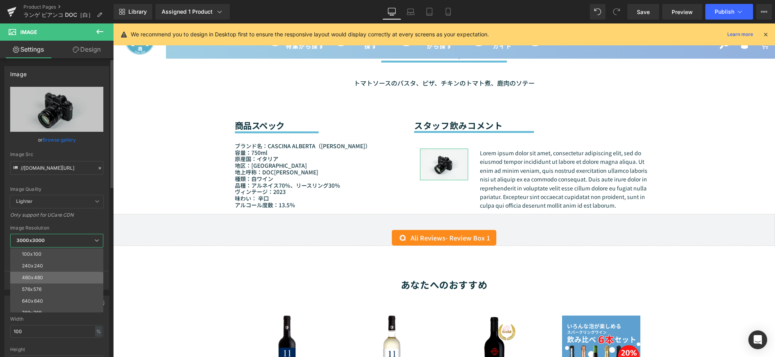
click at [63, 280] on li "480x480" at bounding box center [58, 278] width 97 height 12
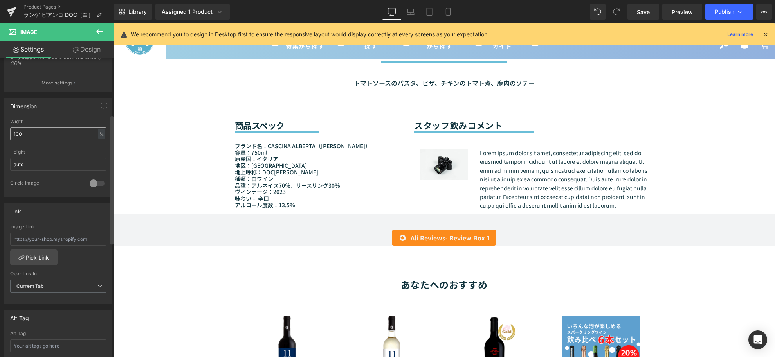
scroll to position [217, 0]
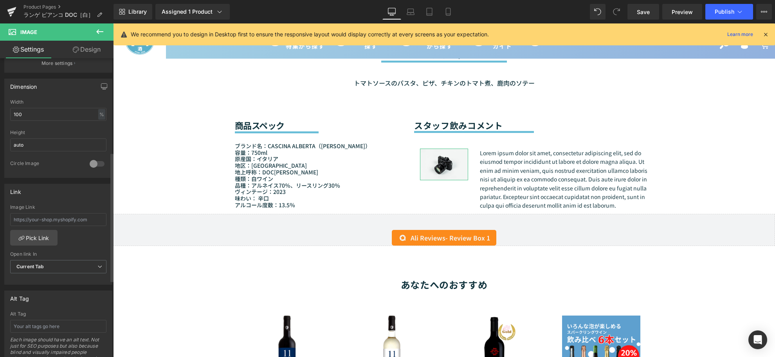
click at [88, 160] on div at bounding box center [97, 164] width 19 height 13
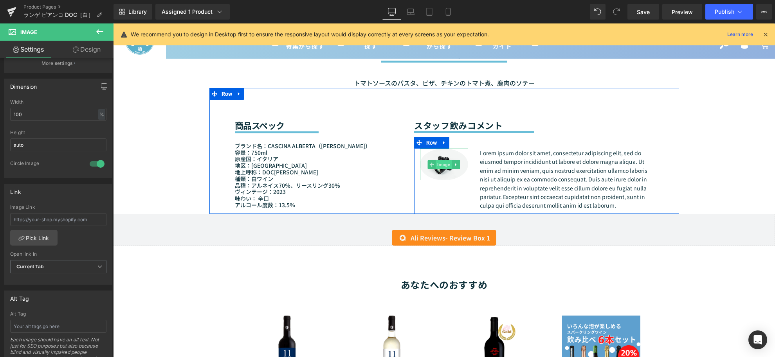
click at [444, 169] on span "Image" at bounding box center [444, 164] width 16 height 9
click at [221, 100] on span "Row" at bounding box center [226, 94] width 15 height 12
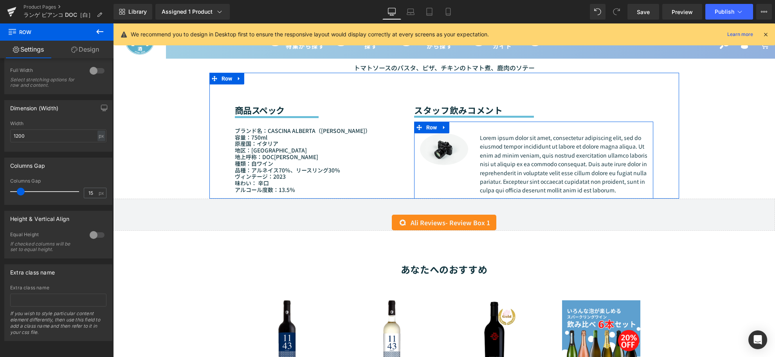
scroll to position [631, 0]
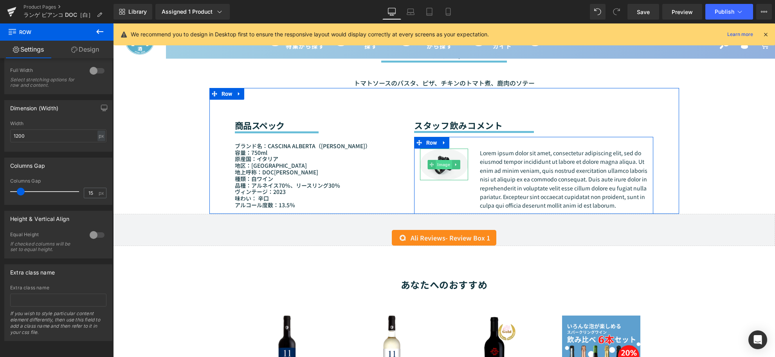
click at [443, 169] on span "Image" at bounding box center [444, 164] width 16 height 9
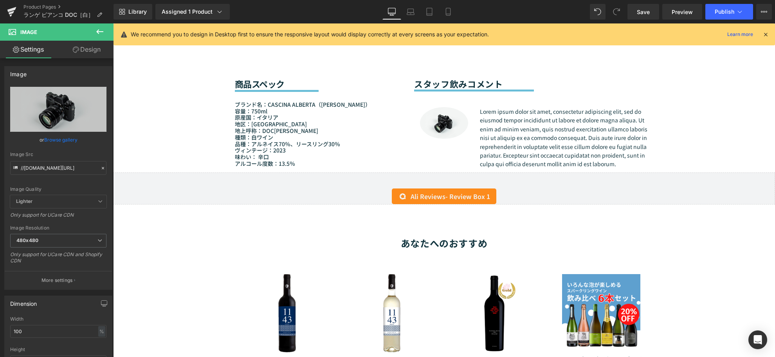
scroll to position [674, 0]
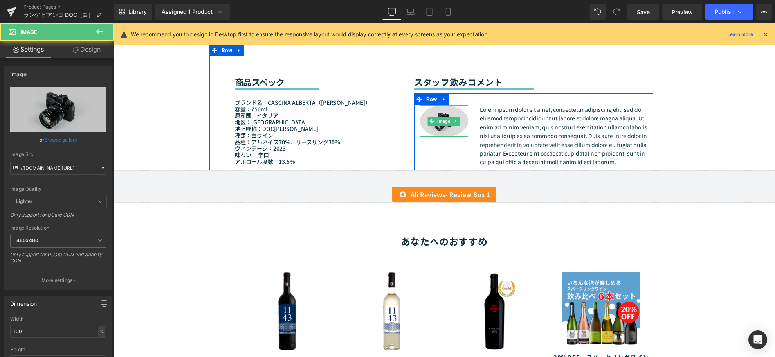
click at [437, 137] on img at bounding box center [444, 121] width 48 height 32
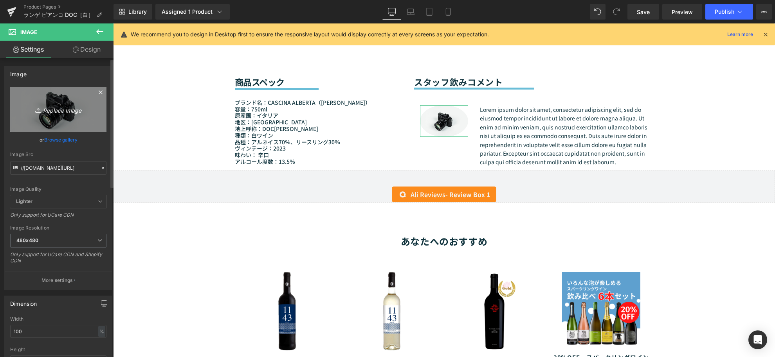
click at [49, 122] on link "Replace Image" at bounding box center [58, 109] width 96 height 45
type input "C:\fakepath\[PERSON_NAME].jpg"
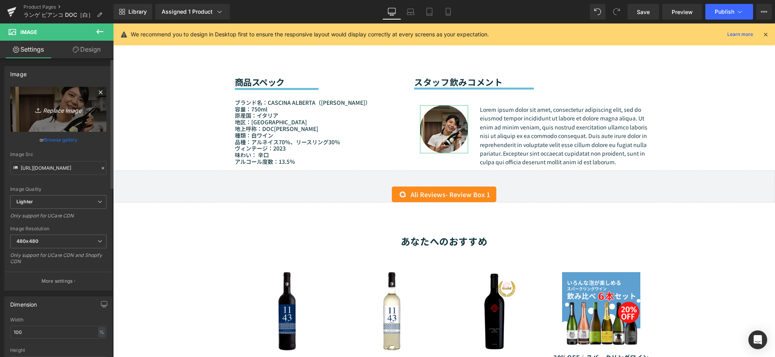
type input "[URL][DOMAIN_NAME]"
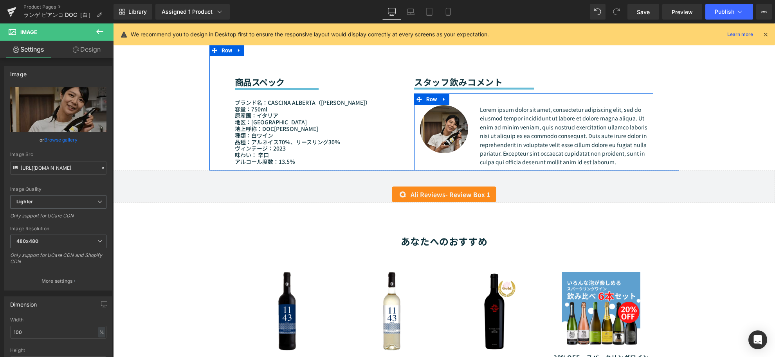
click at [482, 140] on p "Lorem ipsum dolor sit amet, consectetur adipiscing elit, sed do eiusmod tempor …" at bounding box center [564, 135] width 168 height 61
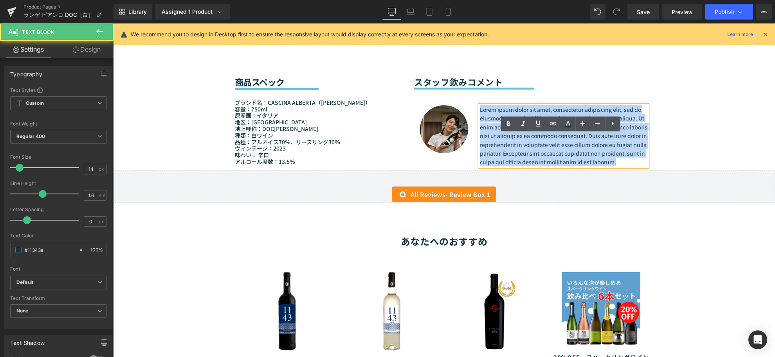
drag, startPoint x: 476, startPoint y: 138, endPoint x: 632, endPoint y: 193, distance: 165.2
click at [632, 167] on p "Lorem ipsum dolor sit amet, consectetur adipiscing elit, sed do eiusmod tempor …" at bounding box center [564, 135] width 168 height 61
paste div
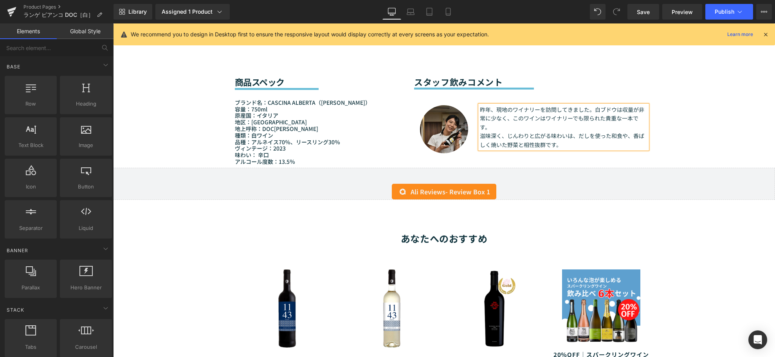
click at [676, 162] on div "Sale Off (P) Image (P) Image List" at bounding box center [444, 59] width 662 height 1306
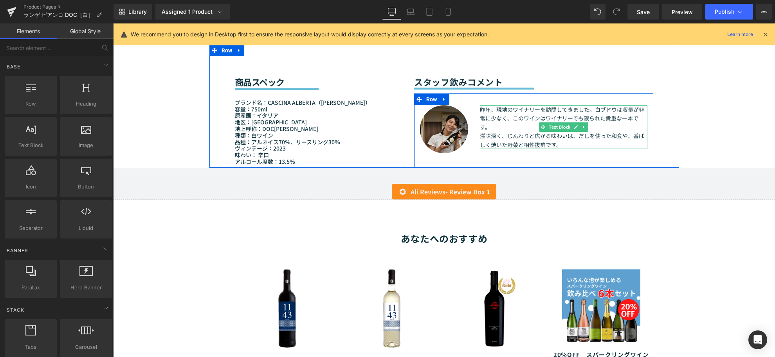
click at [572, 149] on p "滋味深く、じんわりと広がる味わいは、だしを使った和食や、香ばしく焼いた野菜と相性抜群です。" at bounding box center [564, 140] width 168 height 18
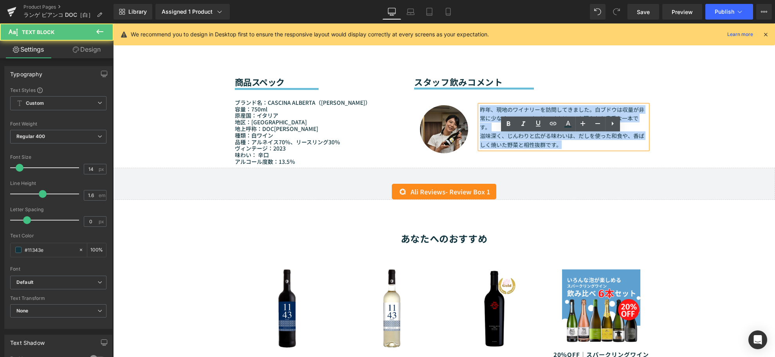
drag, startPoint x: 561, startPoint y: 173, endPoint x: 464, endPoint y: 139, distance: 102.5
click at [464, 139] on div "Image Text Block 昨年、現地のワイナリーを訪問してきました。白ブドウは収量が非常に少なく、このワインはワイナリーでも限られた貴重な一本です。 …" at bounding box center [533, 131] width 239 height 74
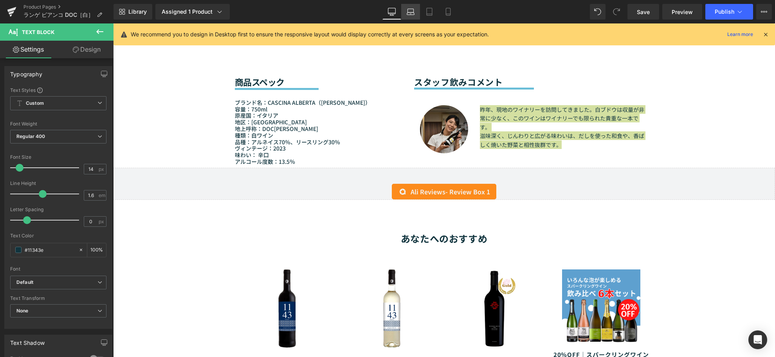
click at [410, 10] on icon at bounding box center [411, 12] width 8 height 8
type input "100"
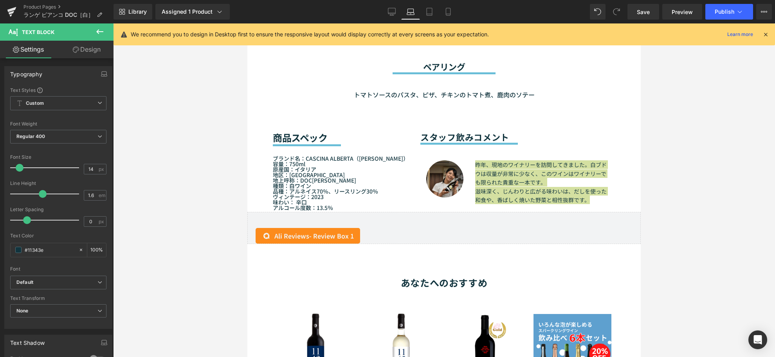
scroll to position [737, 0]
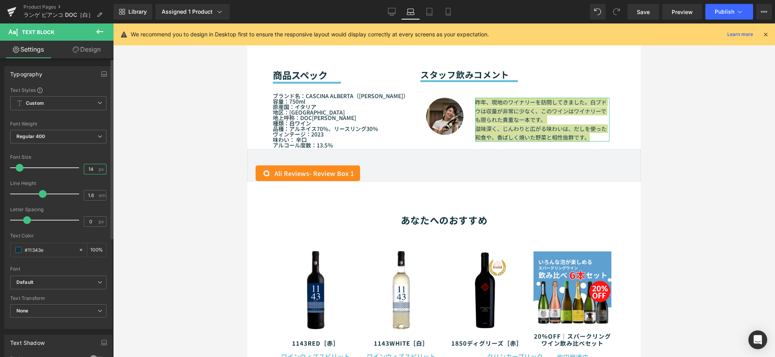
click at [93, 171] on input "14" at bounding box center [91, 169] width 14 height 10
click at [433, 12] on icon at bounding box center [429, 12] width 8 height 8
type input "14"
type input "100"
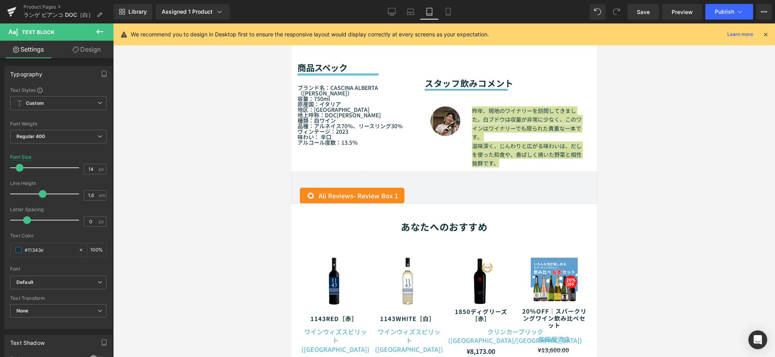
scroll to position [715, 0]
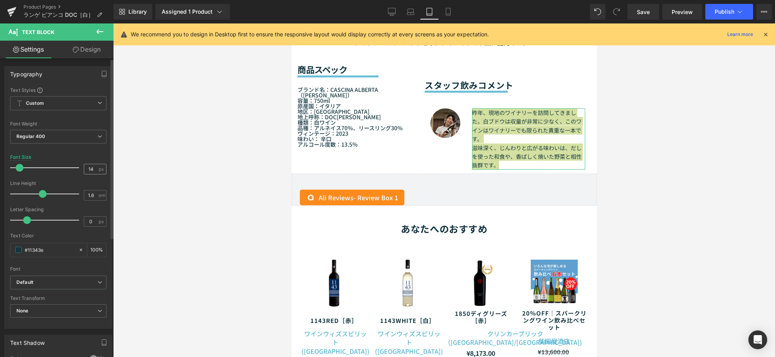
click at [103, 167] on div "14 px" at bounding box center [95, 169] width 23 height 11
click at [95, 169] on div "14 px" at bounding box center [95, 169] width 23 height 11
click at [89, 166] on input "14" at bounding box center [91, 169] width 14 height 10
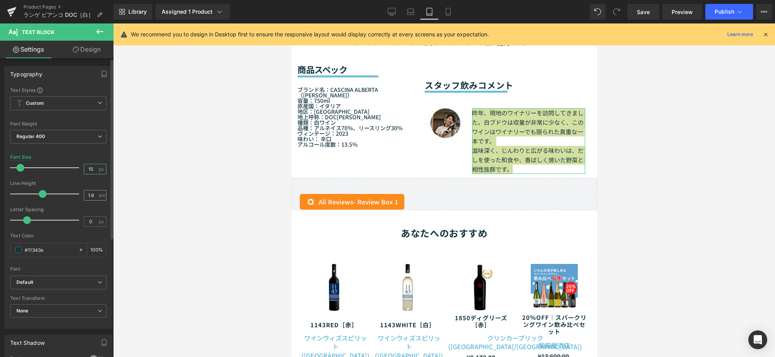
type input "15"
click at [91, 197] on input "1.6" at bounding box center [91, 196] width 14 height 10
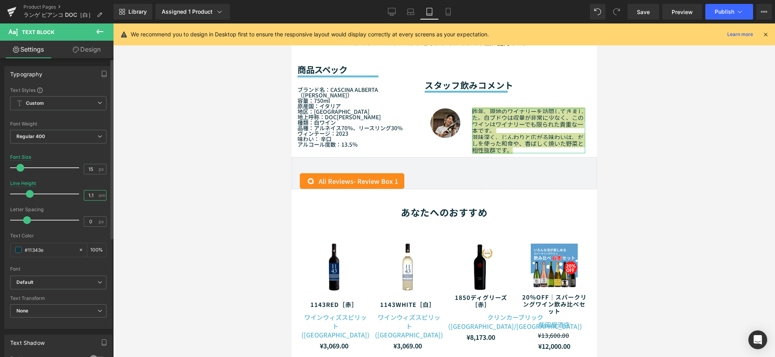
type input "1.81"
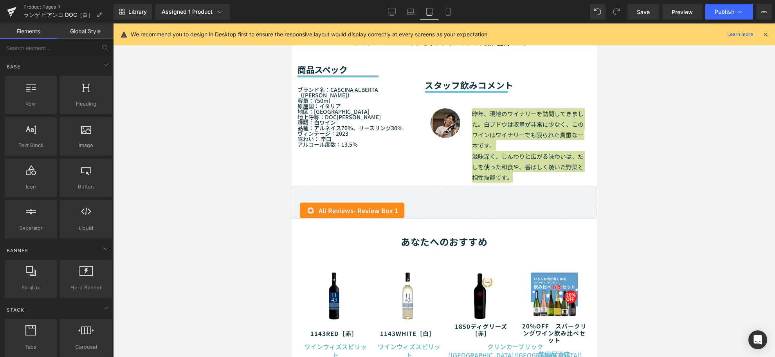
click at [119, 209] on div at bounding box center [444, 190] width 662 height 334
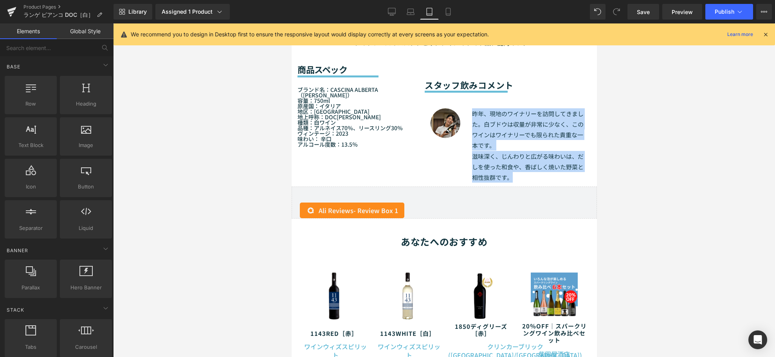
click at [494, 183] on p "滋味深く、じんわりと広がる味わいは、だしを使った和食や、香ばしく焼いた野菜と相性抜群です。" at bounding box center [527, 167] width 113 height 32
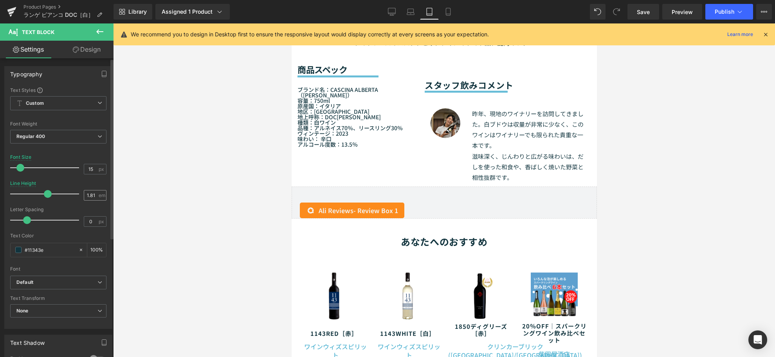
click at [97, 193] on div "1.81 em" at bounding box center [95, 195] width 23 height 11
click at [96, 194] on div "1.81 em" at bounding box center [95, 195] width 23 height 11
click at [93, 195] on input "1.81" at bounding box center [91, 196] width 14 height 10
type input "1.8"
click at [172, 201] on div at bounding box center [444, 190] width 662 height 334
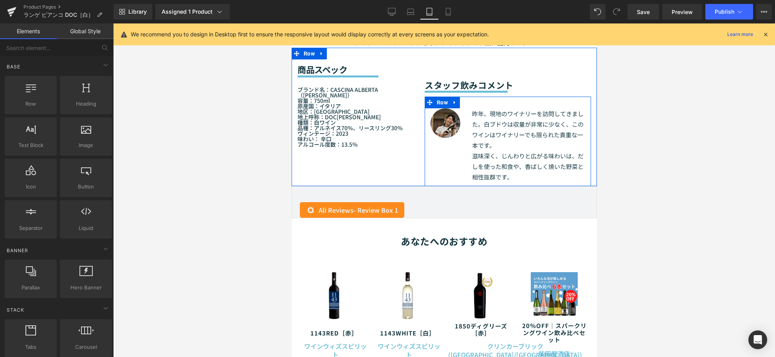
click at [467, 167] on div "昨年、現地のワイナリーを訪問してきました。白ブドウは収量が非常に少なく、このワインはワイナリーでも限られた貴重な一本です。 滋味深く、じんわりと広がる味わいは…" at bounding box center [528, 145] width 125 height 74
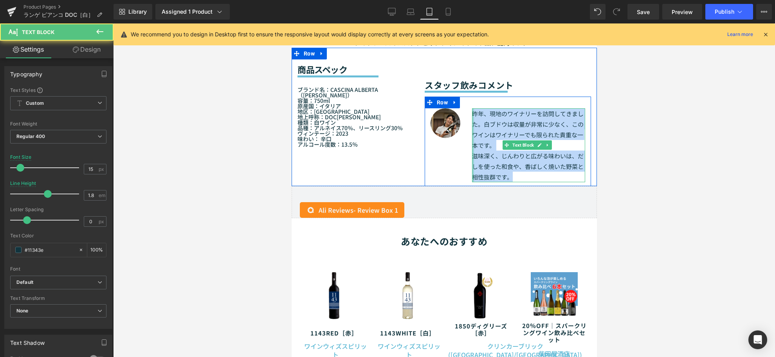
drag, startPoint x: 525, startPoint y: 205, endPoint x: 468, endPoint y: 144, distance: 84.2
click at [471, 144] on div "昨年、現地のワイナリーを訪問してきました。白ブドウは収量が非常に少なく、このワインはワイナリーでも限られた貴重な一本です。 滋味深く、じんわりと広がる味わいは…" at bounding box center [527, 145] width 113 height 74
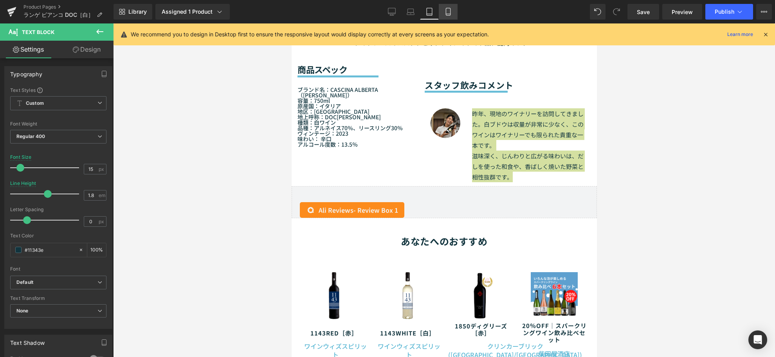
click at [443, 9] on link "Mobile" at bounding box center [448, 12] width 19 height 16
type input "14"
type input "1.6"
type input "100"
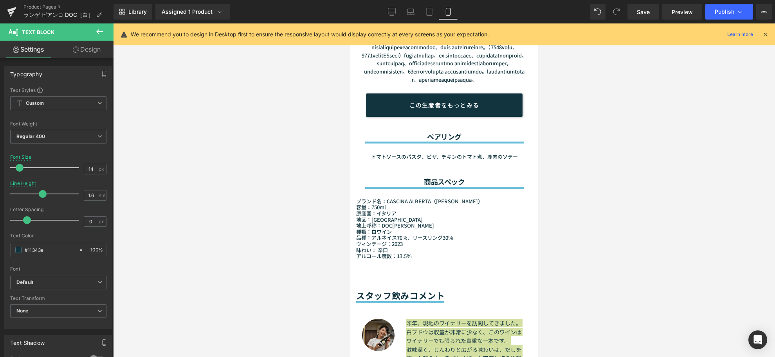
scroll to position [928, 0]
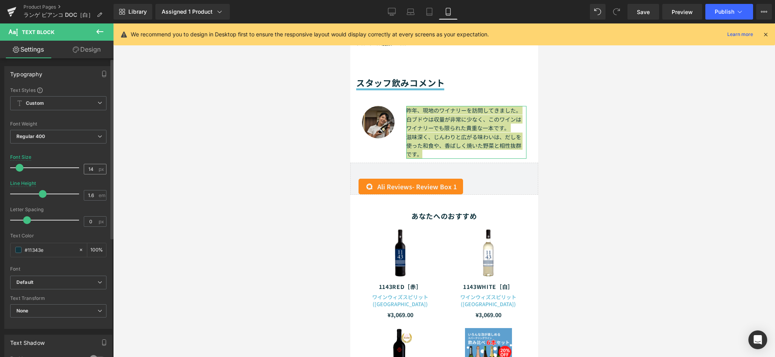
click at [95, 169] on div "14 px" at bounding box center [95, 169] width 23 height 11
click at [93, 169] on input "14" at bounding box center [91, 169] width 14 height 10
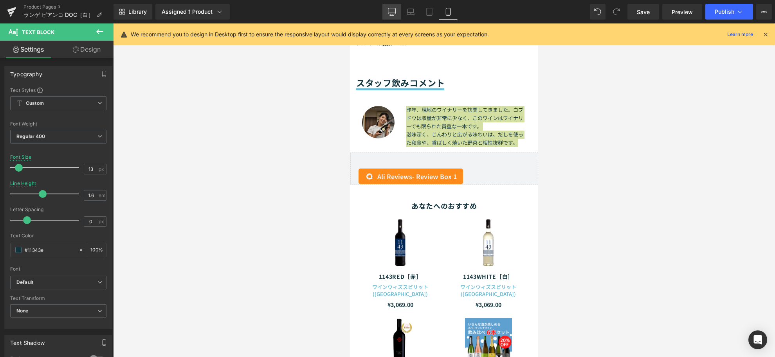
click at [388, 14] on link "Desktop" at bounding box center [391, 12] width 19 height 16
type input "14"
type input "100"
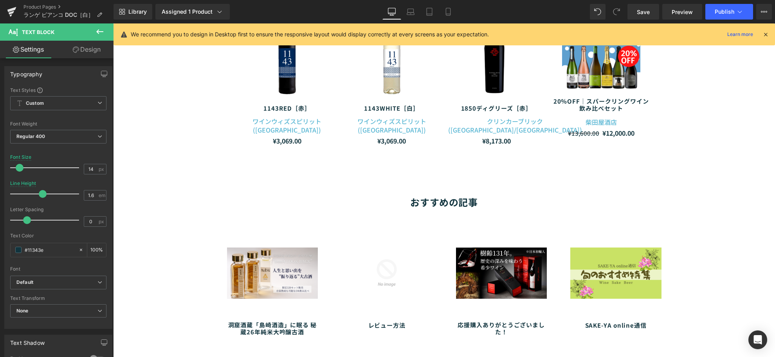
scroll to position [674, 0]
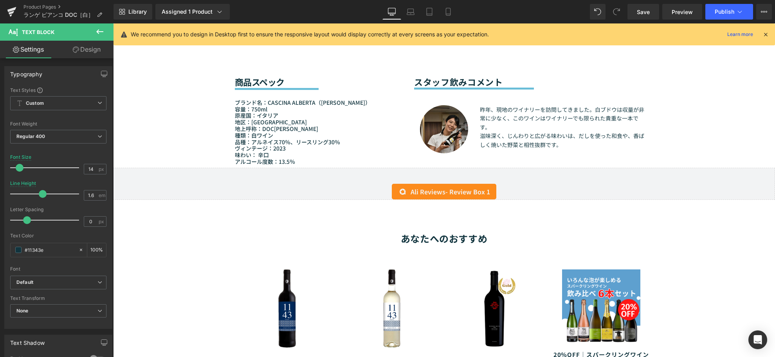
click at [167, 145] on div "Sale Off (P) Image (P) Image List" at bounding box center [444, 59] width 662 height 1306
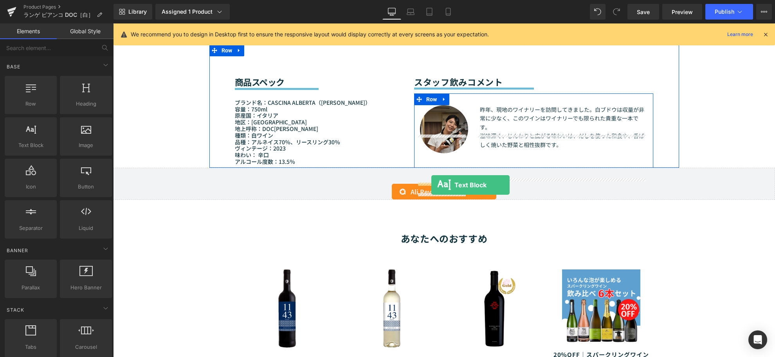
drag, startPoint x: 185, startPoint y: 180, endPoint x: 431, endPoint y: 185, distance: 246.1
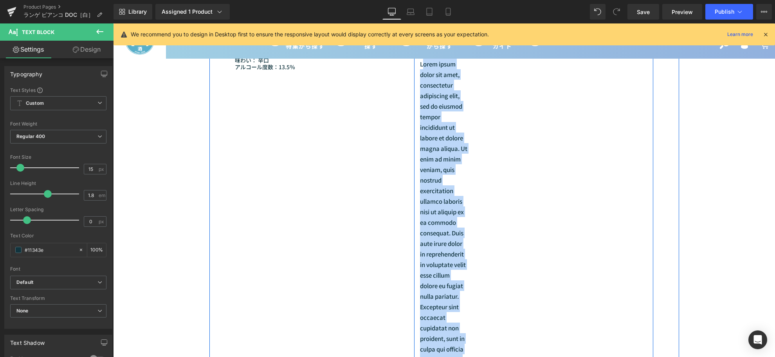
scroll to position [761, 0]
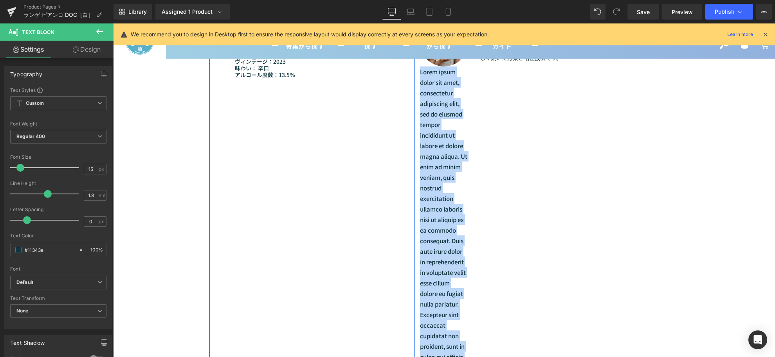
drag, startPoint x: 447, startPoint y: 290, endPoint x: 417, endPoint y: 106, distance: 186.3
click at [420, 106] on p "Lorem ipsum dolor sit amet, consectetur adipiscing elit, sed do eiusmod tempor …" at bounding box center [444, 230] width 48 height 327
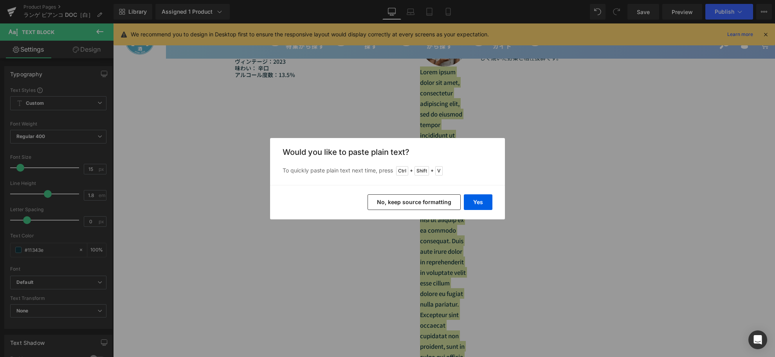
drag, startPoint x: 488, startPoint y: 214, endPoint x: 486, endPoint y: 210, distance: 4.7
click at [487, 213] on div "Yes No, keep source formatting" at bounding box center [387, 202] width 235 height 34
click at [485, 209] on button "Yes" at bounding box center [478, 202] width 29 height 16
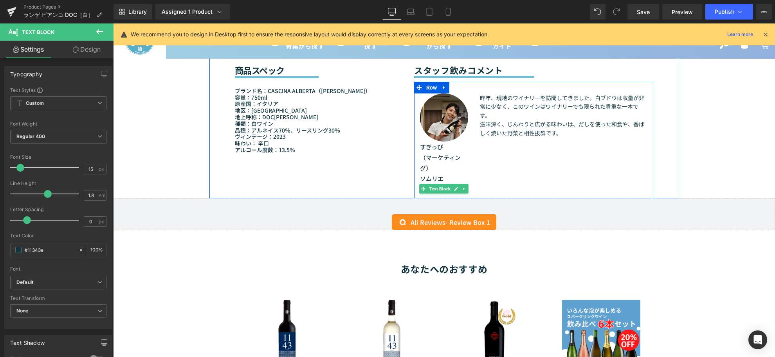
scroll to position [674, 0]
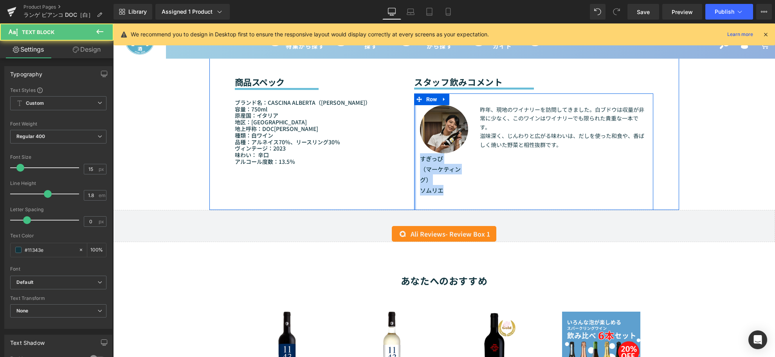
drag, startPoint x: 444, startPoint y: 219, endPoint x: 411, endPoint y: 191, distance: 43.2
click at [414, 191] on div "Image すぎっぴ （マーケティング） ソムリエ Text Block Text Block 昨年、現地のワイナリーを訪問してきました。白ブドウは収量が…" at bounding box center [533, 152] width 239 height 117
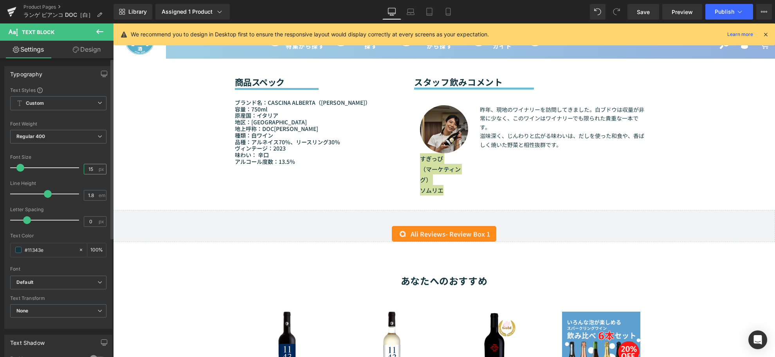
click at [92, 172] on input "15" at bounding box center [91, 169] width 14 height 10
type input "13"
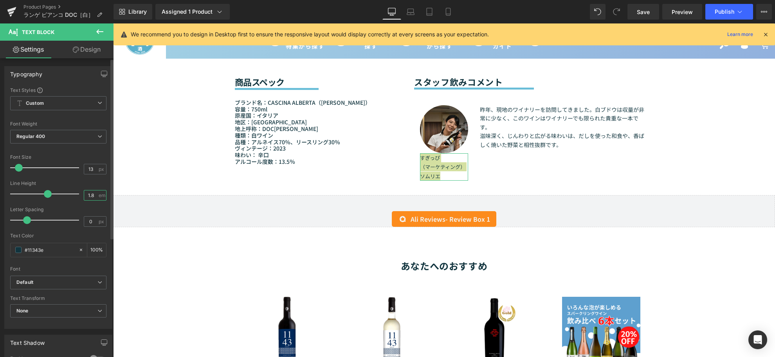
click at [94, 196] on input "1.8" at bounding box center [91, 196] width 14 height 10
type input "1.3"
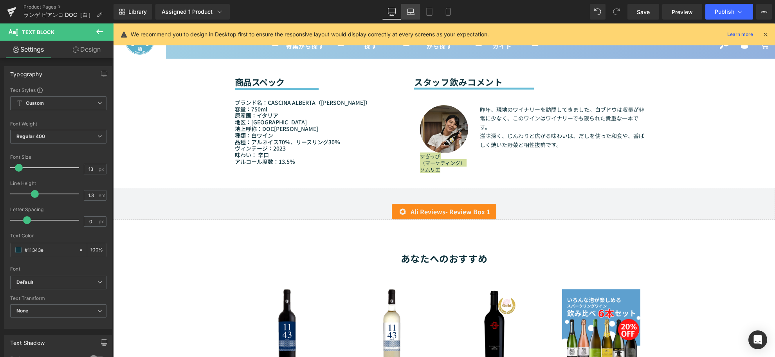
click at [414, 7] on link "Laptop" at bounding box center [410, 12] width 19 height 16
type input "100"
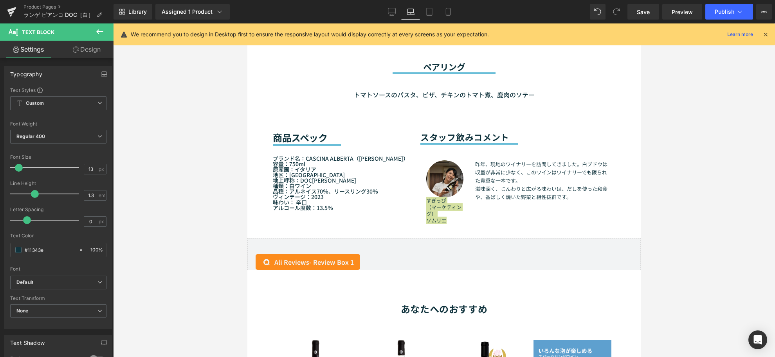
scroll to position [725, 0]
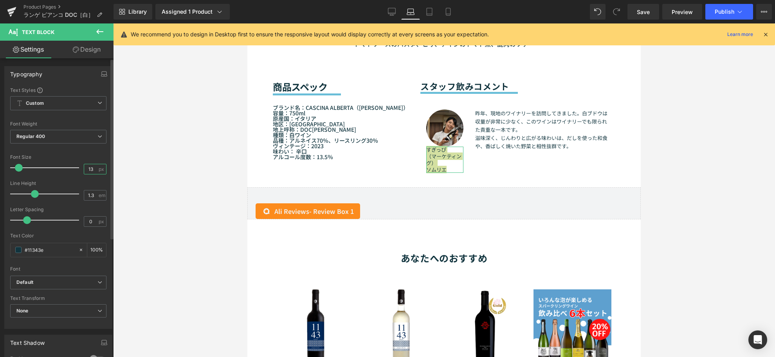
click at [91, 168] on input "13" at bounding box center [91, 169] width 14 height 10
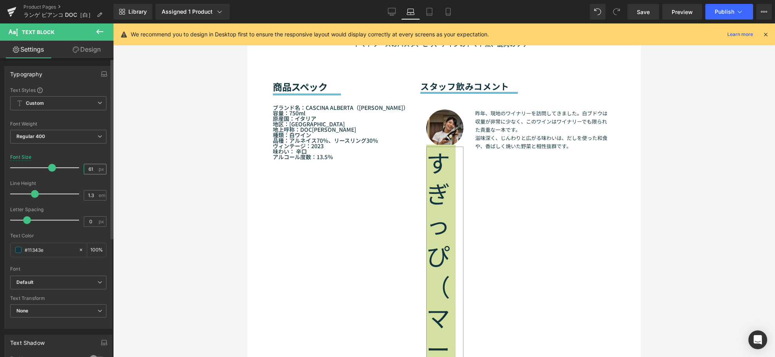
type input "6"
type input "11"
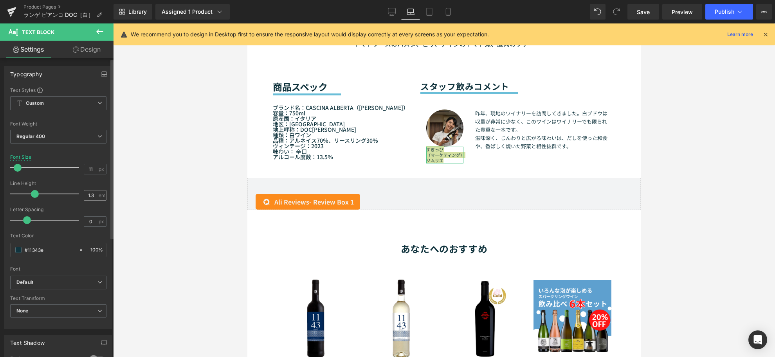
click at [95, 197] on div "1.3 em" at bounding box center [95, 195] width 23 height 11
click at [94, 194] on input "1.3" at bounding box center [91, 196] width 14 height 10
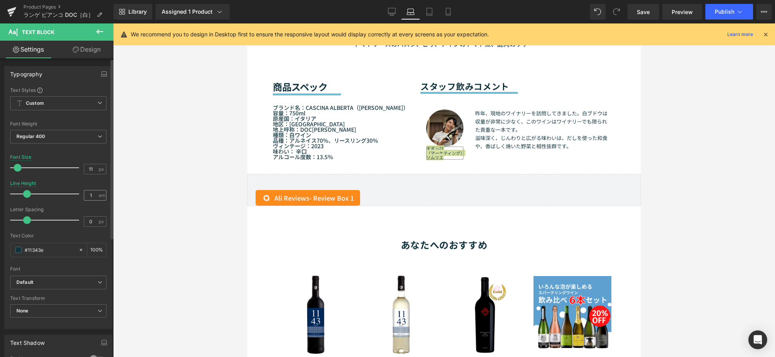
click at [95, 193] on div "1 em" at bounding box center [95, 195] width 23 height 11
click at [93, 196] on input "1" at bounding box center [91, 196] width 14 height 10
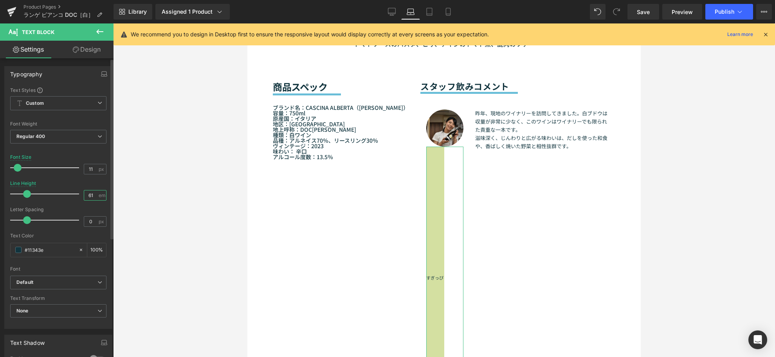
type input "1"
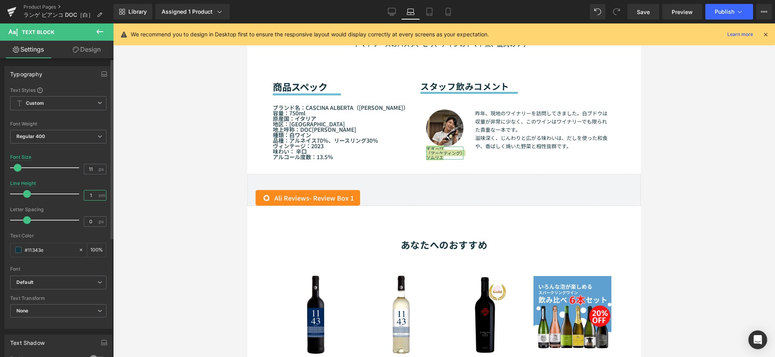
click at [93, 196] on input "1" at bounding box center [91, 196] width 14 height 10
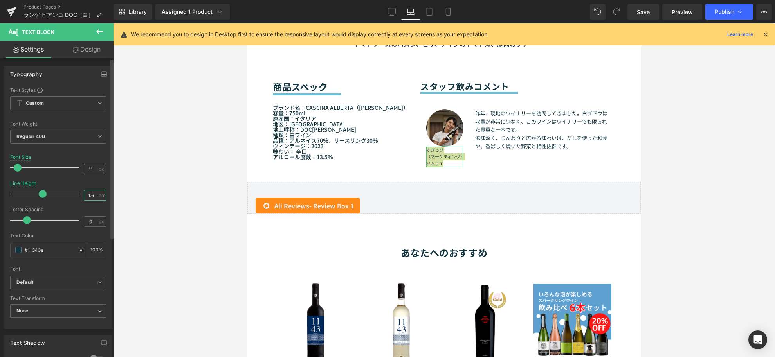
type input "1.6"
click at [95, 166] on div "11 px" at bounding box center [95, 169] width 23 height 11
click at [92, 169] on input "11" at bounding box center [91, 169] width 14 height 10
type input "13"
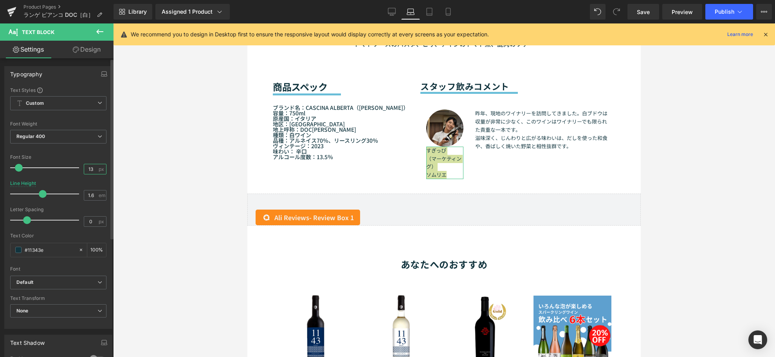
drag, startPoint x: 90, startPoint y: 168, endPoint x: 78, endPoint y: 167, distance: 11.8
click at [78, 167] on div "Font Size 13 px" at bounding box center [58, 168] width 96 height 26
type input "9"
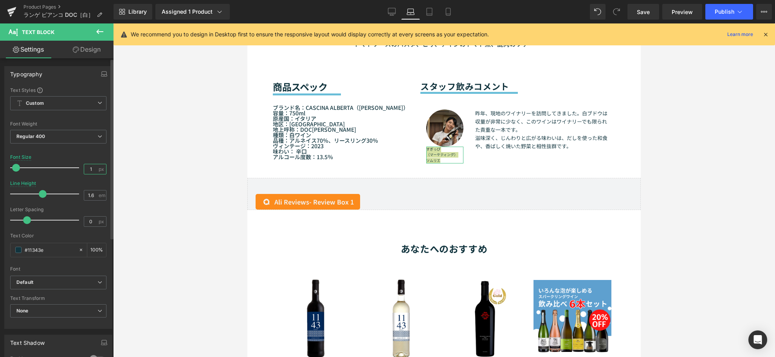
type input "10"
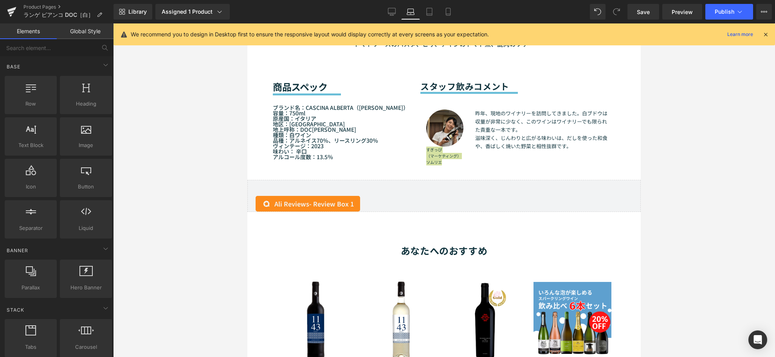
click at [189, 209] on div at bounding box center [444, 190] width 662 height 334
click at [698, 206] on div at bounding box center [444, 190] width 662 height 334
click at [695, 208] on div at bounding box center [444, 190] width 662 height 334
click at [427, 13] on icon at bounding box center [429, 12] width 8 height 8
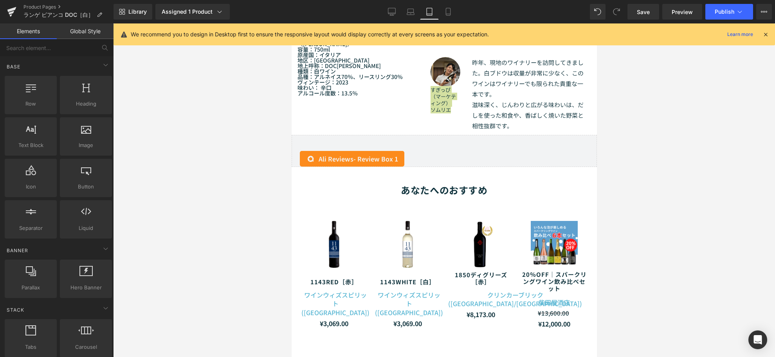
scroll to position [765, 0]
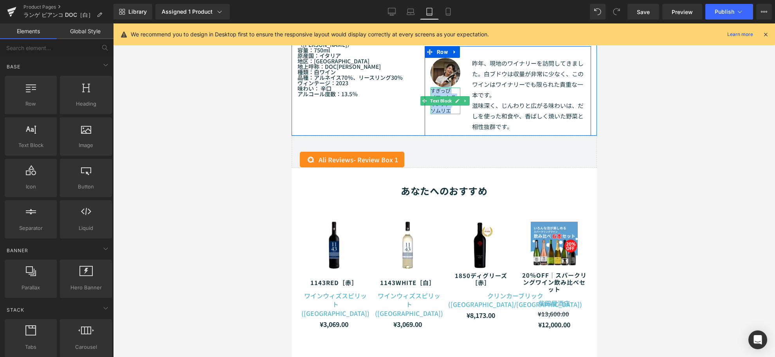
click at [444, 114] on p "ソムリエ" at bounding box center [445, 111] width 30 height 7
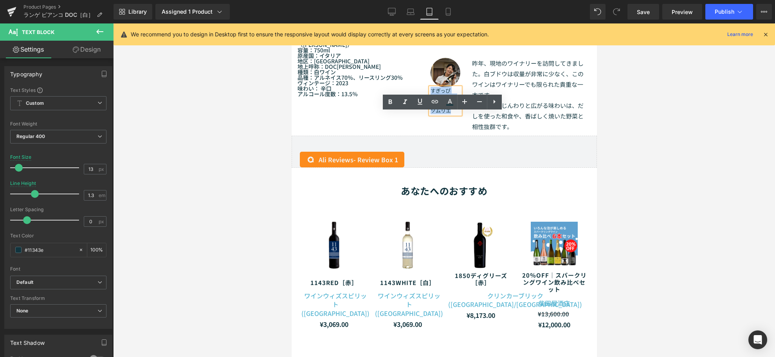
drag, startPoint x: 447, startPoint y: 135, endPoint x: 429, endPoint y: 118, distance: 24.9
click at [430, 114] on div "すぎっぴ （マーケティング） ソムリエ" at bounding box center [445, 101] width 30 height 27
click at [93, 196] on input "1.3" at bounding box center [91, 196] width 14 height 10
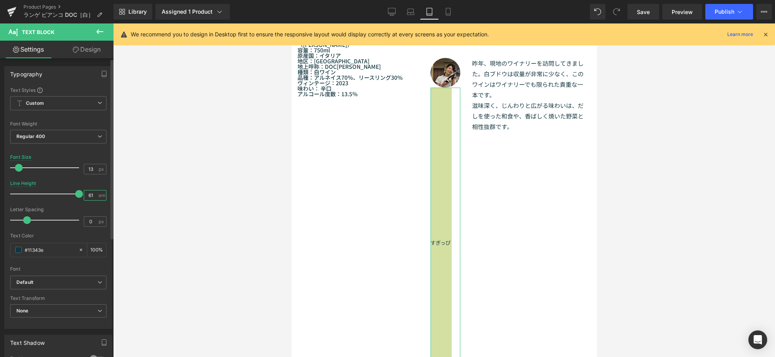
type input "6"
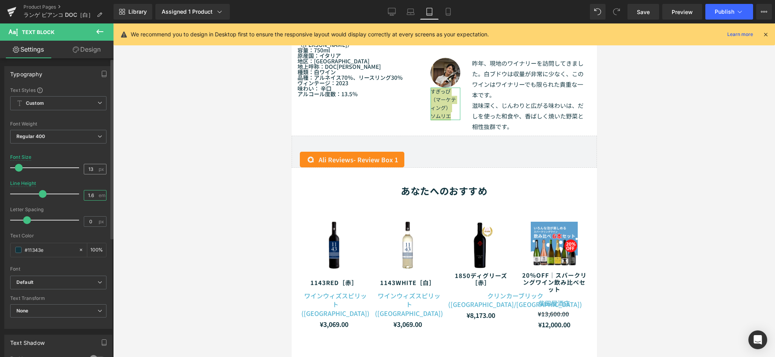
type input "1.6"
drag, startPoint x: 92, startPoint y: 170, endPoint x: 84, endPoint y: 171, distance: 8.7
click at [84, 171] on input "13" at bounding box center [91, 169] width 14 height 10
type input "10"
click at [92, 196] on input "1.6" at bounding box center [91, 196] width 14 height 10
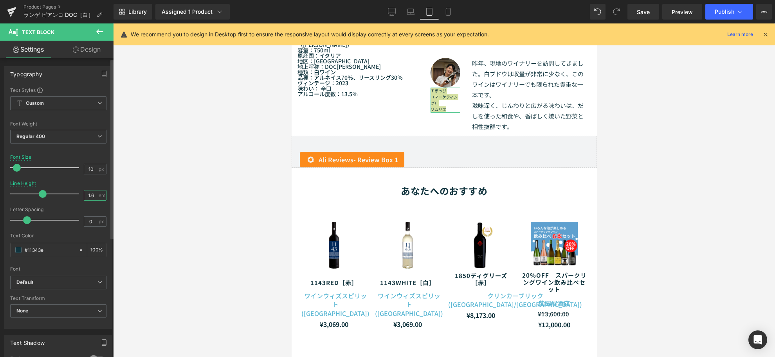
type input "1"
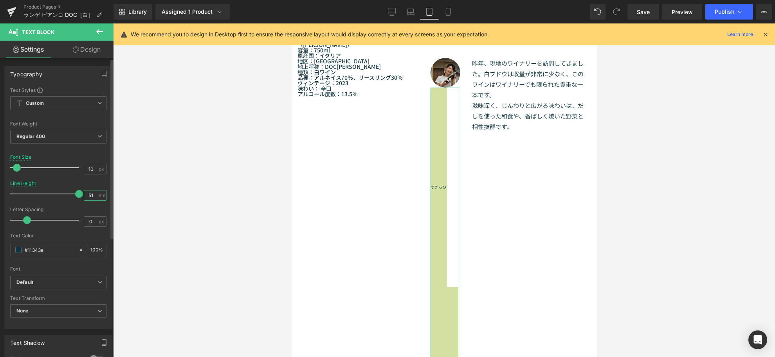
type input "5"
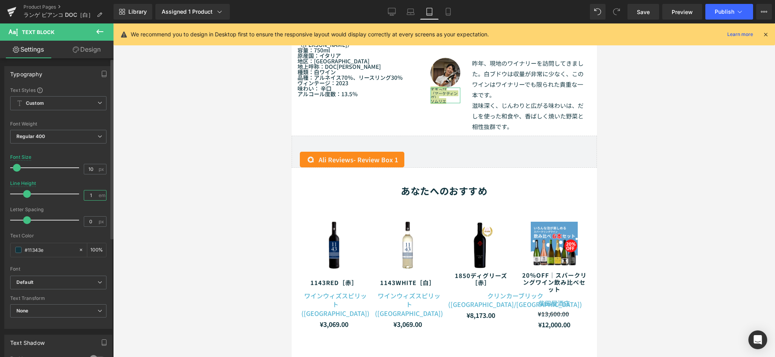
type input "1.5"
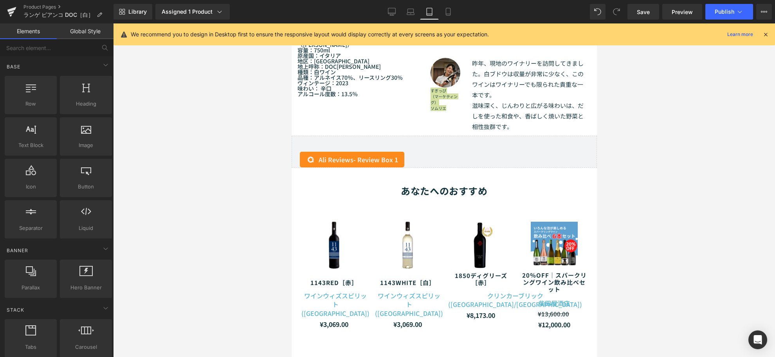
click at [175, 221] on div at bounding box center [444, 190] width 662 height 334
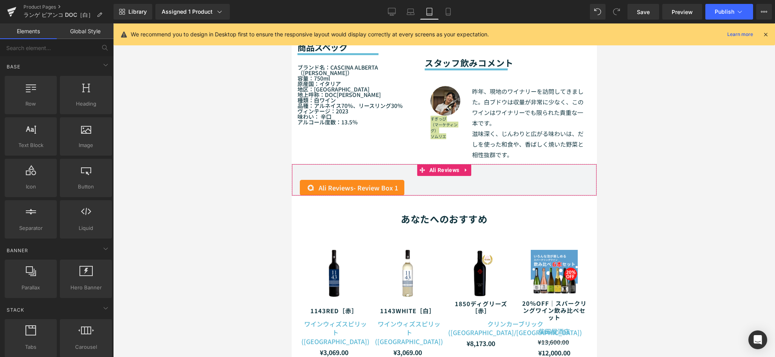
scroll to position [678, 0]
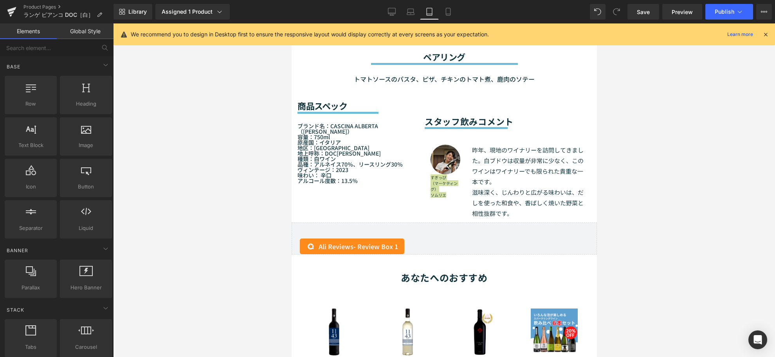
click at [616, 168] on div at bounding box center [444, 190] width 662 height 334
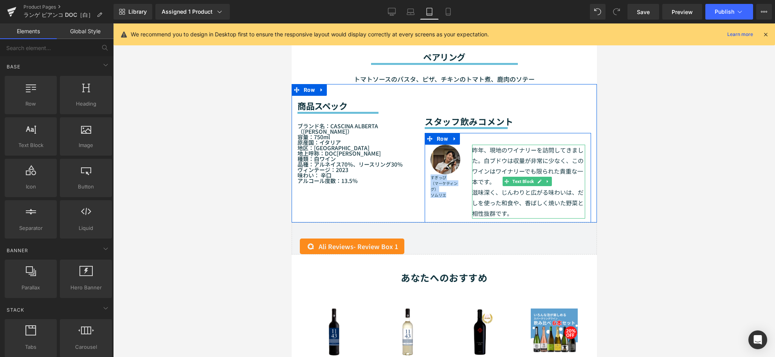
click at [507, 187] on p "昨年、現地のワイナリーを訪問してきました。白ブドウは収量が非常に少なく、このワインはワイナリーでも限られた貴重な一本です。" at bounding box center [527, 166] width 113 height 42
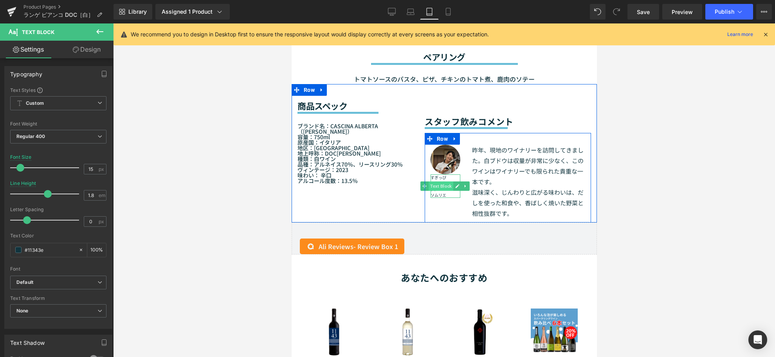
click at [431, 191] on span "Text Block" at bounding box center [440, 186] width 25 height 9
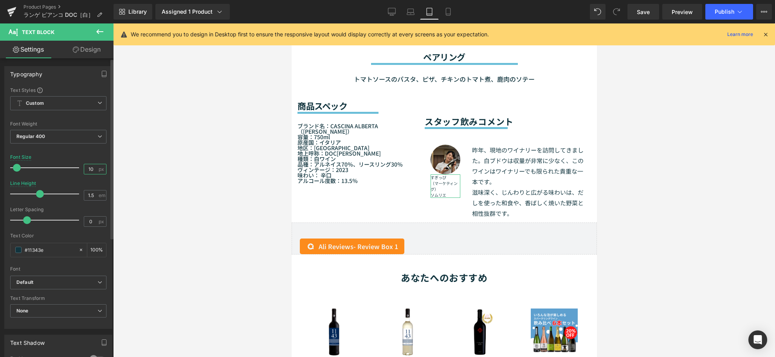
click at [94, 170] on input "10" at bounding box center [91, 169] width 14 height 10
type input "13"
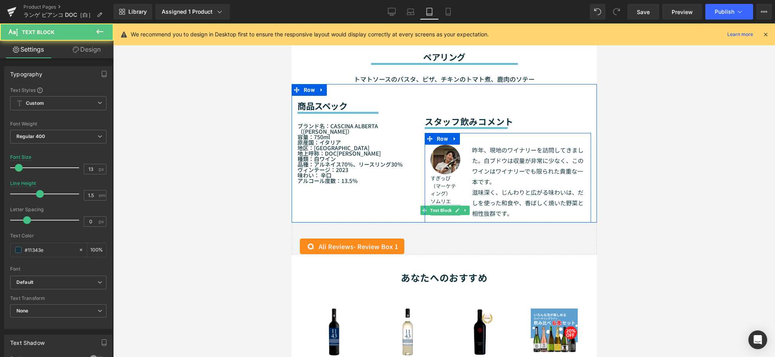
click at [435, 205] on div "すぎっぴ （マーケティング） ソムリエ Text Block" at bounding box center [445, 190] width 30 height 31
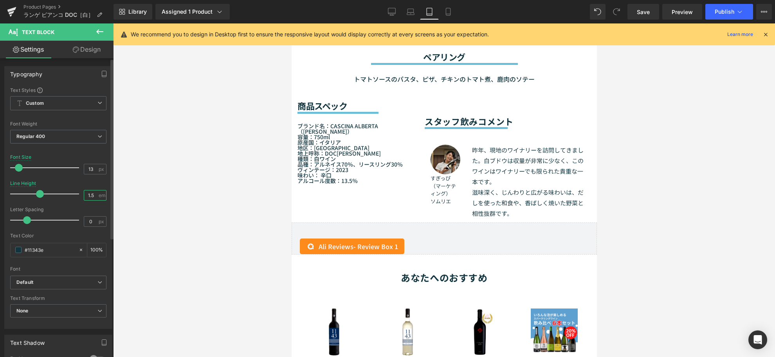
click at [93, 194] on input "1.5" at bounding box center [91, 196] width 14 height 10
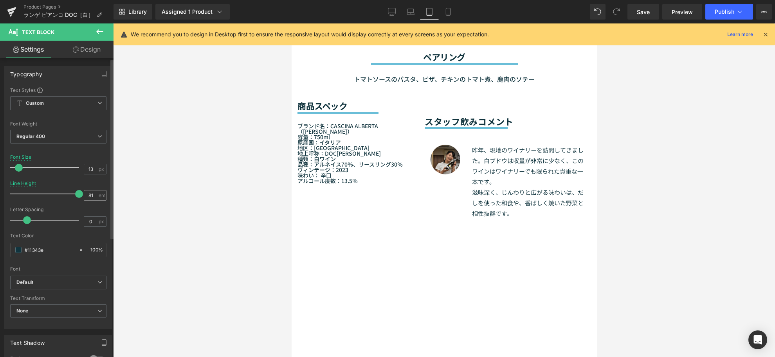
click at [98, 196] on div "81 em" at bounding box center [95, 195] width 23 height 11
click at [91, 196] on input "81" at bounding box center [91, 196] width 14 height 10
type input "8"
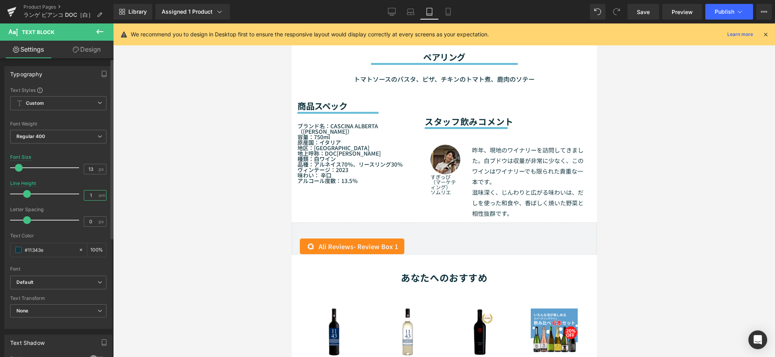
type input "81"
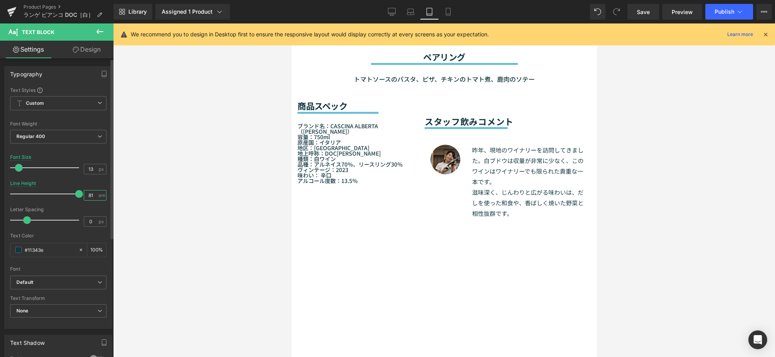
drag, startPoint x: 95, startPoint y: 197, endPoint x: 81, endPoint y: 196, distance: 14.1
click at [84, 196] on input "81" at bounding box center [91, 196] width 14 height 10
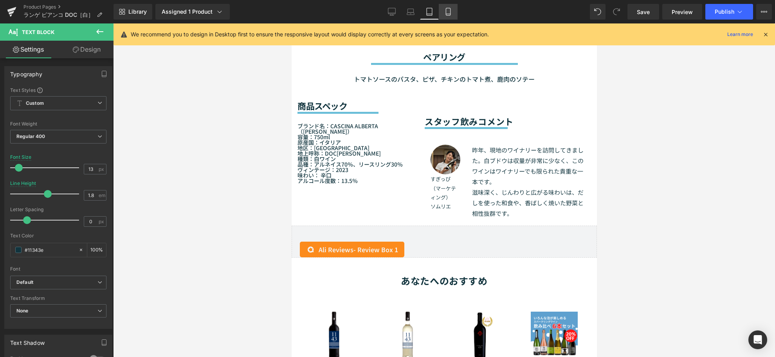
click at [449, 11] on icon at bounding box center [448, 12] width 8 height 8
type input "1.3"
type input "100"
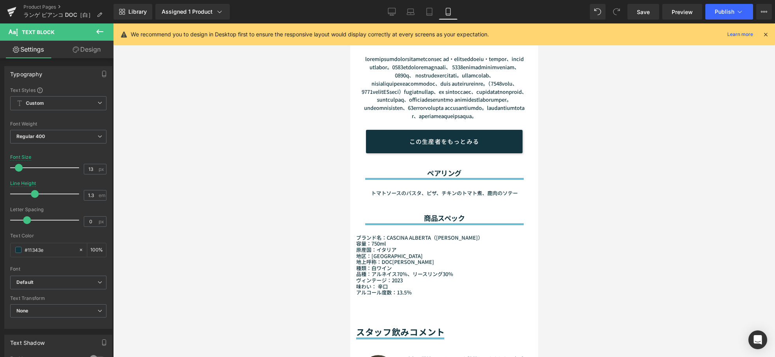
scroll to position [893, 0]
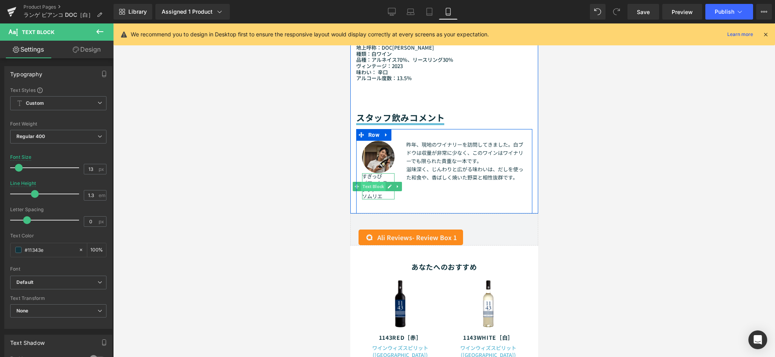
click at [378, 191] on span "Text Block" at bounding box center [372, 186] width 25 height 9
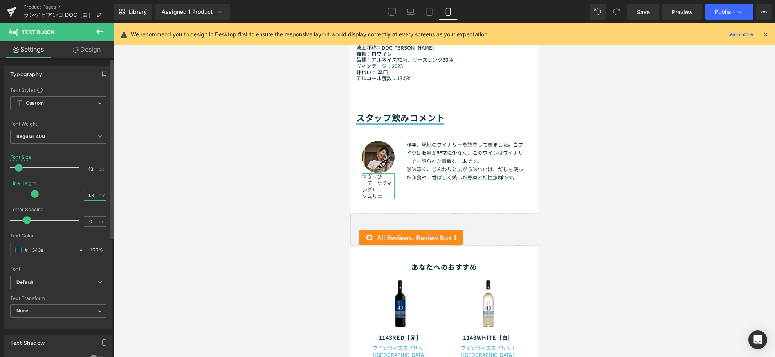
click at [91, 194] on input "1.3" at bounding box center [91, 196] width 14 height 10
type input "61"
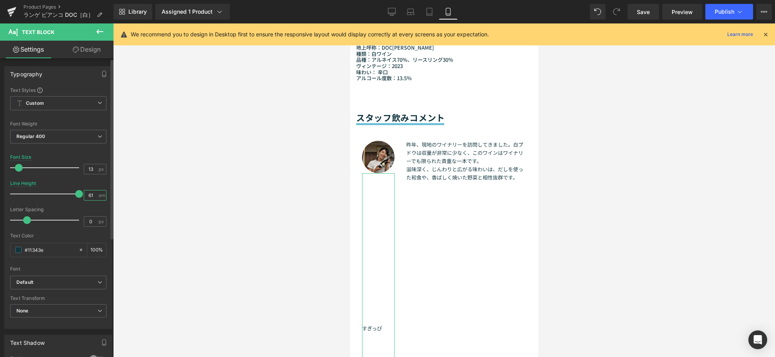
click at [91, 194] on input "61" at bounding box center [91, 196] width 14 height 10
drag, startPoint x: 92, startPoint y: 196, endPoint x: 80, endPoint y: 196, distance: 12.1
click at [84, 196] on div "61 em" at bounding box center [95, 195] width 23 height 11
type input "6"
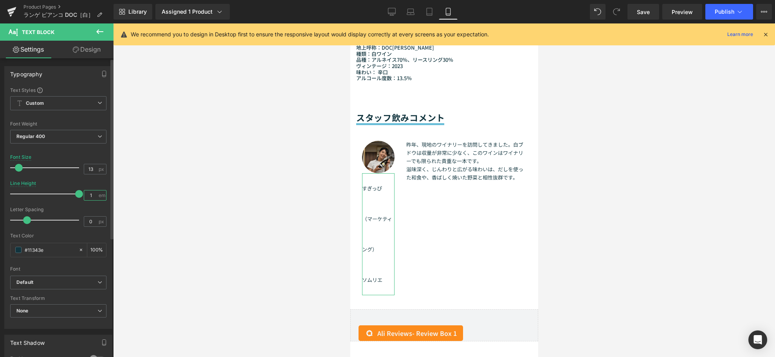
type input "1.6"
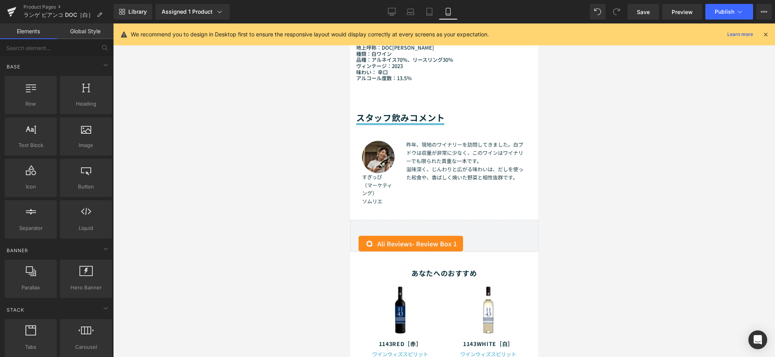
click at [254, 209] on div at bounding box center [444, 190] width 662 height 334
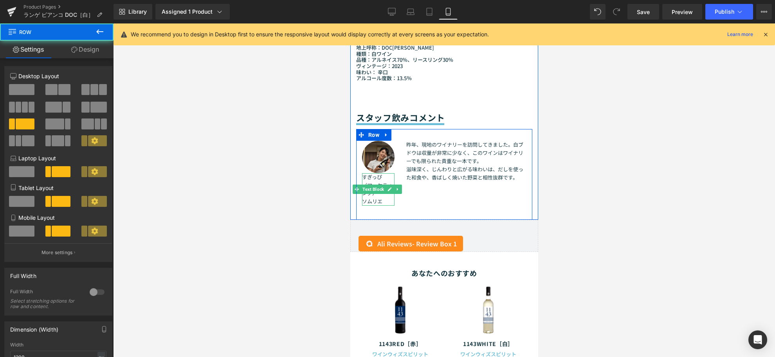
drag, startPoint x: 361, startPoint y: 205, endPoint x: 379, endPoint y: 226, distance: 28.0
click at [379, 216] on div "Image すぎっぴ （マーケティング） ソムリエ Text Block Text Block" at bounding box center [378, 178] width 44 height 75
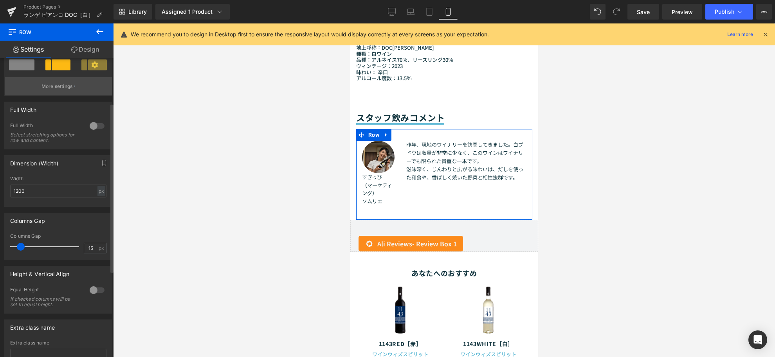
scroll to position [174, 0]
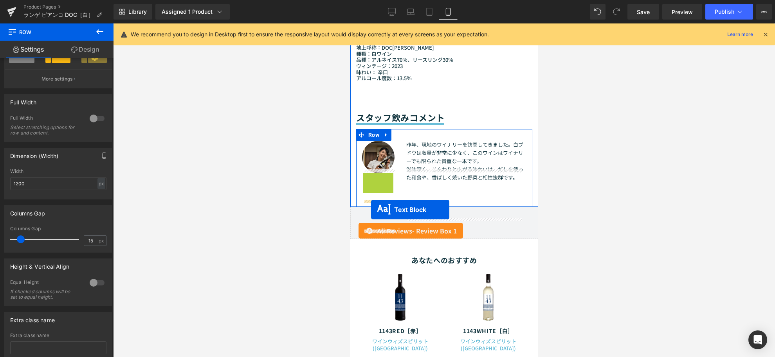
drag, startPoint x: 375, startPoint y: 218, endPoint x: 371, endPoint y: 210, distance: 9.3
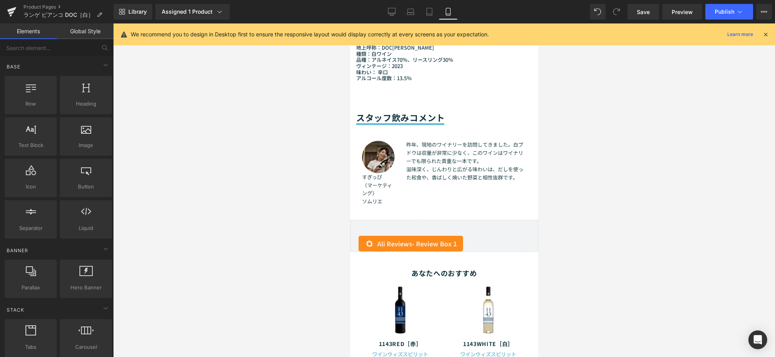
click at [307, 241] on div at bounding box center [444, 190] width 662 height 334
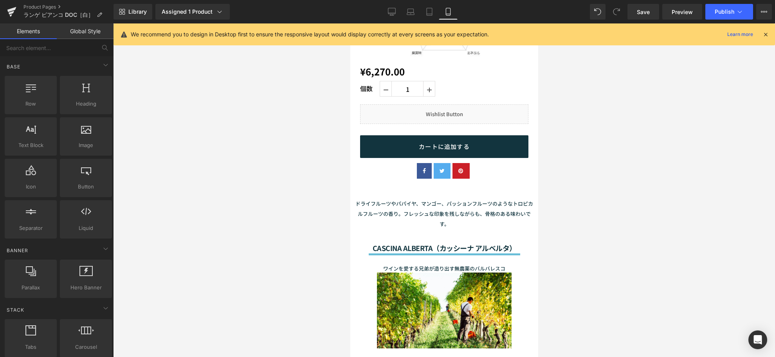
scroll to position [284, 0]
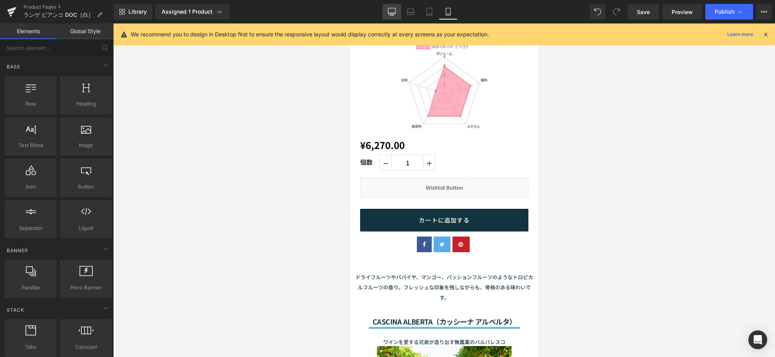
click at [393, 13] on icon at bounding box center [392, 12] width 8 height 8
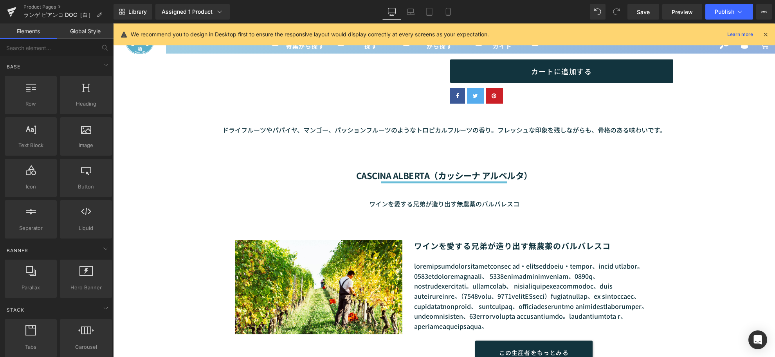
scroll to position [656, 0]
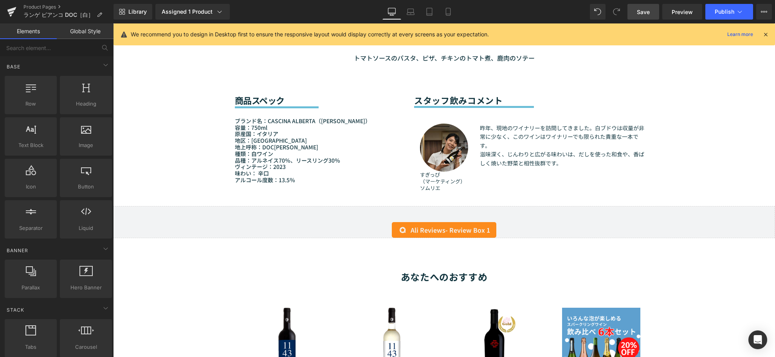
click at [649, 10] on span "Save" at bounding box center [643, 12] width 13 height 8
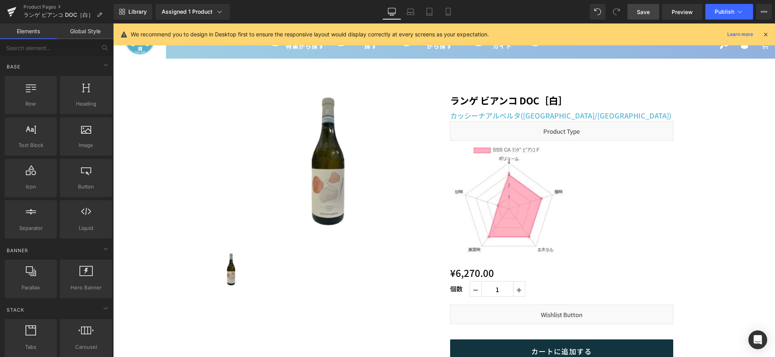
scroll to position [0, 0]
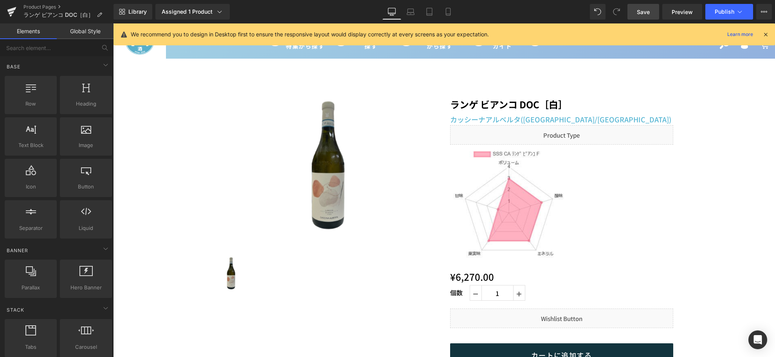
click at [643, 13] on span "Save" at bounding box center [643, 12] width 13 height 8
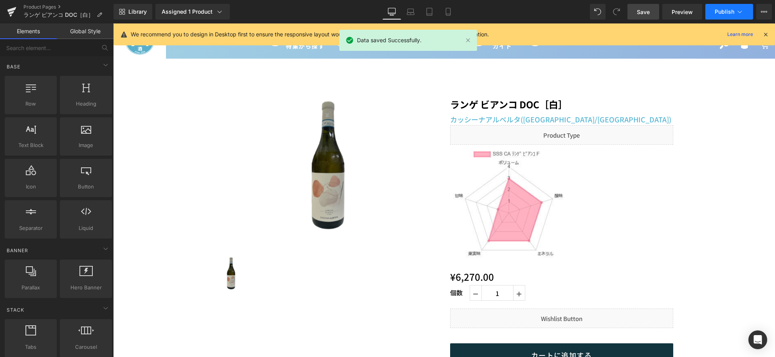
click at [735, 16] on button "Publish" at bounding box center [729, 12] width 48 height 16
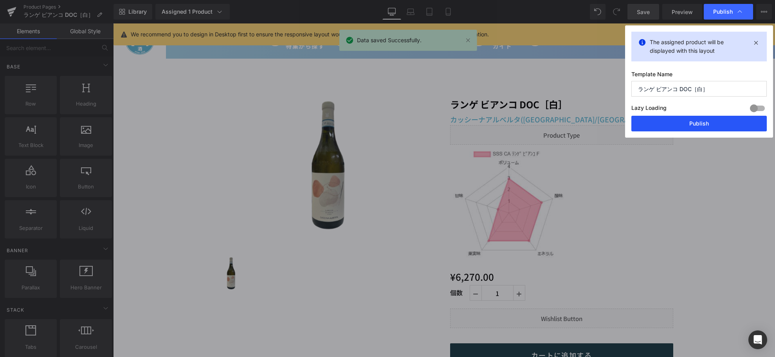
click at [695, 122] on button "Publish" at bounding box center [698, 124] width 135 height 16
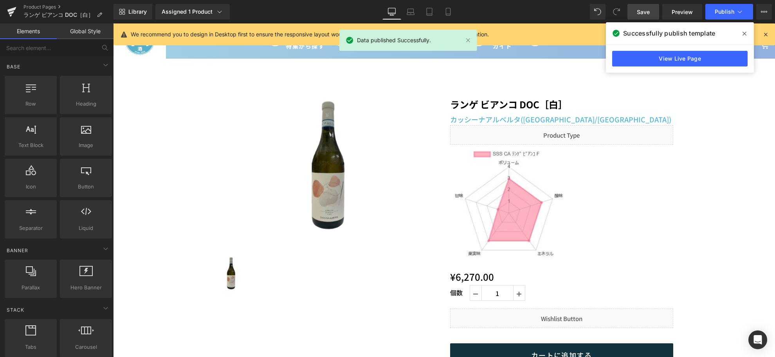
click at [745, 32] on icon at bounding box center [744, 34] width 4 height 6
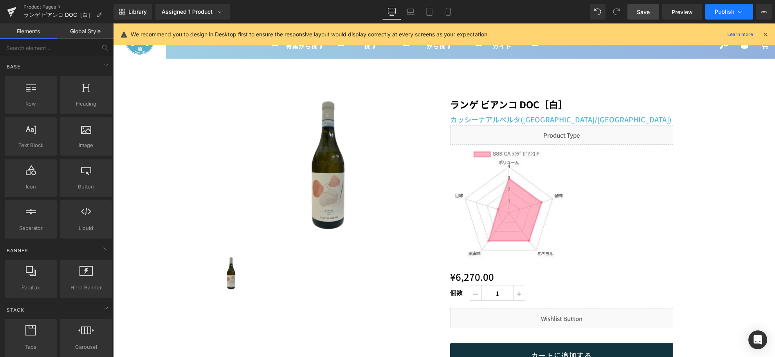
click at [731, 12] on span "Publish" at bounding box center [724, 12] width 20 height 6
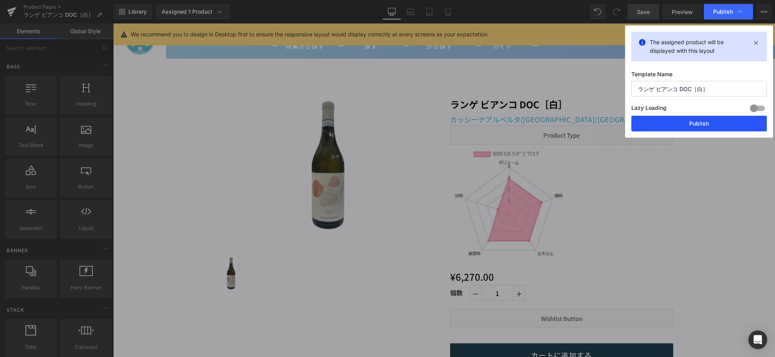
click at [685, 124] on button "Publish" at bounding box center [698, 124] width 135 height 16
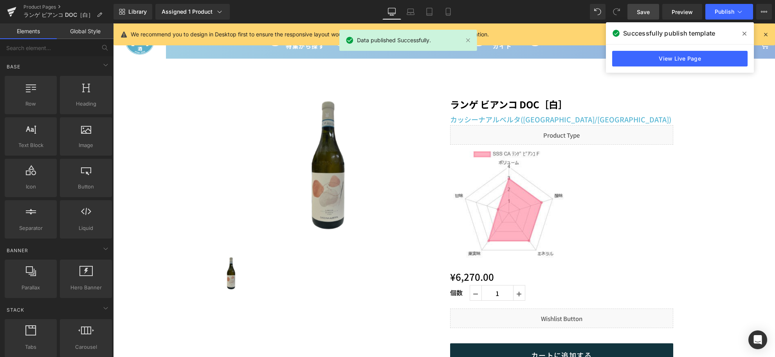
click at [744, 38] on span at bounding box center [744, 33] width 13 height 13
